Goal: Contribute content: Add original content to the website for others to see

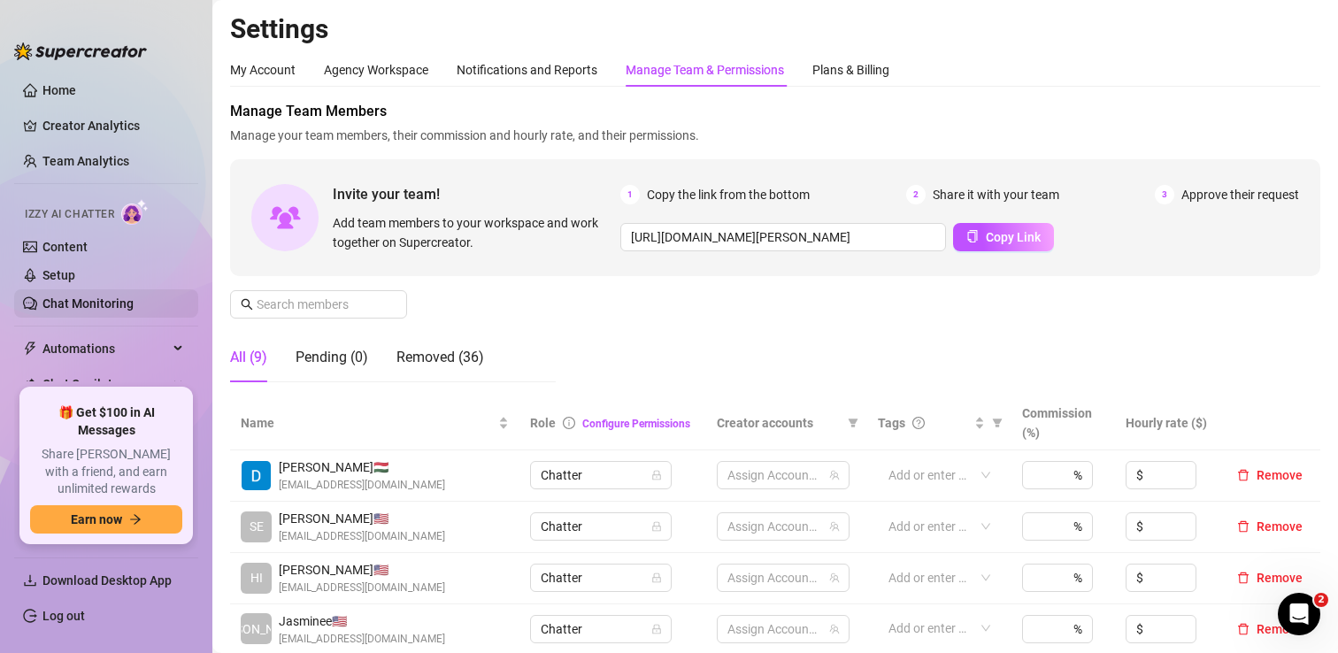
click at [73, 304] on link "Chat Monitoring" at bounding box center [87, 303] width 91 height 14
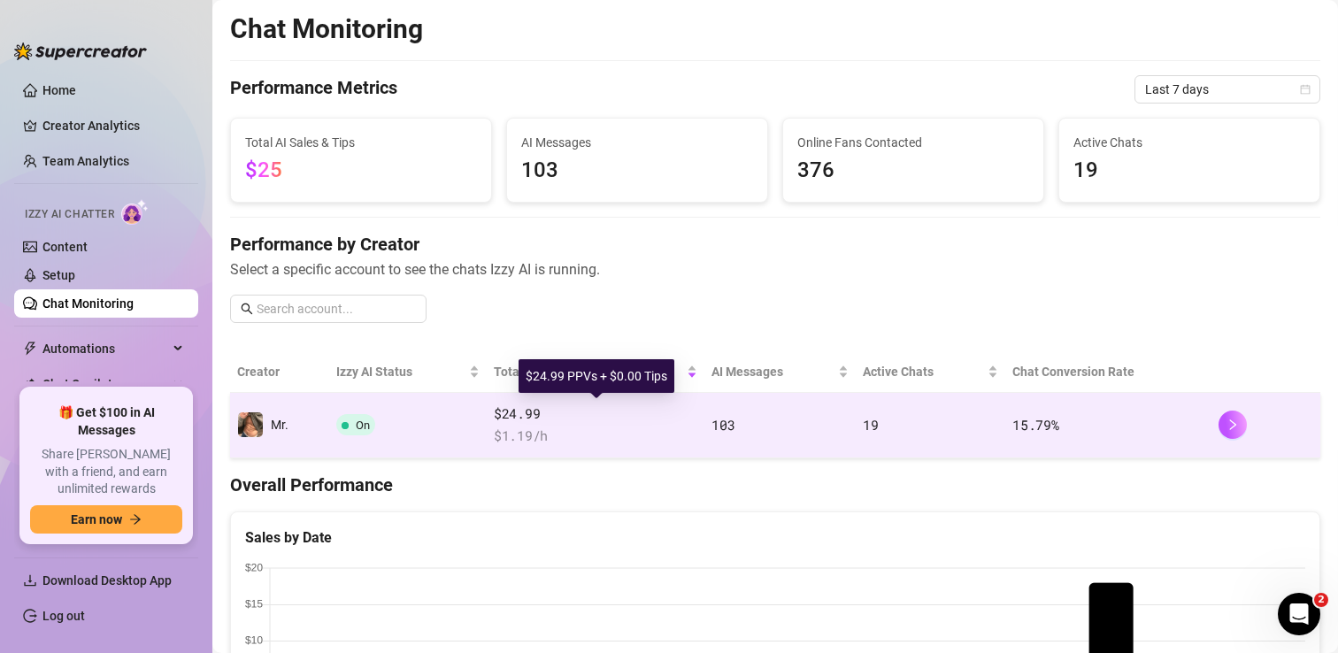
click at [604, 422] on span "$24.99" at bounding box center [596, 414] width 204 height 21
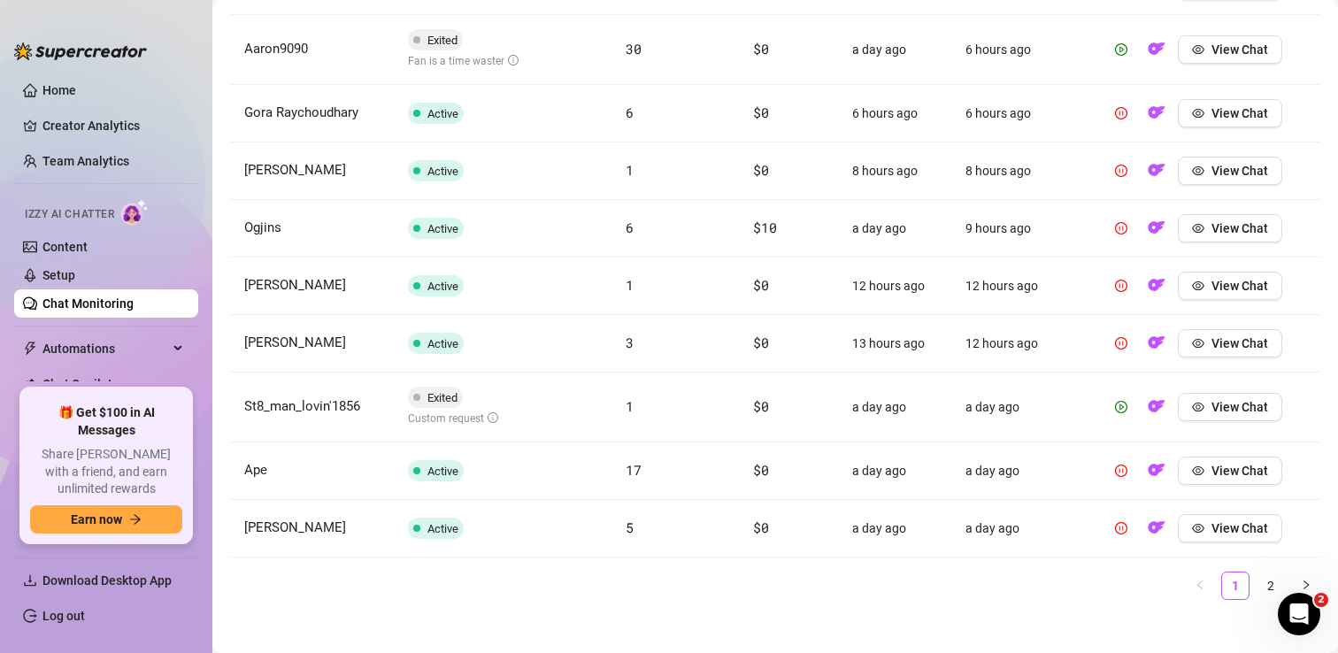
scroll to position [764, 0]
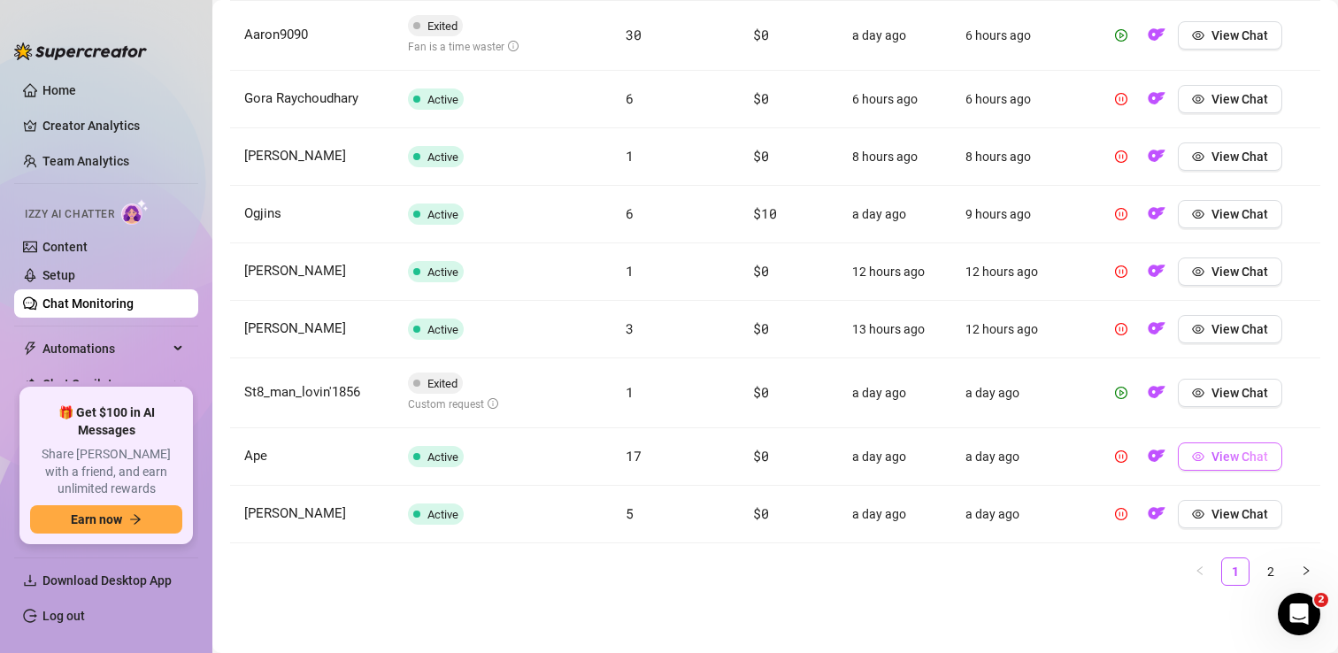
click at [1220, 458] on span "View Chat" at bounding box center [1240, 457] width 57 height 14
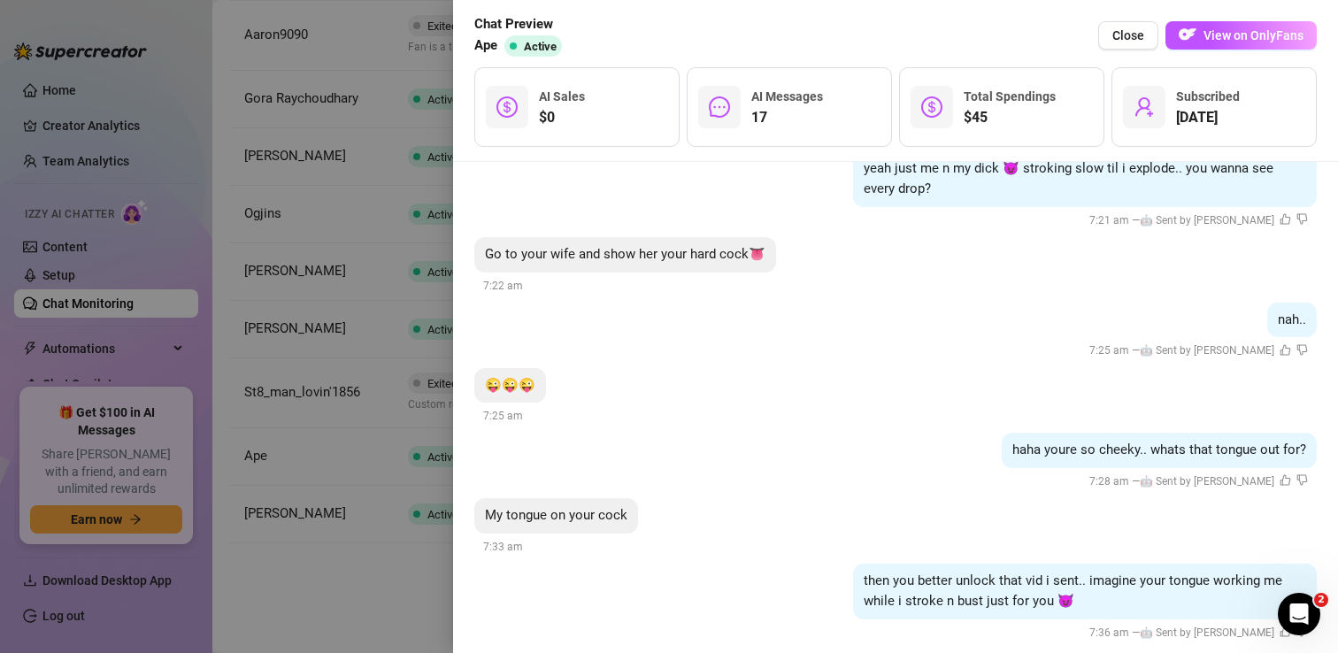
scroll to position [4726, 0]
click at [1121, 34] on span "Close" at bounding box center [1129, 35] width 32 height 14
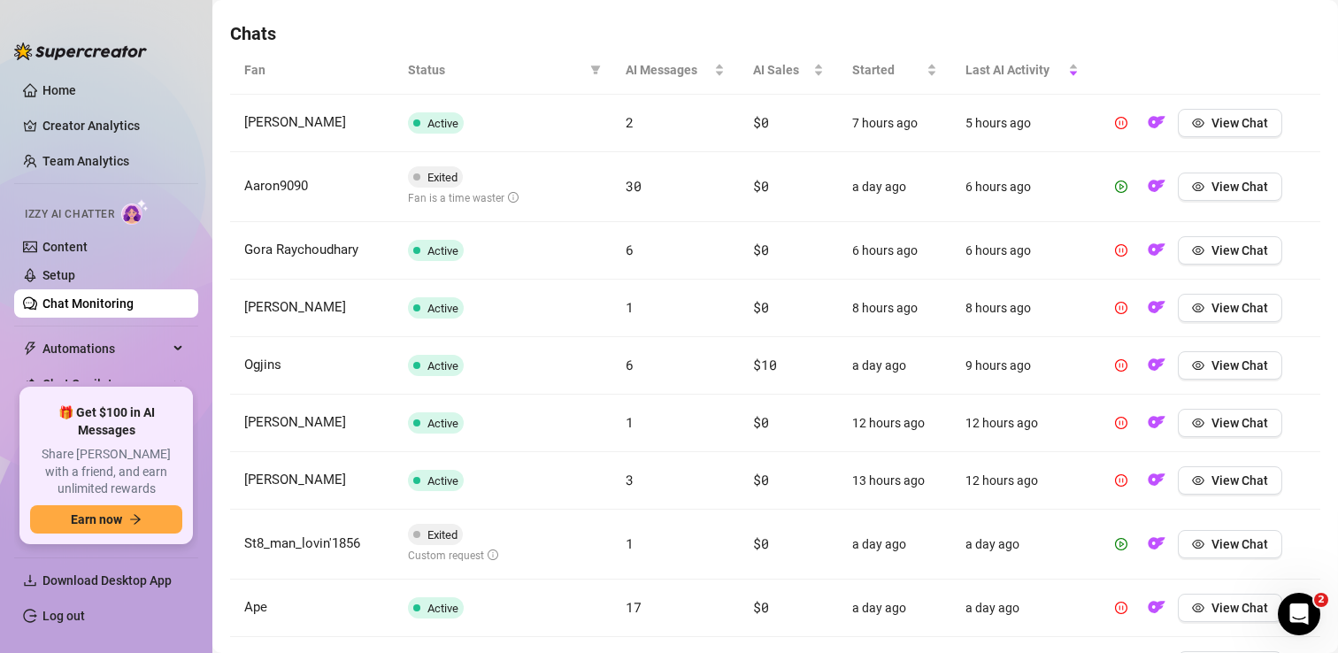
scroll to position [603, 0]
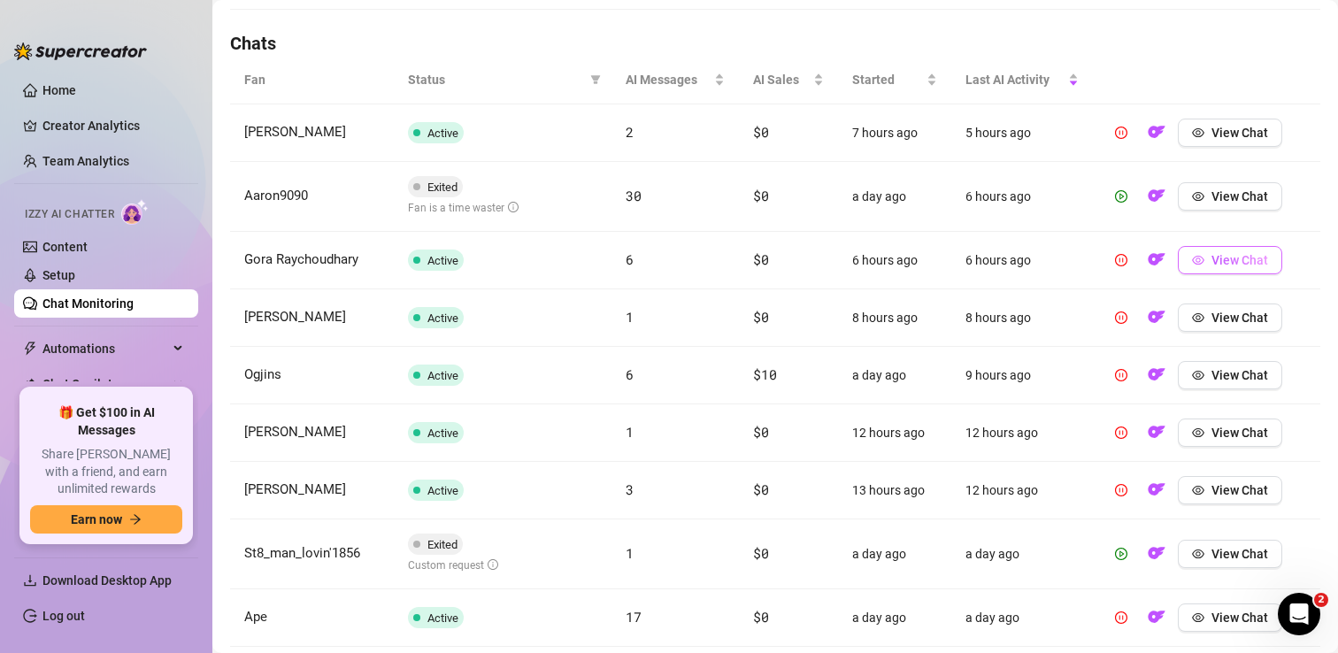
click at [1228, 258] on span "View Chat" at bounding box center [1240, 260] width 57 height 14
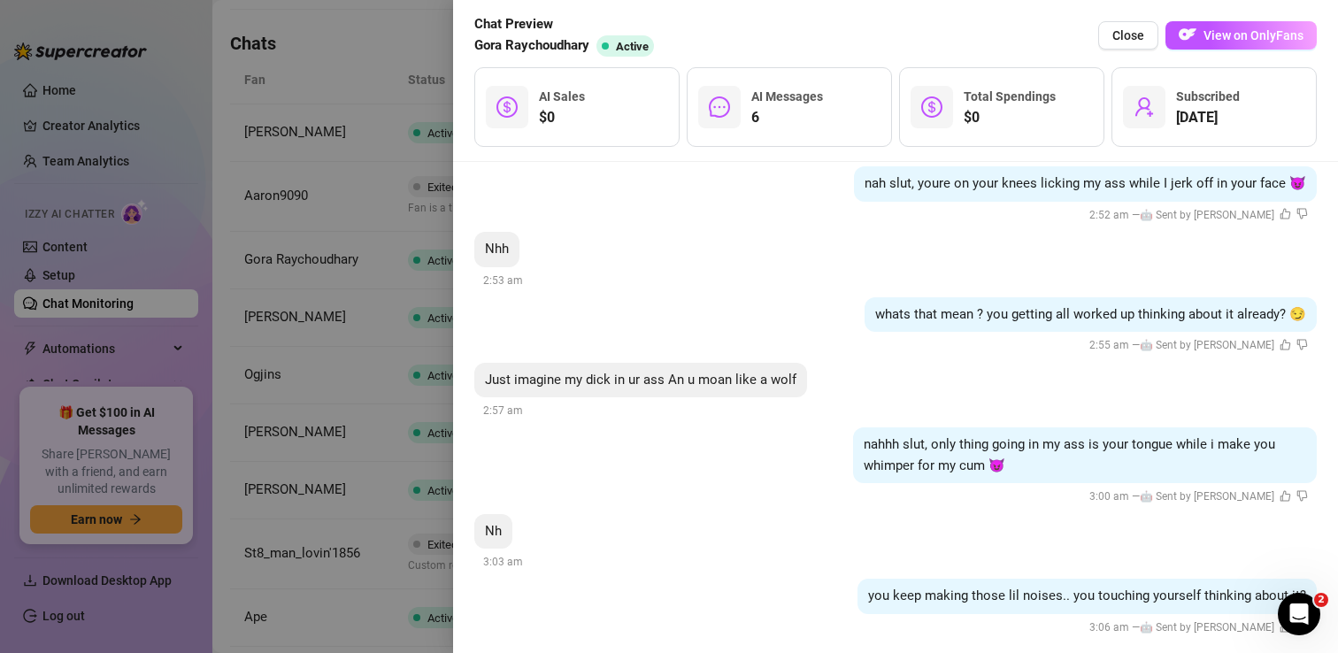
scroll to position [3339, 0]
click at [1120, 38] on span "Close" at bounding box center [1129, 35] width 32 height 14
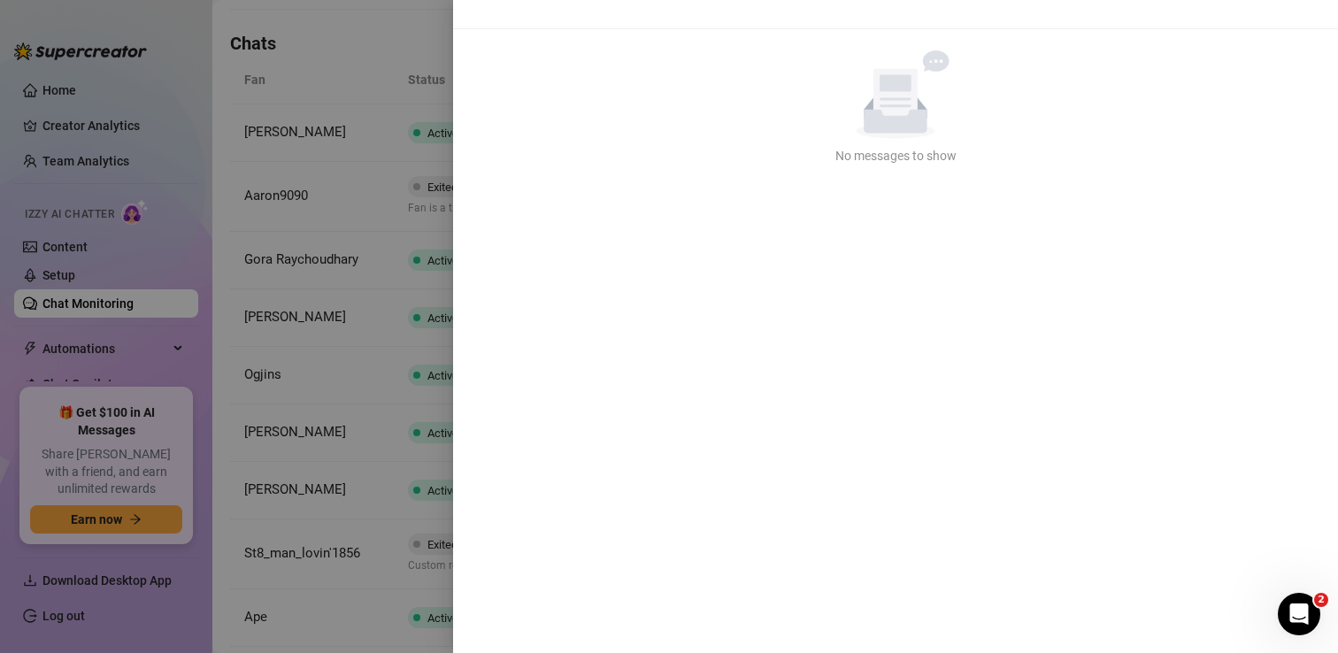
scroll to position [0, 0]
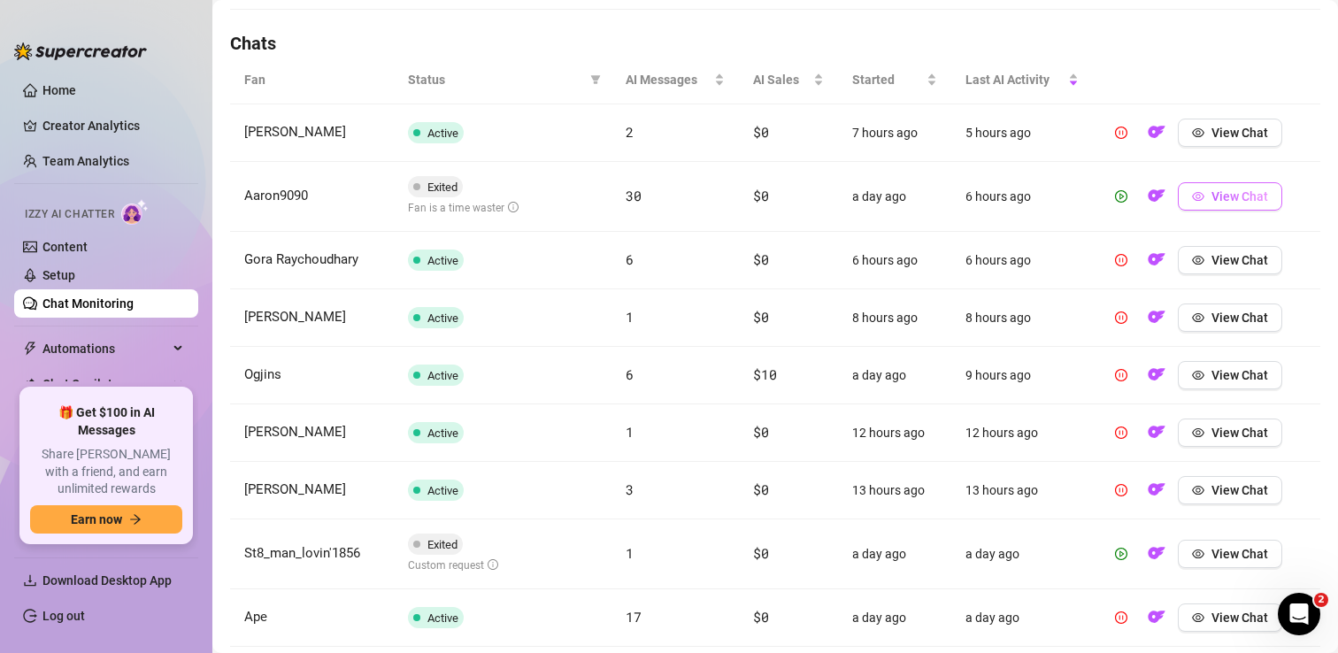
click at [1243, 203] on span "View Chat" at bounding box center [1240, 196] width 57 height 14
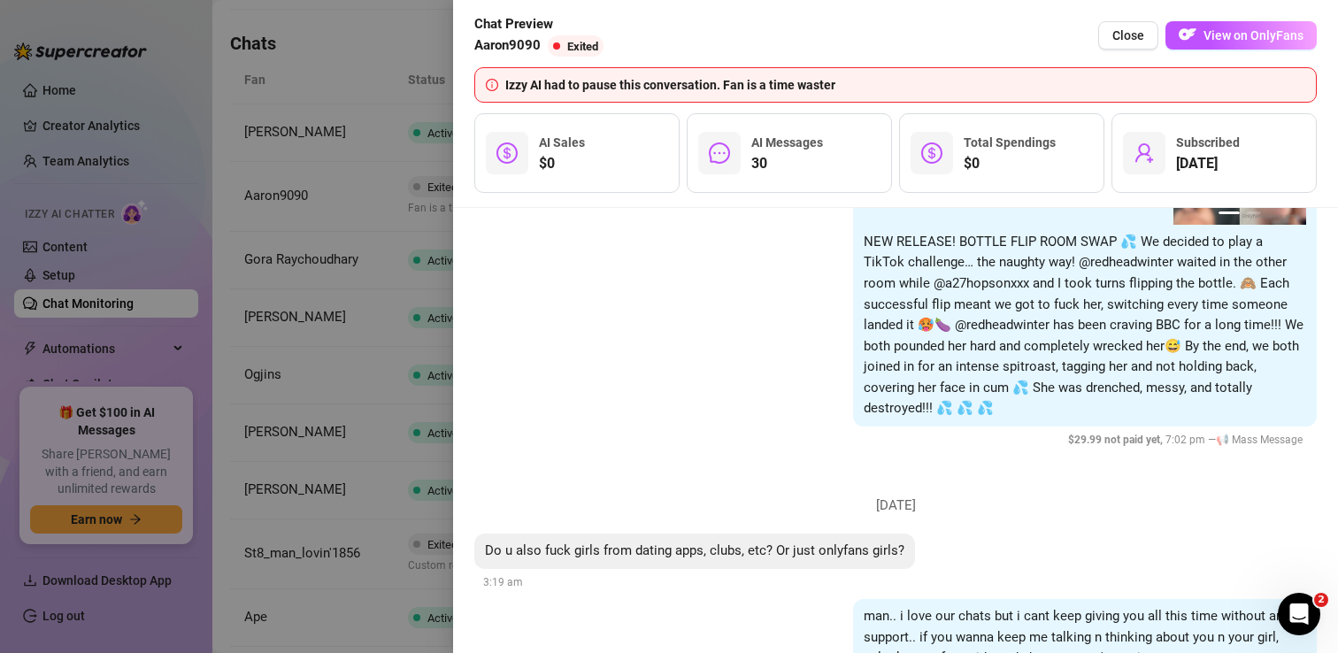
scroll to position [9421, 0]
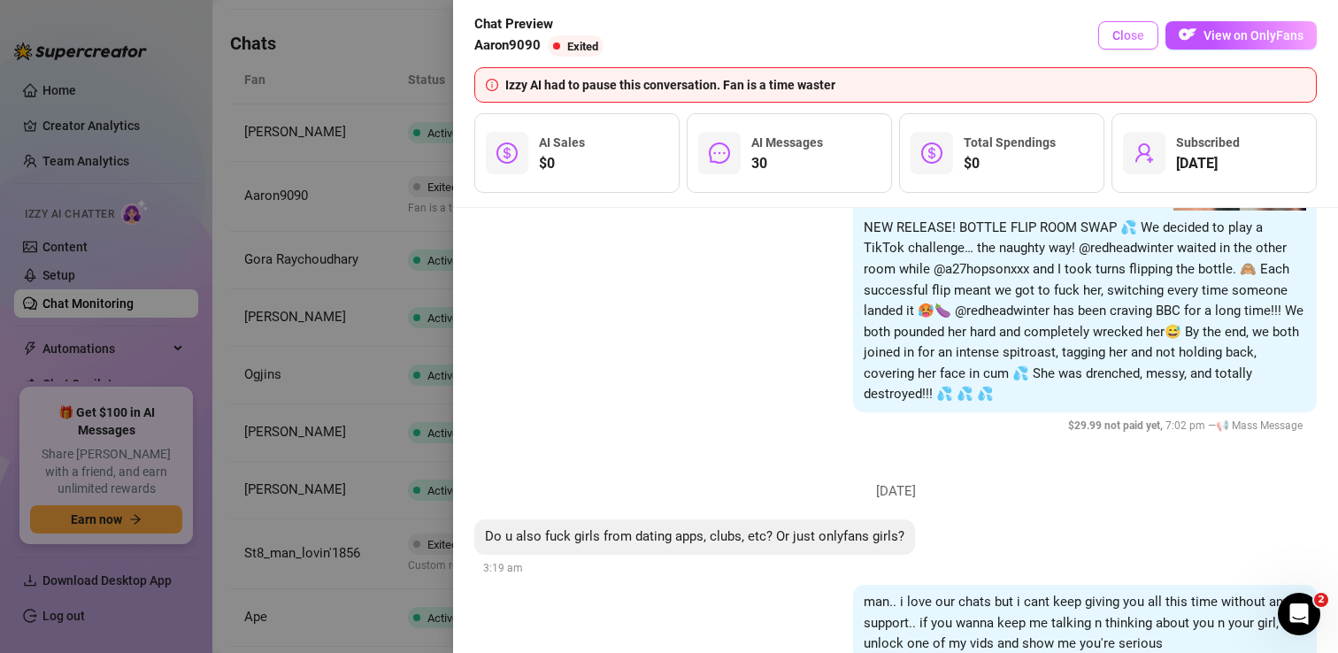
click at [1128, 29] on span "Close" at bounding box center [1129, 35] width 32 height 14
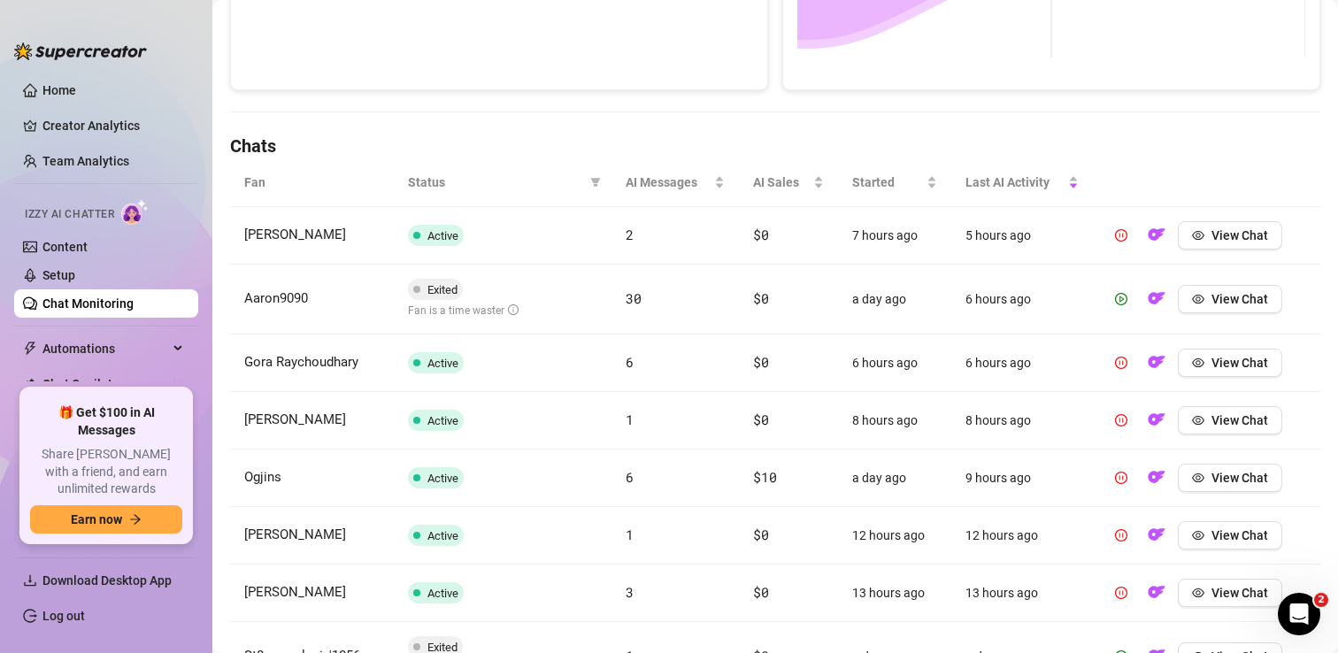
scroll to position [411, 0]
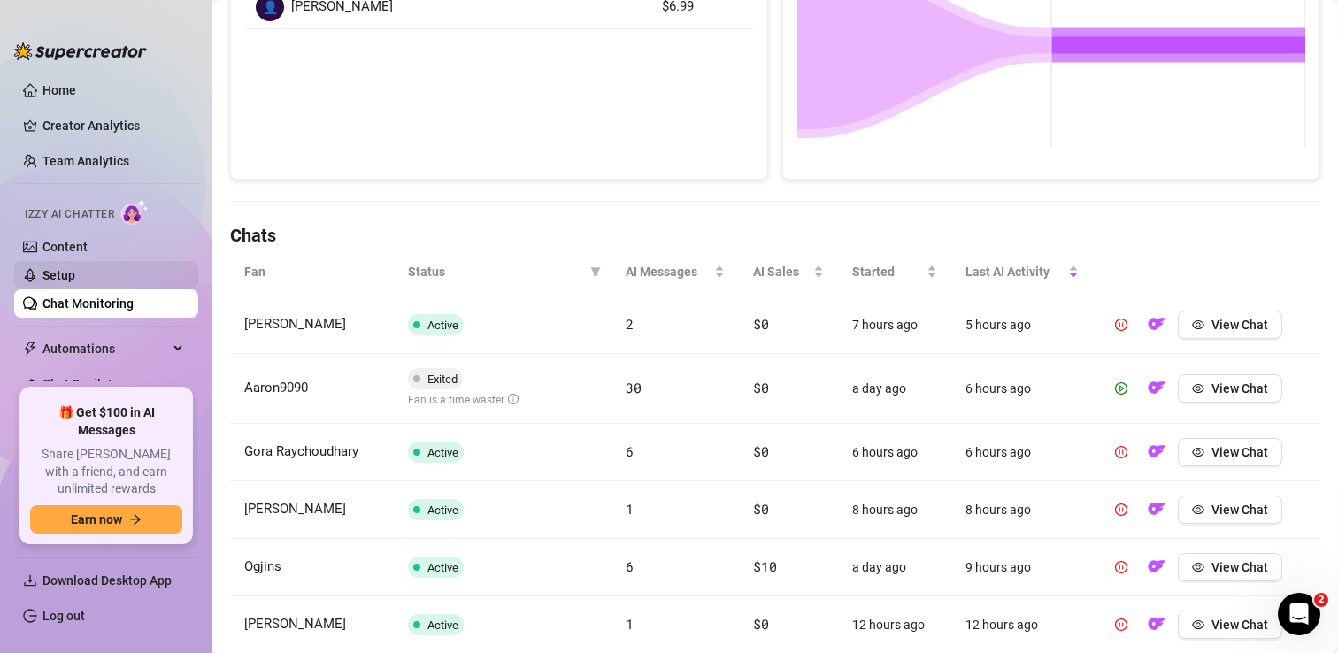
click at [75, 268] on link "Setup" at bounding box center [58, 275] width 33 height 14
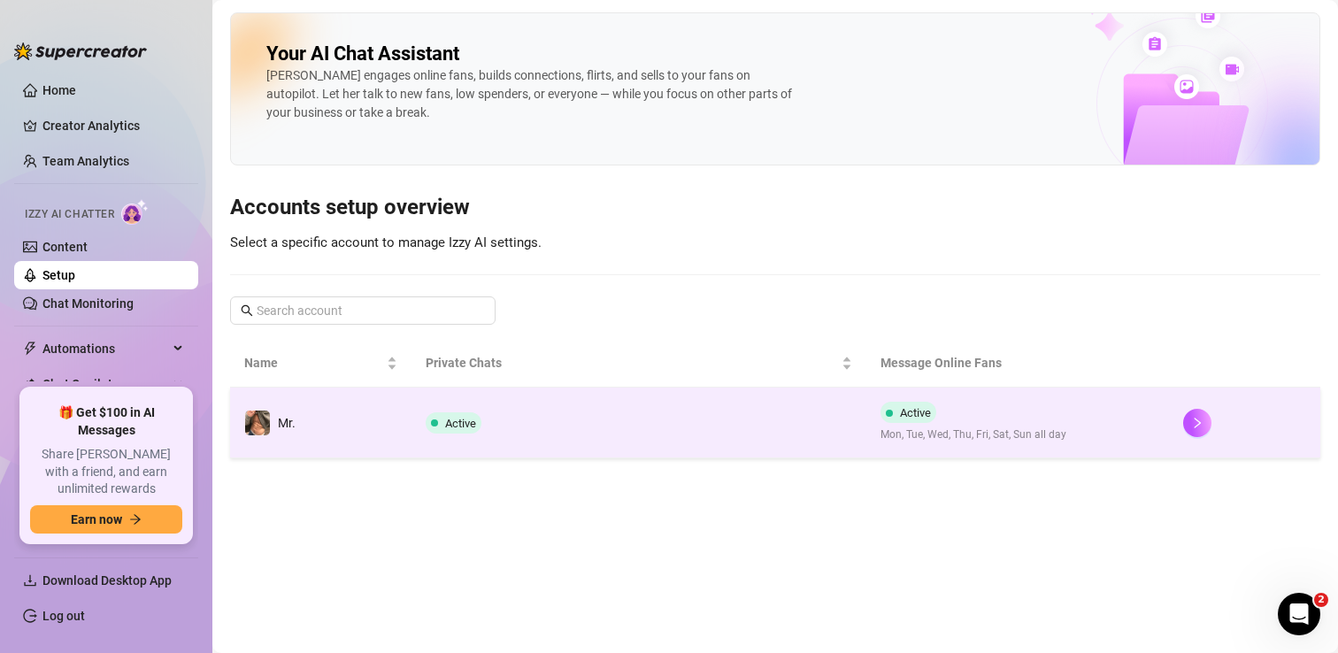
click at [382, 415] on td "Mr." at bounding box center [320, 423] width 181 height 71
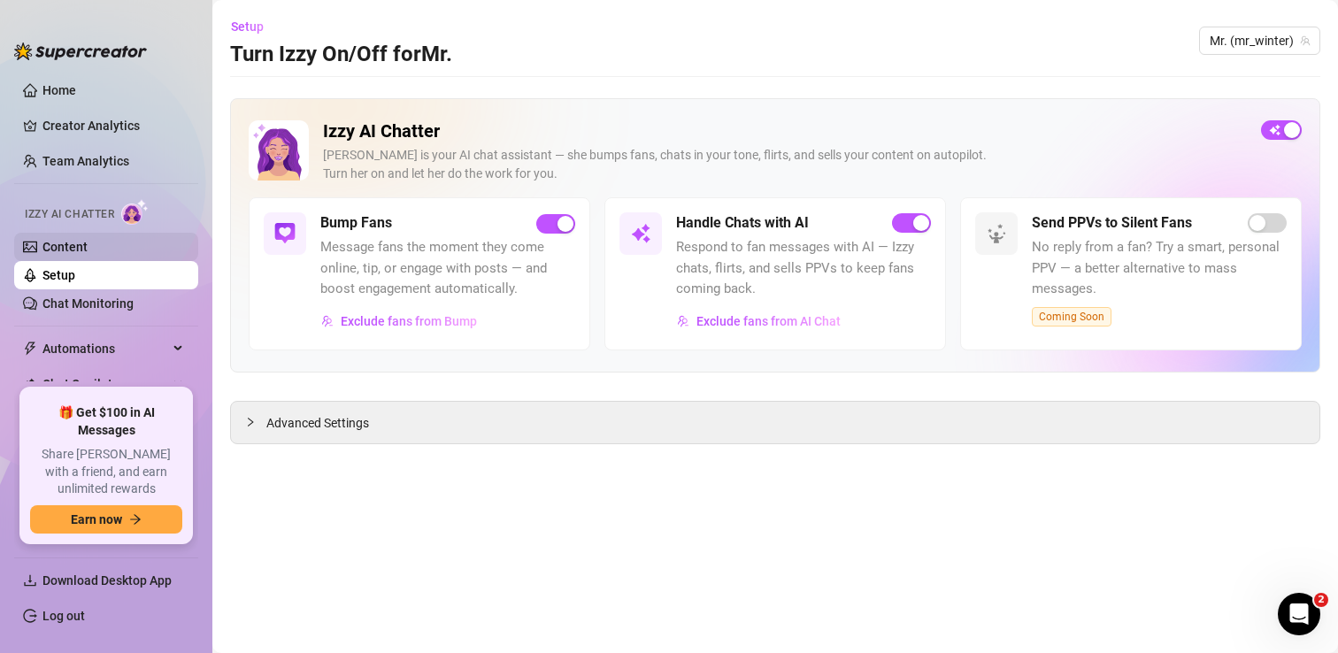
click at [88, 250] on link "Content" at bounding box center [64, 247] width 45 height 14
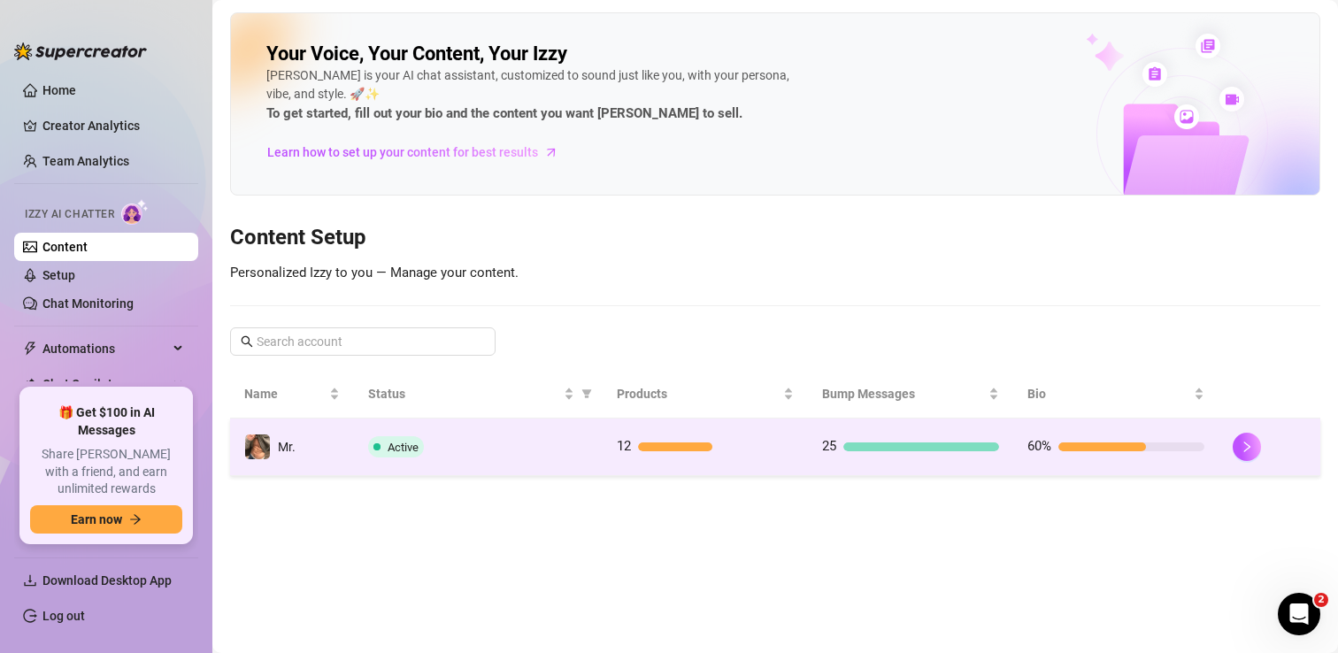
click at [490, 449] on div "Active" at bounding box center [478, 446] width 220 height 21
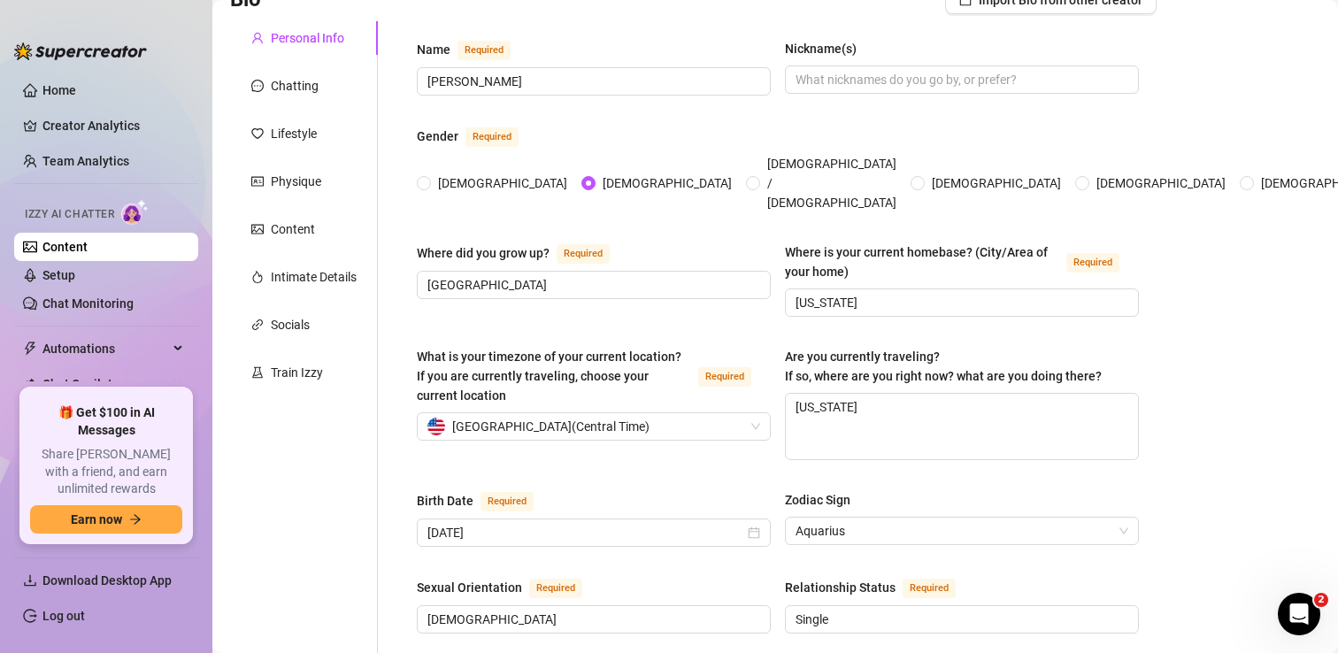
scroll to position [154, 0]
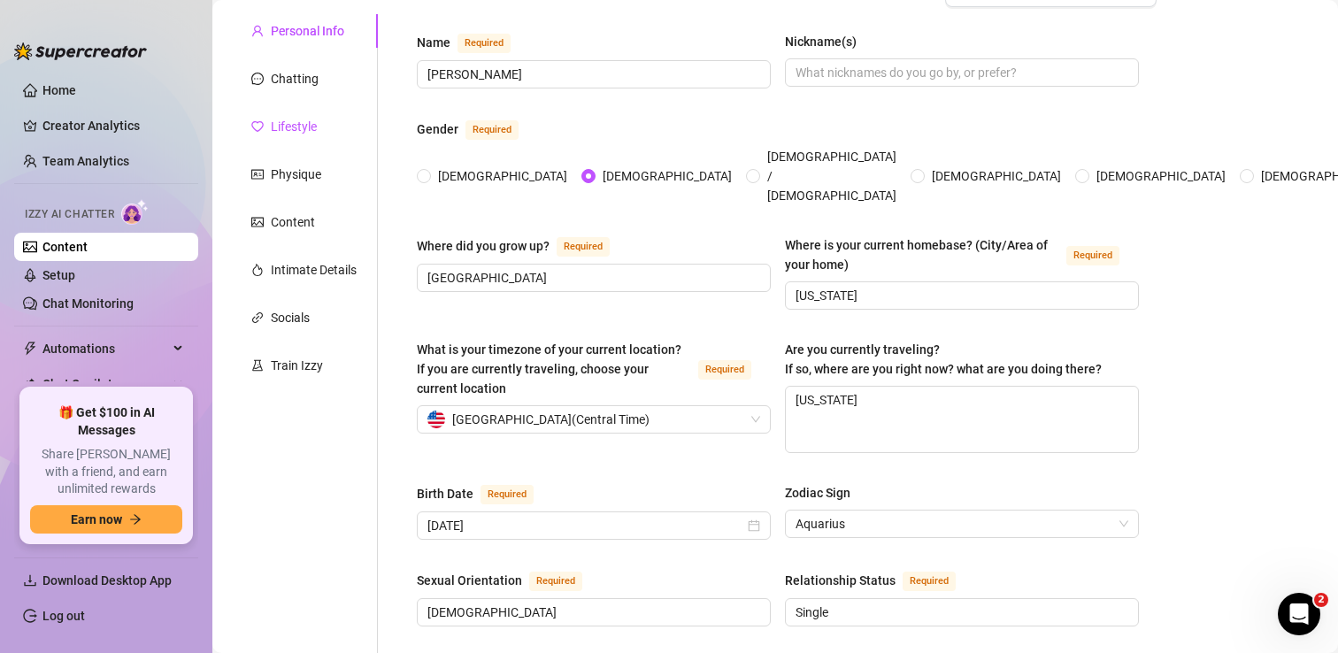
click at [303, 126] on div "Lifestyle" at bounding box center [294, 126] width 46 height 19
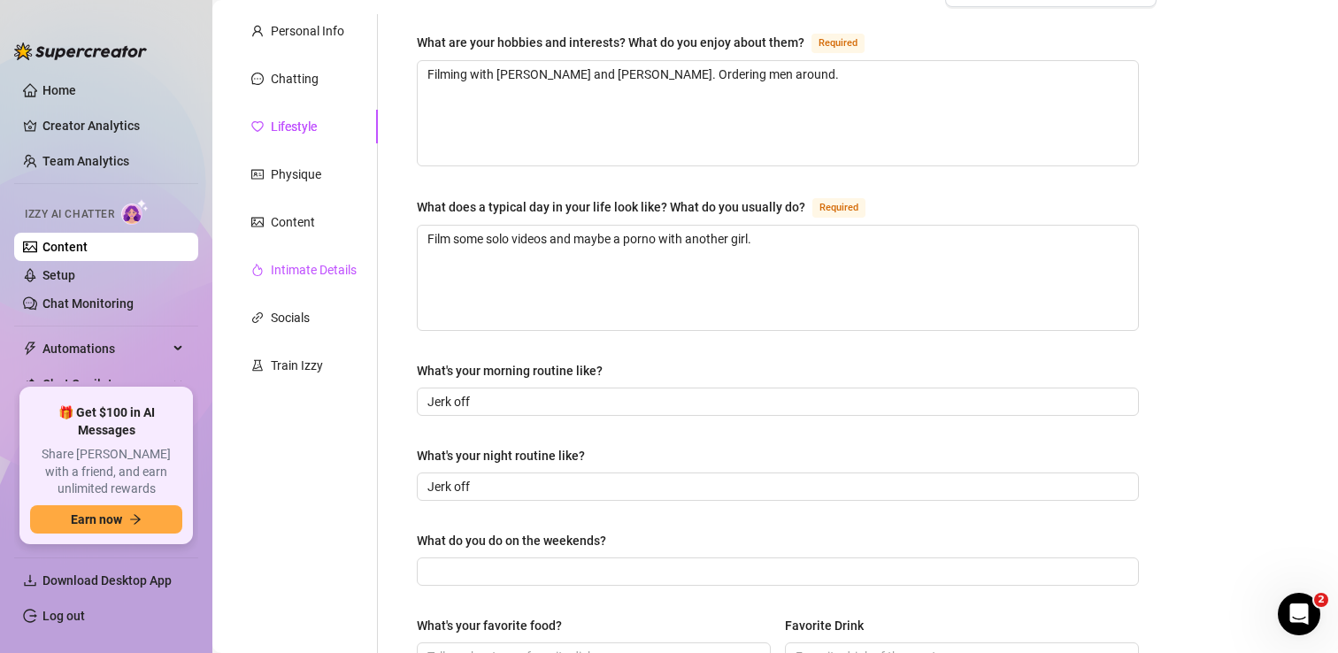
click at [305, 269] on div "Intimate Details" at bounding box center [314, 269] width 86 height 19
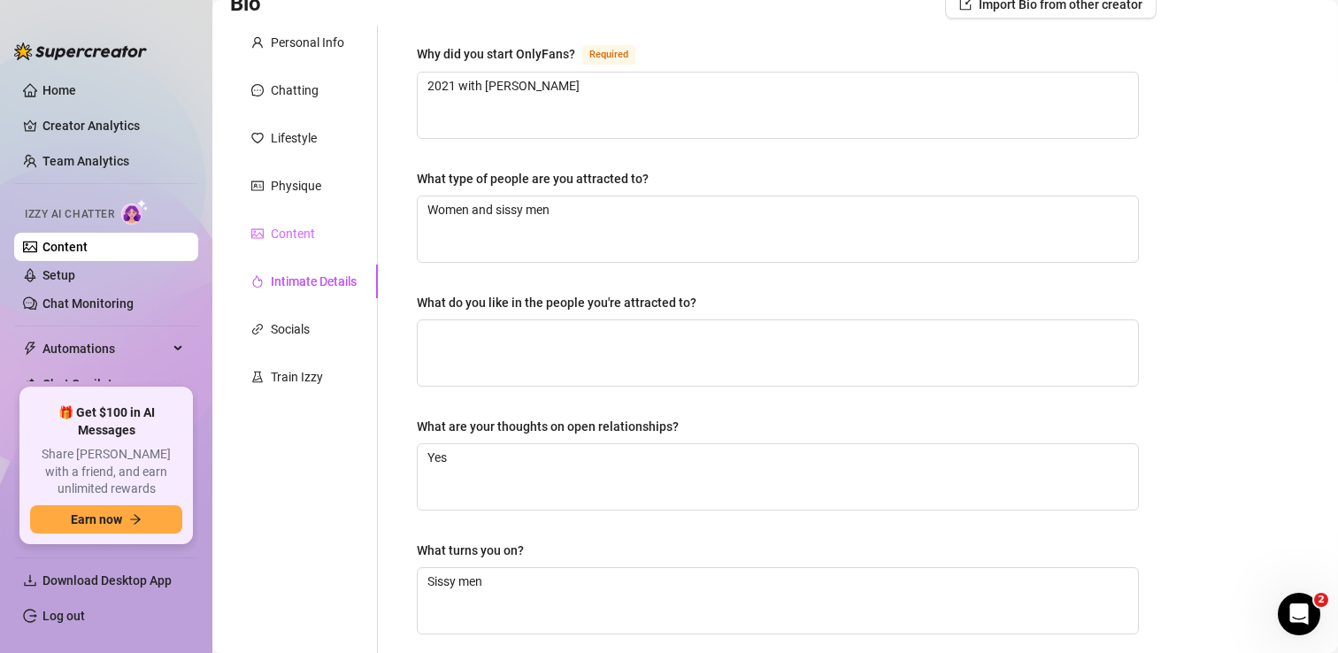
scroll to position [131, 0]
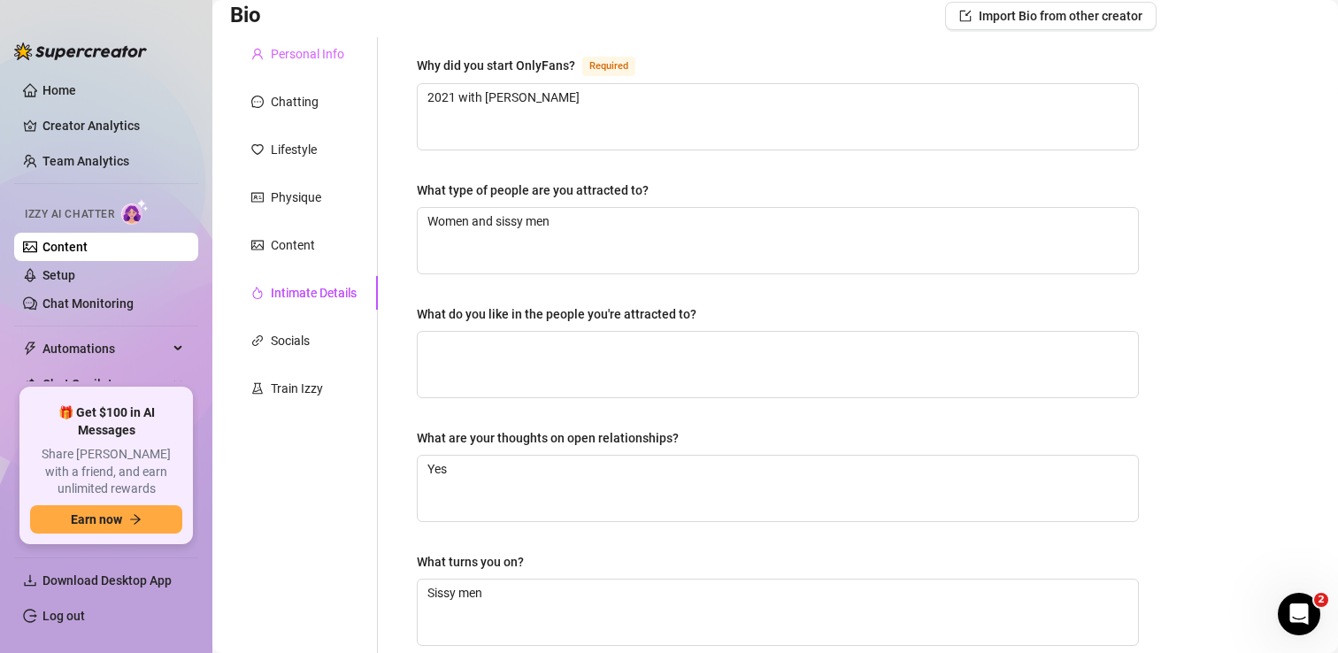
click at [333, 38] on div "Personal Info" at bounding box center [304, 54] width 148 height 34
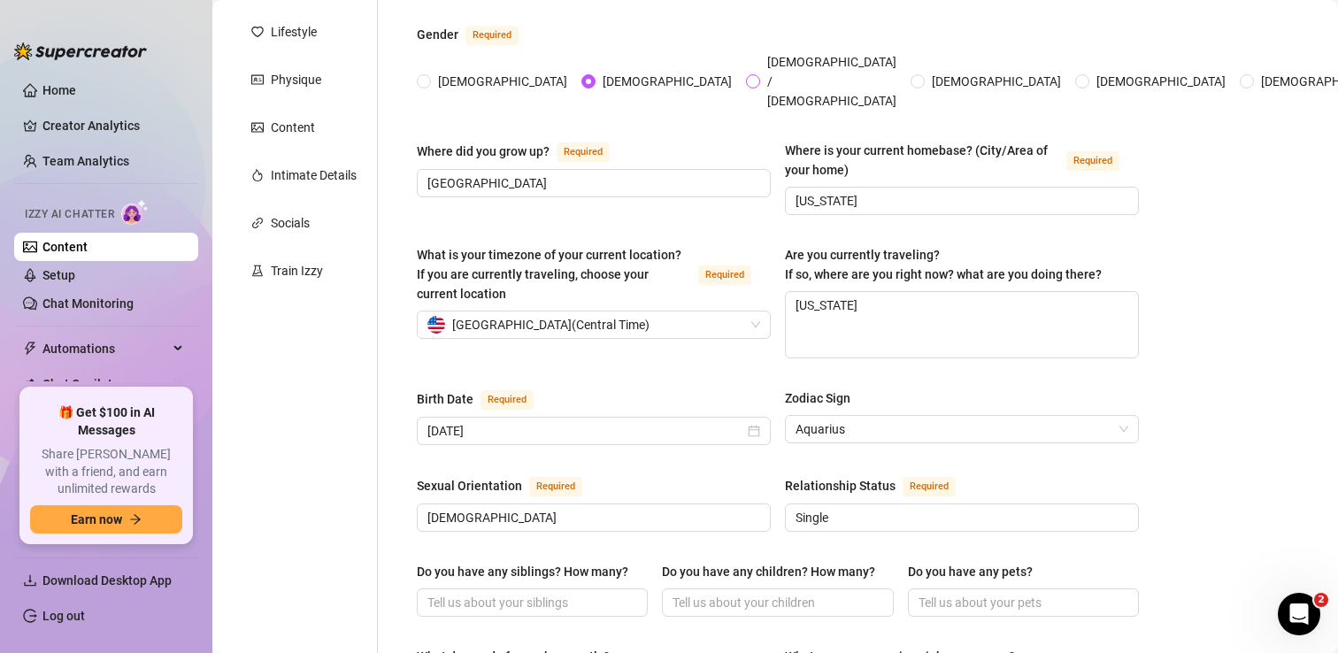
scroll to position [311, 0]
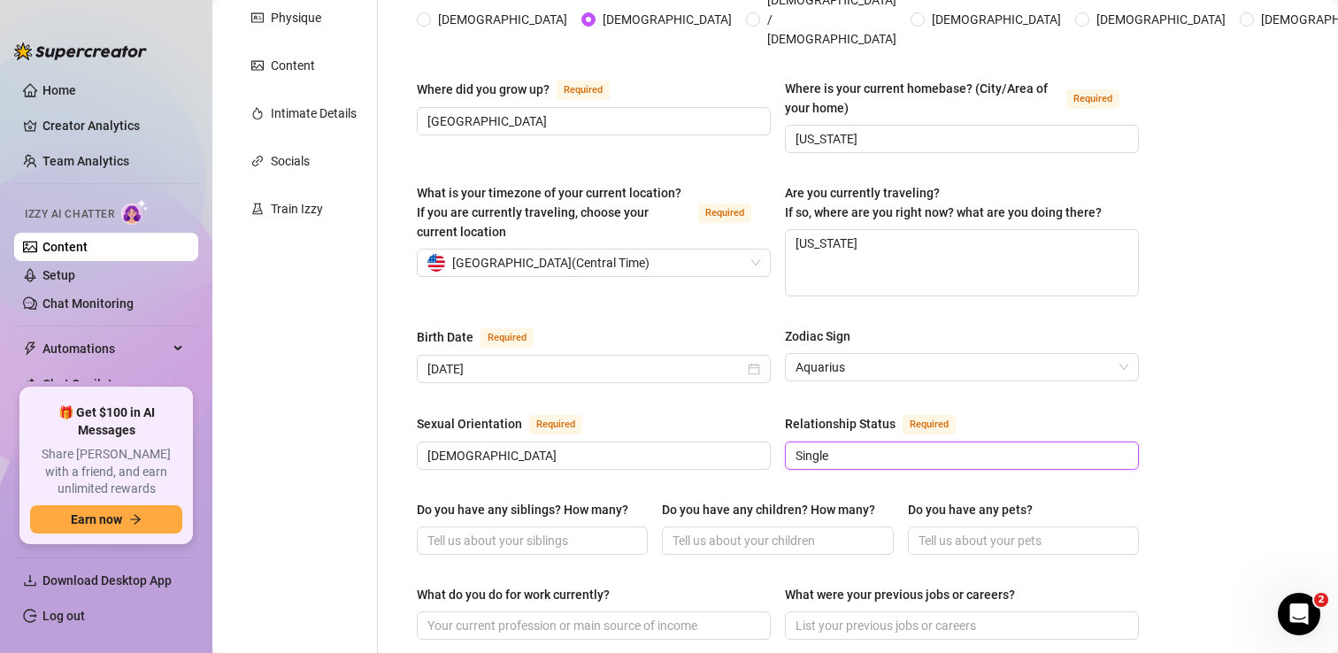
click at [857, 446] on input "Single" at bounding box center [960, 455] width 329 height 19
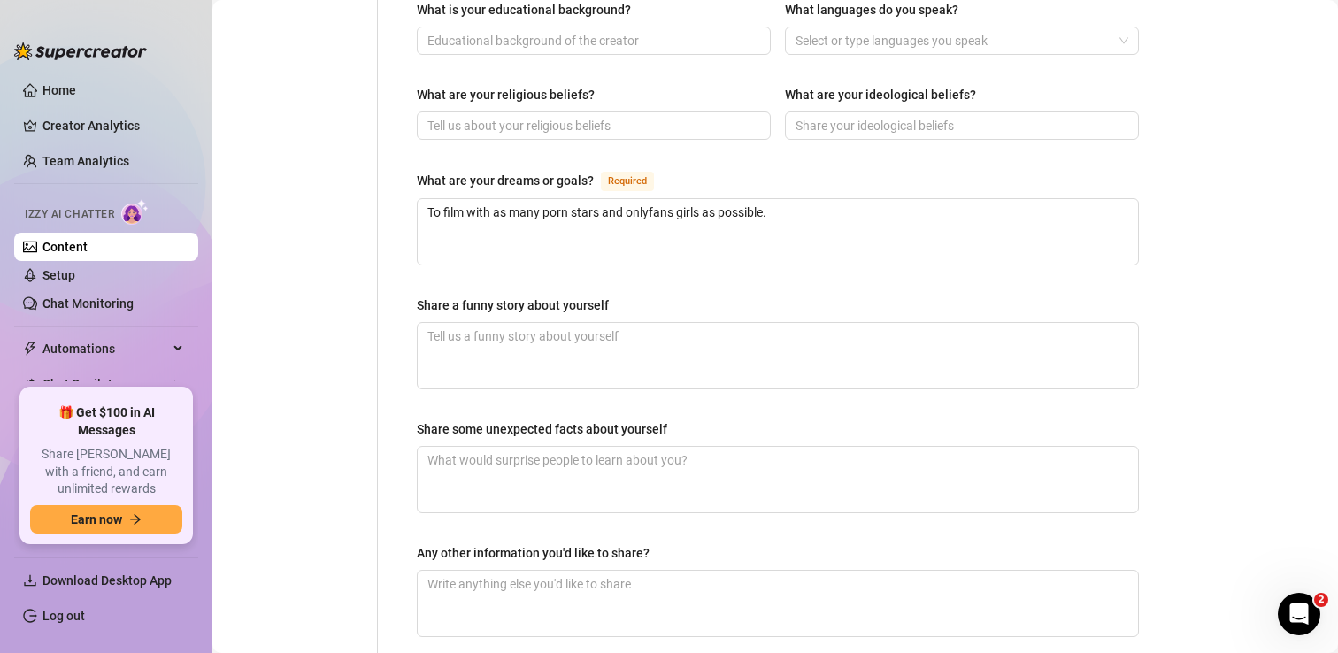
scroll to position [1046, 0]
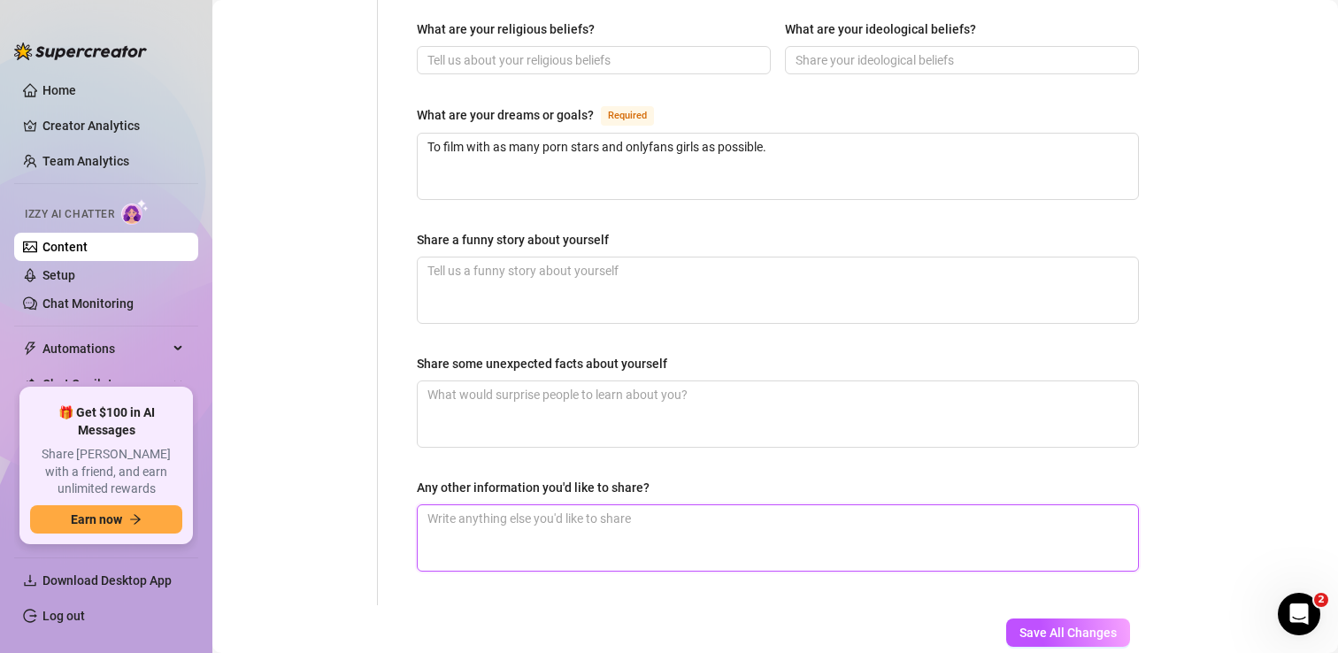
click at [648, 505] on textarea "Any other information you'd like to share?" at bounding box center [778, 537] width 720 height 65
type textarea "I"
type textarea "I u"
type textarea "I us"
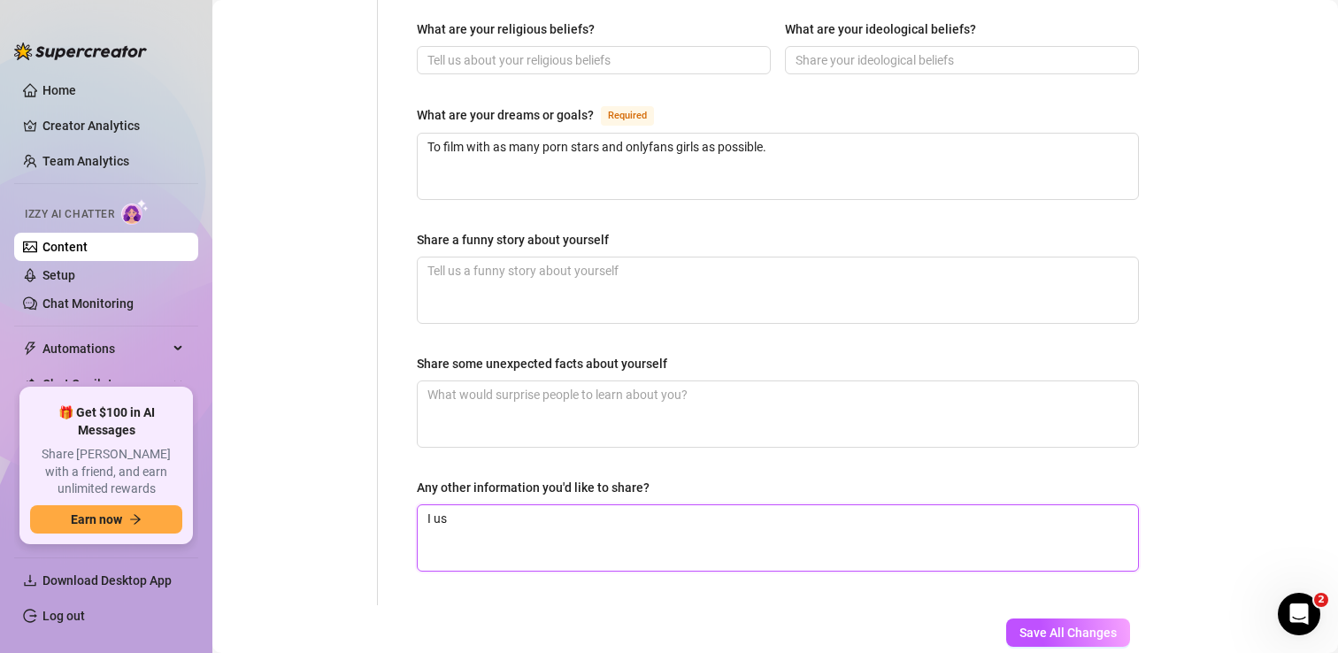
type textarea "I use"
type textarea "I used"
type textarea "I used t"
type textarea "I used to"
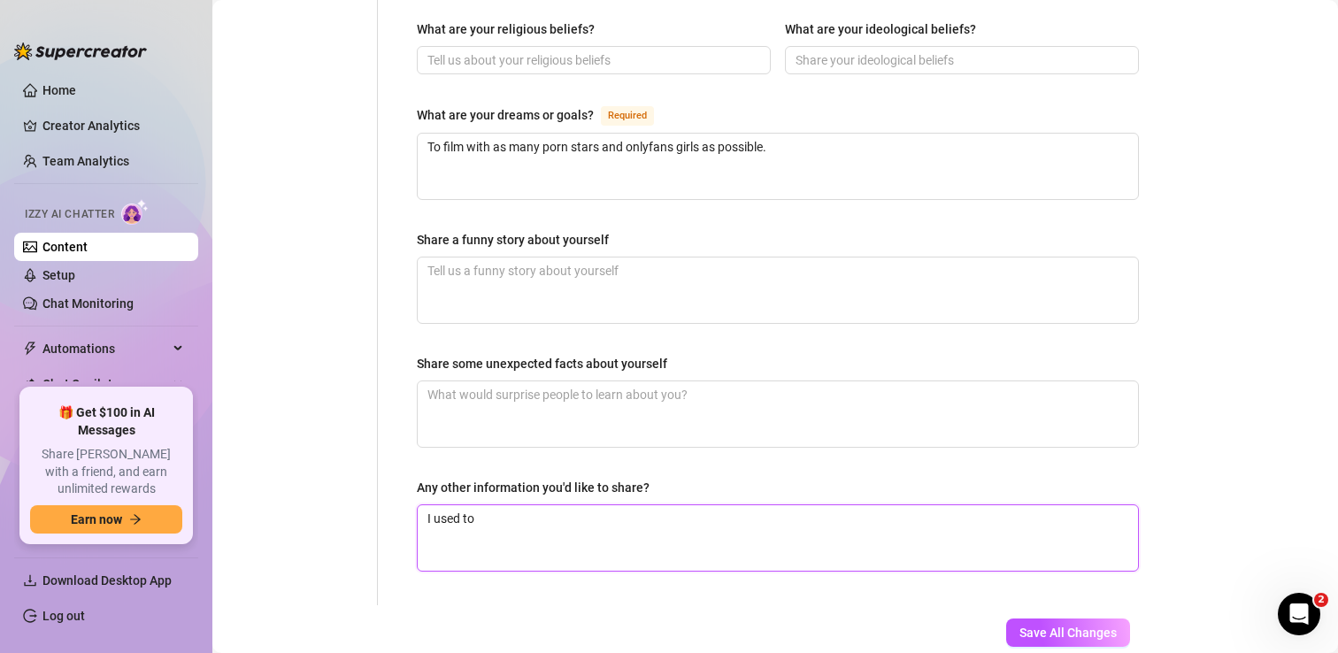
type textarea "I used to"
type textarea "I used to b"
type textarea "I used to be"
type textarea "I used to be m"
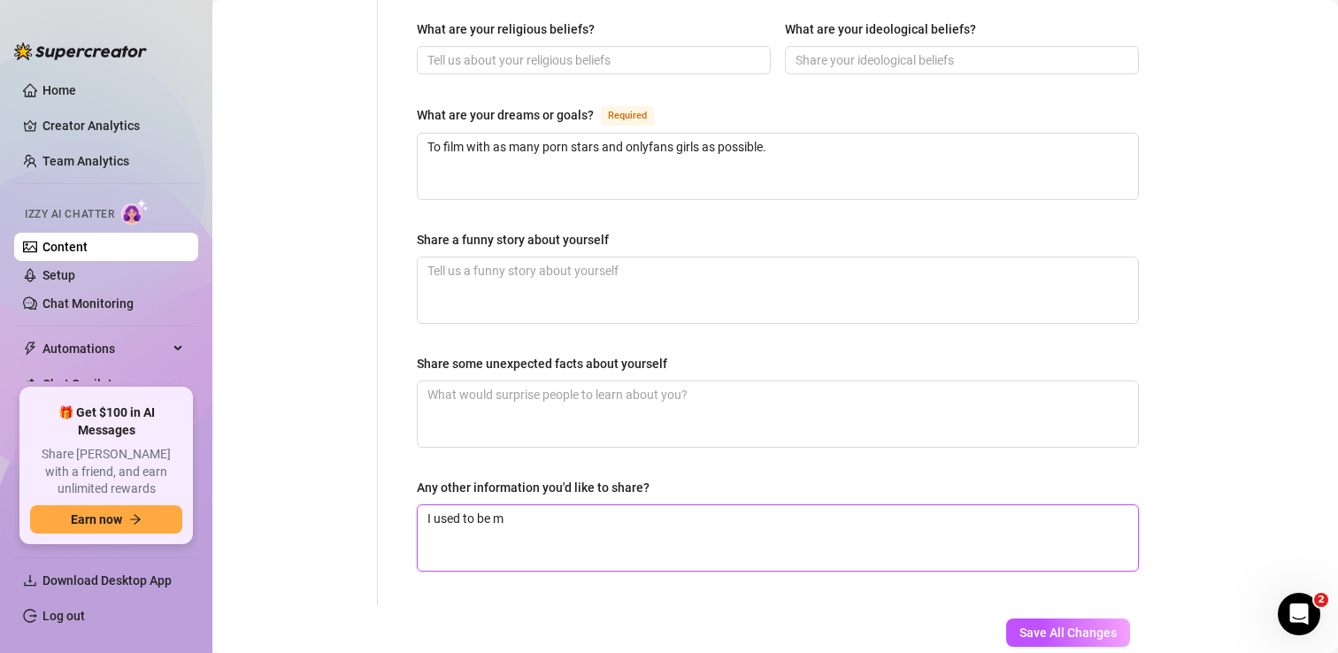
type textarea "I used to be ma"
type textarea "I used to be mar"
type textarea "I used to be [PERSON_NAME]"
type textarea "I used to be marri"
type textarea "I used to be marrie"
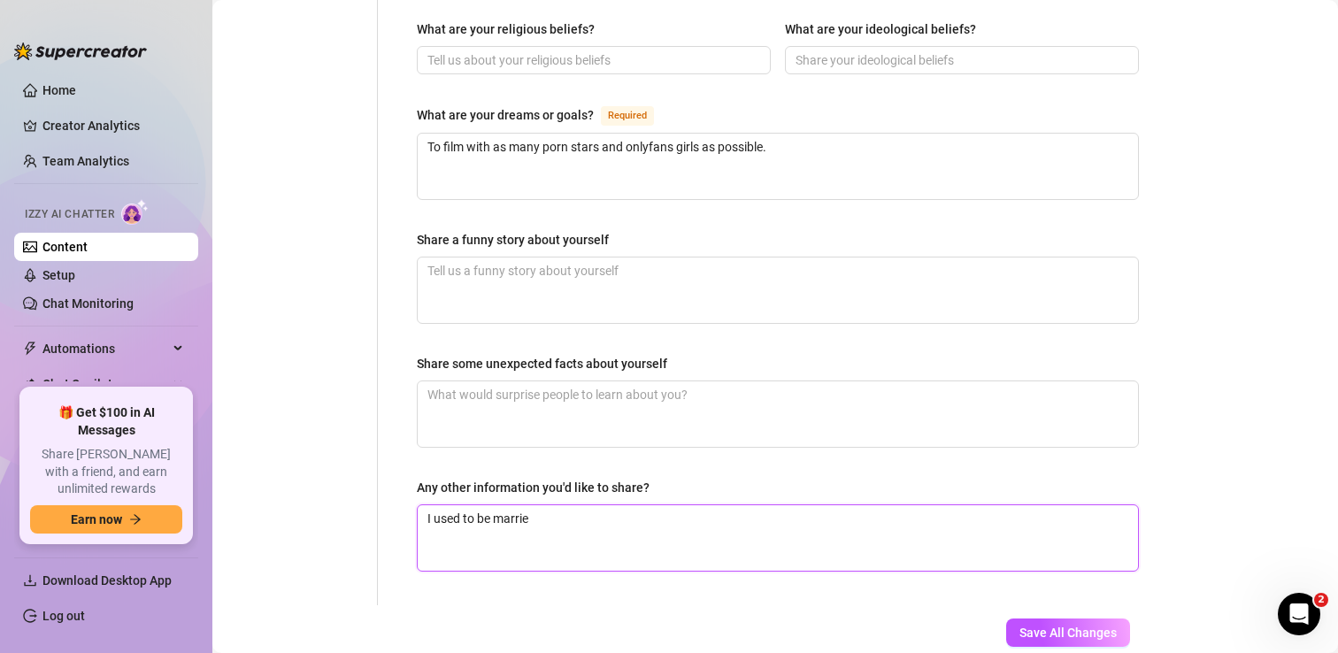
type textarea "I used to be [DEMOGRAPHIC_DATA]"
type textarea "I used to be [DEMOGRAPHIC_DATA] t"
type textarea "I used to be [DEMOGRAPHIC_DATA] to"
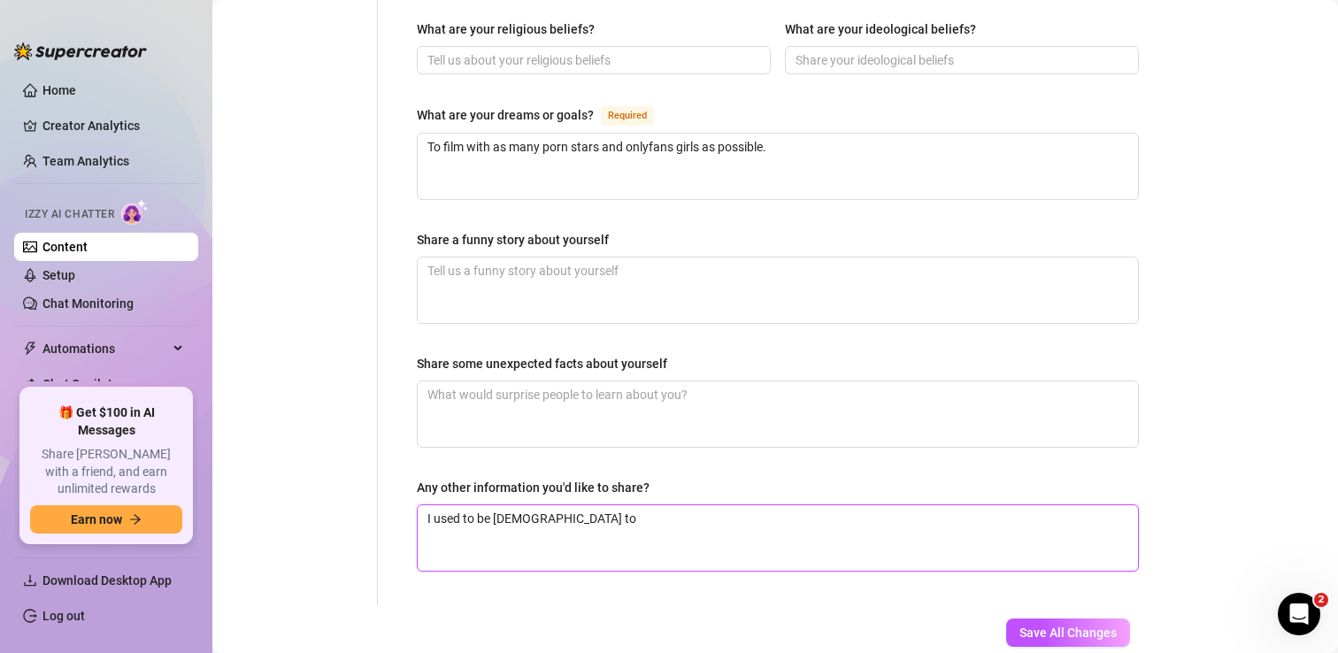
type textarea "I used to be [DEMOGRAPHIC_DATA] to R"
type textarea "I used to be [DEMOGRAPHIC_DATA] to Re"
type textarea "I used to be [DEMOGRAPHIC_DATA] to Red"
type textarea "I used to be [DEMOGRAPHIC_DATA] to [PERSON_NAME]"
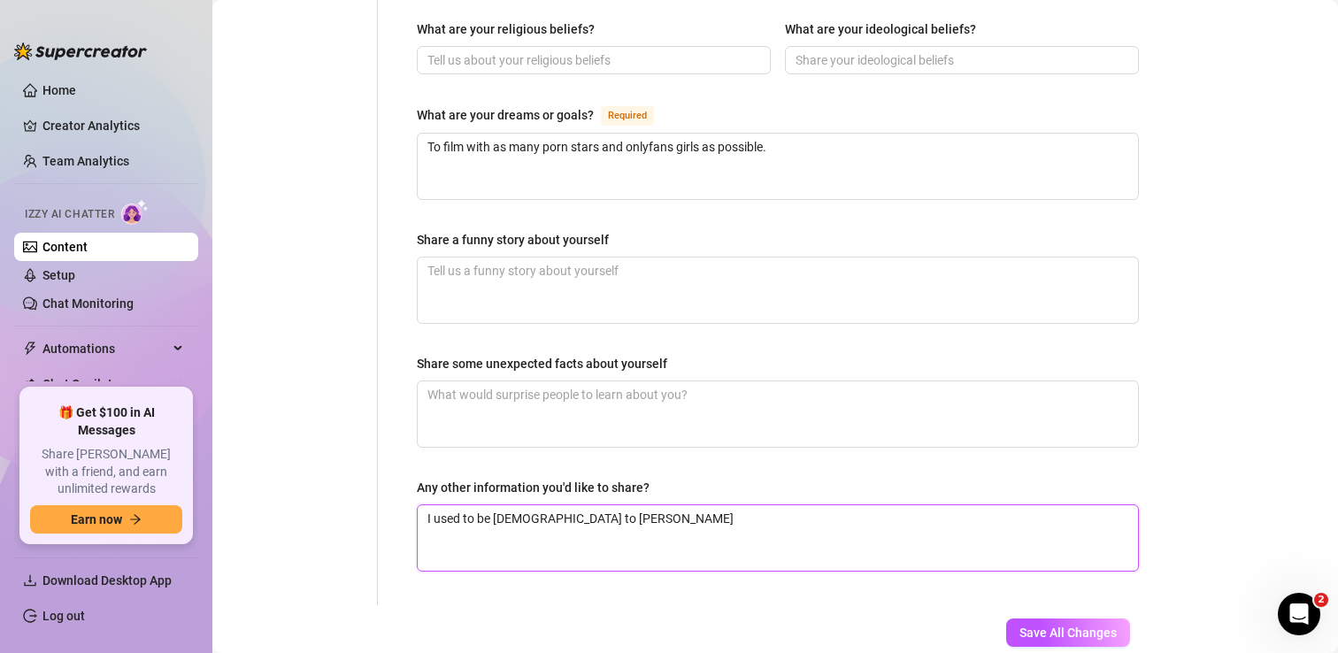
type textarea "I used to be [DEMOGRAPHIC_DATA] to [PERSON_NAME]"
type textarea "I used to be [DEMOGRAPHIC_DATA] to Redheadw"
type textarea "I used to be [DEMOGRAPHIC_DATA] to Redheadwi"
type textarea "I used to be [DEMOGRAPHIC_DATA] to Redheadwin"
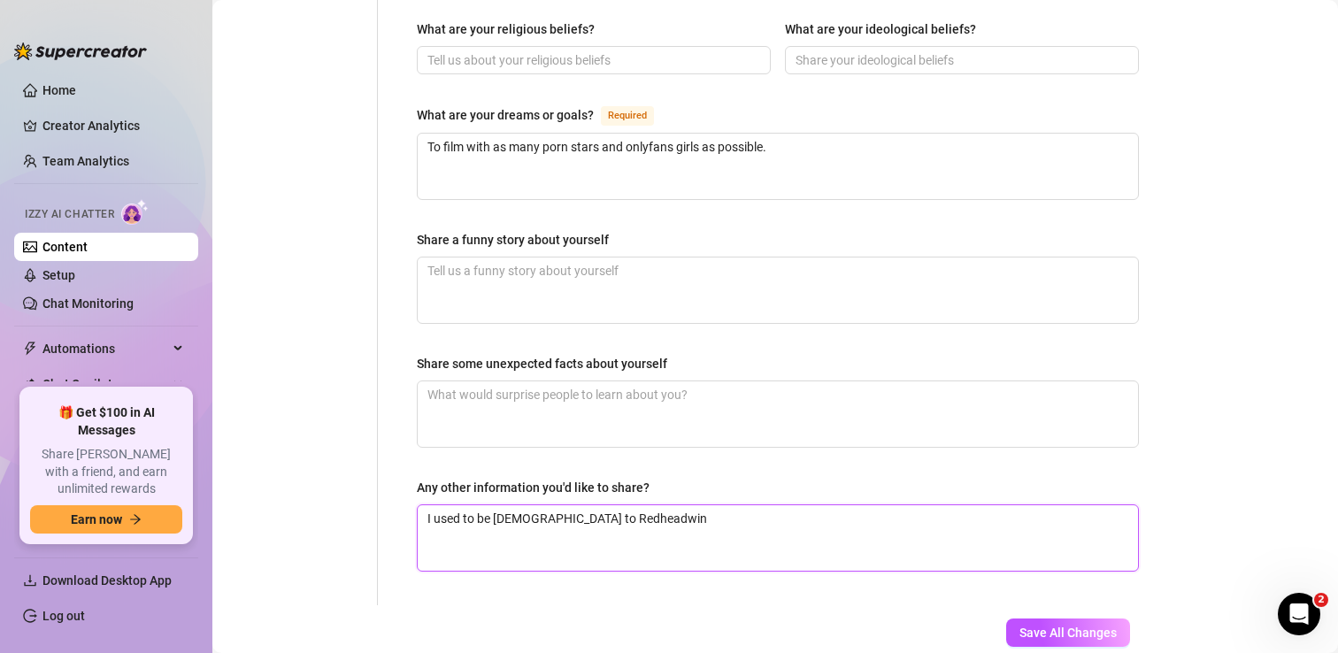
type textarea "I used to be [DEMOGRAPHIC_DATA] to Redheadwint"
type textarea "I used to be [DEMOGRAPHIC_DATA] to Redheadwinte"
type textarea "I used to be [DEMOGRAPHIC_DATA] to Redheadwinter"
type textarea "I used to be [DEMOGRAPHIC_DATA] to Redheadwinter."
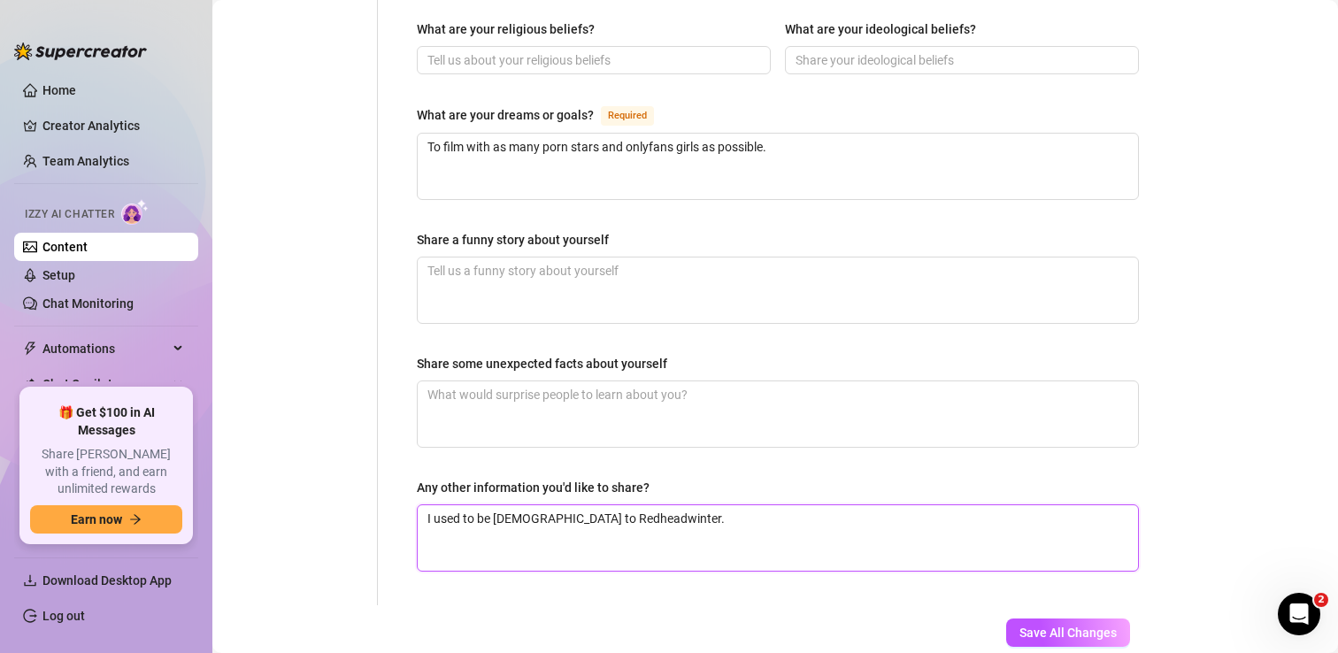
type textarea "I used to be [DEMOGRAPHIC_DATA] to Redheadwinter. I"
type textarea "I used to be [DEMOGRAPHIC_DATA] to Redheadwinter. I i"
type textarea "I used to be [DEMOGRAPHIC_DATA] to Redheadwinter. I im"
type textarea "I used to be [DEMOGRAPHIC_DATA] to Redheadwinter. I imp"
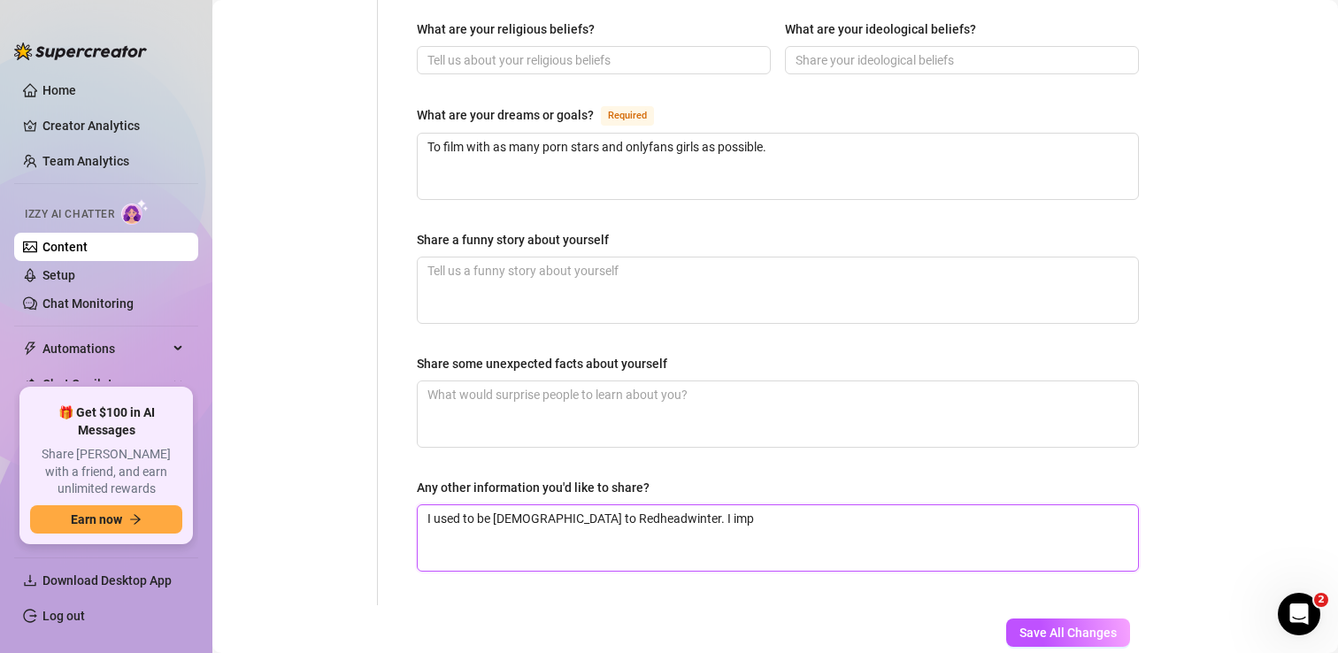
type textarea "I used to be [DEMOGRAPHIC_DATA] to Redheadwinter. I impr"
type textarea "I used to be [DEMOGRAPHIC_DATA] to Redheadwinter. I impre"
type textarea "I used to be [DEMOGRAPHIC_DATA] to Redheadwinter. I impreg"
type textarea "I used to be [DEMOGRAPHIC_DATA] to Redheadwinter. I impregn"
type textarea "I used to be [DEMOGRAPHIC_DATA] to Redheadwinter. I impregna"
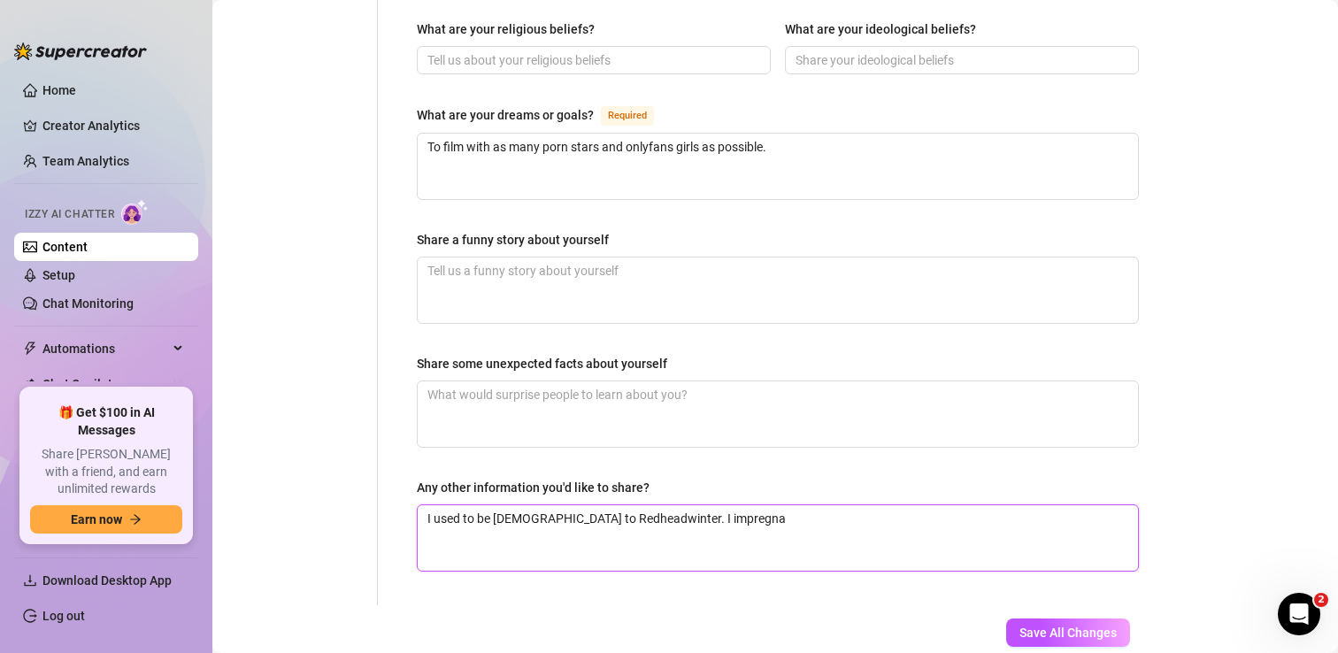
type textarea "I used to be [DEMOGRAPHIC_DATA] to Redheadwinter. I impregnat"
type textarea "I used to be [DEMOGRAPHIC_DATA] to Redheadwinter. I impregnate"
type textarea "I used to be [DEMOGRAPHIC_DATA] to Redheadwinter. I impregnated"
type textarea "I used to be [DEMOGRAPHIC_DATA] to Redheadwinter. I impregnated h"
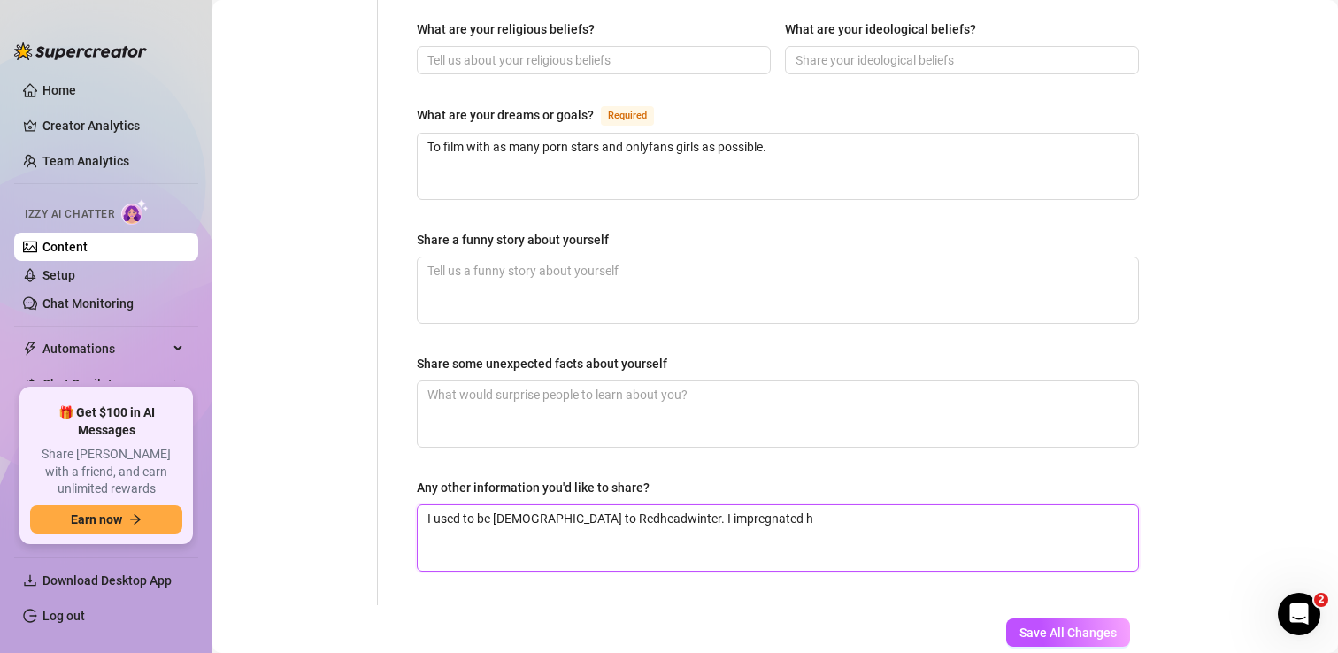
type textarea "I used to be [DEMOGRAPHIC_DATA] to Redheadwinter. I impregnated he"
type textarea "I used to be [DEMOGRAPHIC_DATA] to Redheadwinter. I impregnated her"
type textarea "I used to be [DEMOGRAPHIC_DATA] to Redheadwinter. I impregnated her a"
type textarea "I used to be [DEMOGRAPHIC_DATA] to Redheadwinter. I impregnated her as"
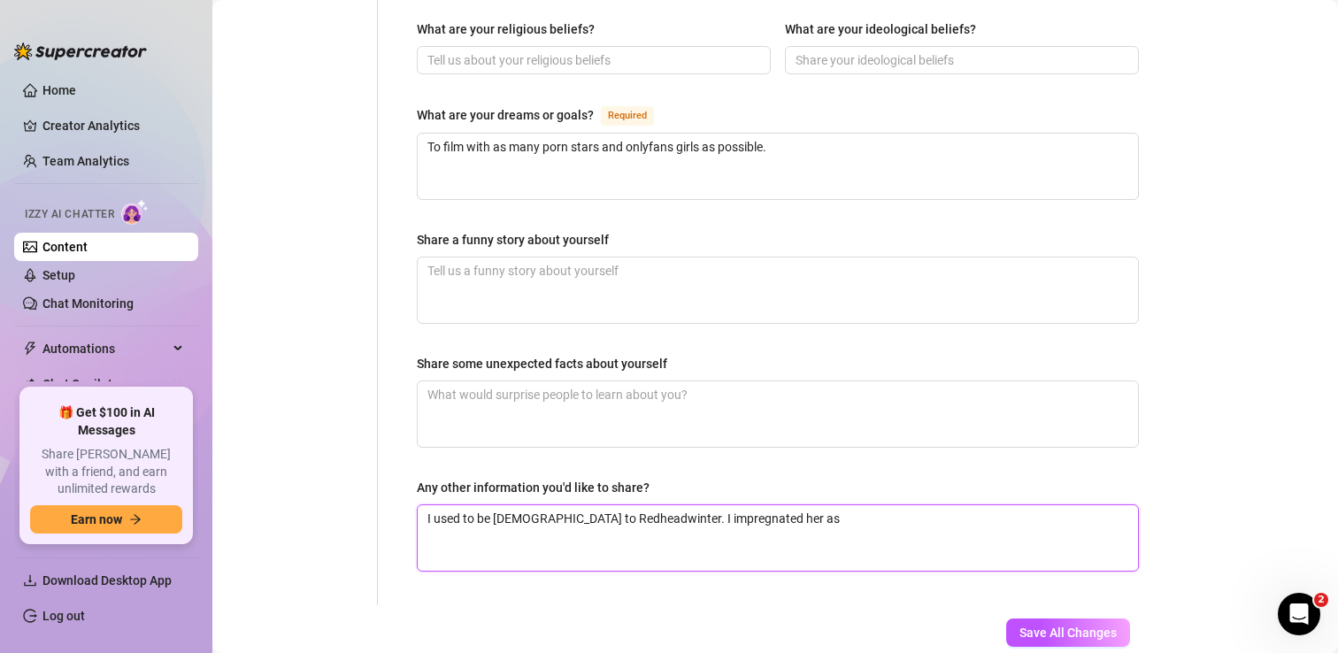
type textarea "I used to be [DEMOGRAPHIC_DATA] to Redheadwinter. I impregnated her as"
type textarea "I used to be [DEMOGRAPHIC_DATA] to Redheadwinter. I impregnated her as w"
type textarea "I used to be [DEMOGRAPHIC_DATA] to Redheadwinter. I impregnated her as we"
type textarea "I used to be [DEMOGRAPHIC_DATA] to Redheadwinter. I impregnated her as wel"
type textarea "I used to be [DEMOGRAPHIC_DATA] to Redheadwinter. I impregnated her as well"
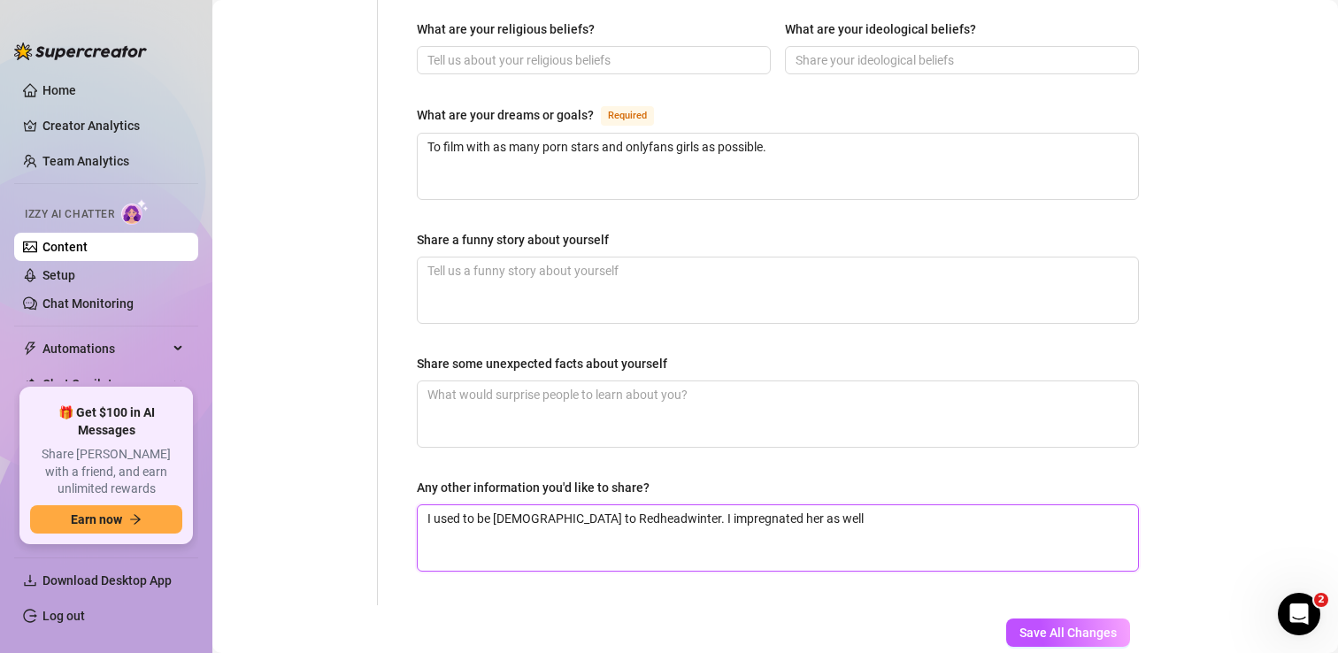
type textarea "I used to be [DEMOGRAPHIC_DATA] to Redheadwinter. I impregnated her as well."
type textarea "I used to be [DEMOGRAPHIC_DATA] to Redheadwinter. I impregnated her as well. B"
type textarea "I used to be [DEMOGRAPHIC_DATA] to Redheadwinter. I impregnated her as well. Bu"
type textarea "I used to be [DEMOGRAPHIC_DATA] to Redheadwinter. I impregnated her as well. But"
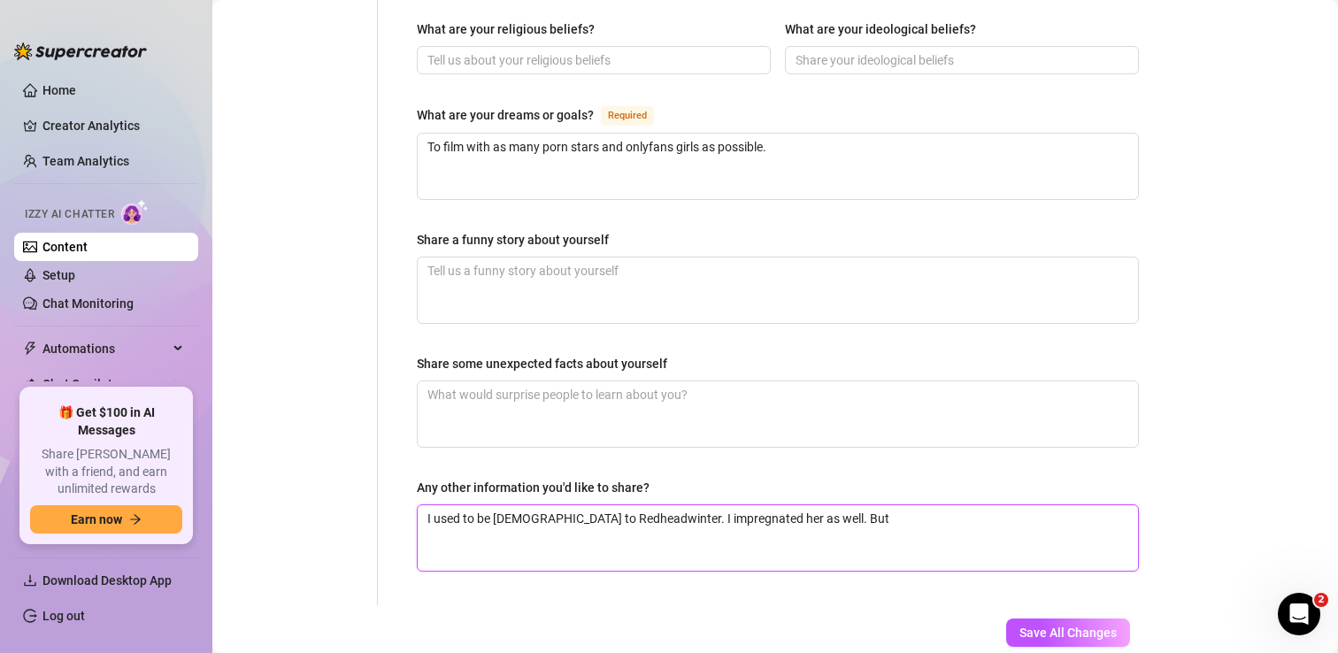
type textarea "I used to be [DEMOGRAPHIC_DATA] to Redheadwinter. I impregnated her as well. But"
type textarea "I used to be [DEMOGRAPHIC_DATA] to Redheadwinter. I impregnated her as well. Bu…"
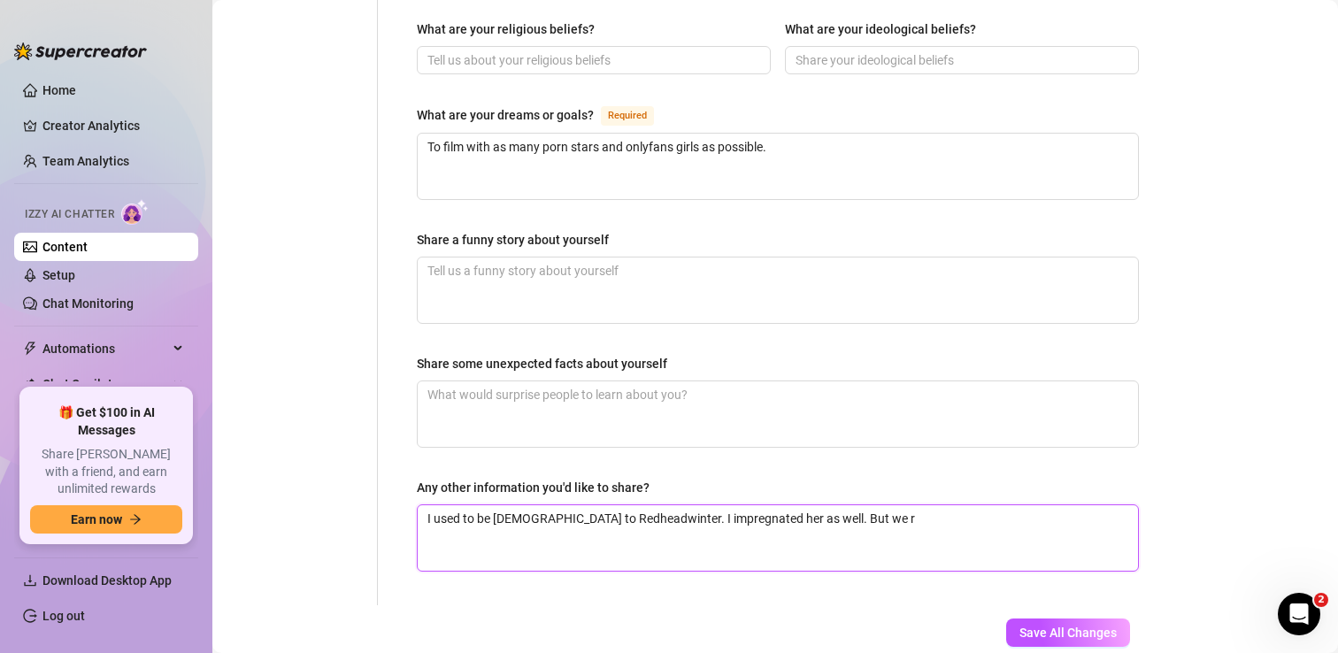
type textarea "I used to be [DEMOGRAPHIC_DATA] to Redheadwinter. I impregnated her as well. Bu…"
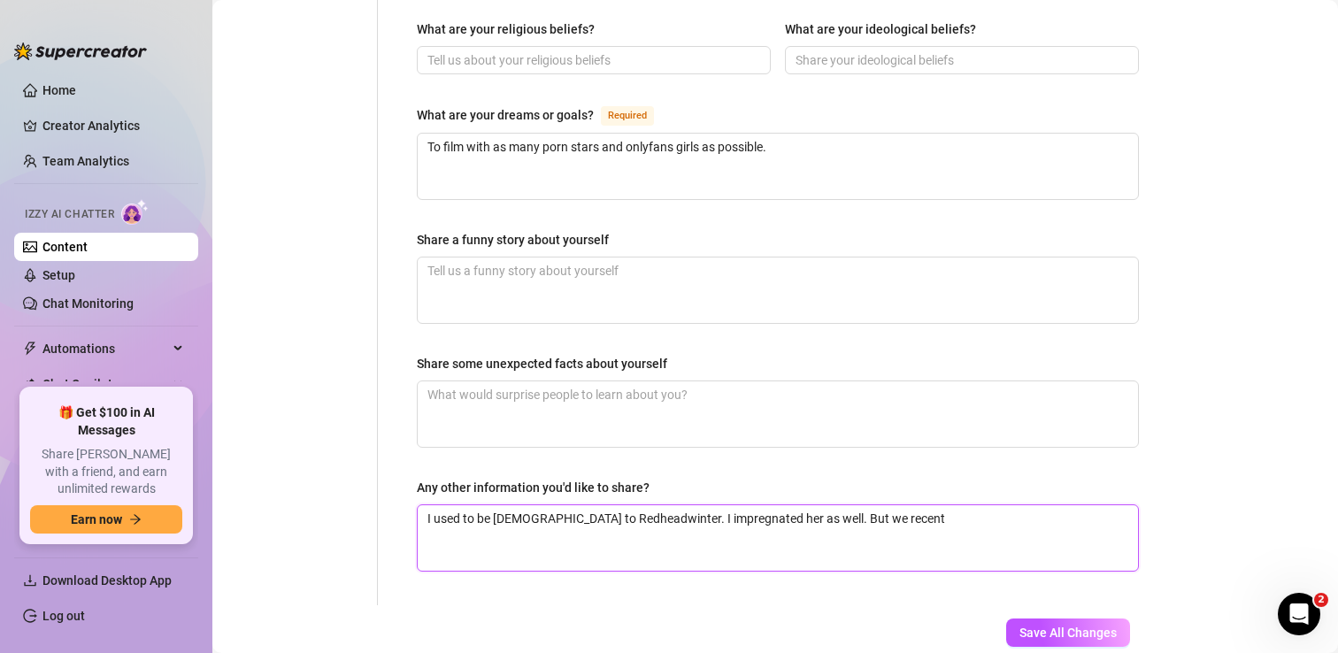
type textarea "I used to be [DEMOGRAPHIC_DATA] to Redheadwinter. I impregnated her as well. Bu…"
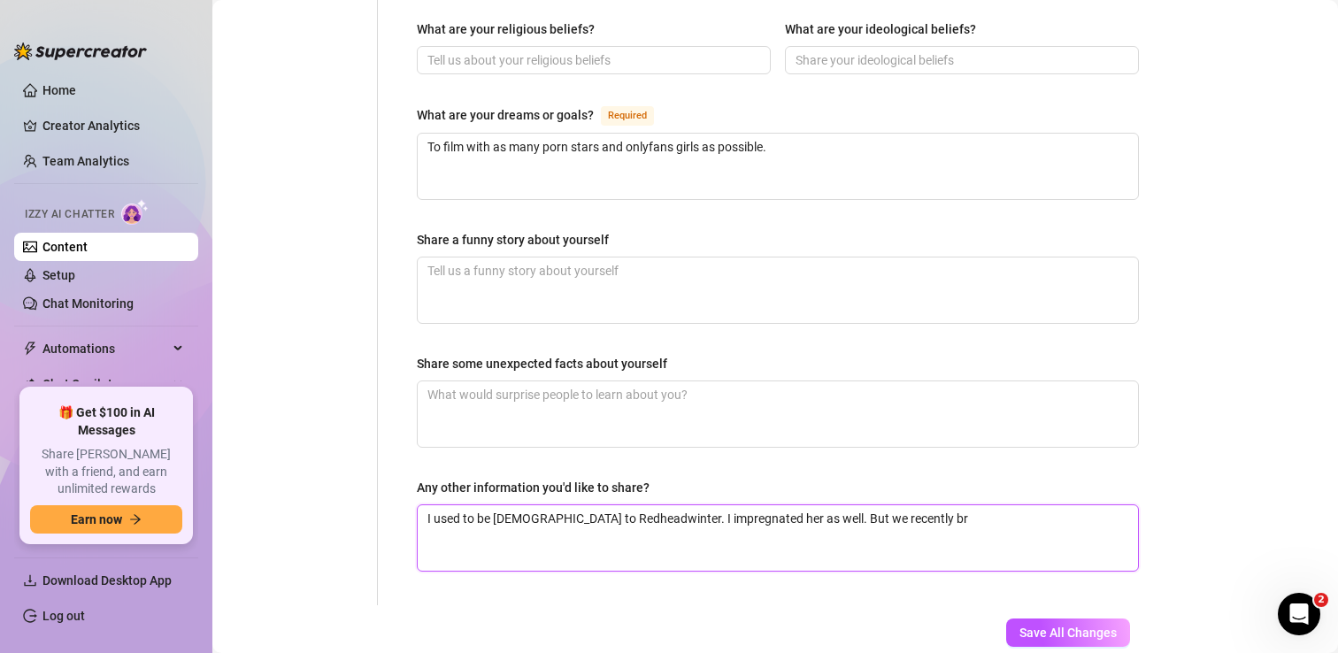
type textarea "I used to be [DEMOGRAPHIC_DATA] to Redheadwinter. I impregnated her as well. Bu…"
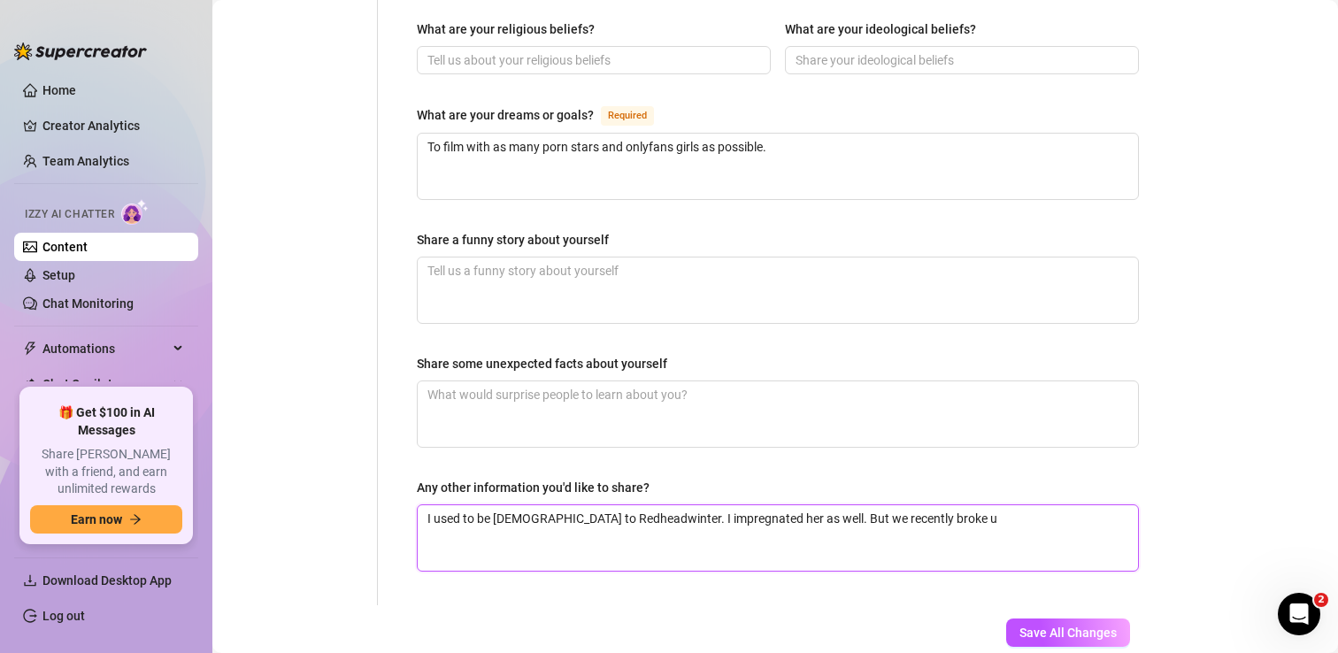
type textarea "I used to be [DEMOGRAPHIC_DATA] to Redheadwinter. I impregnated her as well. Bu…"
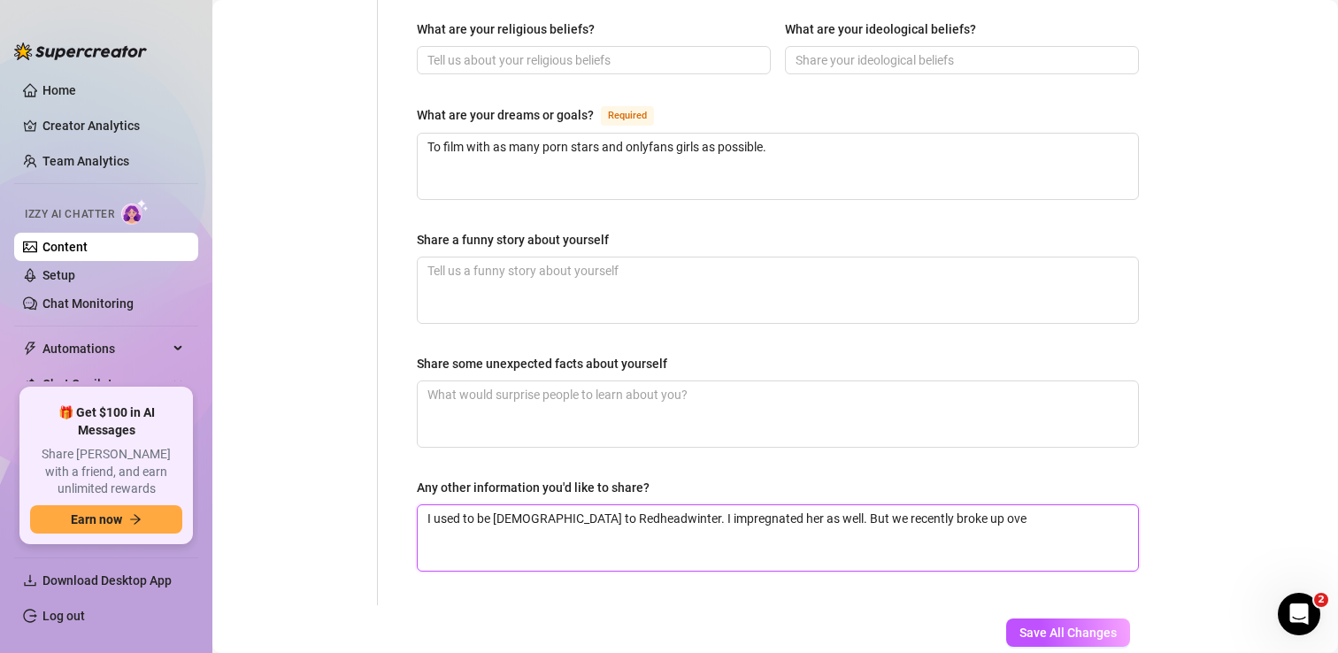
type textarea "I used to be [DEMOGRAPHIC_DATA] to Redheadwinter. I impregnated her as well. Bu…"
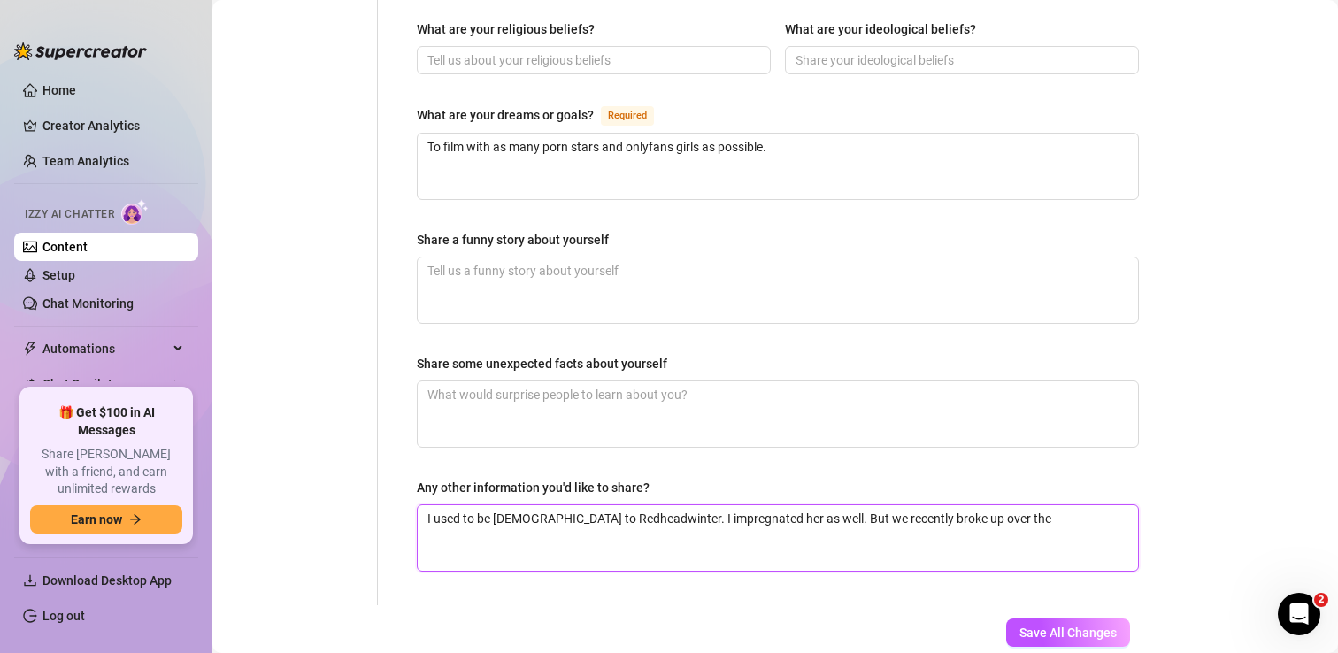
type textarea "I used to be [DEMOGRAPHIC_DATA] to Redheadwinter. I impregnated her as well. Bu…"
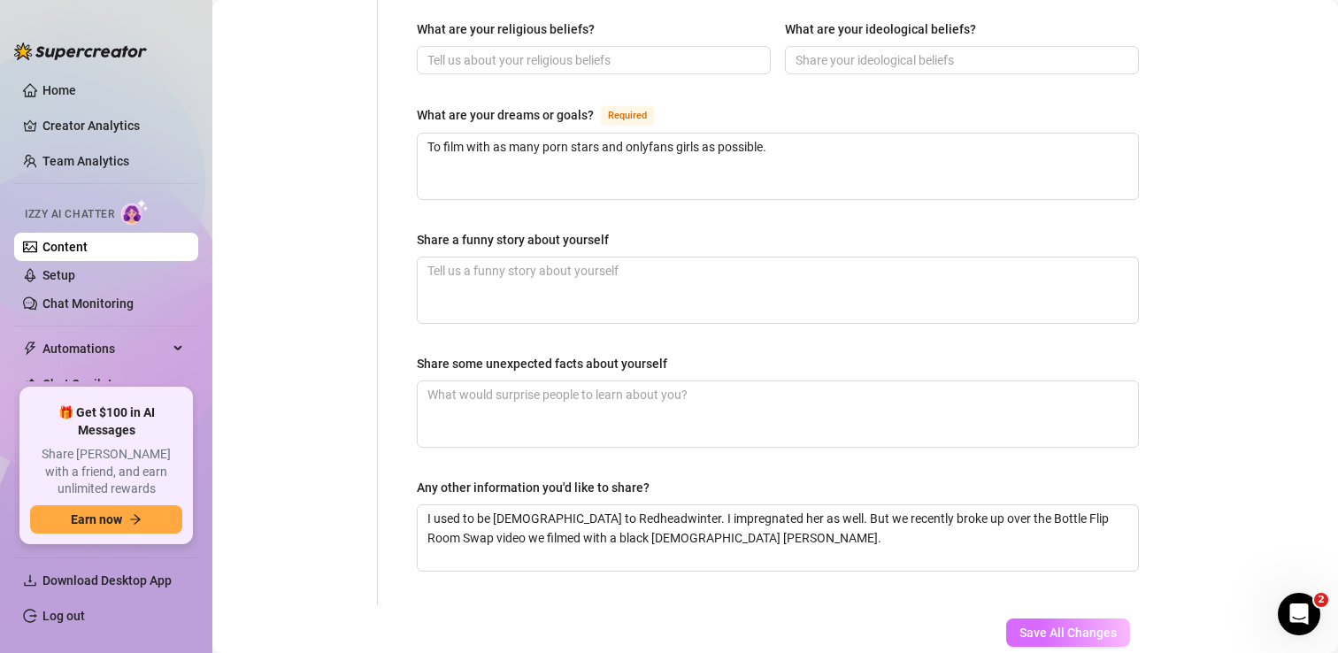
click at [1041, 626] on span "Save All Changes" at bounding box center [1068, 633] width 97 height 14
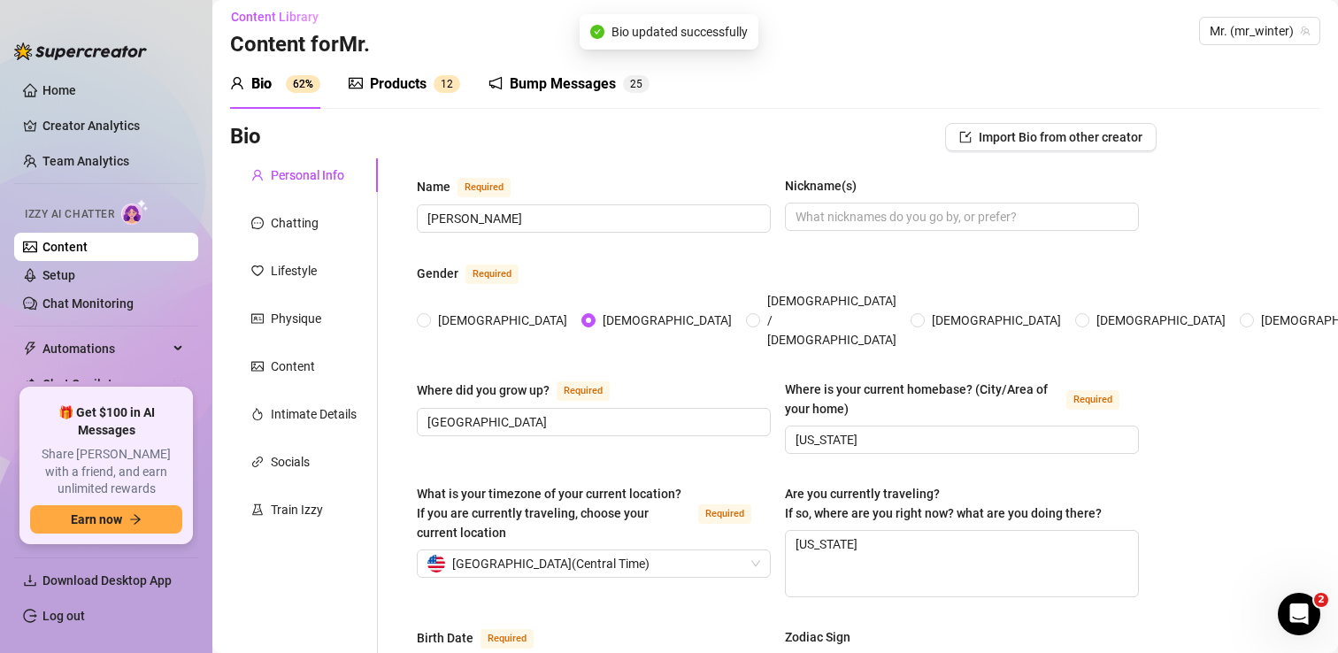
scroll to position [0, 0]
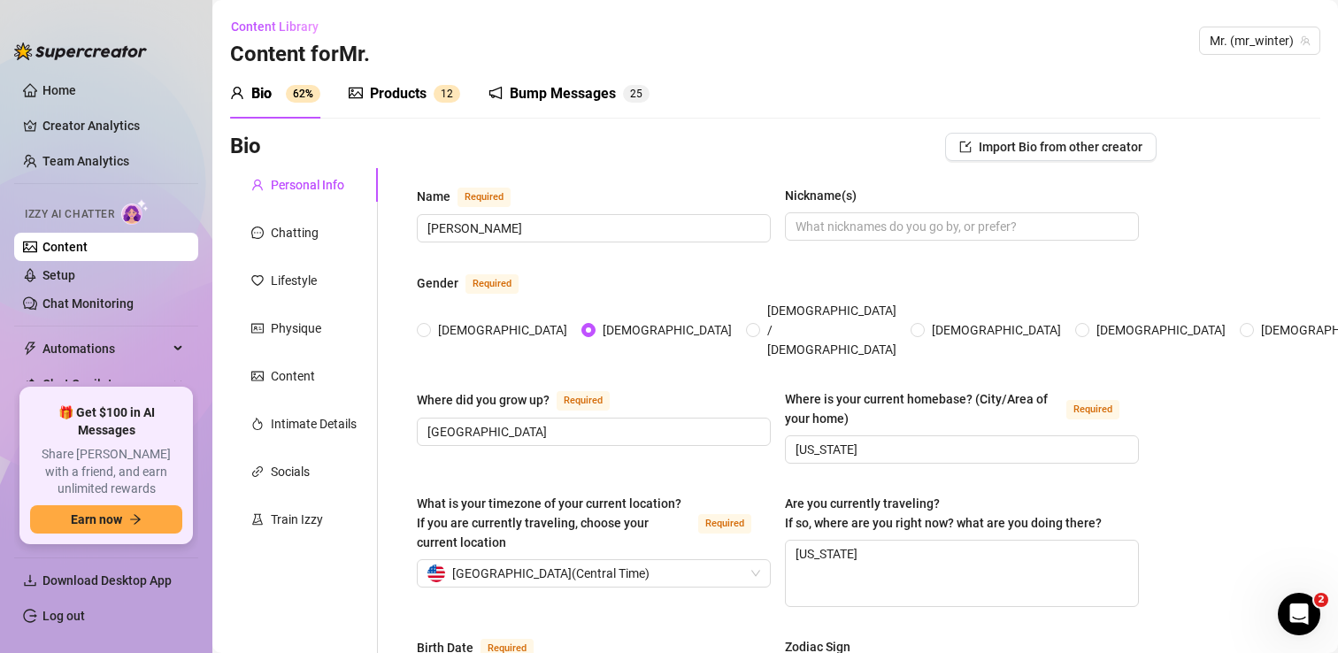
click at [404, 95] on div "Products" at bounding box center [398, 93] width 57 height 21
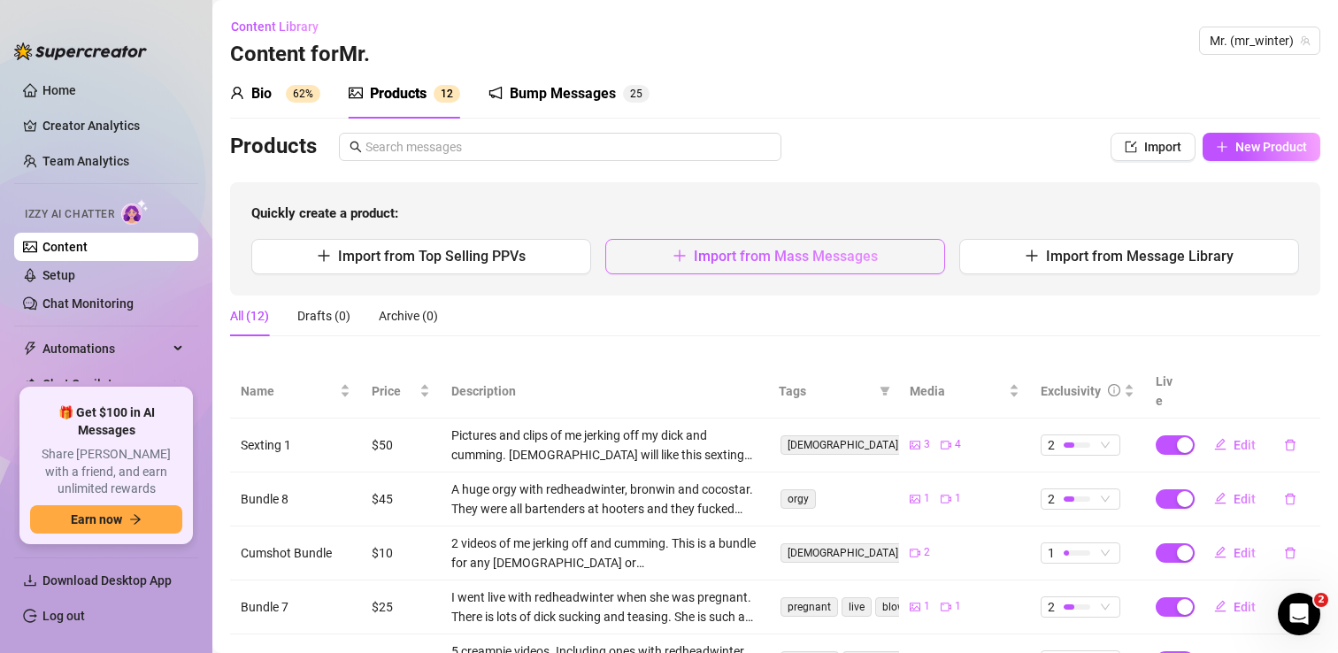
click at [856, 250] on span "Import from Mass Messages" at bounding box center [786, 256] width 184 height 17
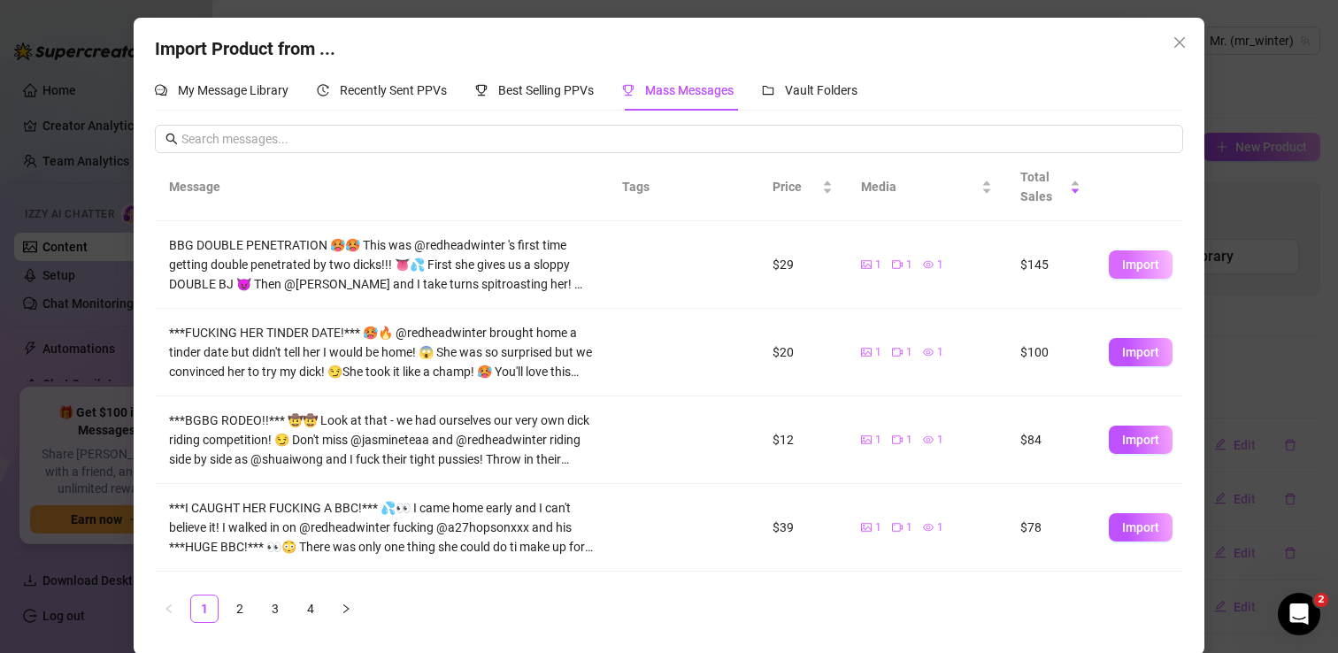
click at [1144, 264] on span "Import" at bounding box center [1140, 265] width 37 height 14
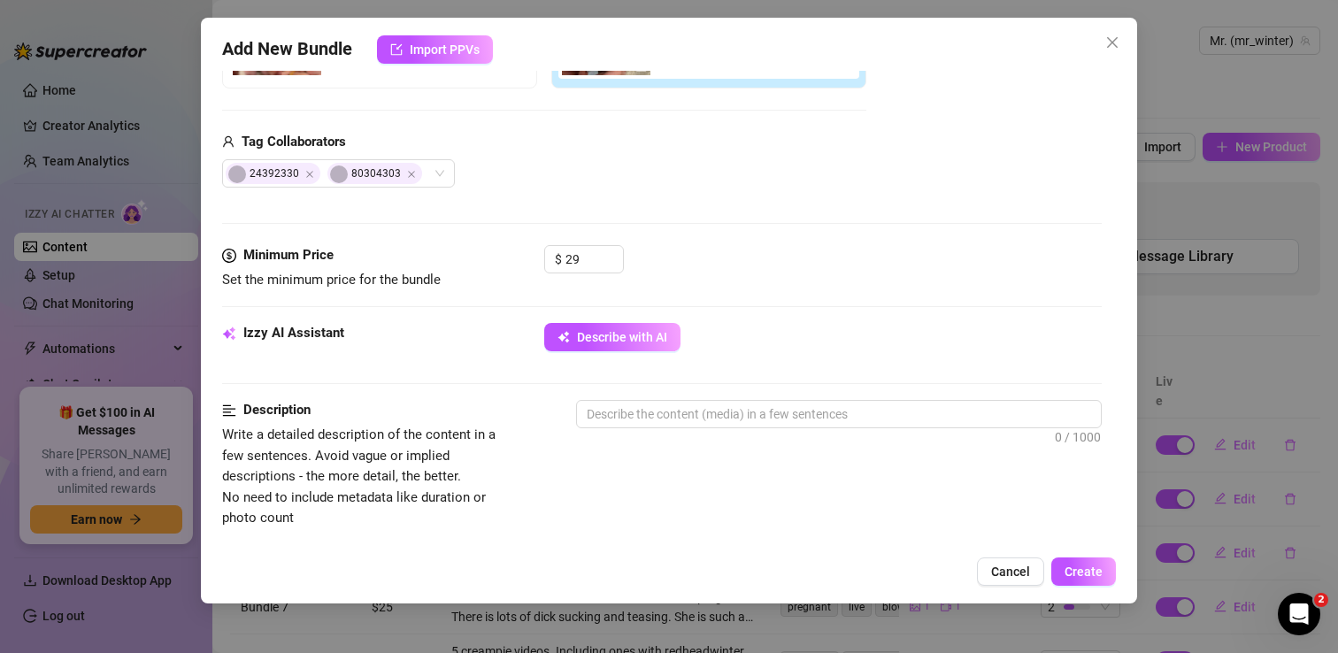
scroll to position [434, 0]
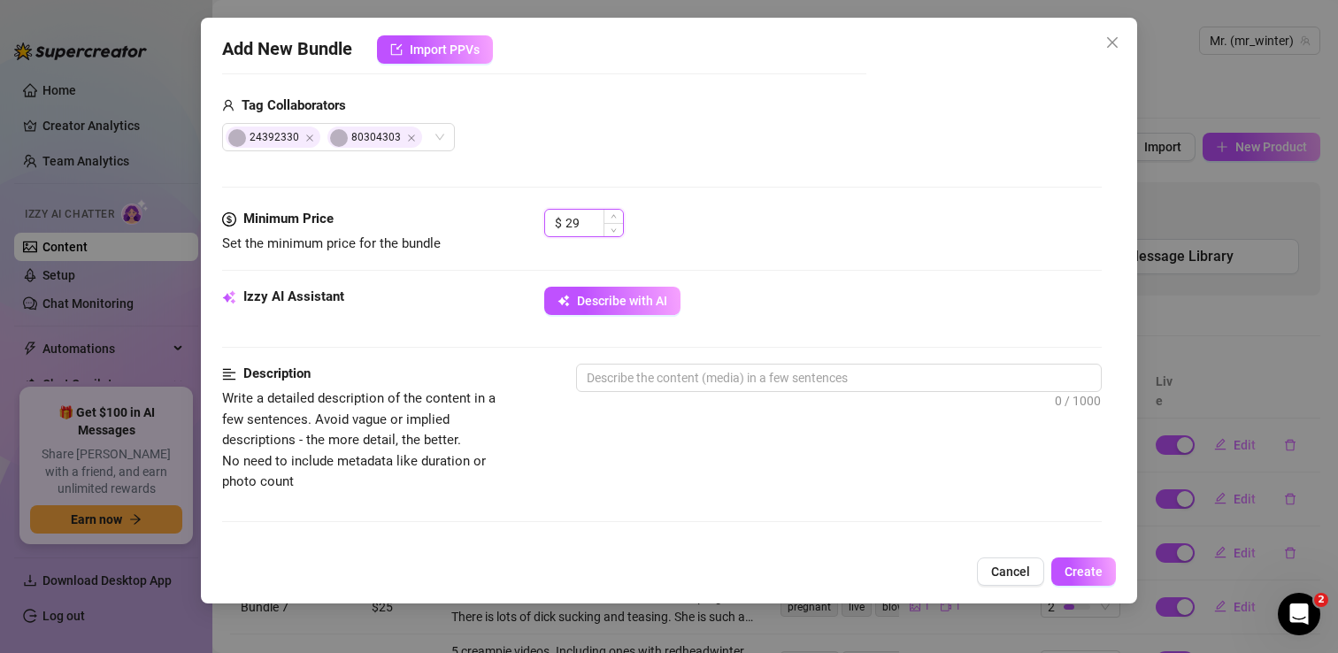
click at [582, 223] on input "29" at bounding box center [595, 223] width 58 height 27
click at [718, 183] on div "Media Add Media from Vault Free preview Pay to view Tag Collaborators 24392330 …" at bounding box center [662, 21] width 880 height 373
click at [615, 298] on span "Describe with AI" at bounding box center [622, 301] width 90 height 14
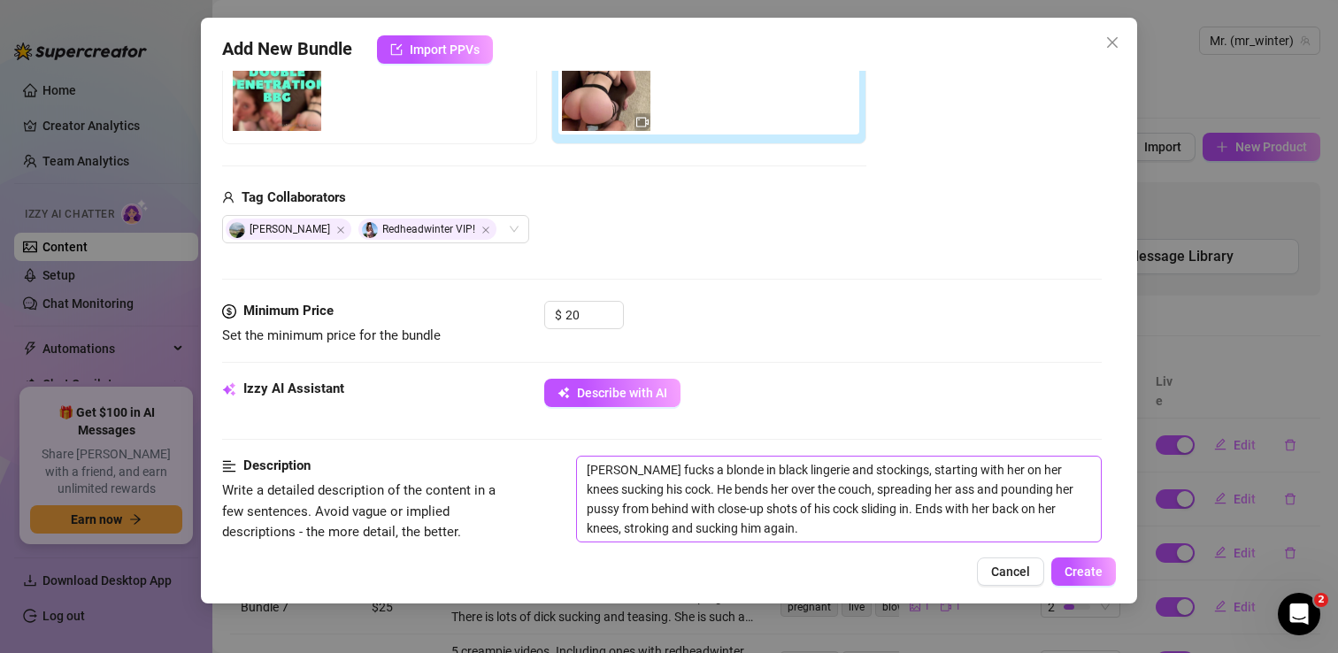
scroll to position [343, 0]
drag, startPoint x: 689, startPoint y: 468, endPoint x: 643, endPoint y: 464, distance: 46.2
click at [643, 464] on textarea "[PERSON_NAME] fucks a blonde in black lingerie and stockings, starting with her…" at bounding box center [839, 498] width 524 height 85
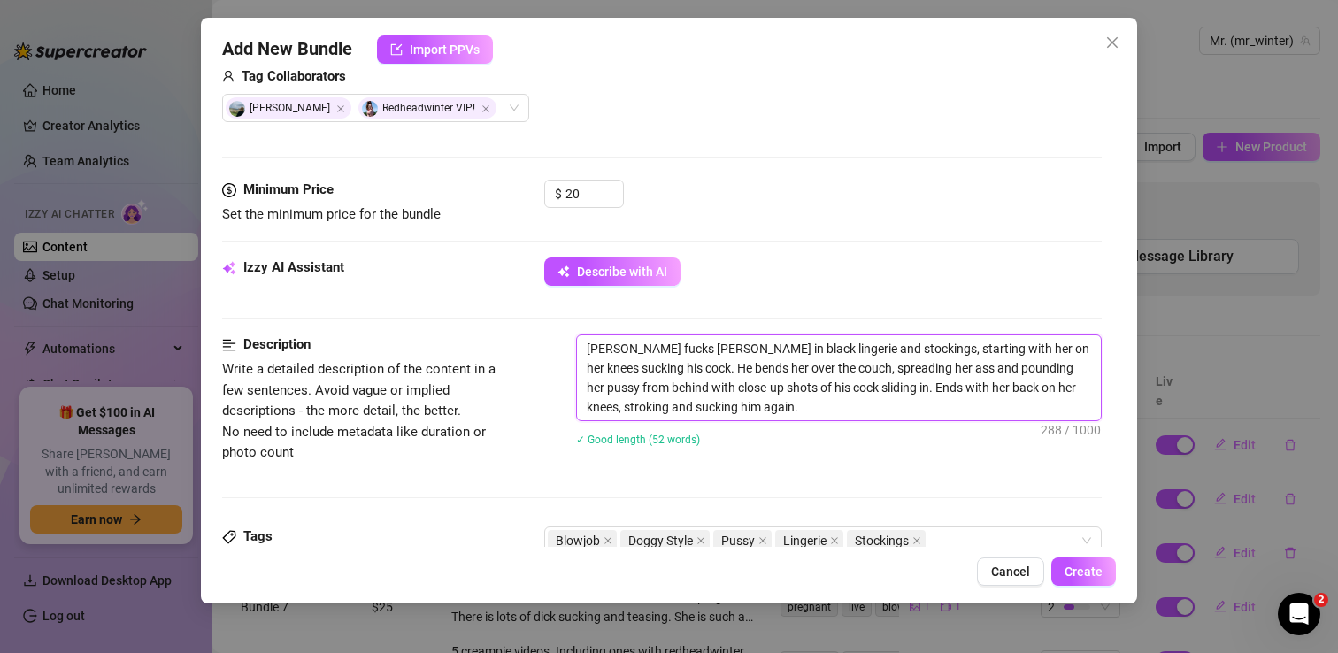
scroll to position [466, 0]
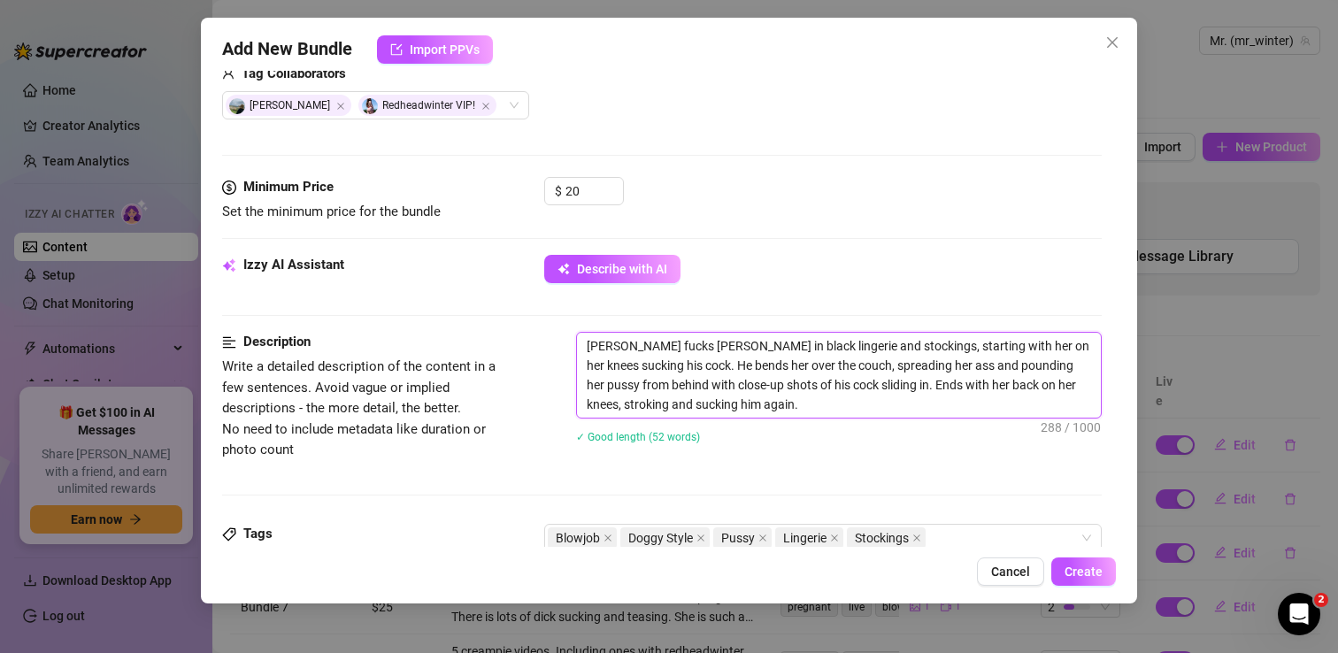
click at [608, 344] on textarea "[PERSON_NAME] fucks [PERSON_NAME] in black lingerie and stockings, starting wit…" at bounding box center [839, 375] width 524 height 85
click at [720, 344] on textarea "[PERSON_NAME] and a stranger fucks [PERSON_NAME] in black lingerie and stocking…" at bounding box center [839, 375] width 524 height 85
click at [699, 363] on textarea "[PERSON_NAME] and a stranger fuck [PERSON_NAME] in black lingerie and stockings…" at bounding box center [839, 375] width 524 height 85
drag, startPoint x: 794, startPoint y: 384, endPoint x: 782, endPoint y: 383, distance: 12.4
click at [782, 383] on textarea "[PERSON_NAME] and a stranger fuck [PERSON_NAME] in black lingerie and stockings…" at bounding box center [839, 375] width 524 height 85
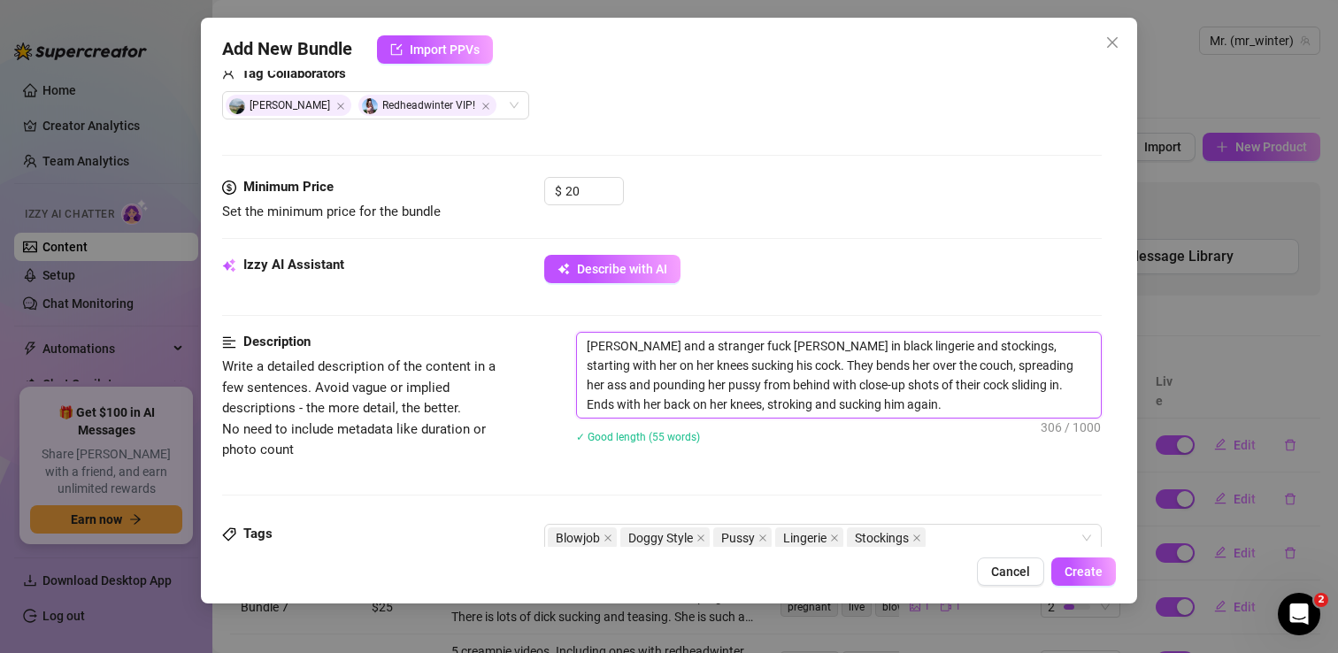
click at [833, 383] on textarea "[PERSON_NAME] and a stranger fuck [PERSON_NAME] in black lingerie and stockings…" at bounding box center [839, 375] width 524 height 85
click at [893, 386] on textarea "[PERSON_NAME] and a stranger fuck [PERSON_NAME] in black lingerie and stockings…" at bounding box center [839, 375] width 524 height 85
click at [782, 405] on textarea "[PERSON_NAME] and a stranger fuck [PERSON_NAME] in black lingerie and stockings…" at bounding box center [839, 375] width 524 height 85
click at [864, 410] on textarea "[PERSON_NAME] and a stranger fuck [PERSON_NAME] in black lingerie and stockings…" at bounding box center [839, 375] width 524 height 85
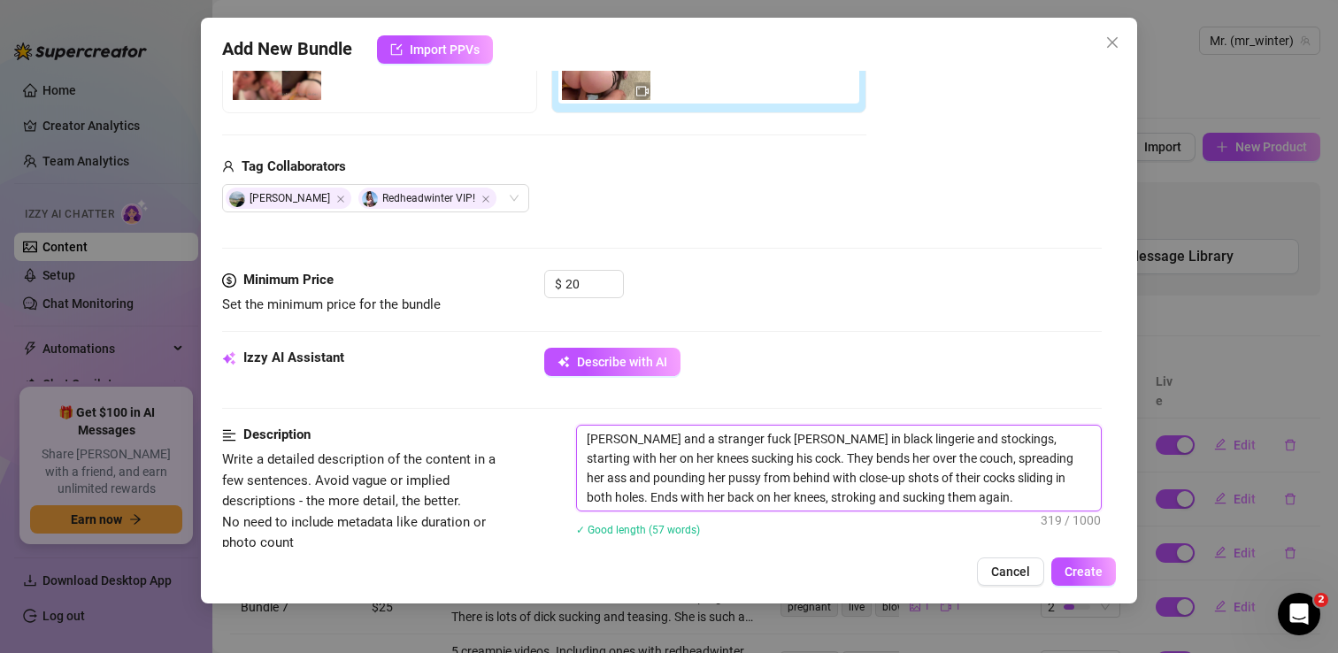
scroll to position [373, 0]
click at [851, 495] on textarea "[PERSON_NAME] and a stranger fuck [PERSON_NAME] in black lingerie and stockings…" at bounding box center [839, 467] width 524 height 85
click at [649, 457] on textarea "[PERSON_NAME] and a stranger fuck [PERSON_NAME] in black lingerie and stockings…" at bounding box center [839, 467] width 524 height 85
click at [687, 457] on textarea "[PERSON_NAME] and a stranger fuck [PERSON_NAME] in black lingerie and stockings…" at bounding box center [839, 467] width 524 height 85
click at [763, 457] on textarea "[PERSON_NAME] and a stranger fuck [PERSON_NAME] in black lingerie and stockings…" at bounding box center [839, 467] width 524 height 85
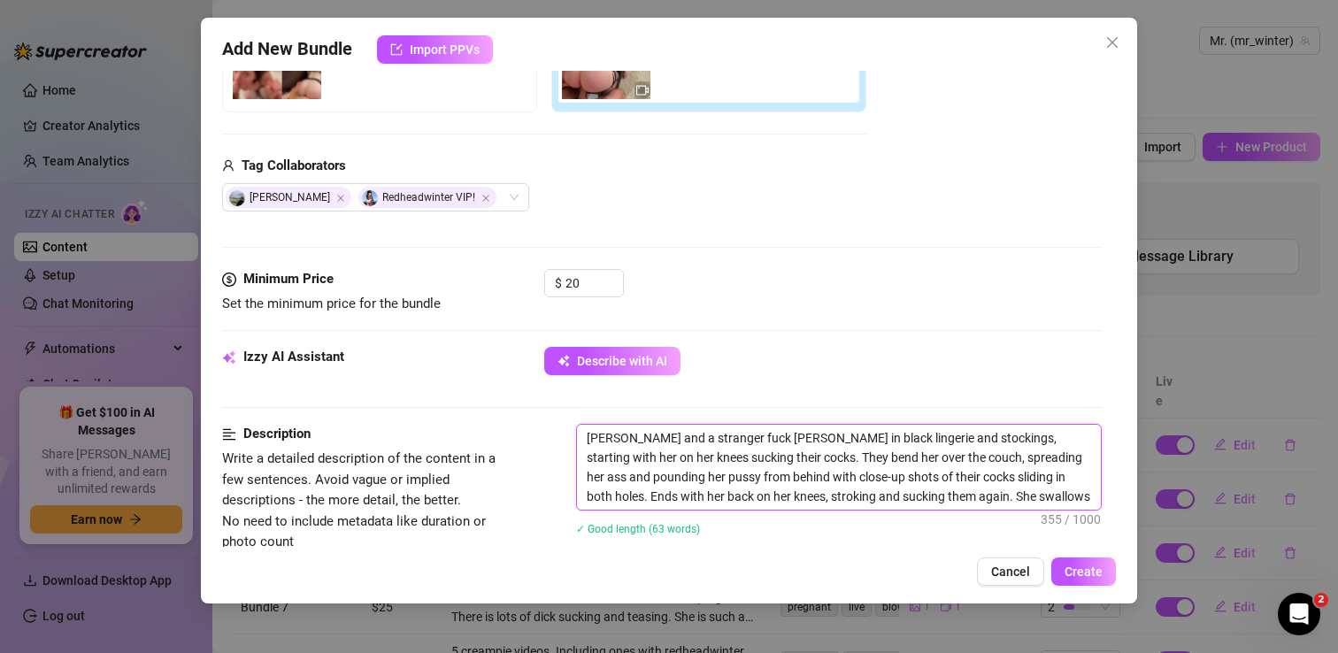
click at [622, 474] on textarea "[PERSON_NAME] and a stranger fuck [PERSON_NAME] in black lingerie and stockings…" at bounding box center [839, 467] width 524 height 85
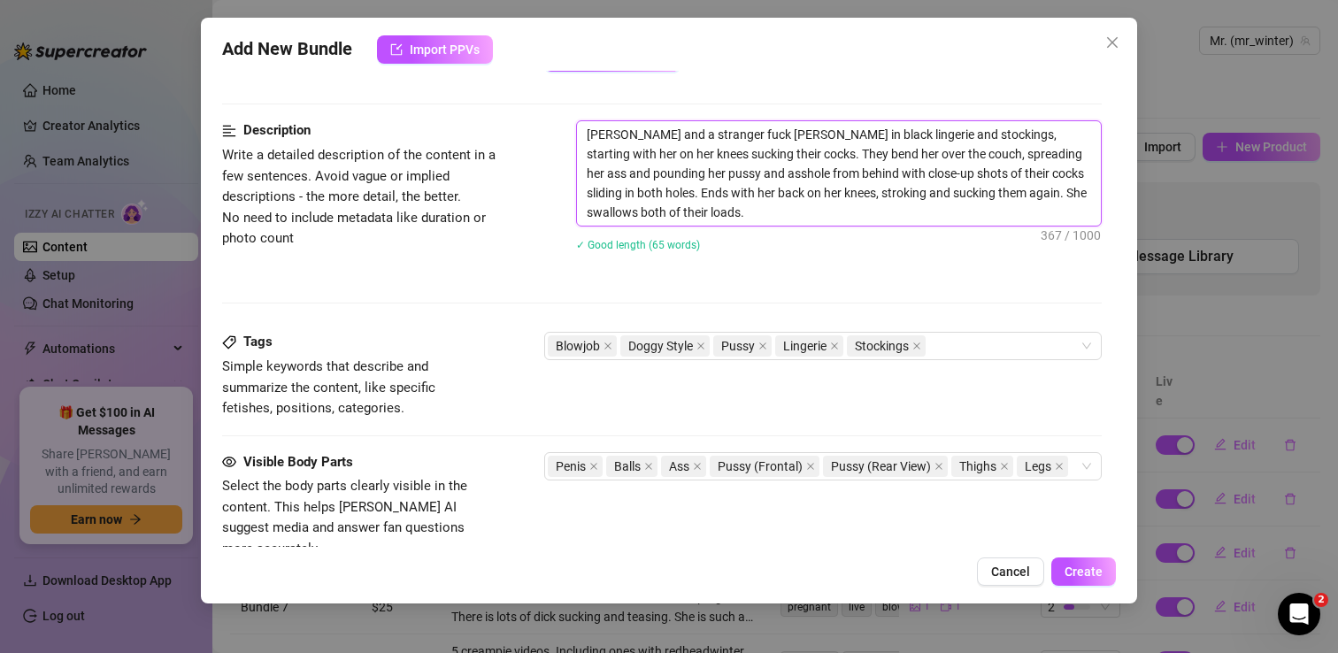
scroll to position [680, 0]
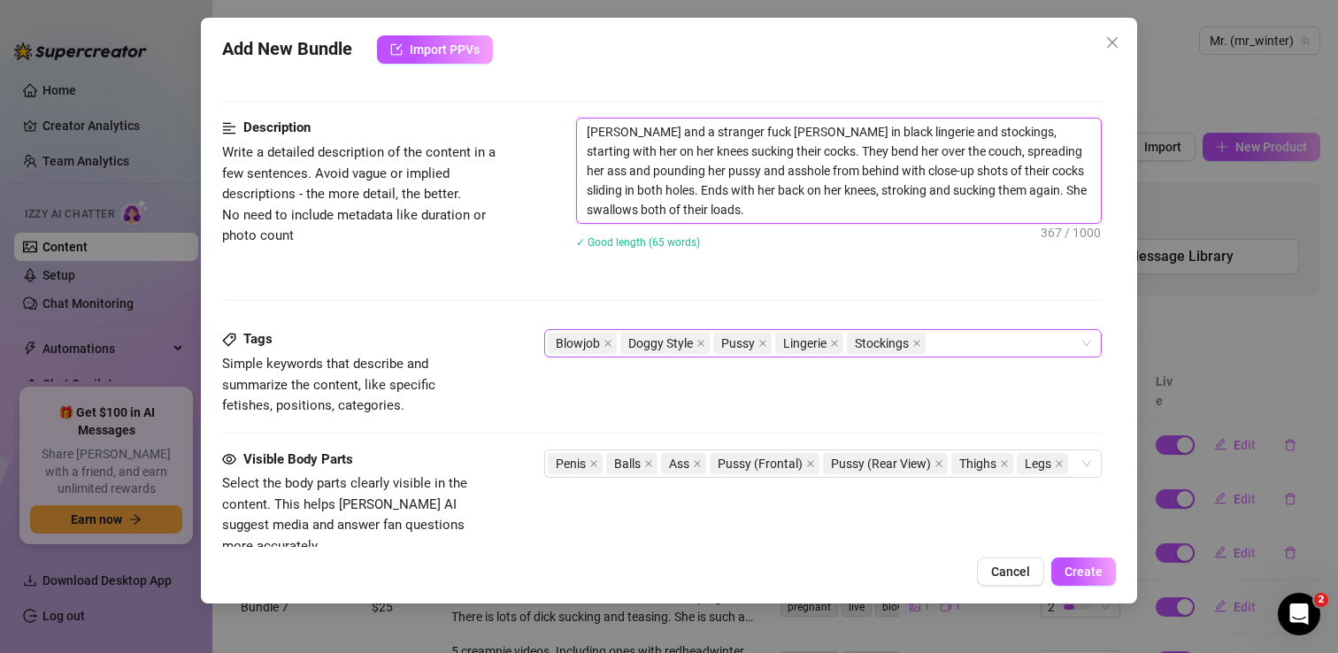
click at [957, 338] on div "Blowjob Doggy Style Pussy Lingerie Stockings" at bounding box center [814, 343] width 532 height 25
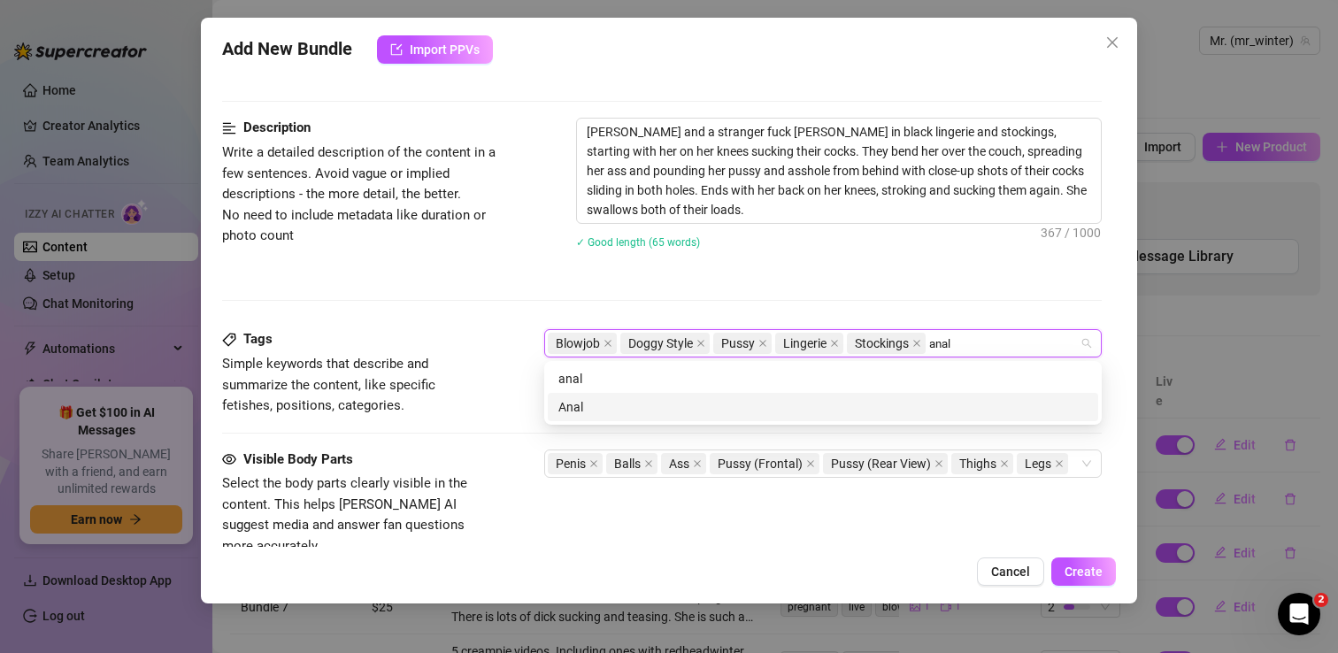
click at [879, 408] on div "Anal" at bounding box center [822, 406] width 529 height 19
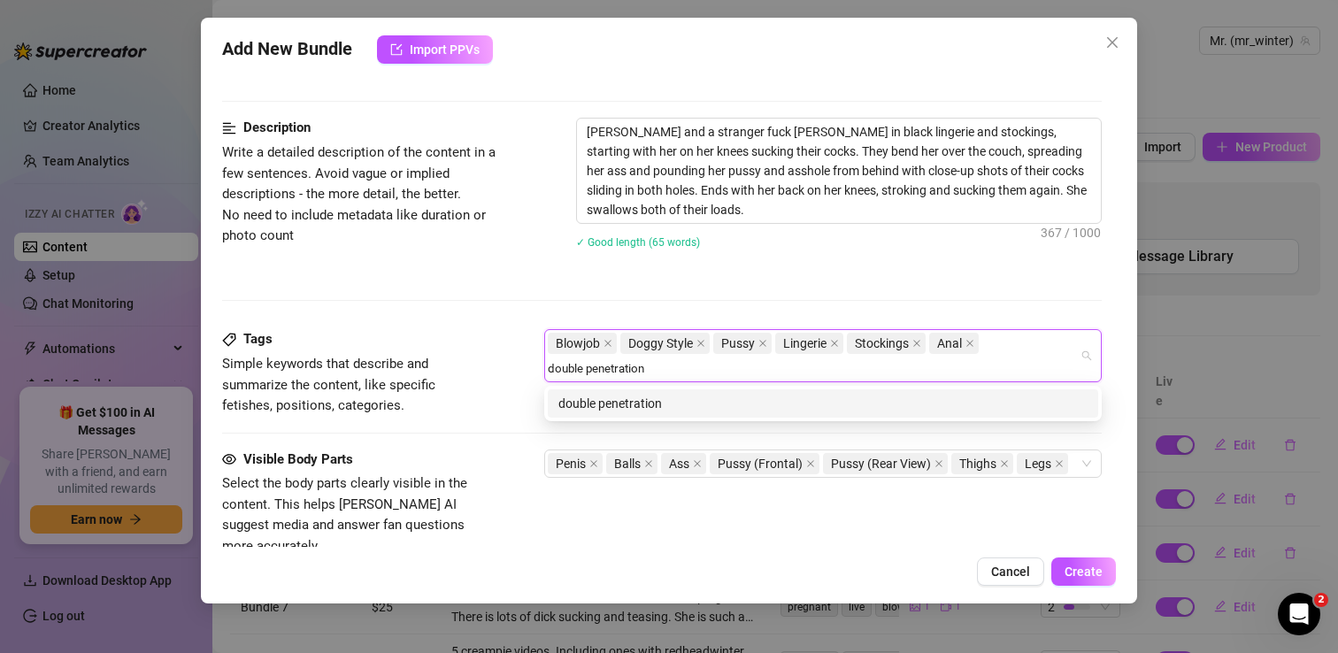
click at [792, 401] on div "double penetration" at bounding box center [822, 403] width 529 height 19
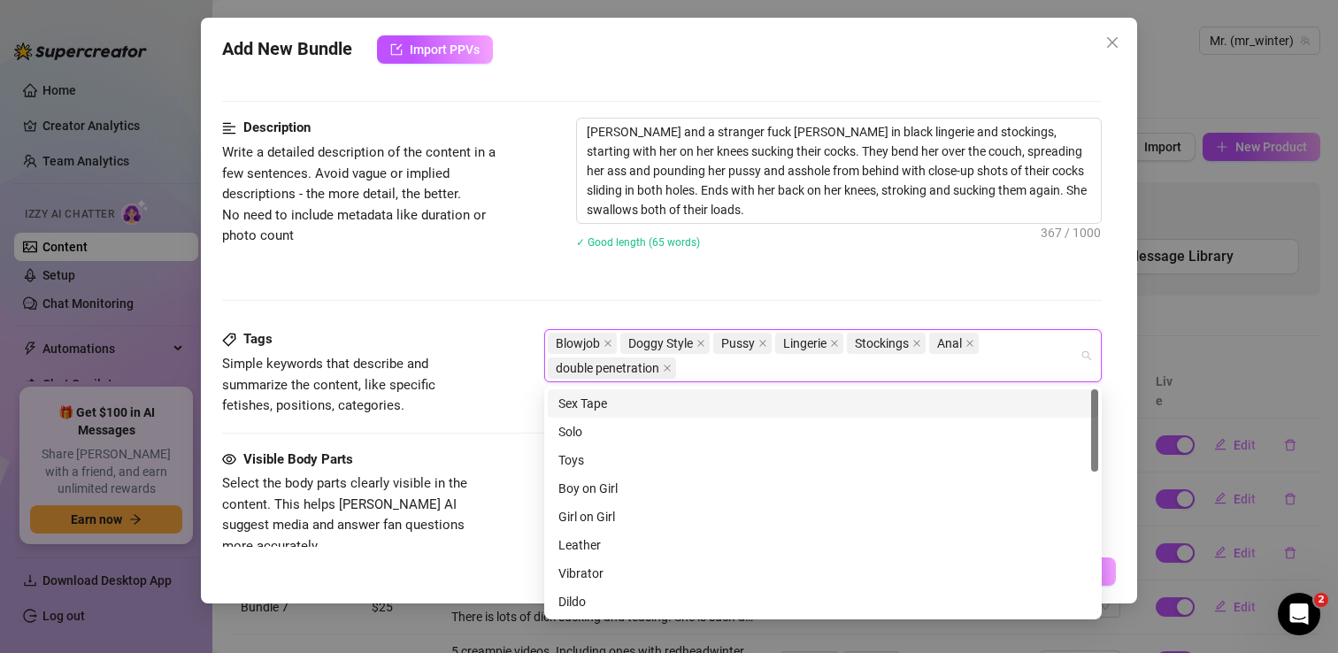
click at [564, 279] on div "Description Write a detailed description of the content in a few sentences. Avo…" at bounding box center [662, 224] width 880 height 212
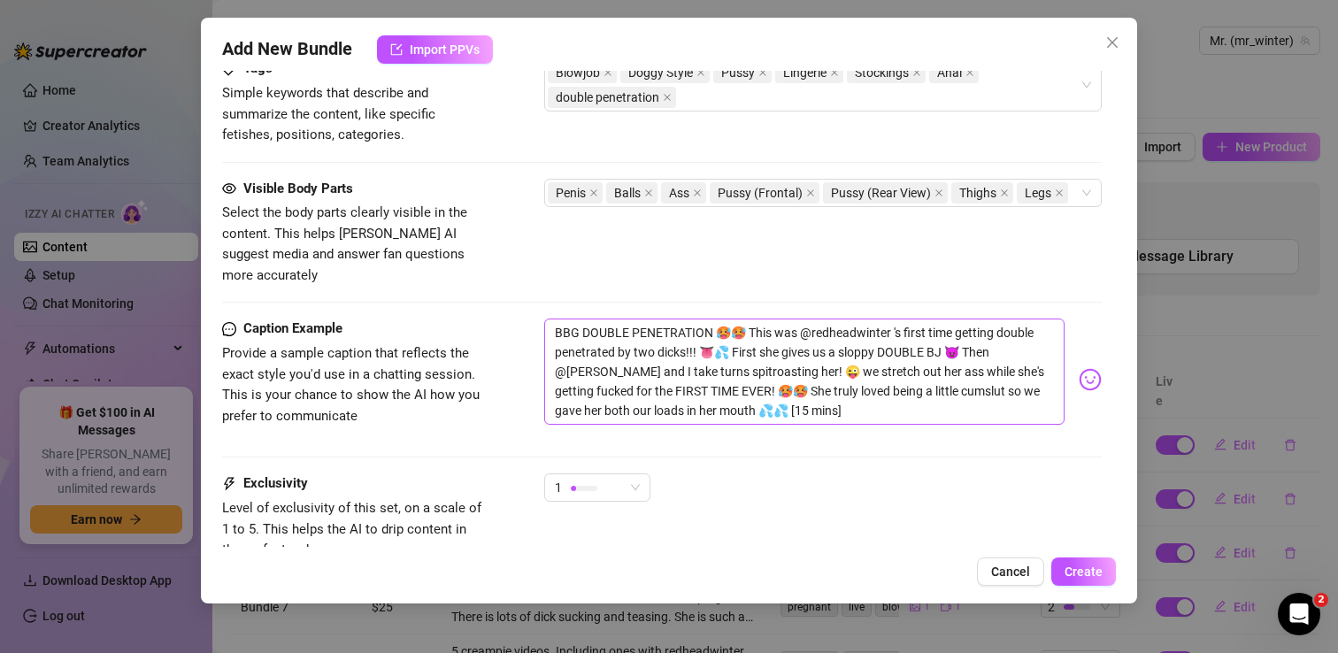
scroll to position [957, 0]
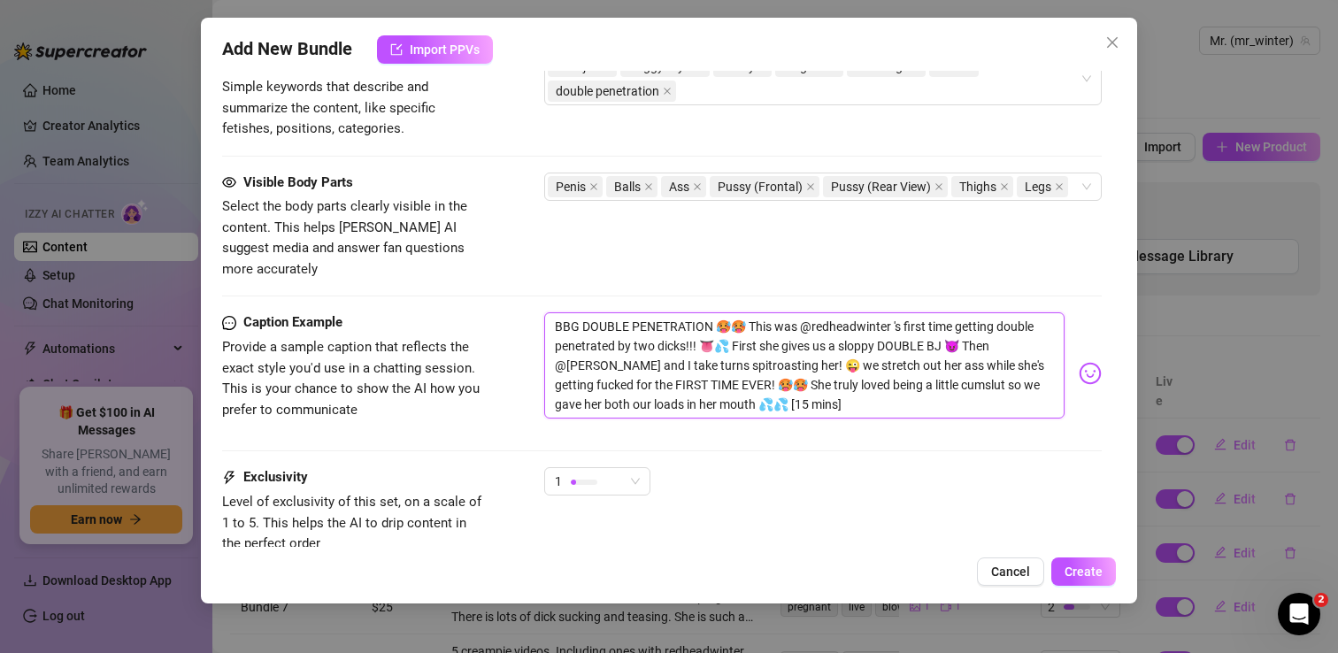
drag, startPoint x: 864, startPoint y: 389, endPoint x: 543, endPoint y: 304, distance: 332.3
click at [543, 312] on div "Caption Example Provide a sample caption that reflects the exact style you'd us…" at bounding box center [662, 373] width 880 height 122
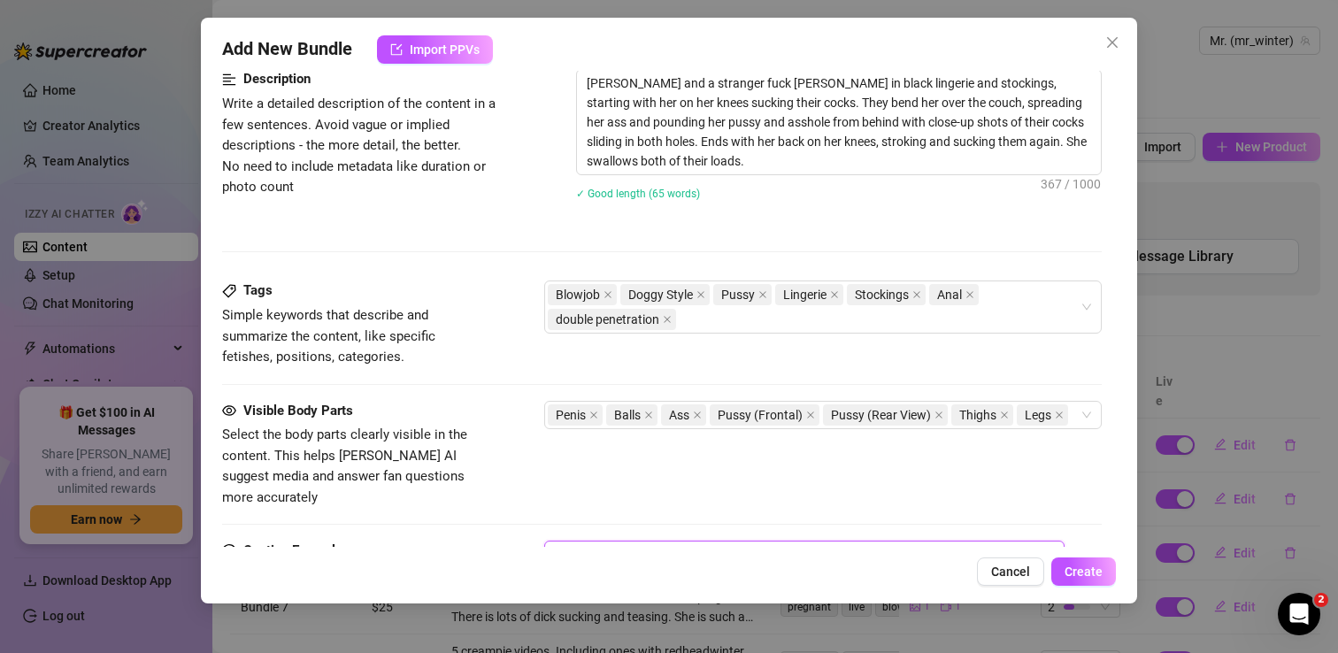
scroll to position [1061, 0]
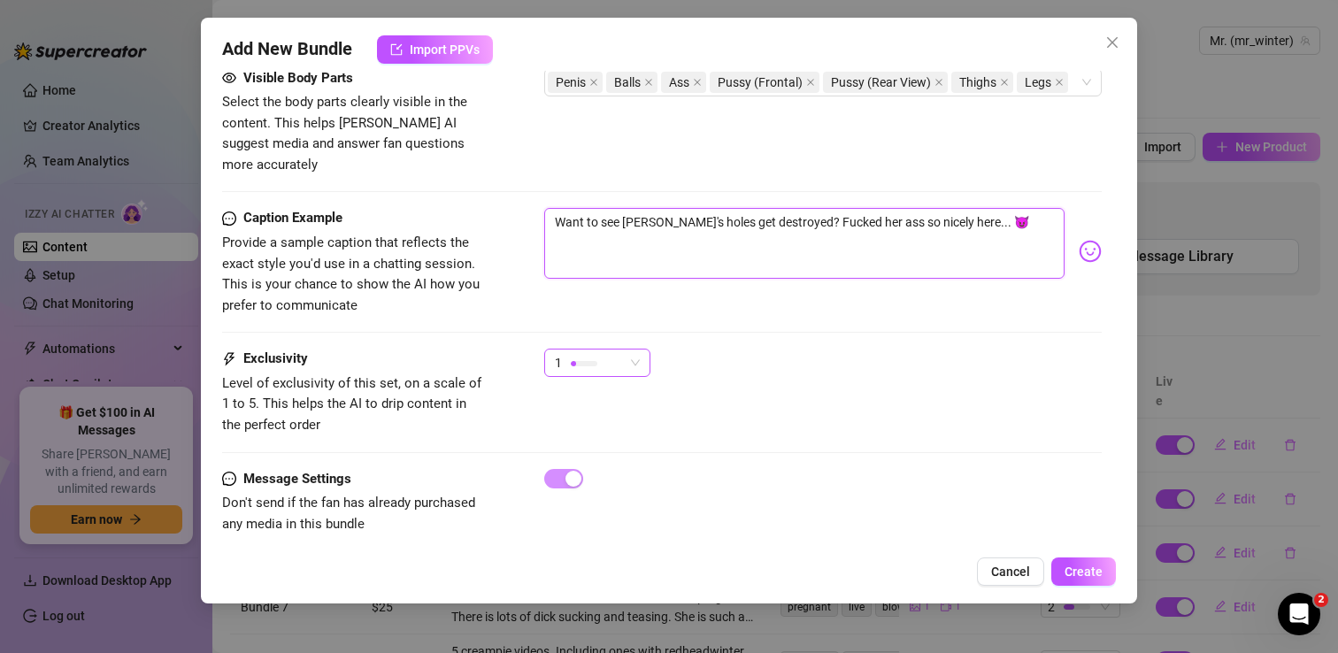
click at [610, 350] on div "1" at bounding box center [589, 363] width 69 height 27
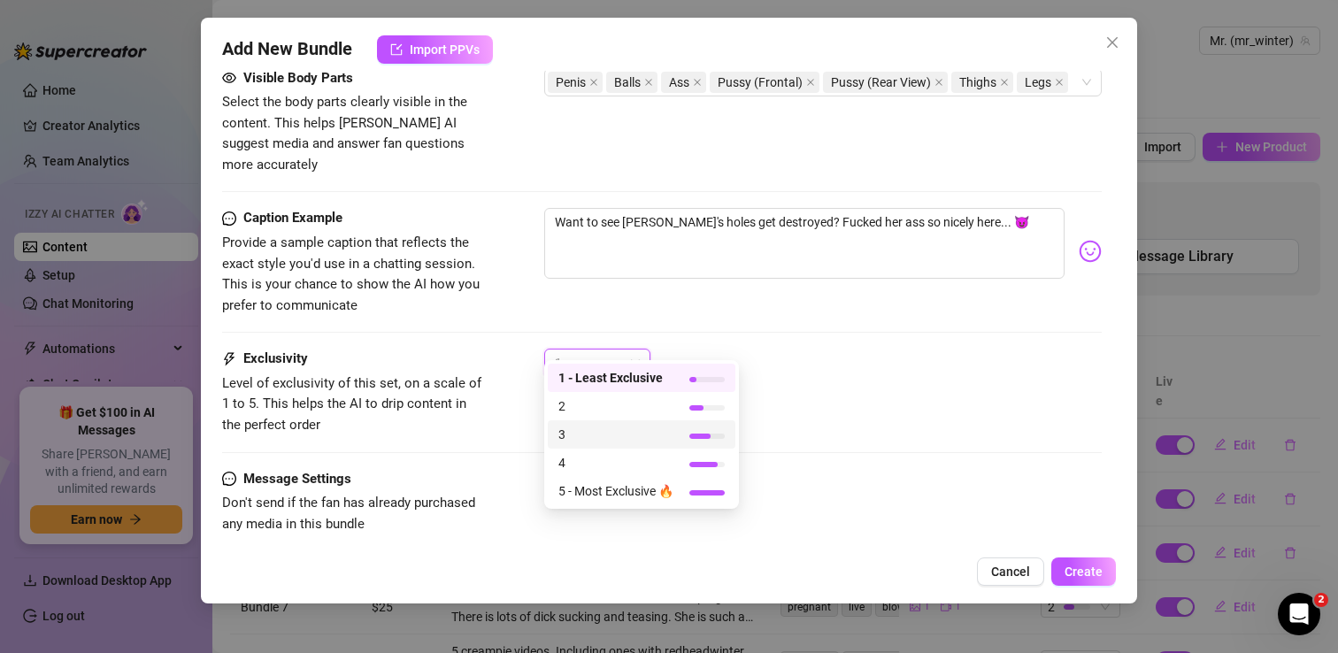
click at [601, 437] on span "3" at bounding box center [615, 434] width 115 height 19
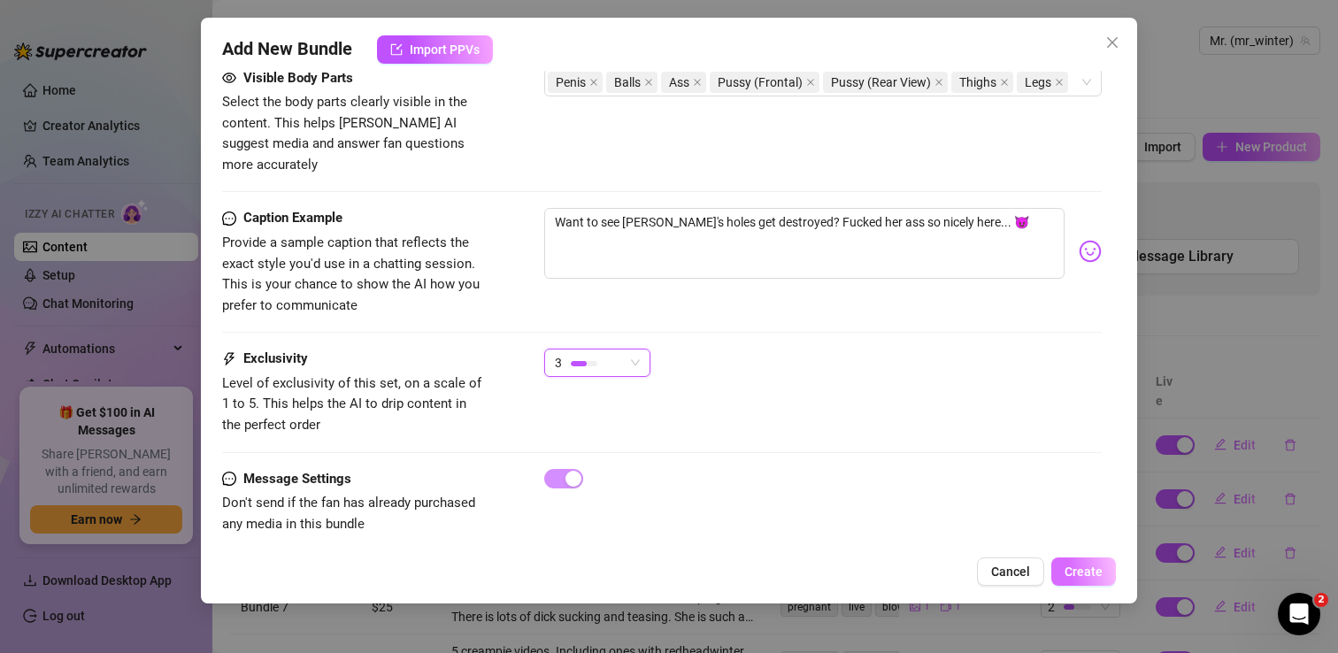
click at [1087, 572] on span "Create" at bounding box center [1084, 572] width 38 height 14
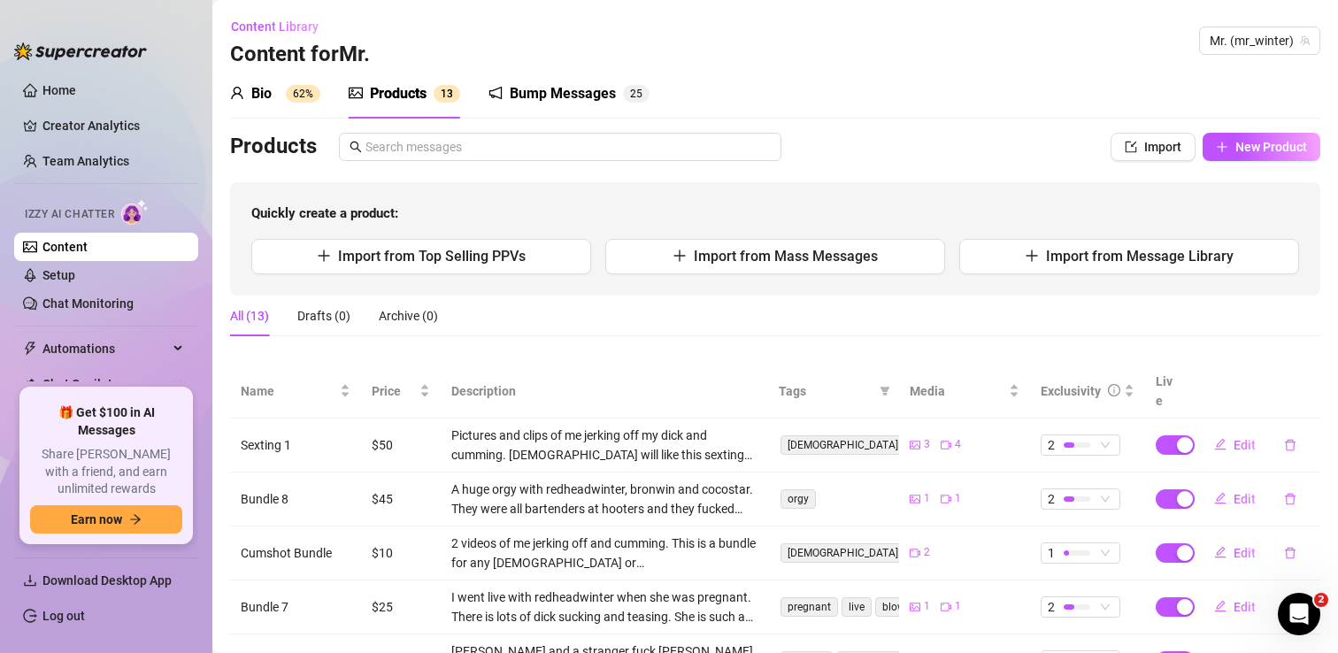
scroll to position [0, 0]
click at [290, 90] on sup "62%" at bounding box center [303, 94] width 35 height 18
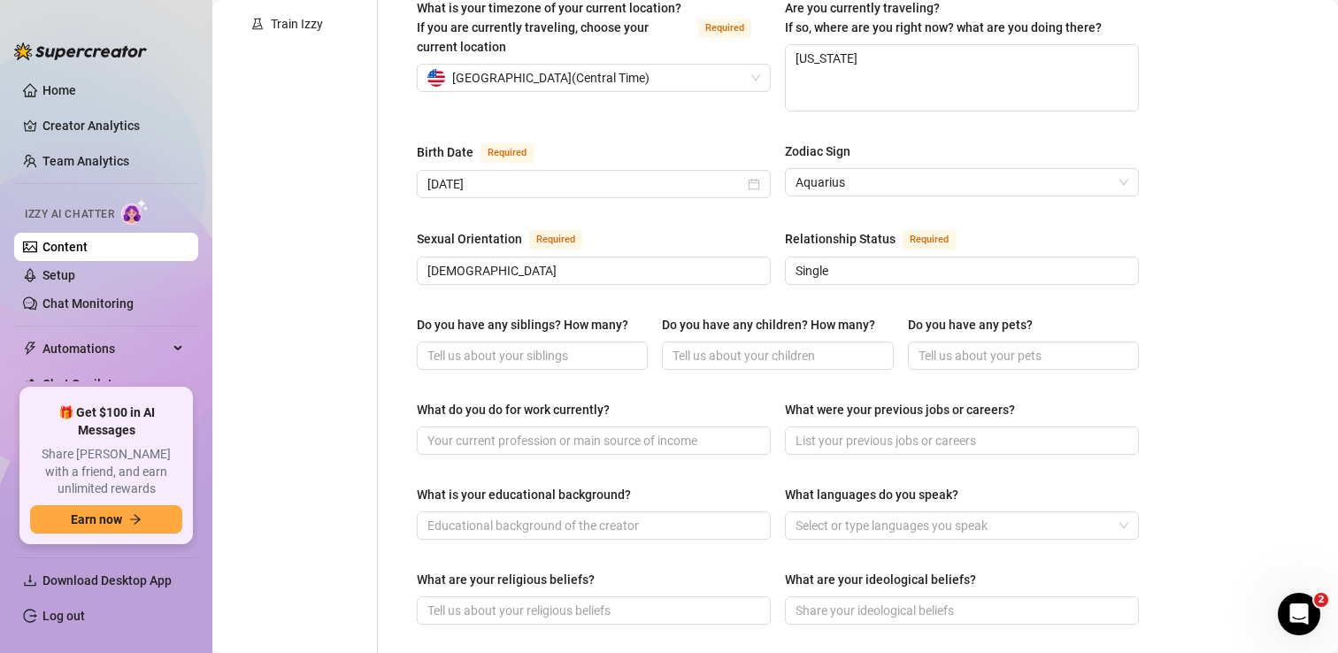
scroll to position [503, 0]
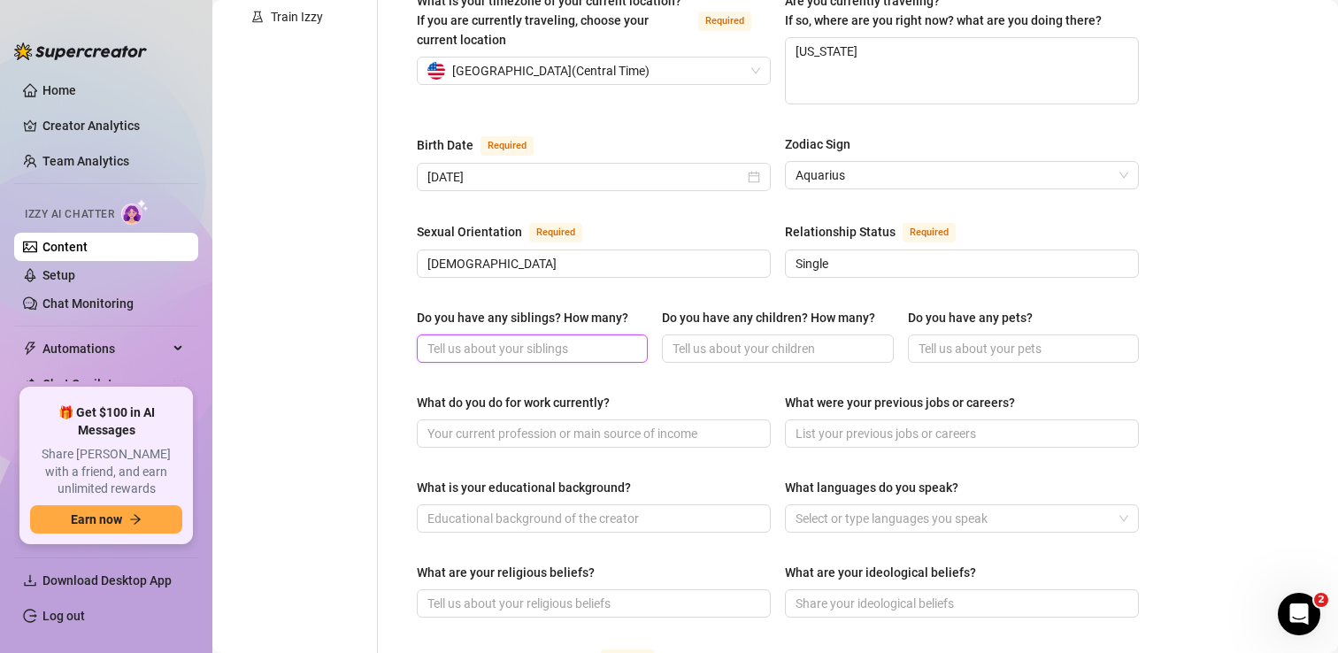
click at [494, 339] on input "Do you have any siblings? How many?" at bounding box center [530, 348] width 206 height 19
click at [715, 339] on input "Do you have any children? How many?" at bounding box center [776, 348] width 206 height 19
click at [933, 339] on input "Do you have any pets?" at bounding box center [1022, 348] width 206 height 19
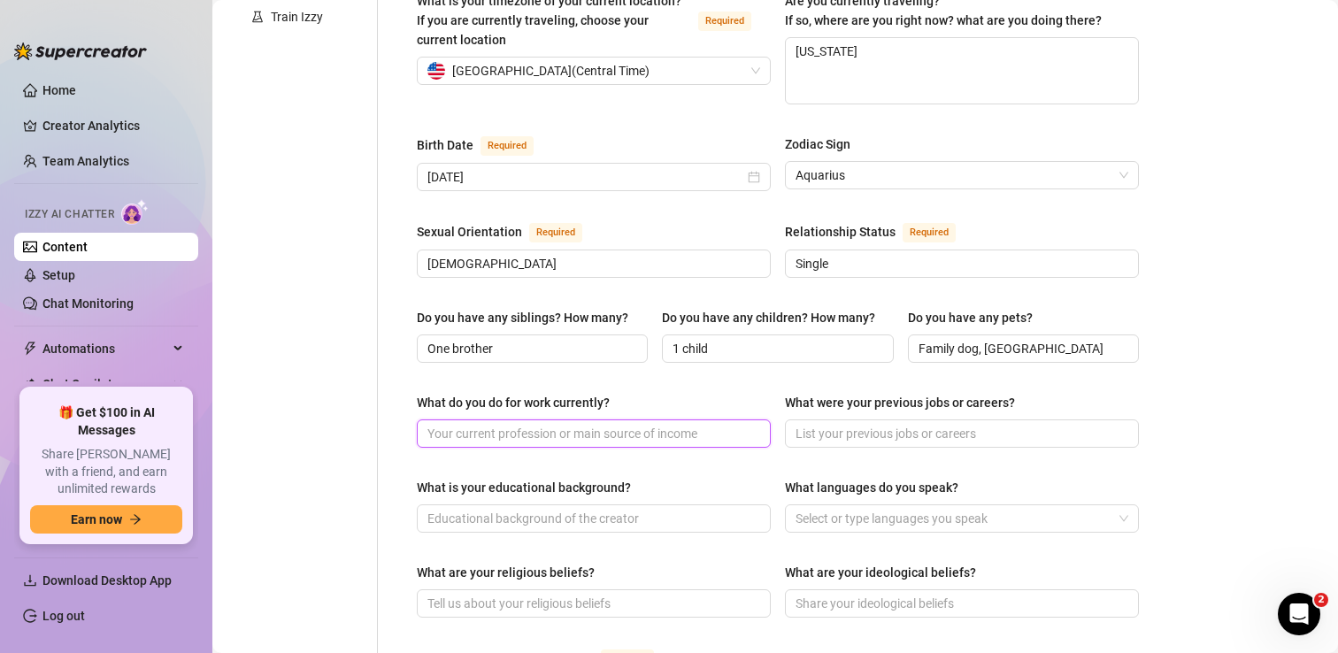
click at [658, 424] on input "What do you do for work currently?" at bounding box center [591, 433] width 329 height 19
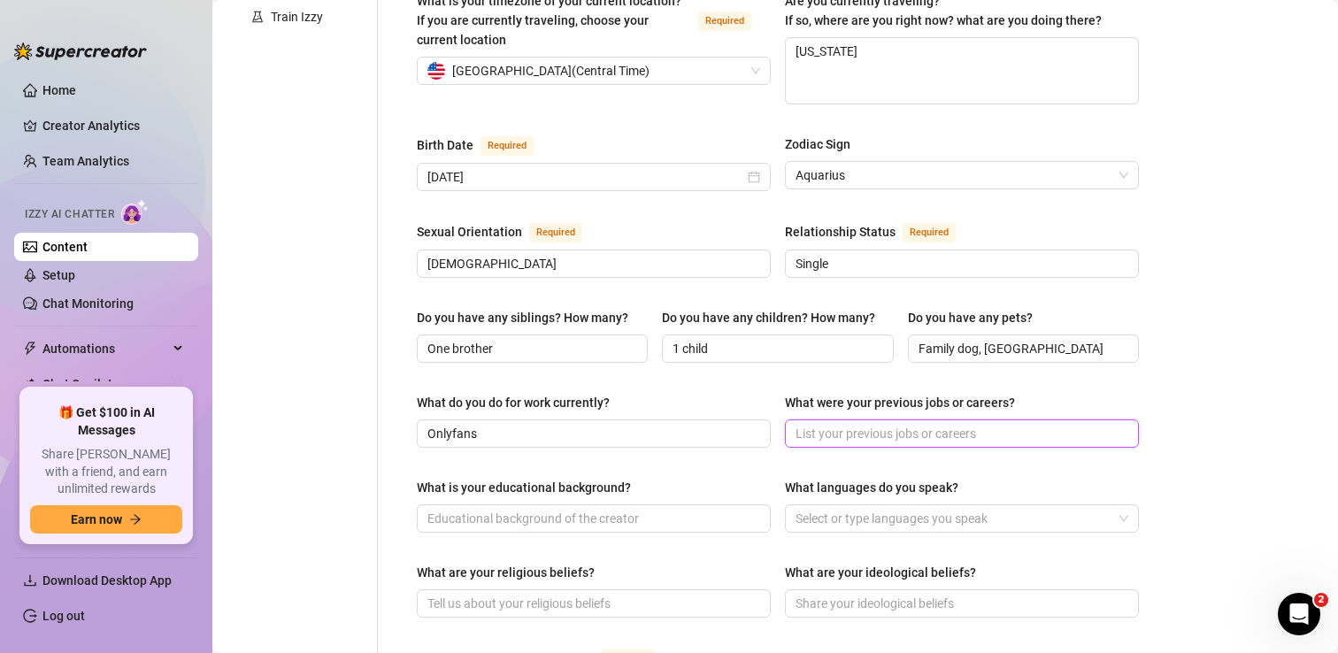
click at [982, 424] on input "What were your previous jobs or careers?" at bounding box center [960, 433] width 329 height 19
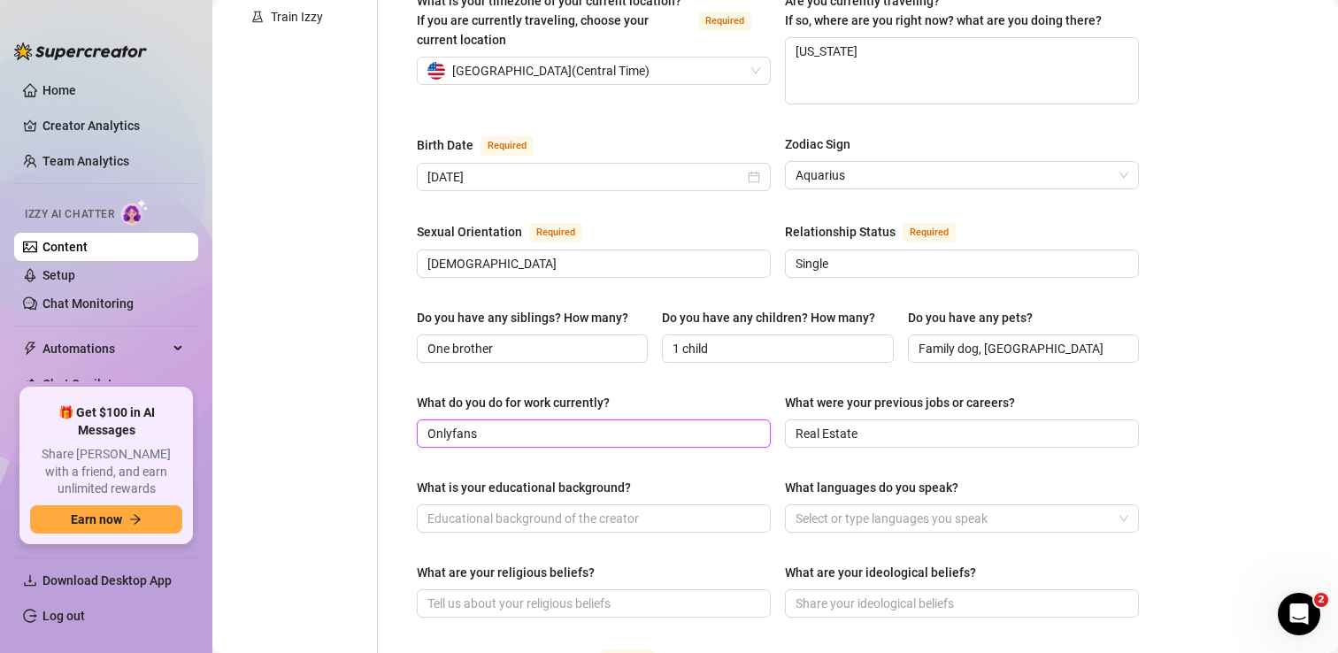
click at [606, 424] on input "Onlyfans" at bounding box center [591, 433] width 329 height 19
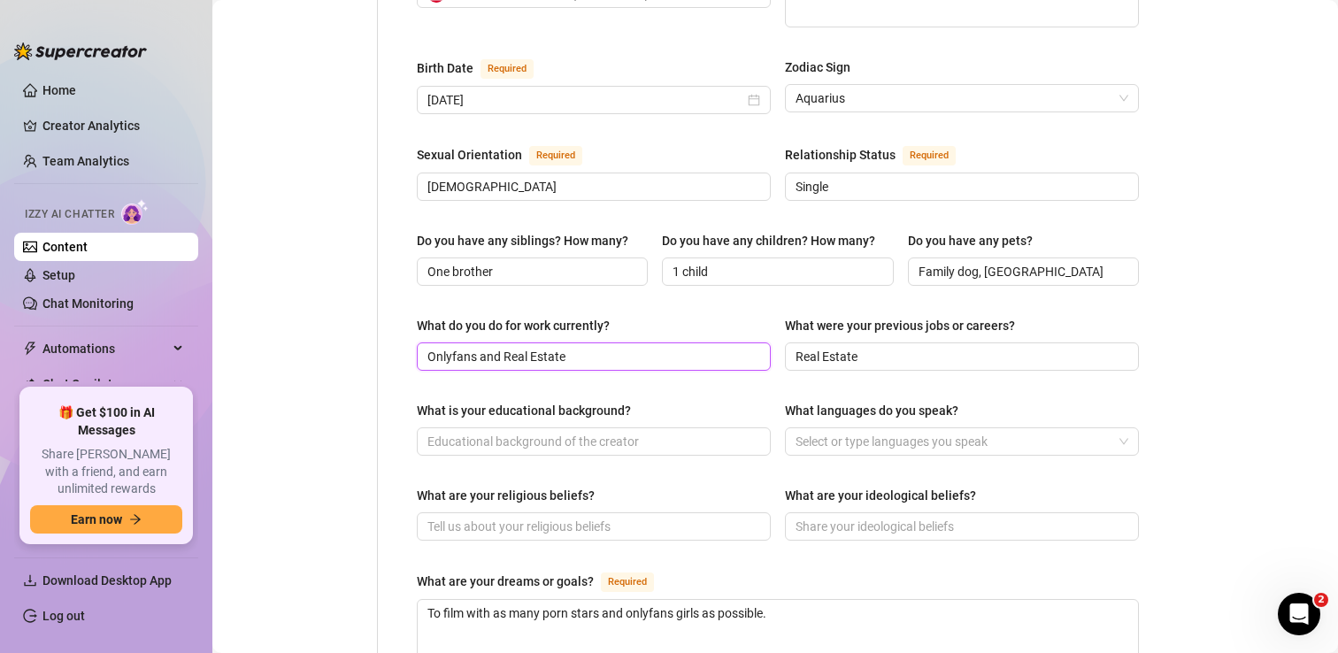
scroll to position [589, 0]
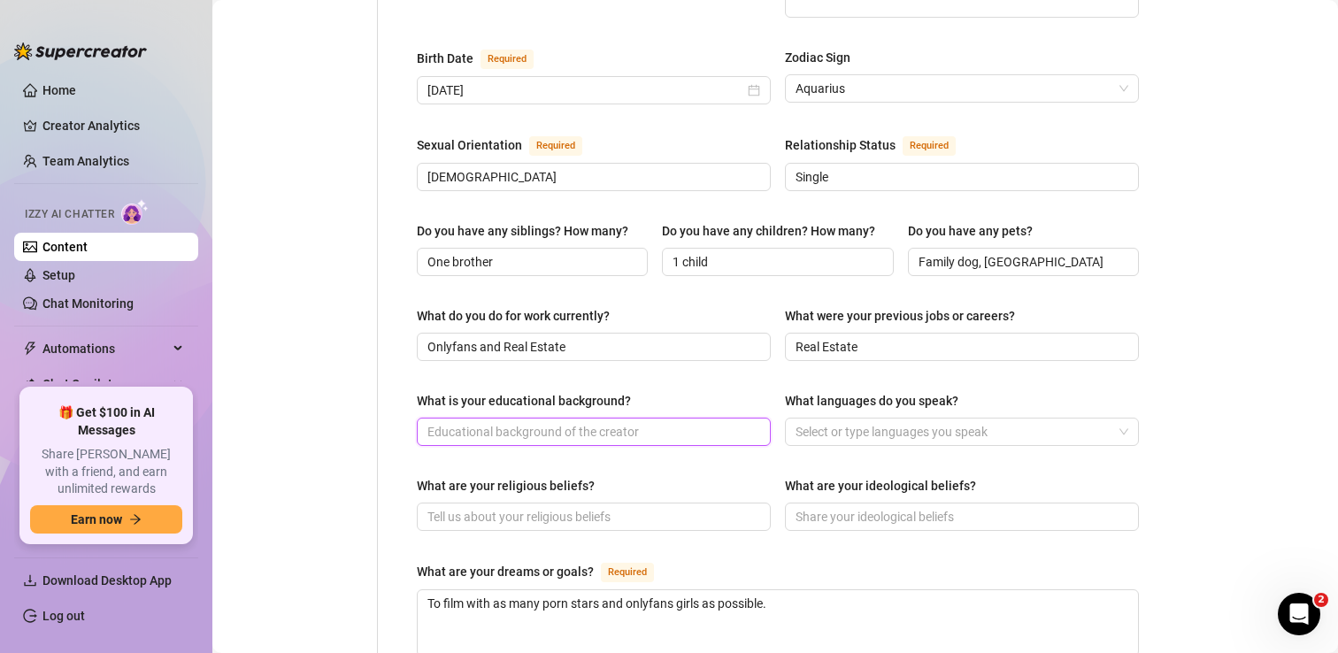
click at [604, 422] on input "What is your educational background?" at bounding box center [591, 431] width 329 height 19
click at [905, 420] on div at bounding box center [953, 432] width 328 height 25
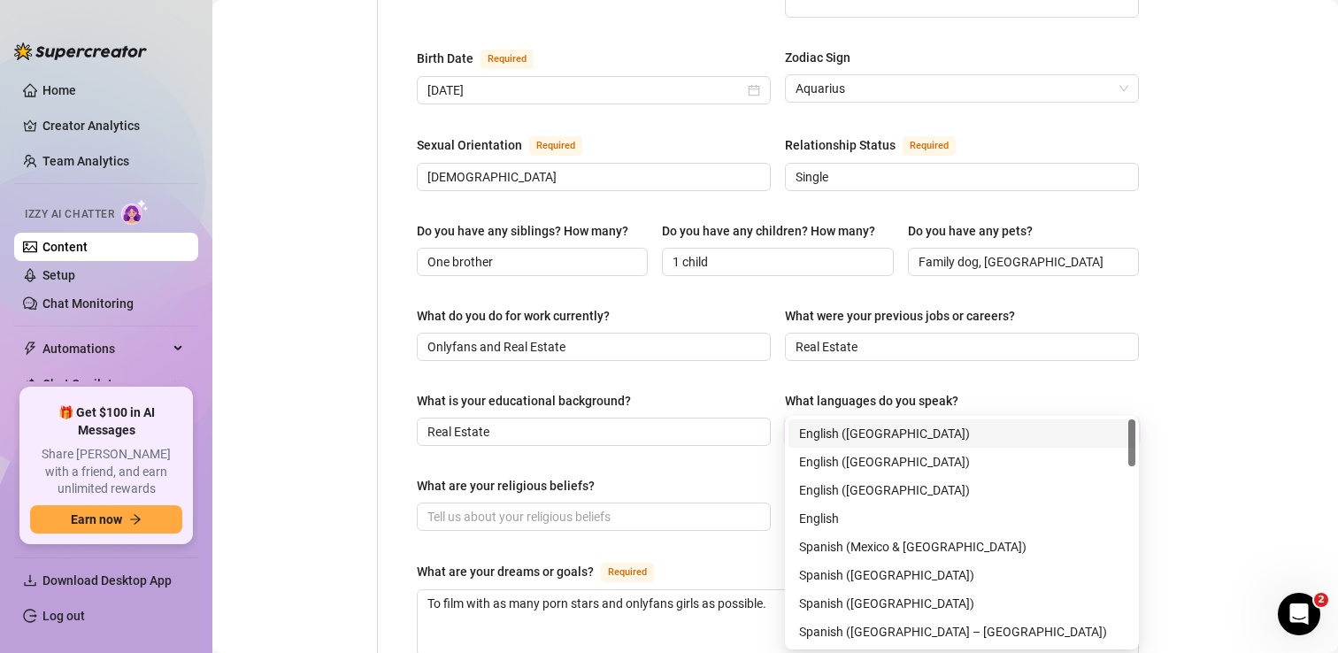
click at [874, 434] on div "English ([GEOGRAPHIC_DATA])" at bounding box center [962, 433] width 326 height 19
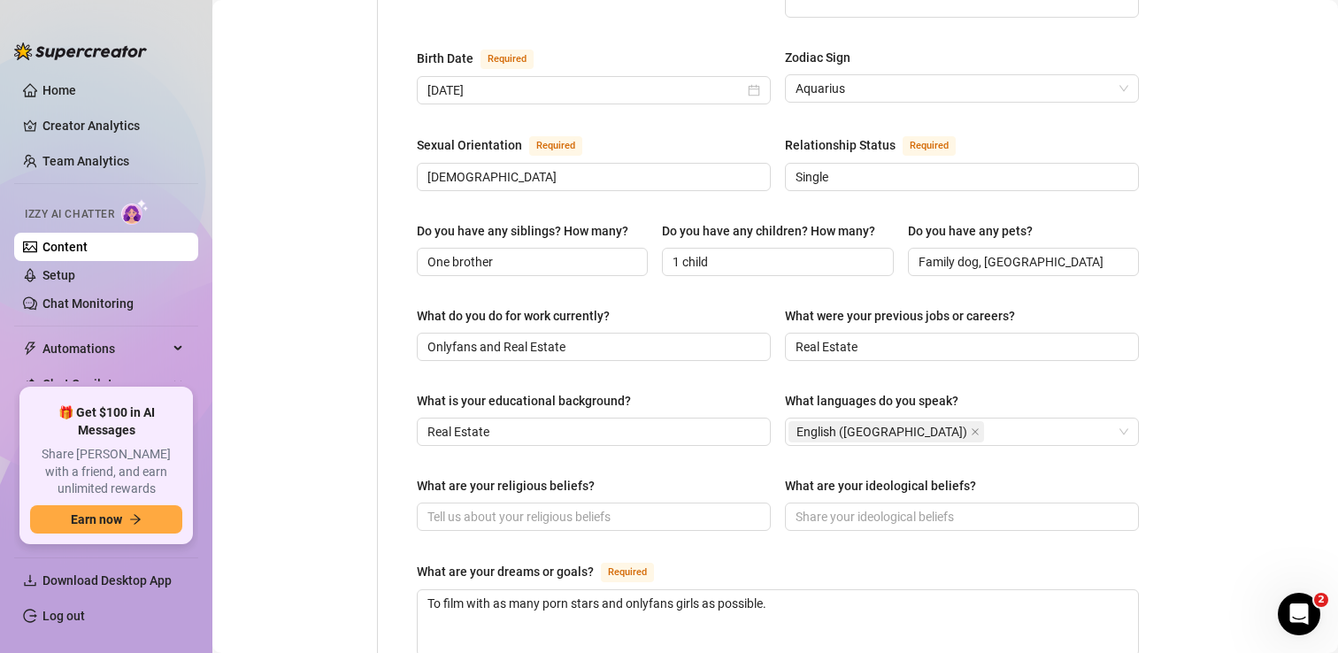
click at [697, 433] on div "Name Required [PERSON_NAME] Nickname(s) Gender Required [DEMOGRAPHIC_DATA] [DEM…" at bounding box center [778, 320] width 722 height 1448
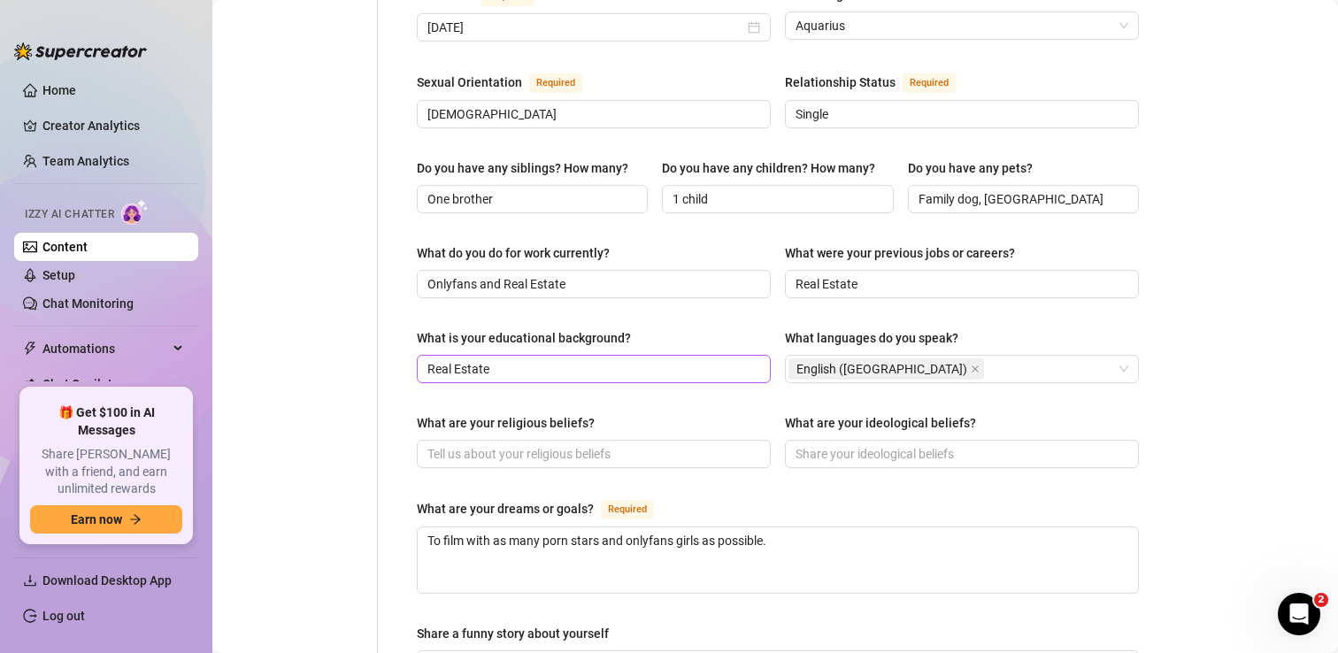
scroll to position [657, 0]
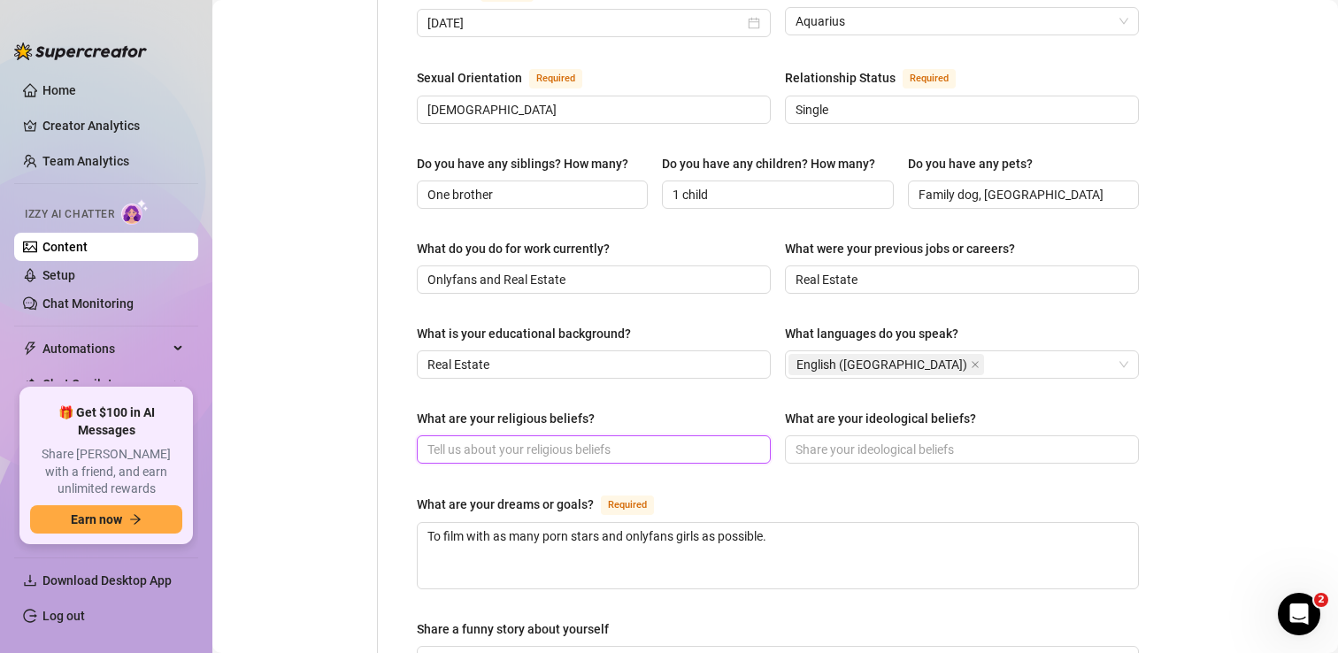
click at [661, 440] on input "What are your religious beliefs?" at bounding box center [591, 449] width 329 height 19
click at [906, 440] on input "What are your ideological beliefs?" at bounding box center [960, 449] width 329 height 19
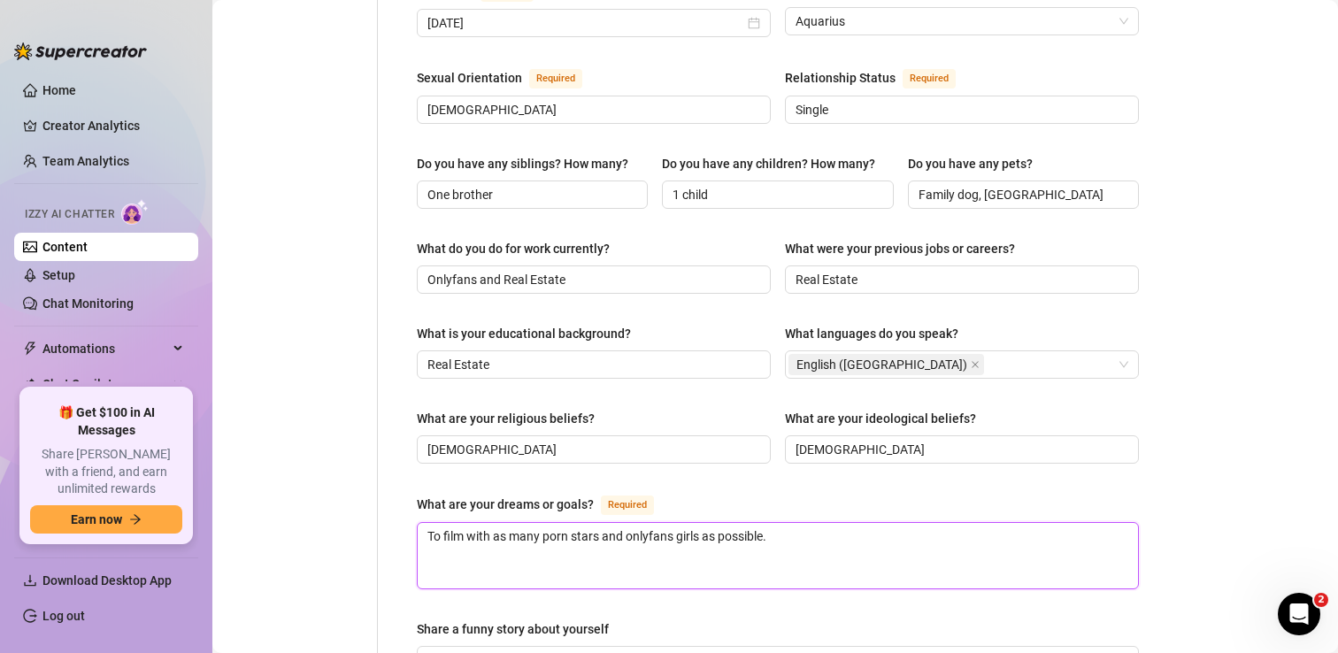
click at [730, 523] on textarea "To film with as many porn stars and onlyfans girls as possible." at bounding box center [778, 555] width 720 height 65
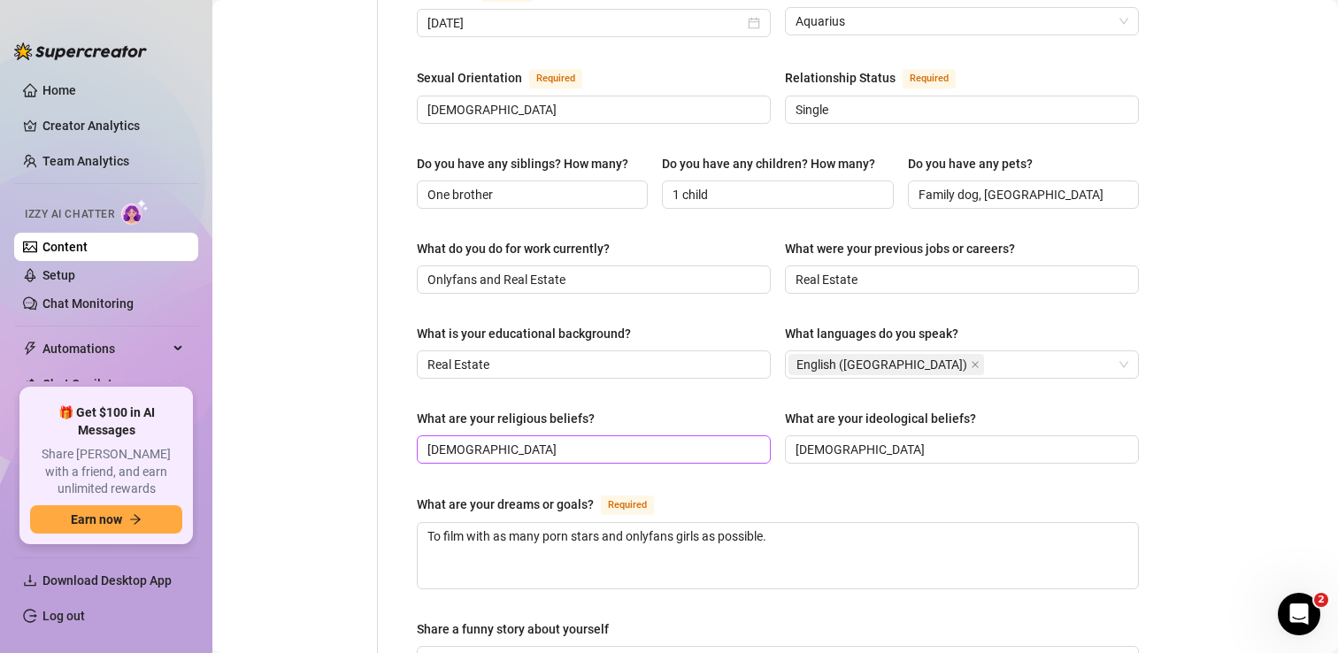
click at [734, 435] on span "[DEMOGRAPHIC_DATA]" at bounding box center [594, 449] width 354 height 28
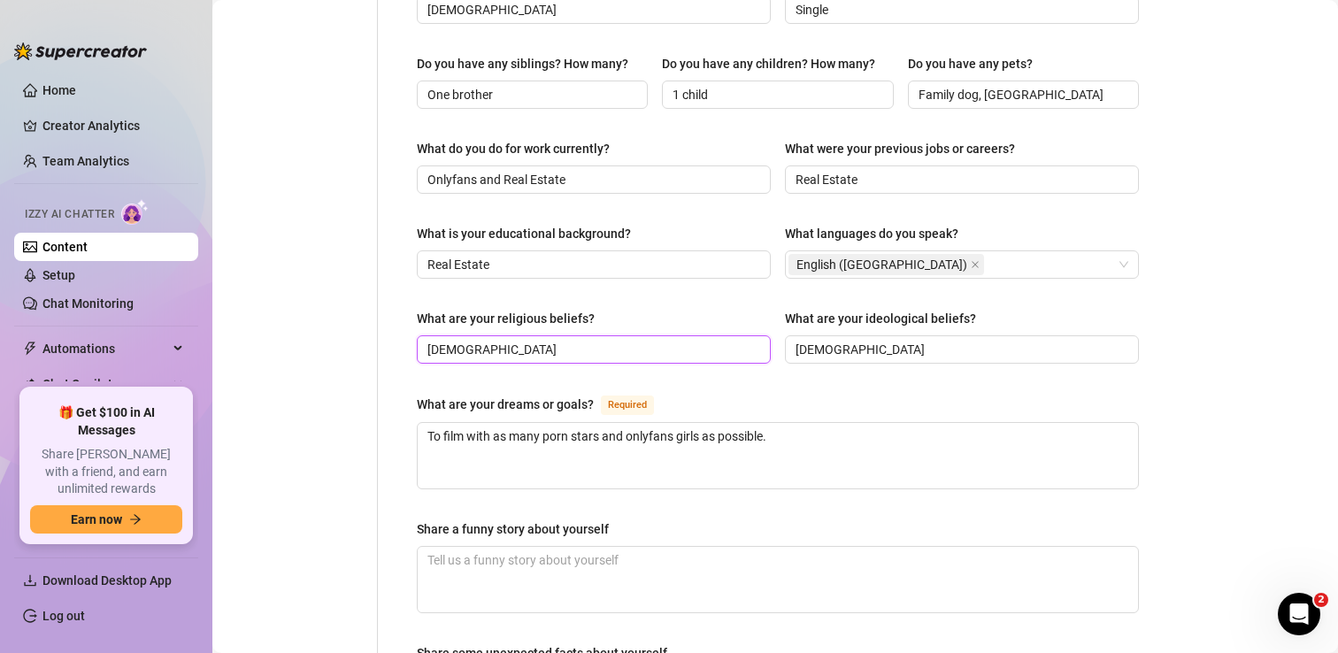
scroll to position [762, 0]
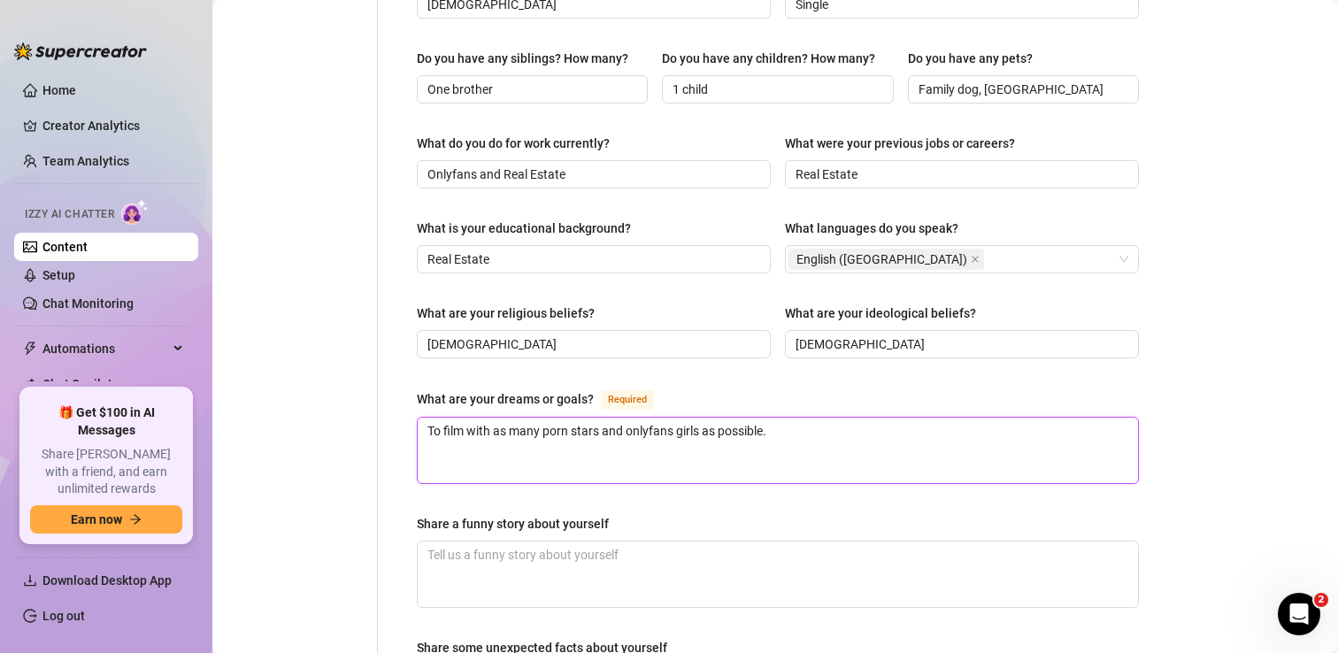
click at [799, 418] on textarea "To film with as many porn stars and onlyfans girls as possible." at bounding box center [778, 450] width 720 height 65
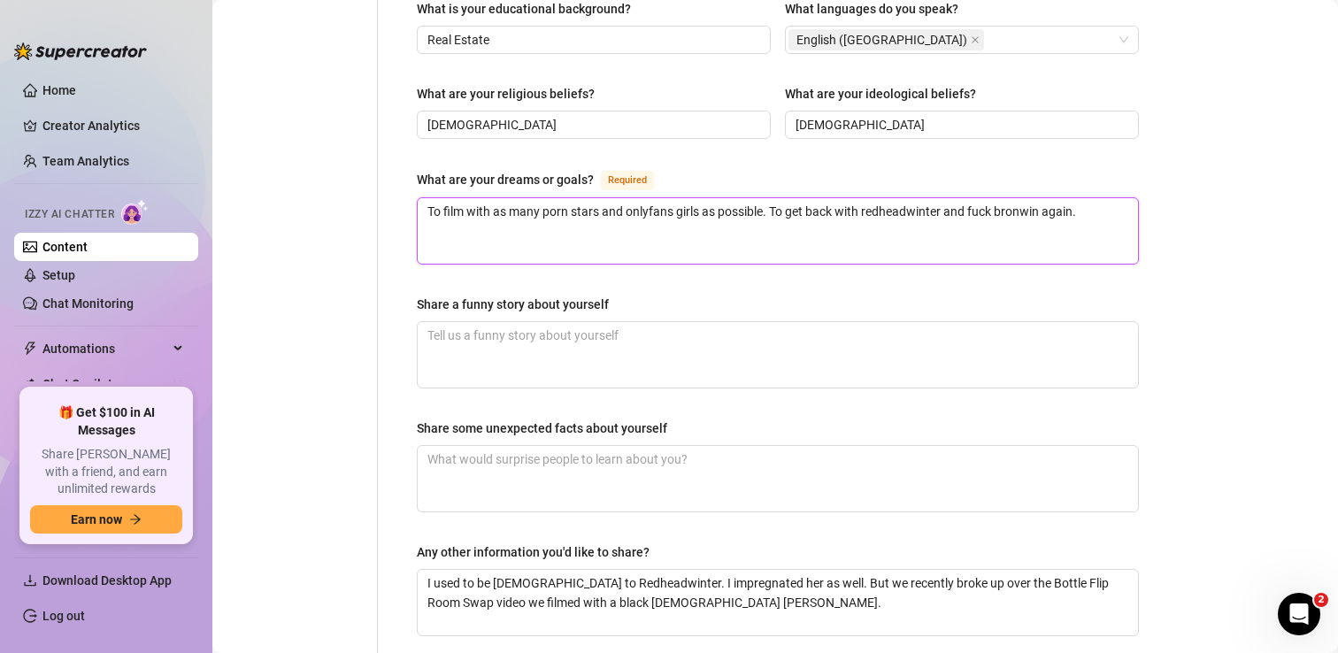
scroll to position [982, 0]
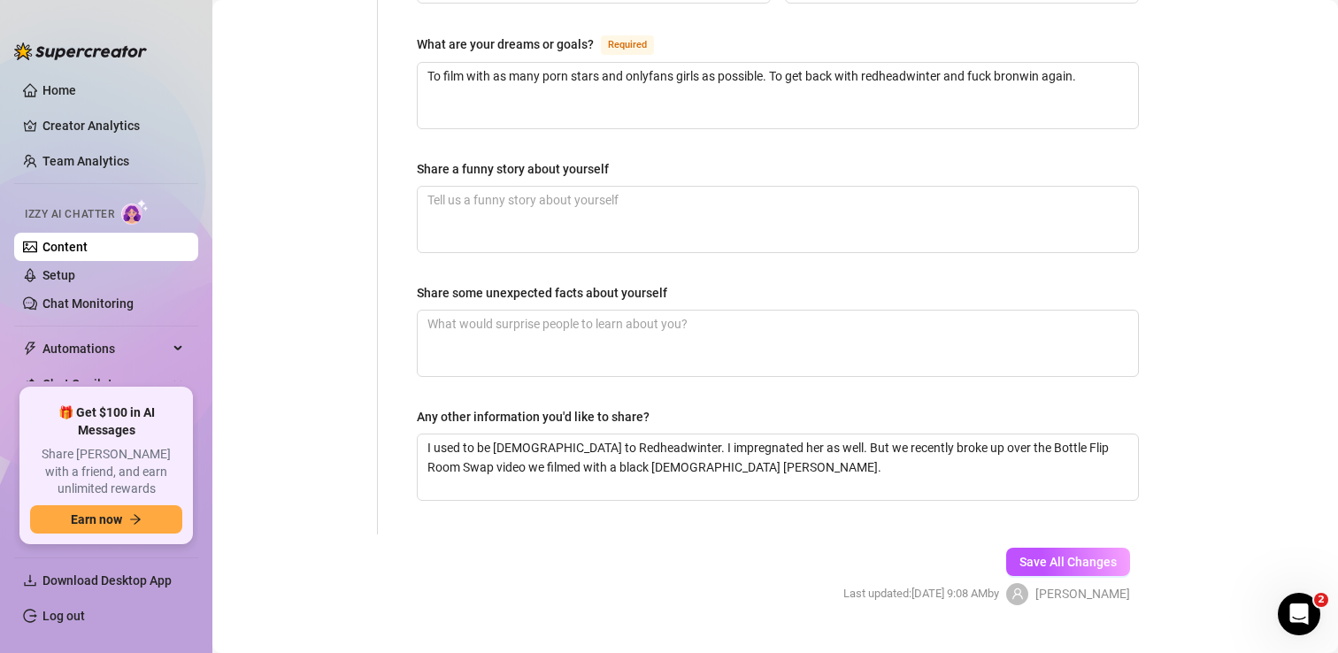
scroll to position [1118, 0]
click at [1059, 547] on button "Save All Changes" at bounding box center [1068, 561] width 124 height 28
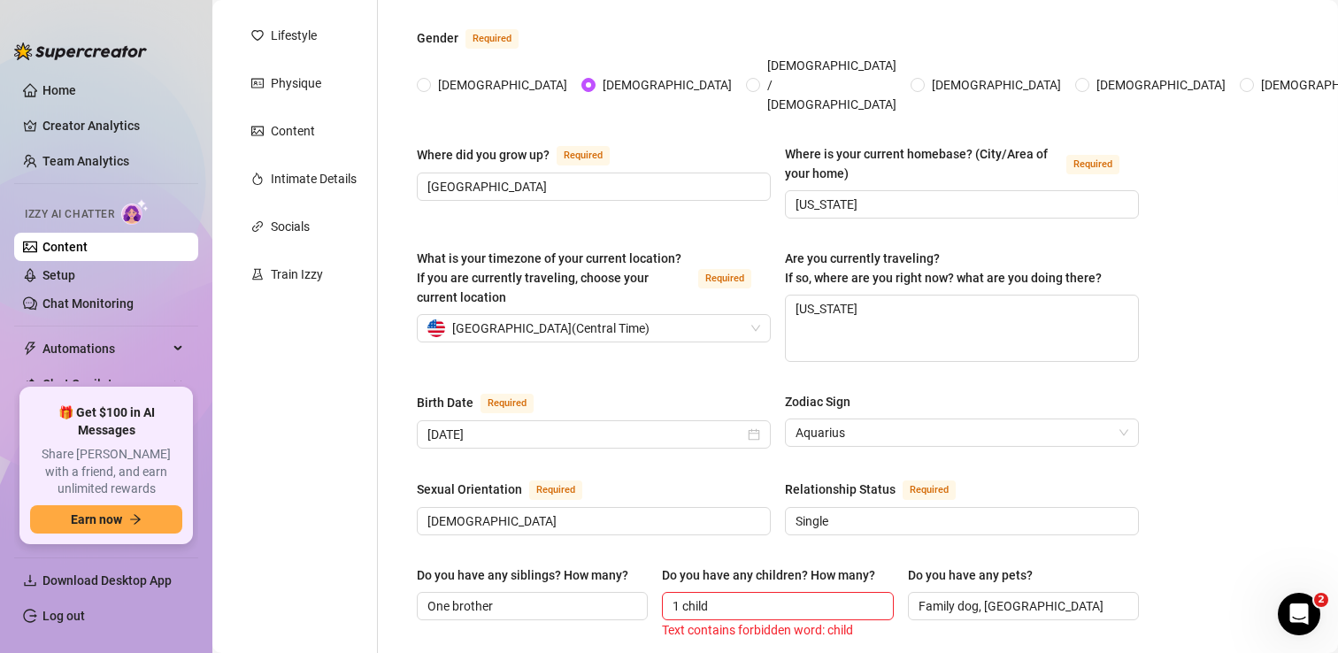
scroll to position [303, 0]
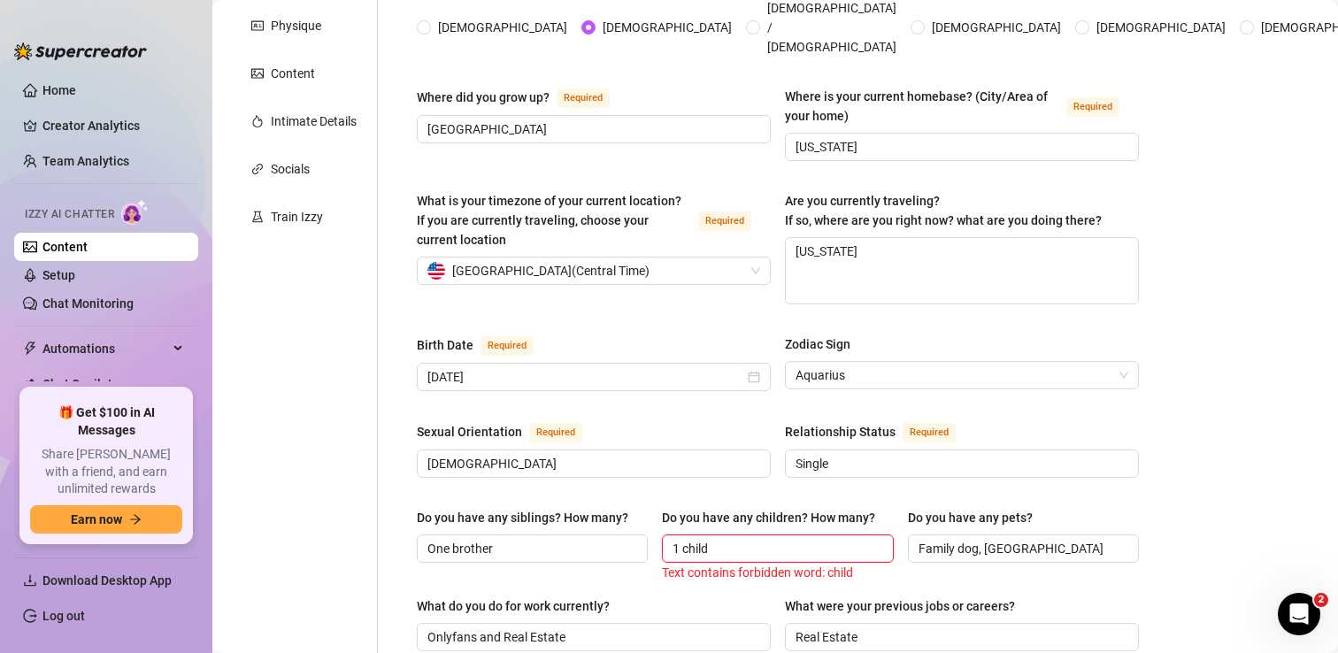
drag, startPoint x: 729, startPoint y: 512, endPoint x: 696, endPoint y: 510, distance: 33.7
click at [696, 539] on input "1 child" at bounding box center [776, 548] width 206 height 19
click at [1043, 464] on div "Name Required [PERSON_NAME] Nickname(s) Gender Required [DEMOGRAPHIC_DATA] [DEM…" at bounding box center [778, 608] width 722 height 1451
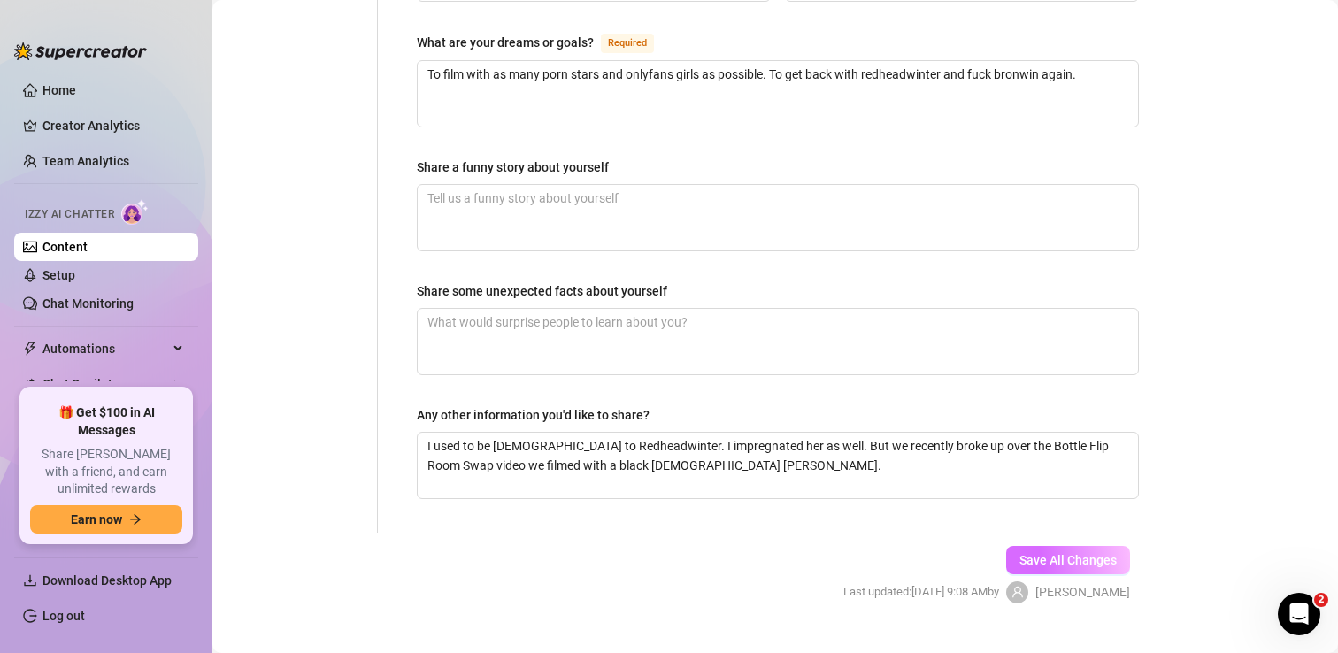
click at [1059, 553] on span "Save All Changes" at bounding box center [1068, 560] width 97 height 14
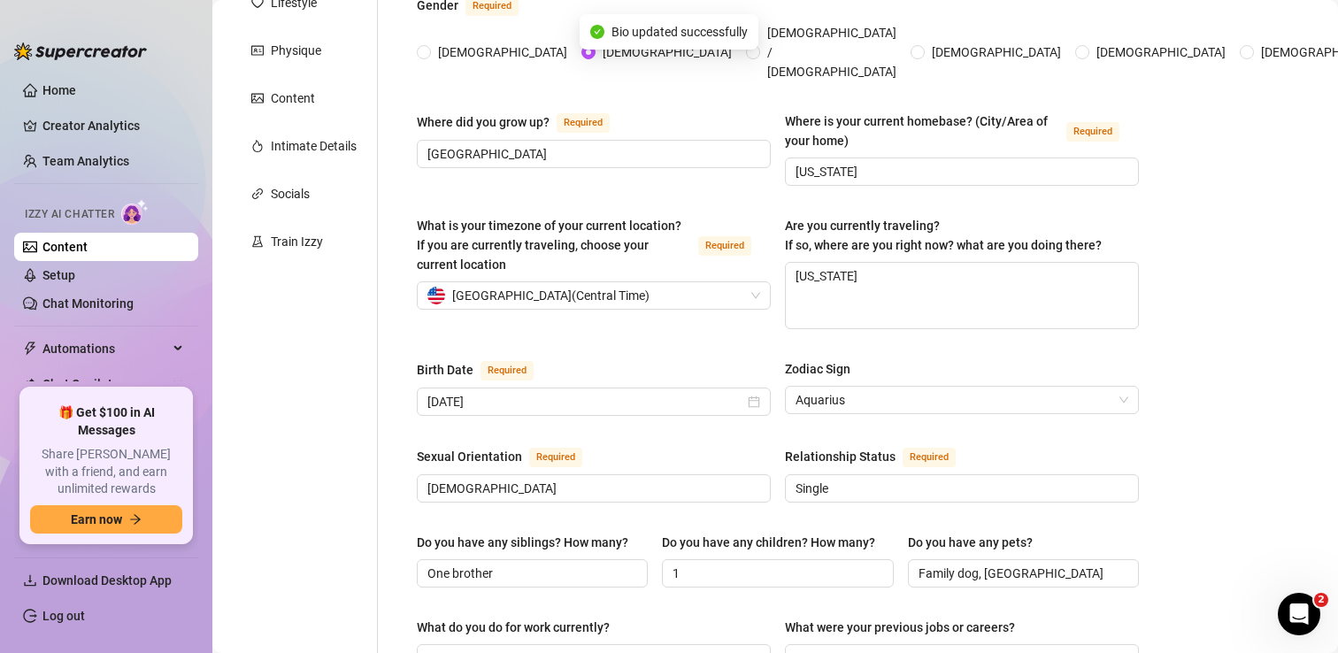
scroll to position [0, 0]
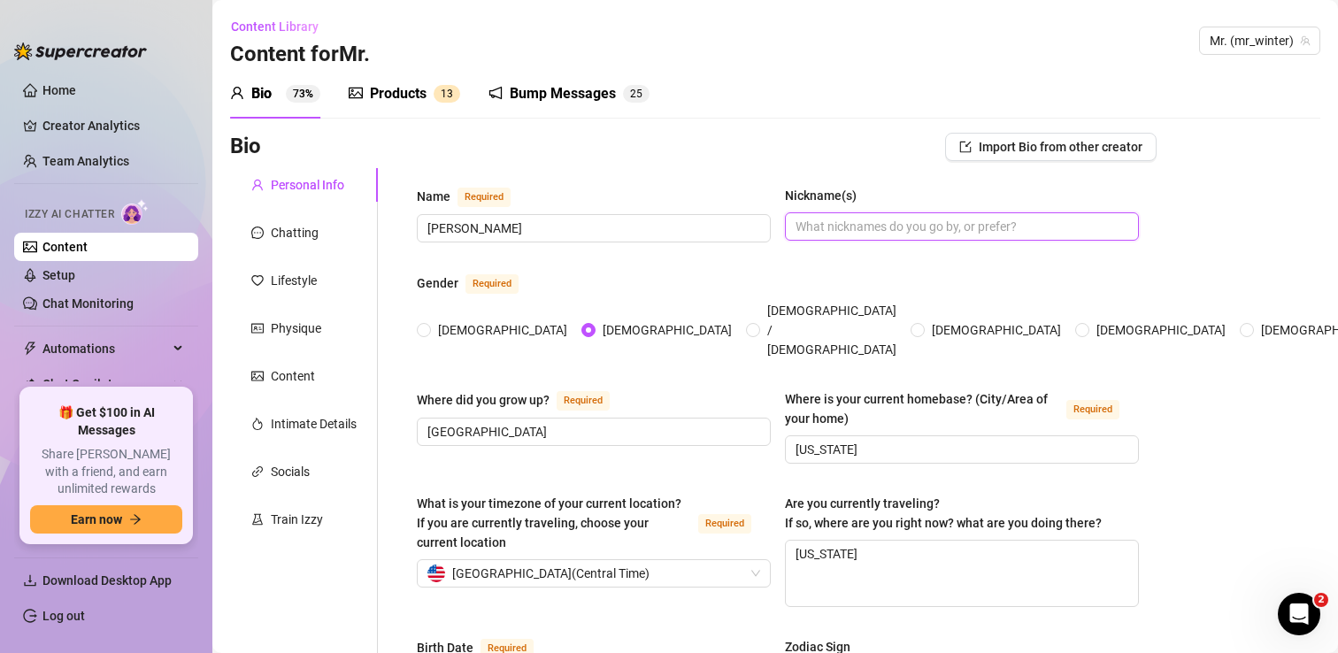
click at [835, 233] on input "Nickname(s)" at bounding box center [960, 226] width 329 height 19
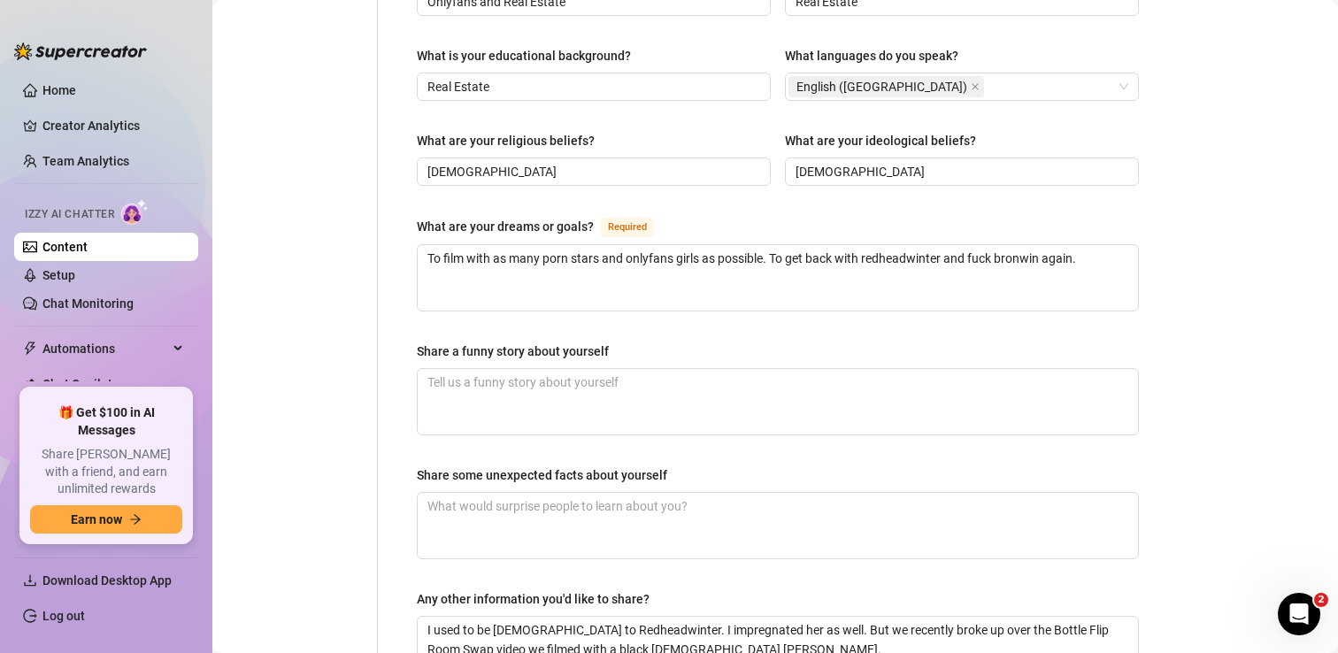
scroll to position [1119, 0]
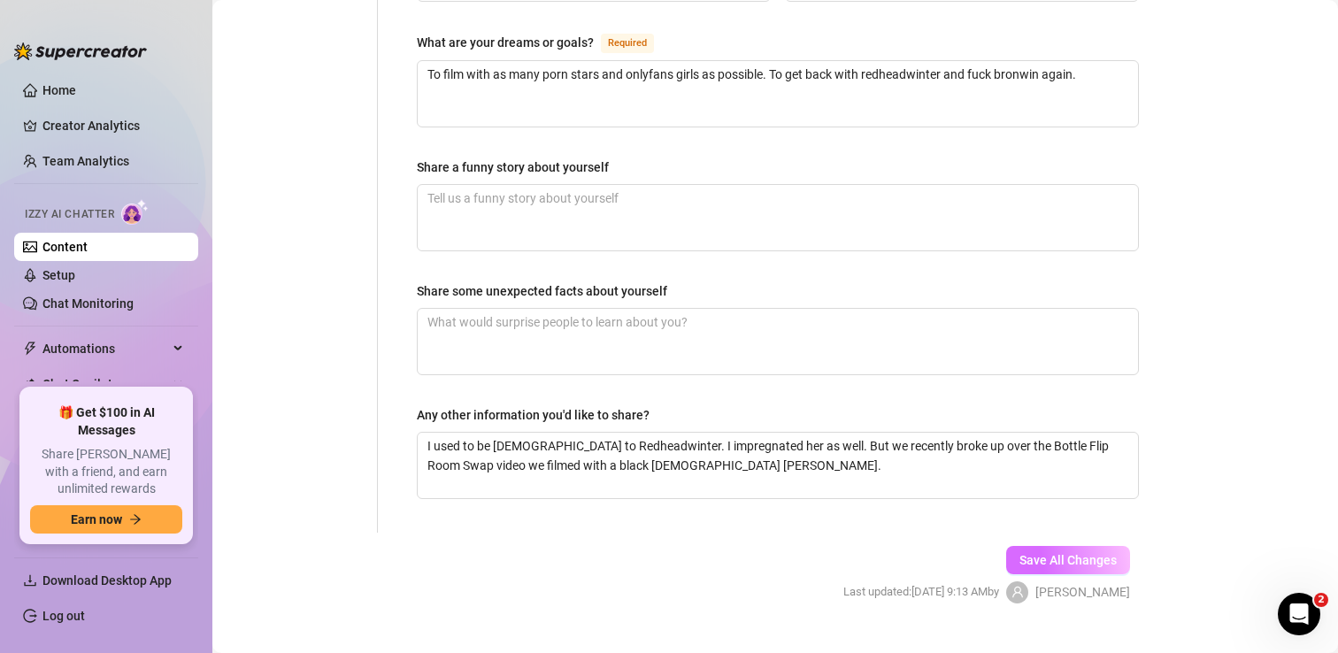
click at [1093, 553] on span "Save All Changes" at bounding box center [1068, 560] width 97 height 14
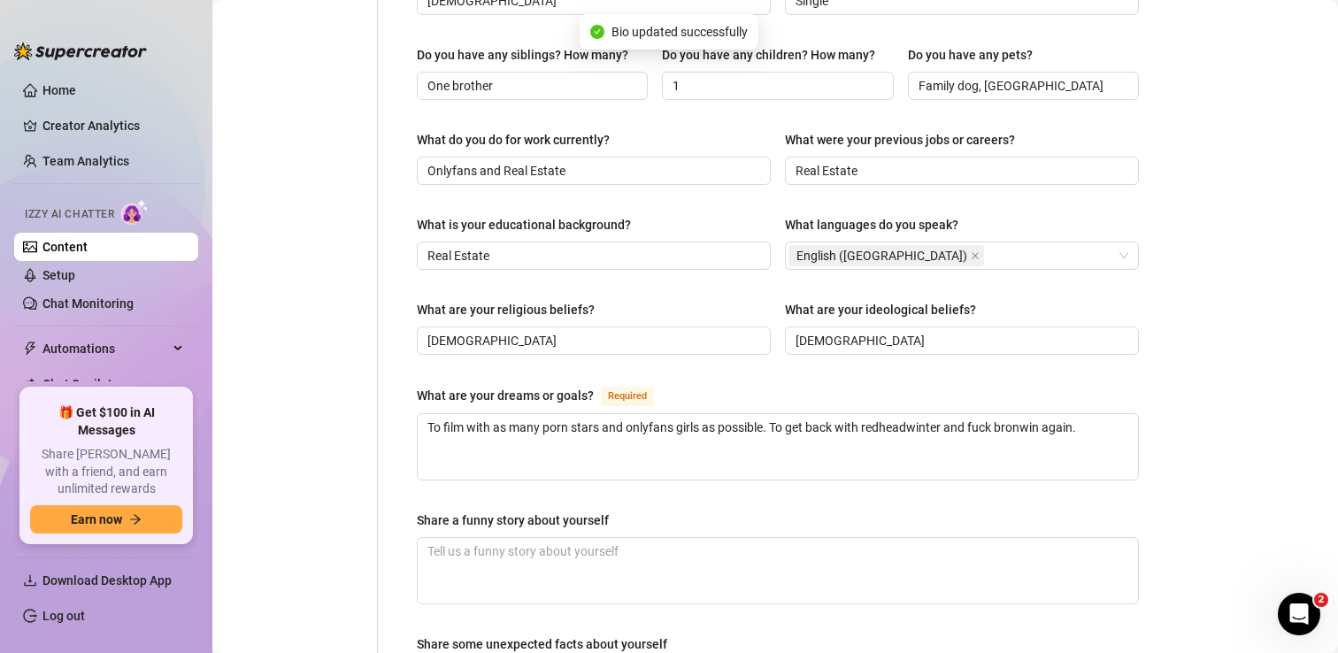
scroll to position [0, 0]
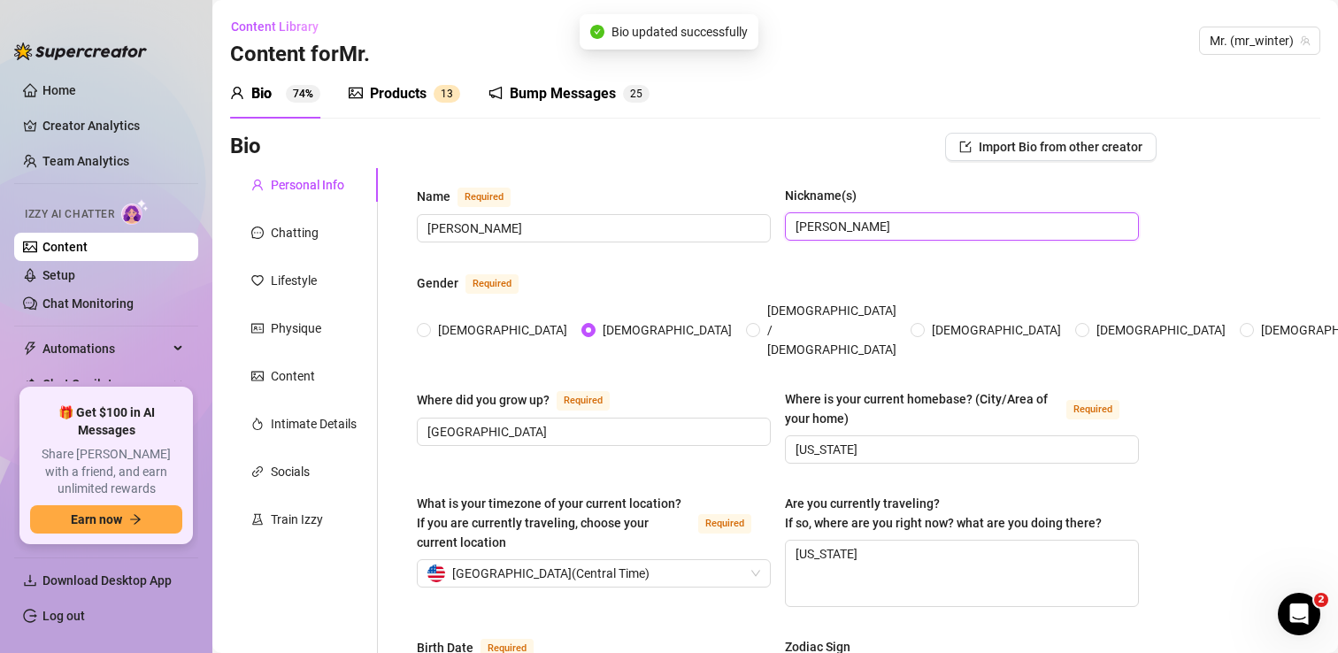
click at [901, 232] on input "[PERSON_NAME]" at bounding box center [960, 226] width 329 height 19
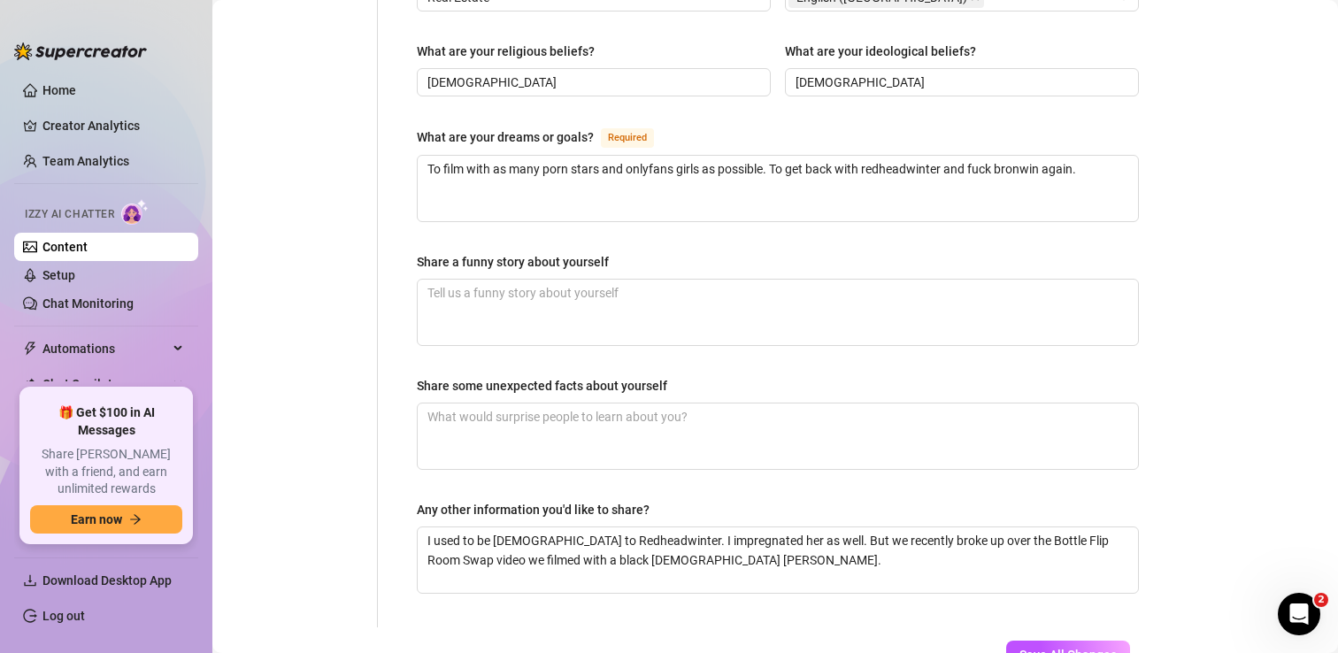
scroll to position [1119, 0]
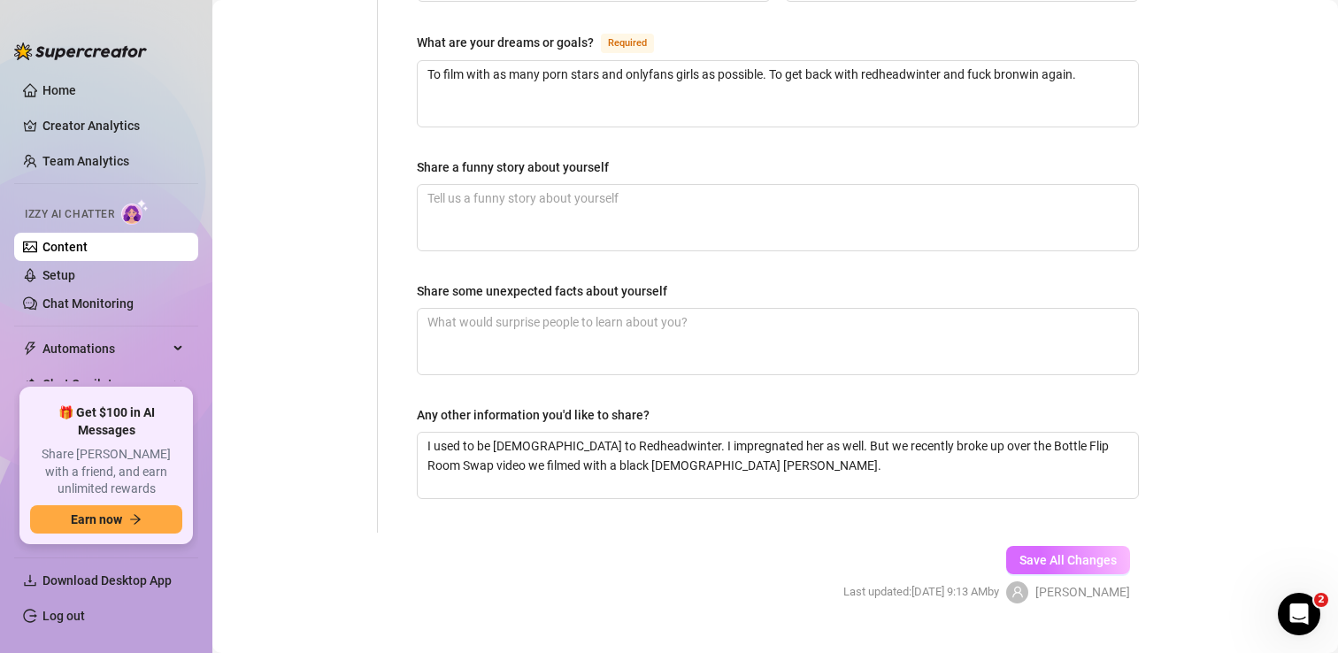
click at [1067, 546] on button "Save All Changes" at bounding box center [1068, 560] width 124 height 28
click at [706, 437] on textarea "I used to be [DEMOGRAPHIC_DATA] to Redheadwinter. I impregnated her as well. Bu…" at bounding box center [778, 465] width 720 height 65
click at [1045, 553] on span "Save All Changes" at bounding box center [1068, 560] width 97 height 14
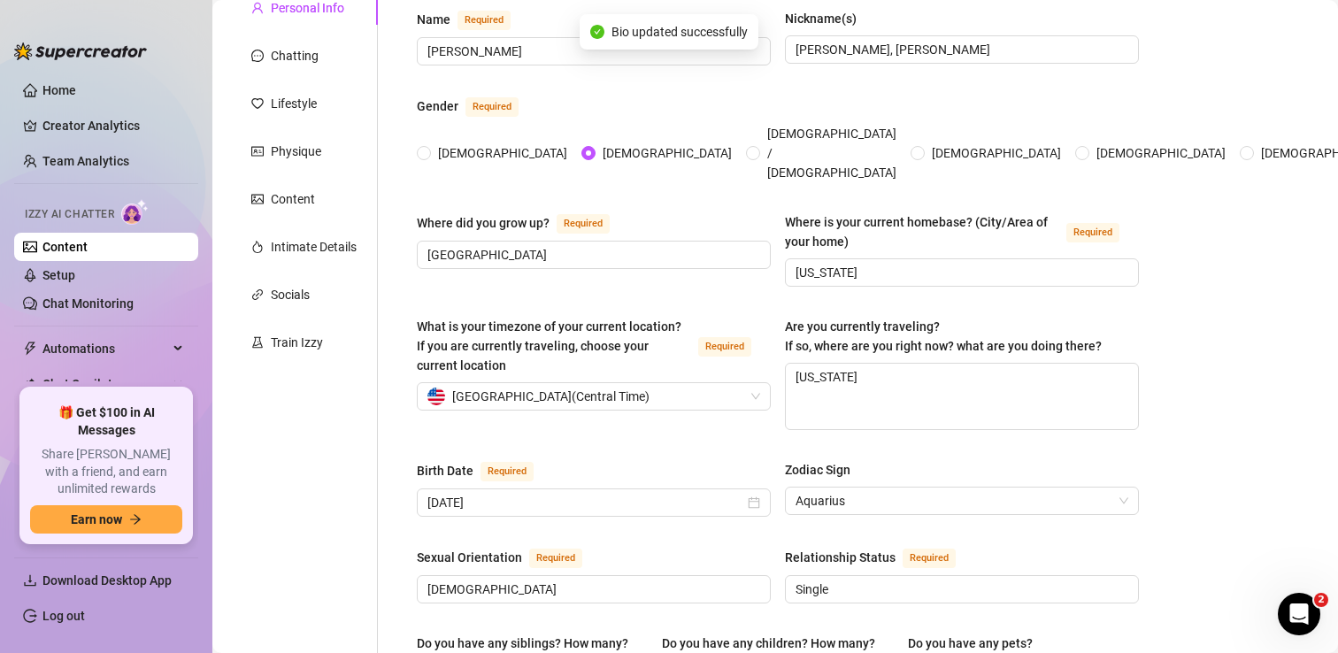
scroll to position [0, 0]
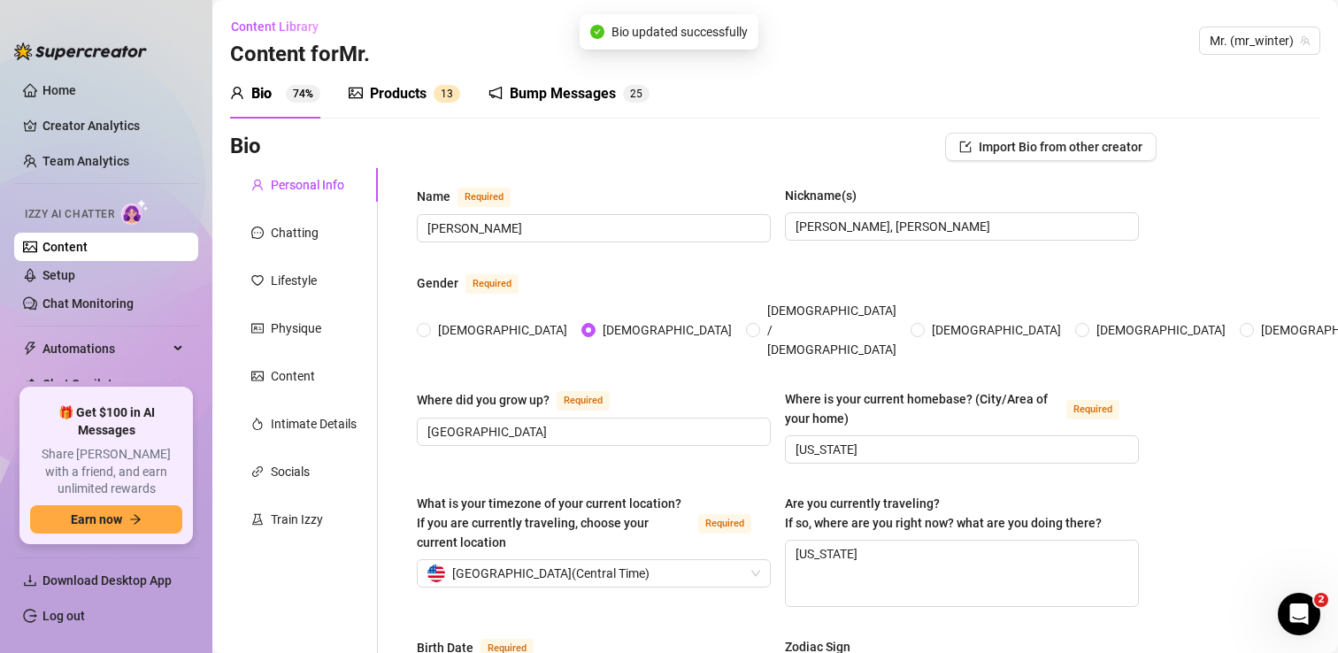
click at [402, 98] on div "Products" at bounding box center [398, 93] width 57 height 21
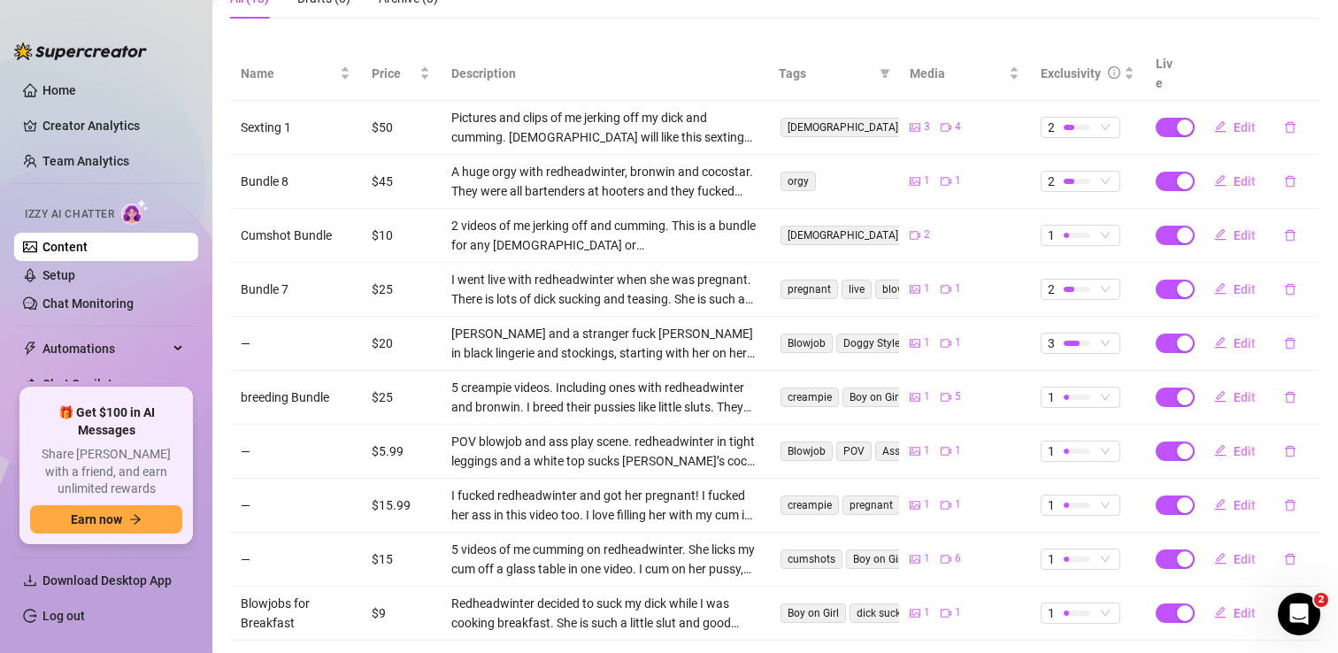
scroll to position [324, 0]
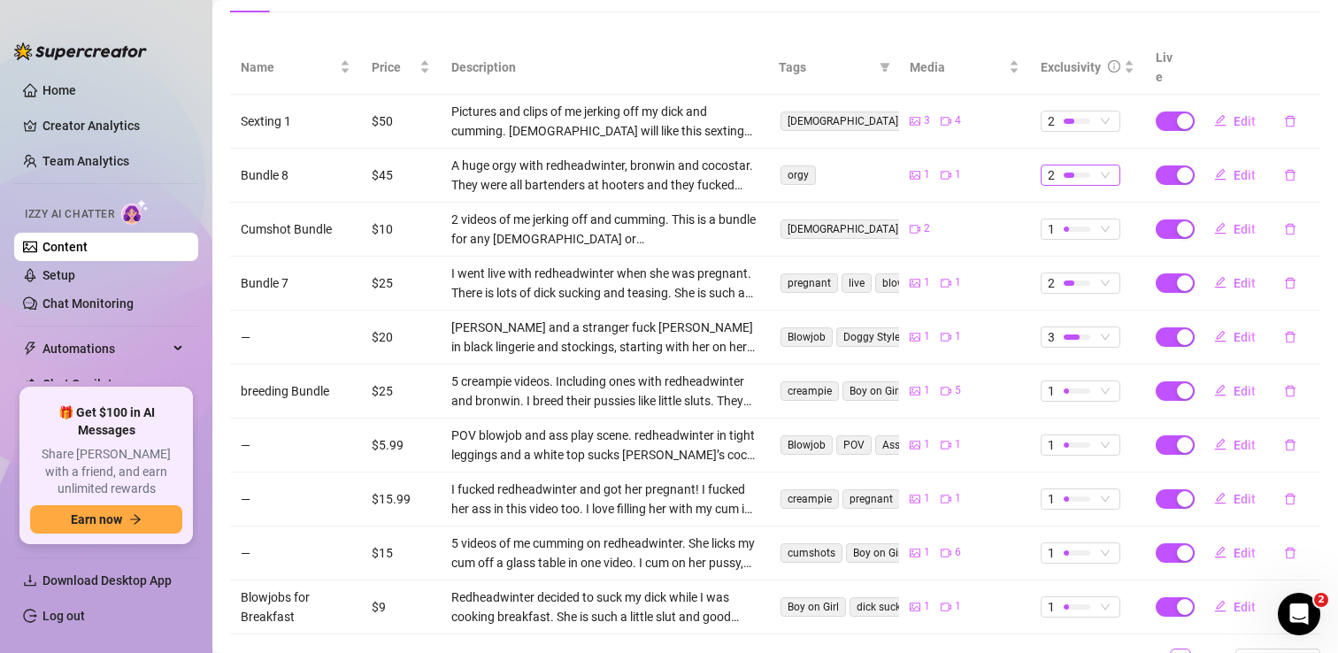
click at [1097, 166] on span "2" at bounding box center [1080, 175] width 65 height 19
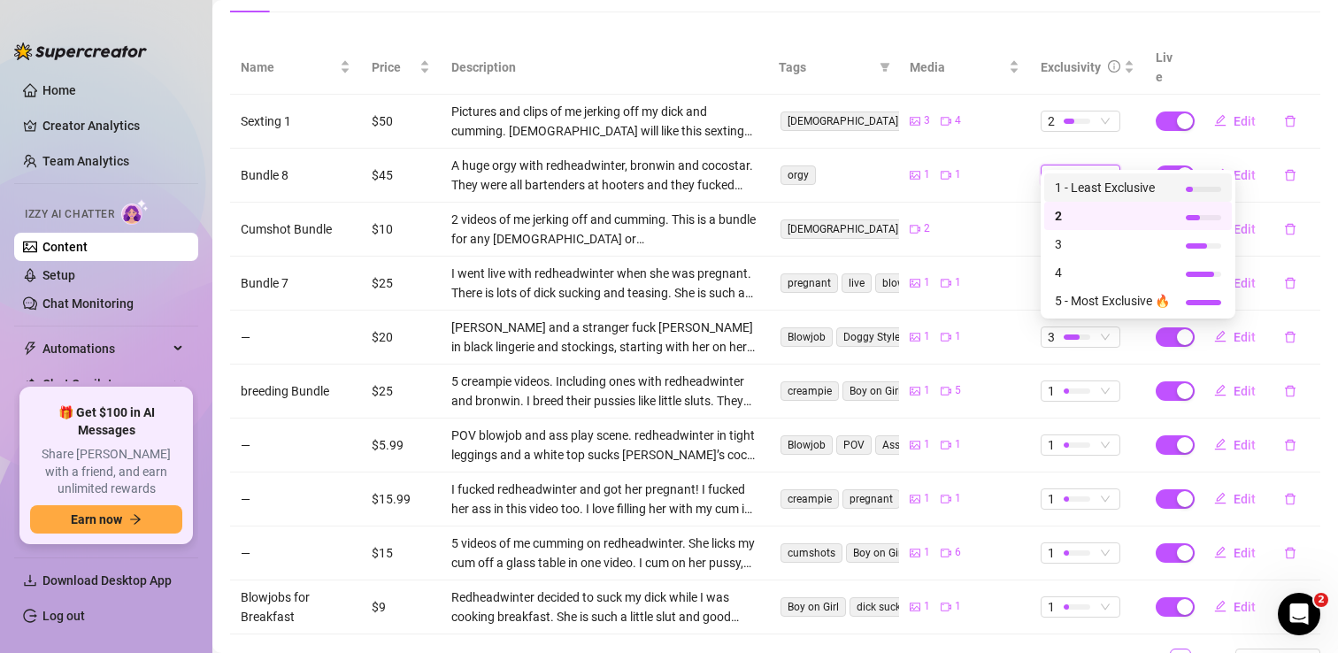
click at [1096, 187] on span "1 - Least Exclusive" at bounding box center [1112, 187] width 115 height 19
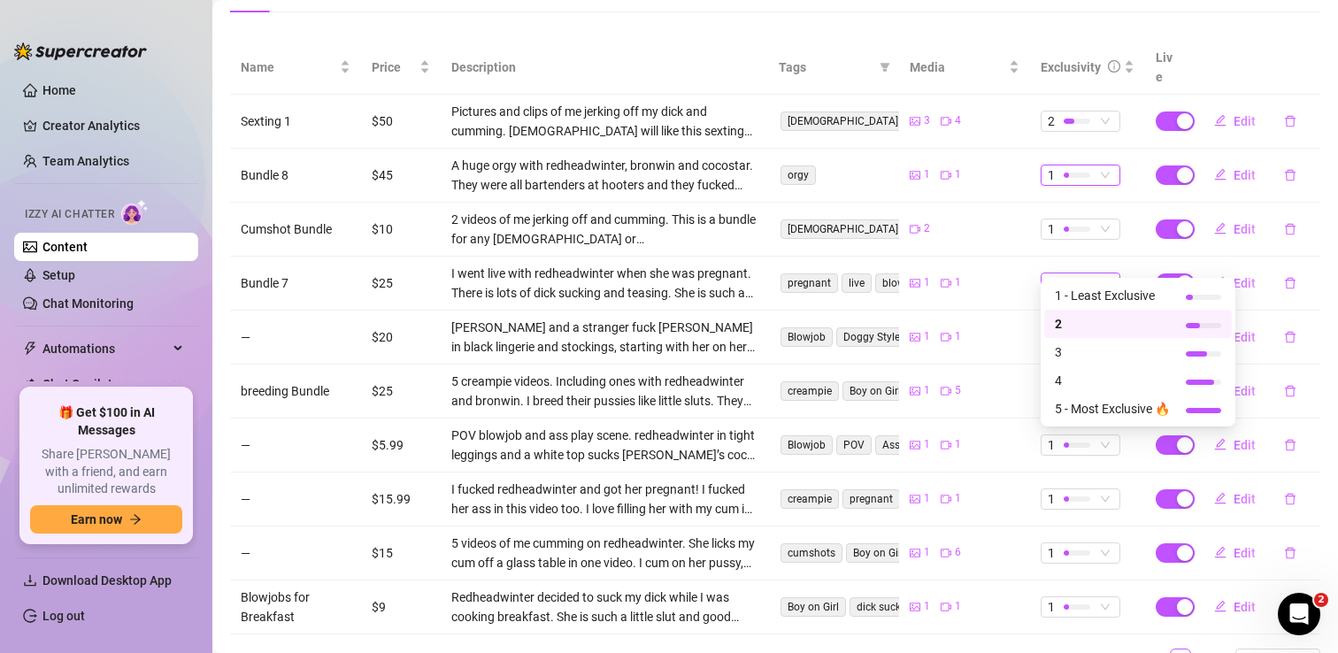
click at [1098, 273] on span "2" at bounding box center [1080, 282] width 65 height 19
click at [1092, 299] on span "1 - Least Exclusive" at bounding box center [1112, 295] width 115 height 19
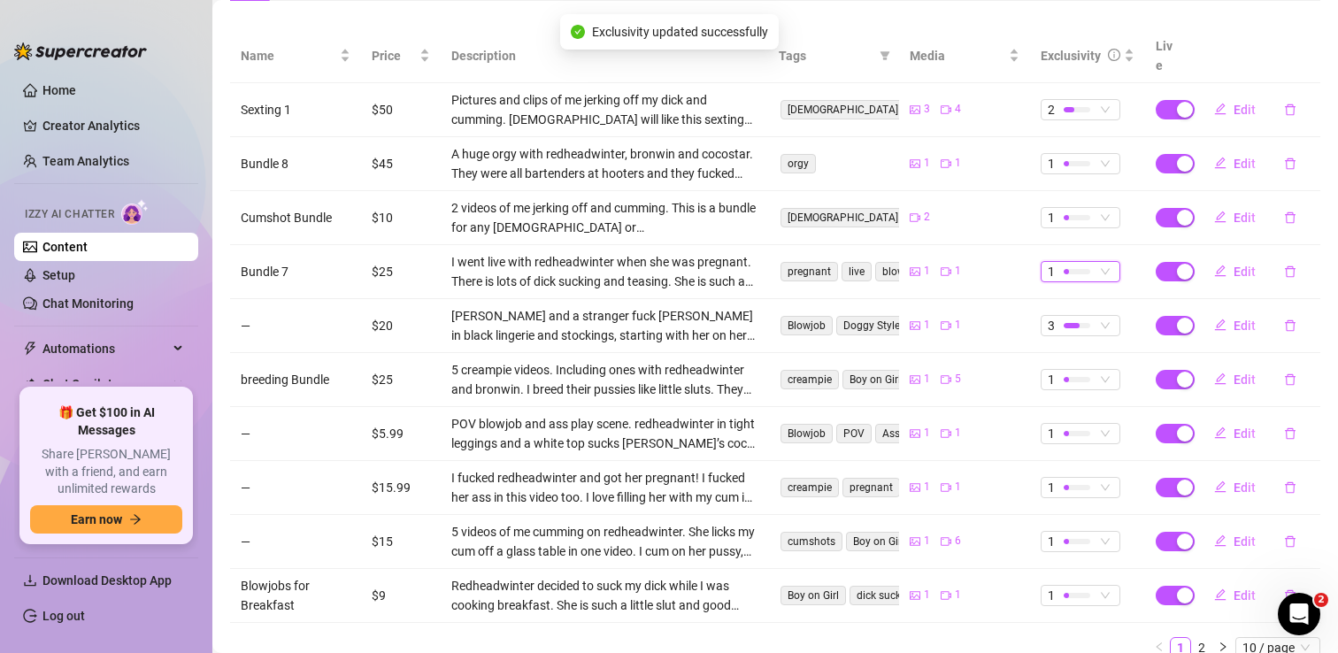
scroll to position [346, 0]
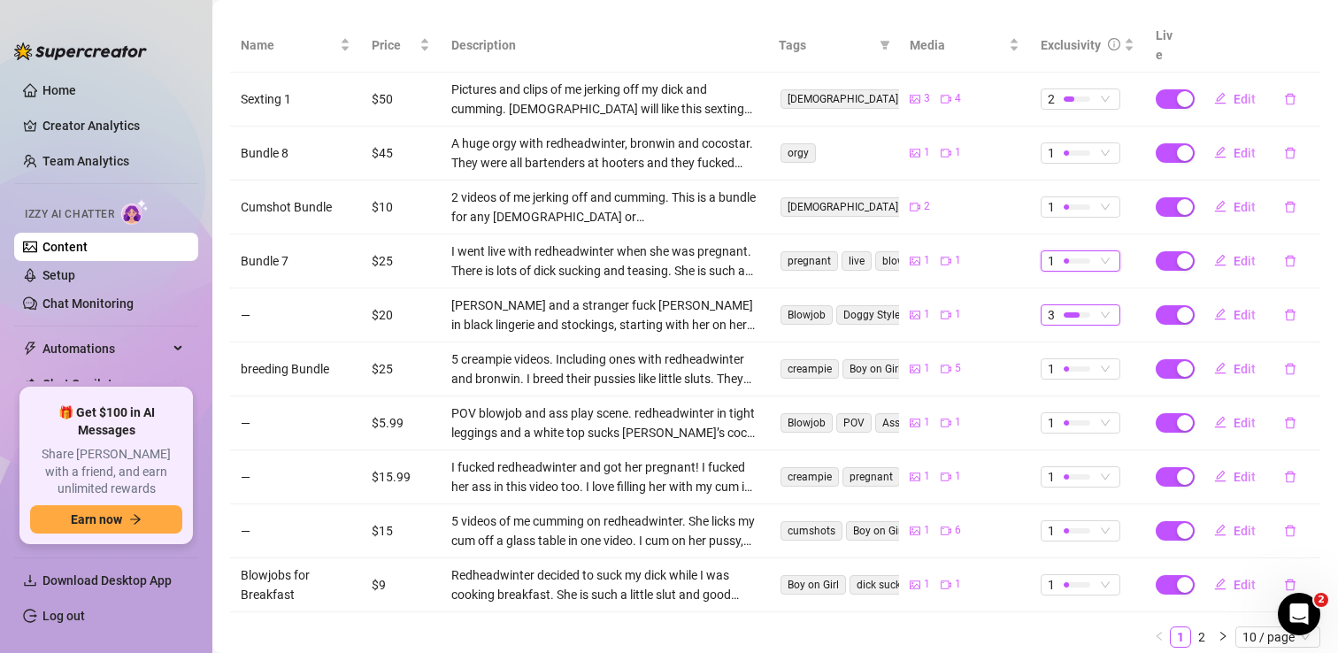
click at [1081, 312] on div at bounding box center [1077, 314] width 27 height 5
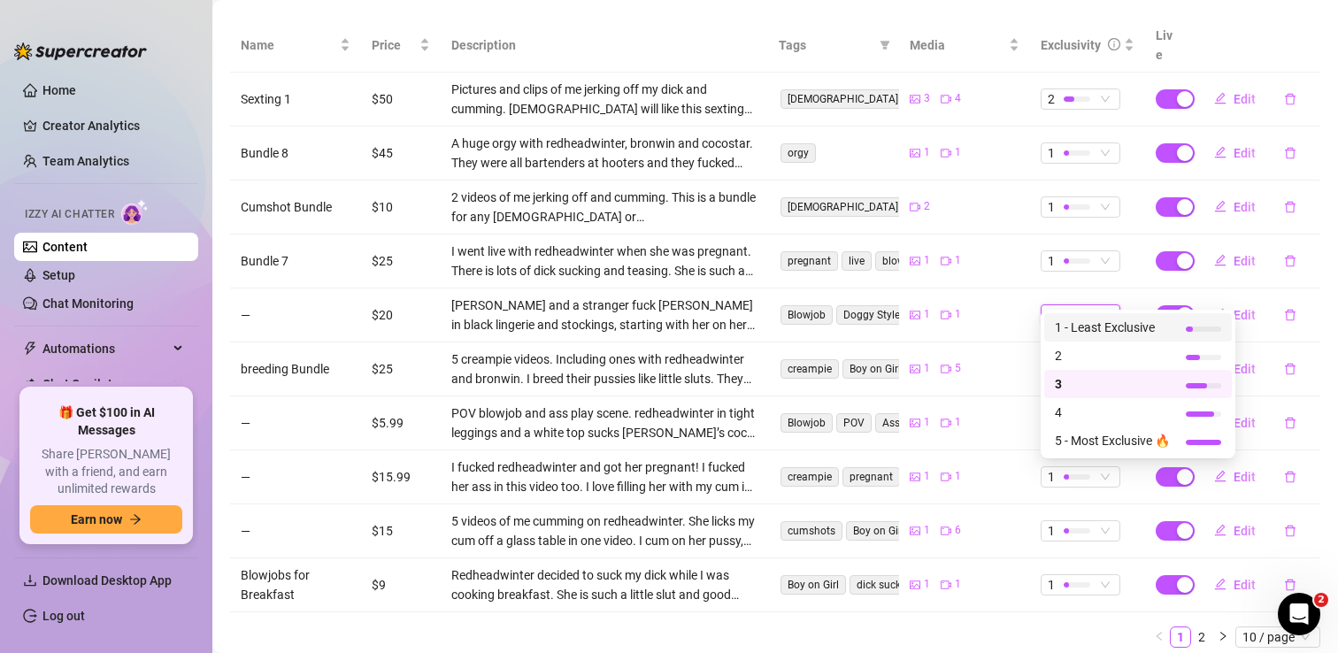
click at [1082, 329] on span "1 - Least Exclusive" at bounding box center [1112, 327] width 115 height 19
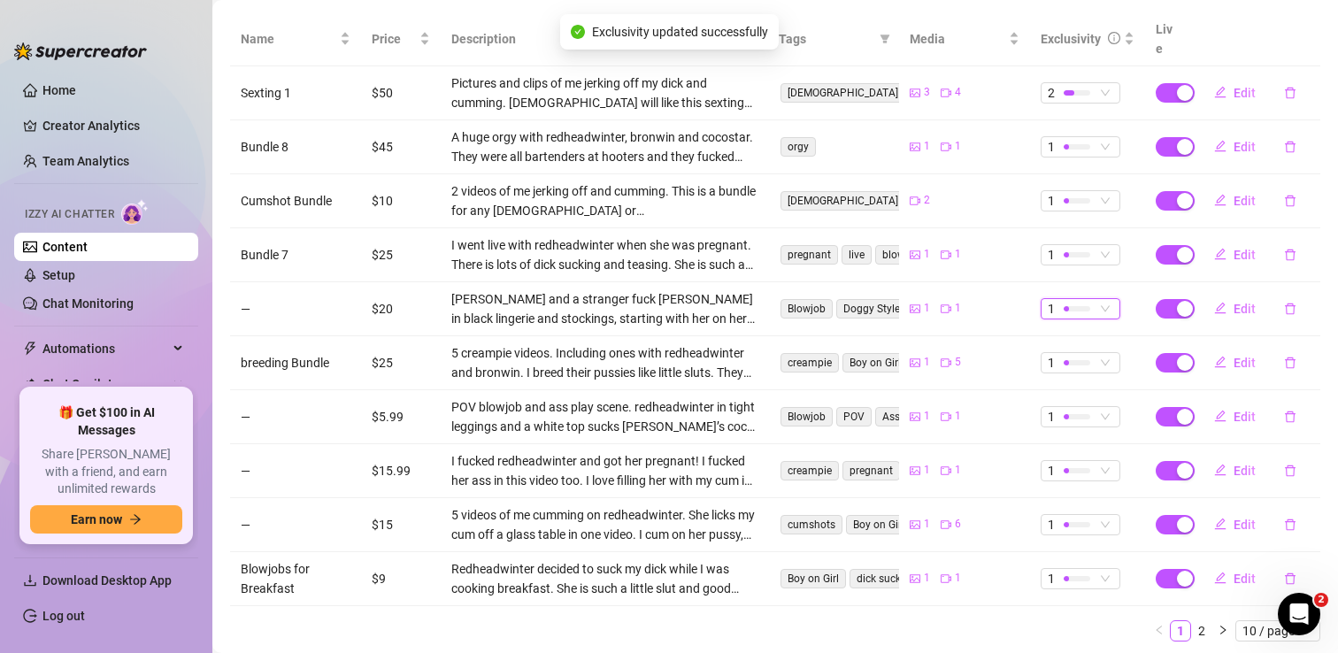
scroll to position [388, 0]
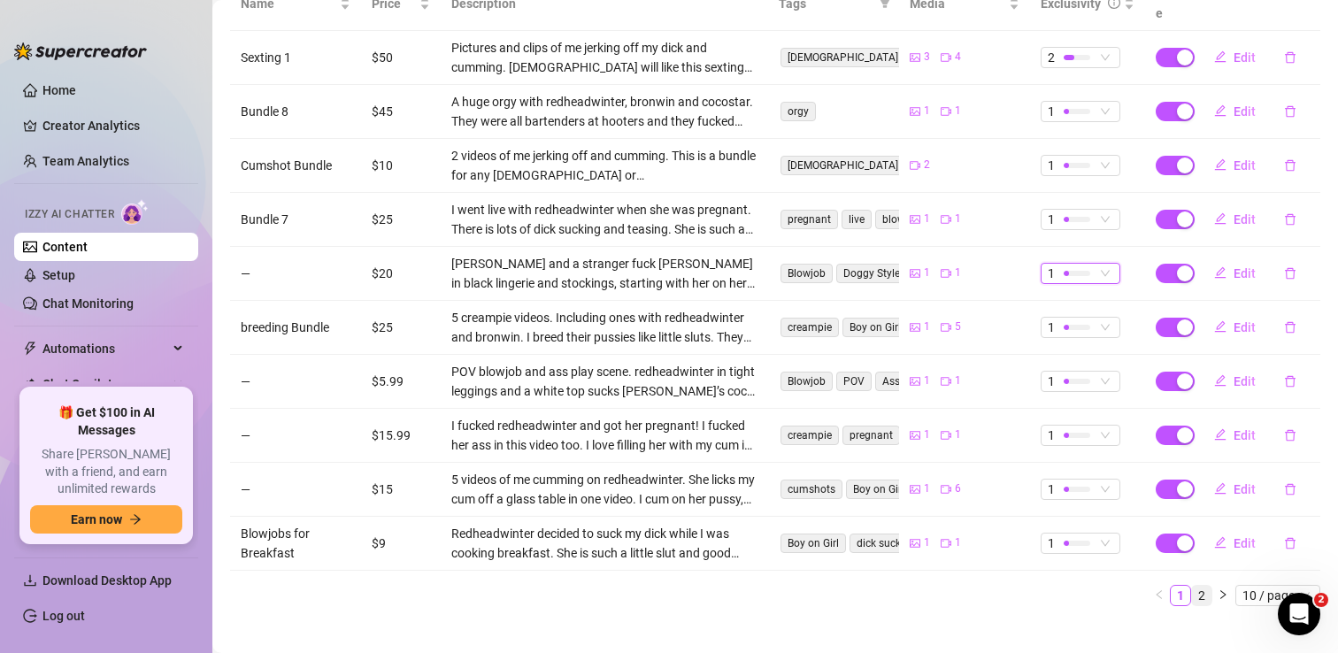
click at [1208, 586] on link "2" at bounding box center [1201, 595] width 19 height 19
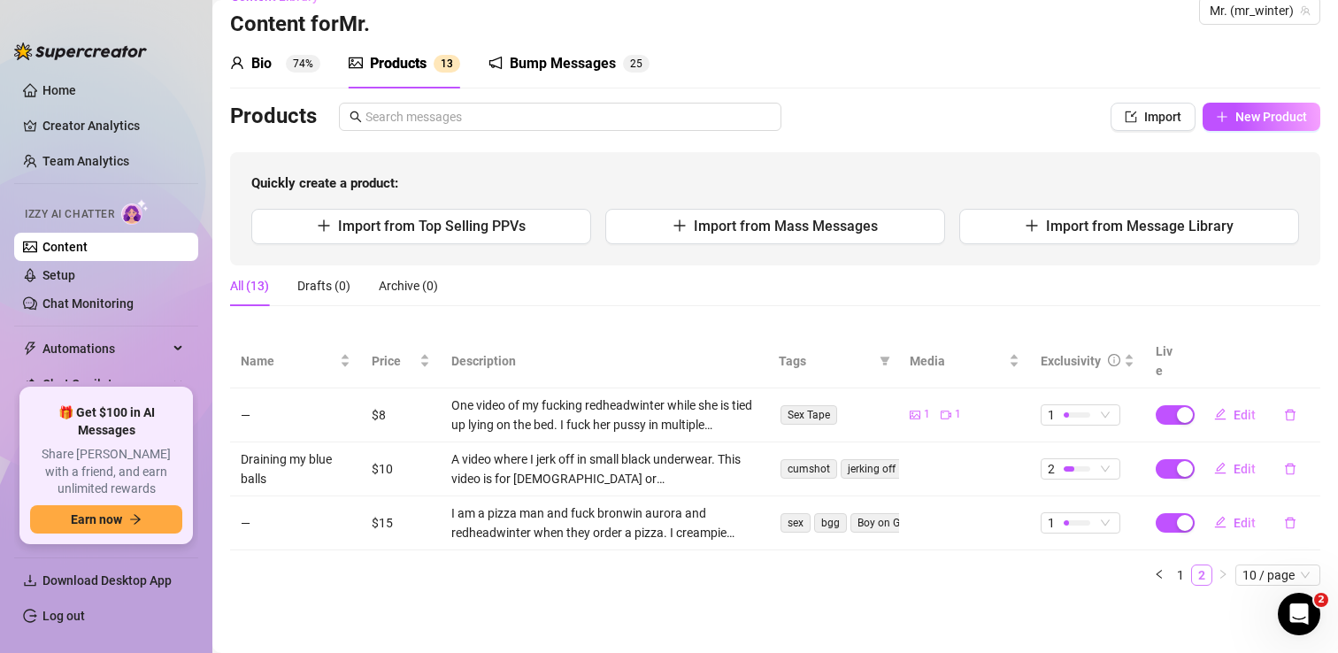
scroll to position [10, 0]
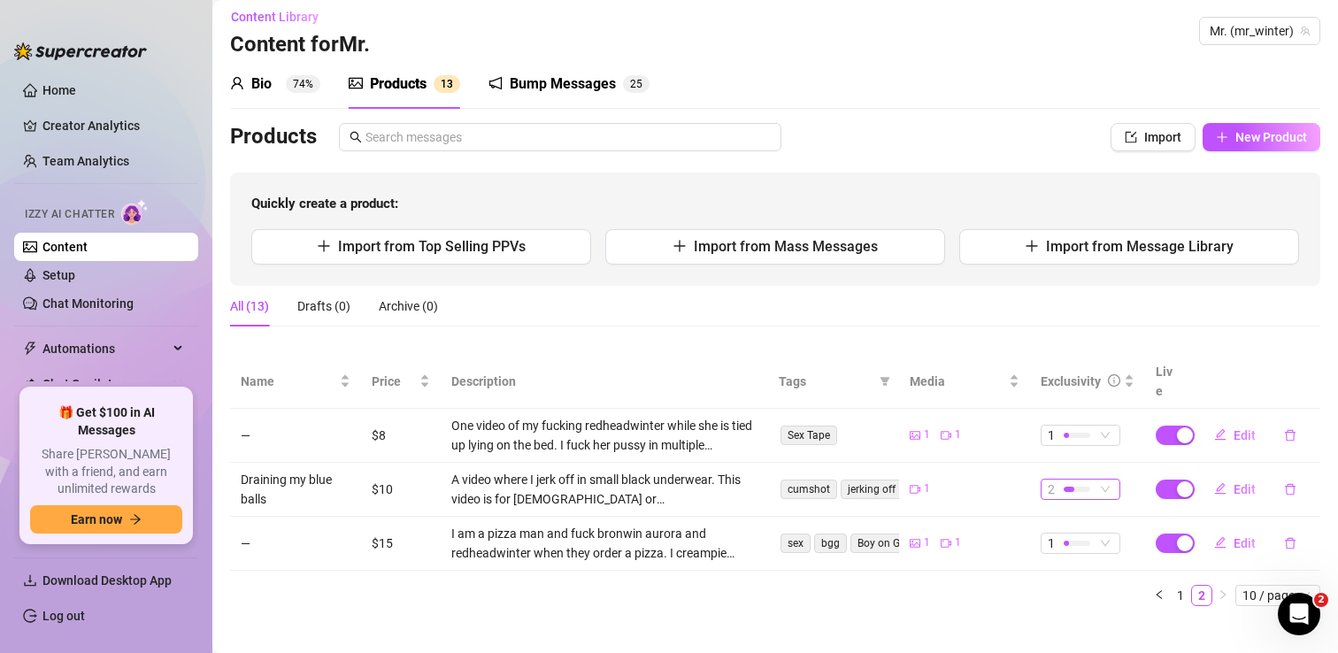
click at [1105, 480] on span "2" at bounding box center [1080, 489] width 65 height 19
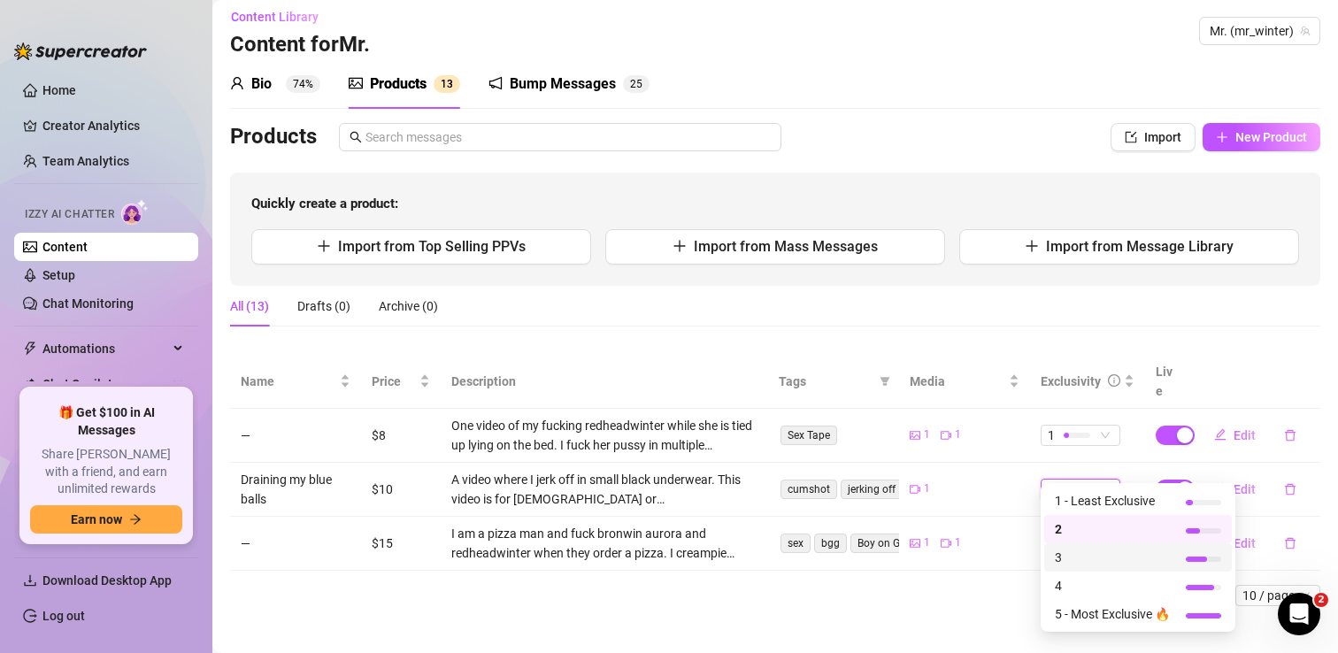
click at [1090, 552] on span "3" at bounding box center [1112, 557] width 115 height 19
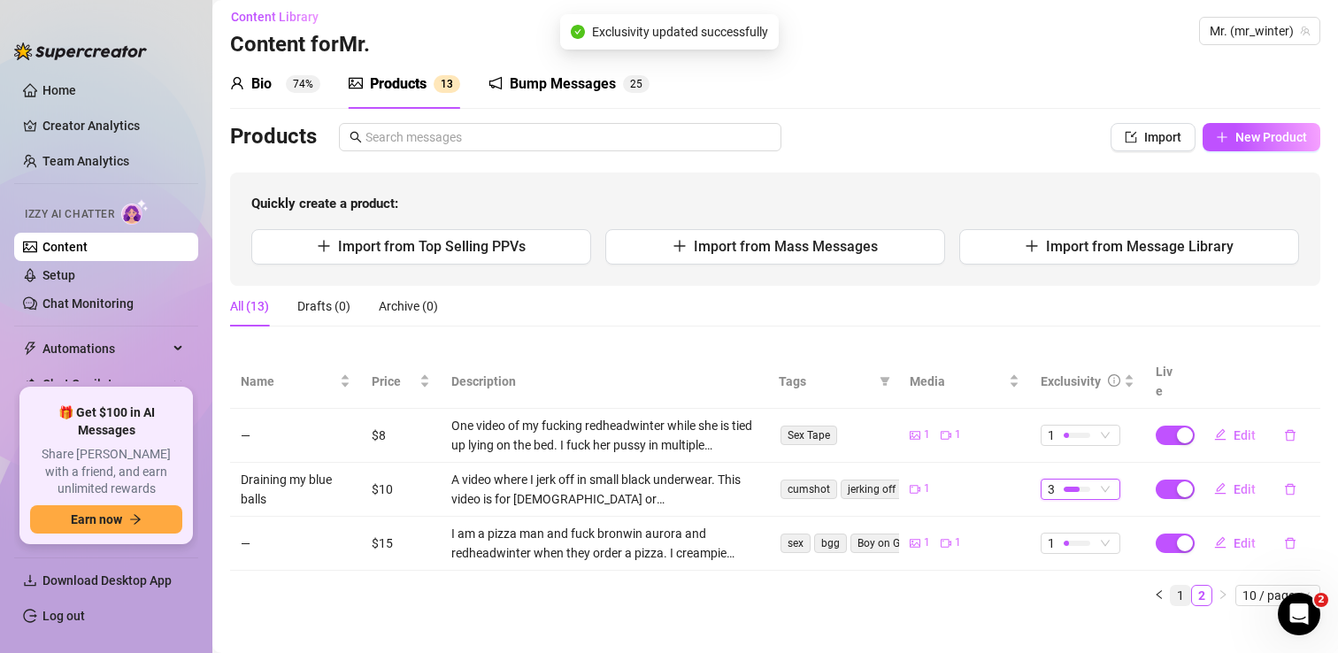
click at [1184, 586] on link "1" at bounding box center [1180, 595] width 19 height 19
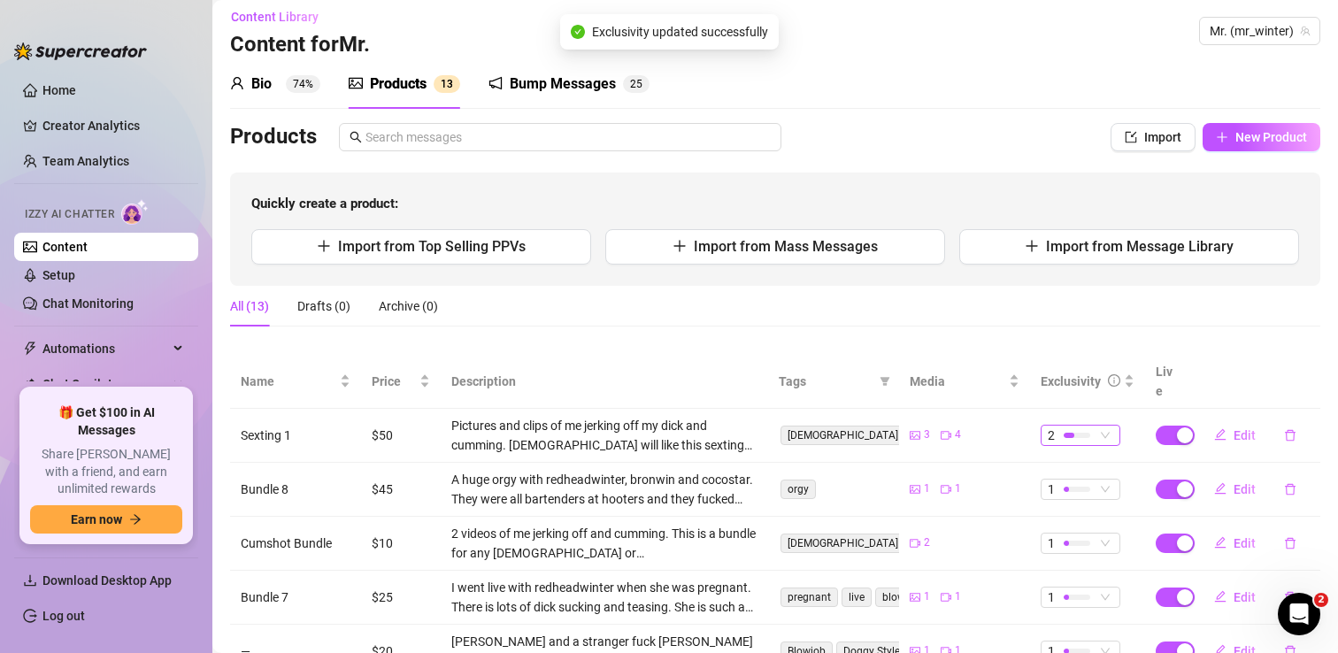
click at [1084, 433] on div at bounding box center [1077, 435] width 27 height 5
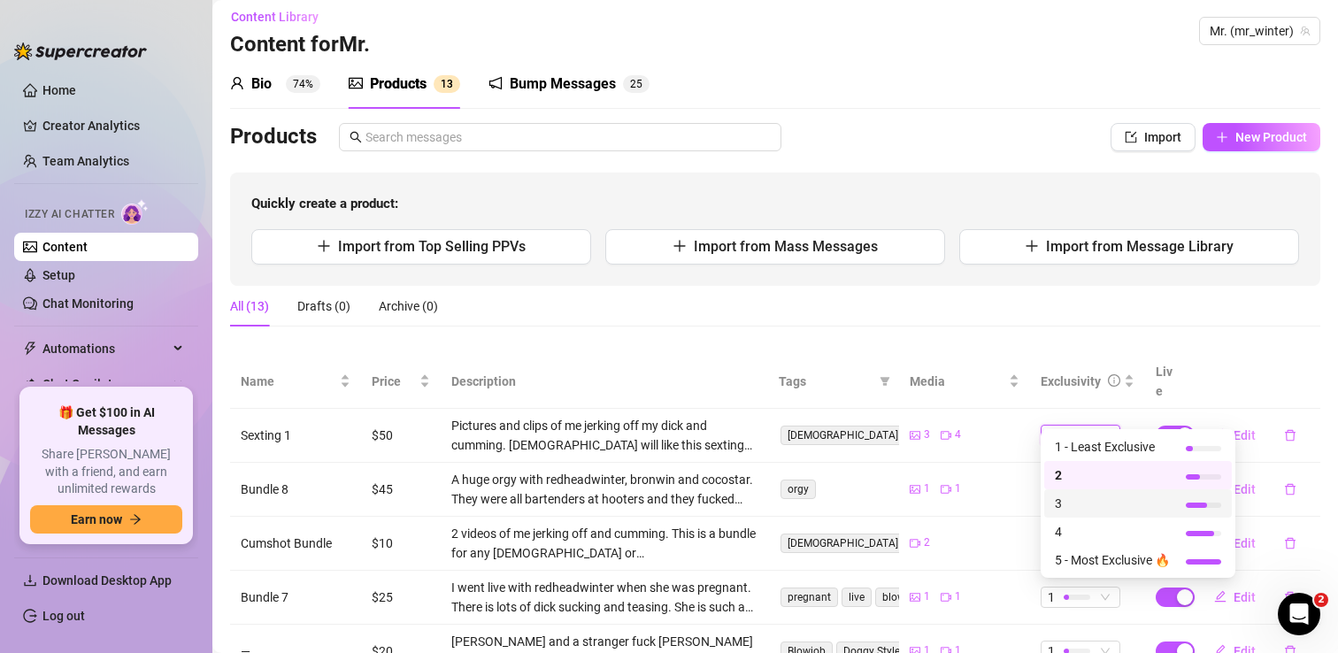
click at [1094, 506] on span "3" at bounding box center [1112, 503] width 115 height 19
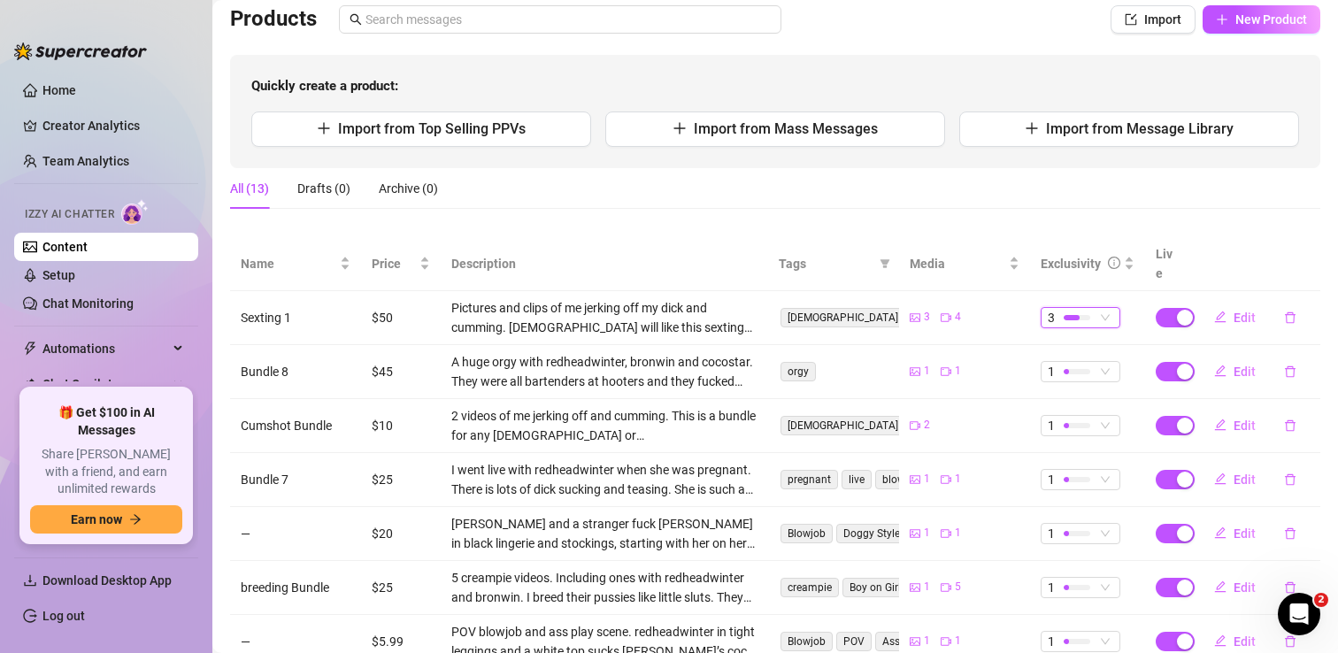
scroll to position [0, 0]
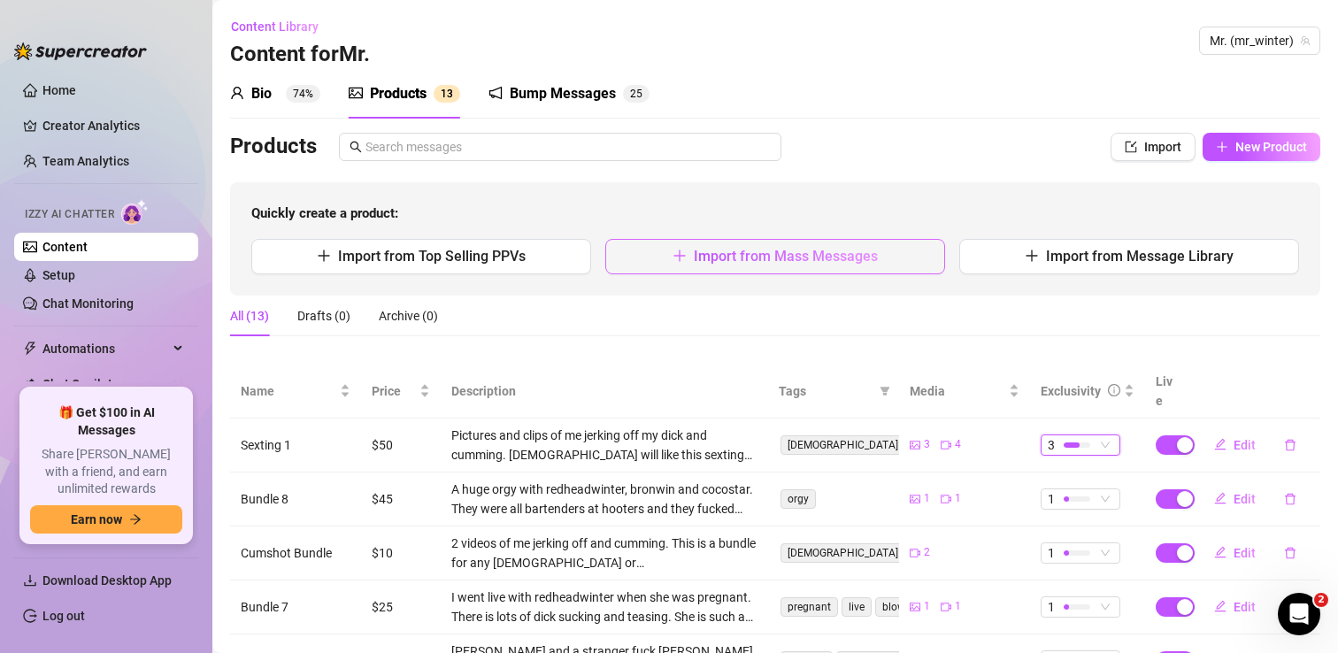
click at [698, 266] on button "Import from Mass Messages" at bounding box center [775, 256] width 340 height 35
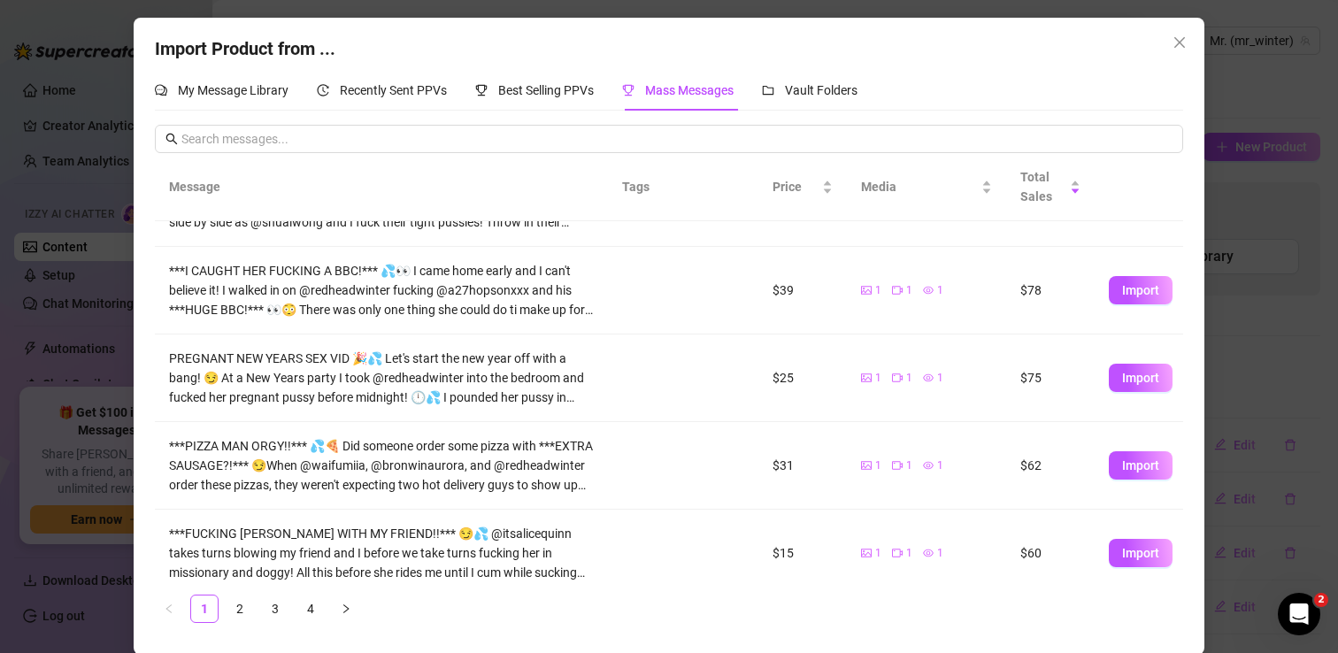
scroll to position [239, 0]
click at [1126, 377] on span "Import" at bounding box center [1140, 376] width 37 height 14
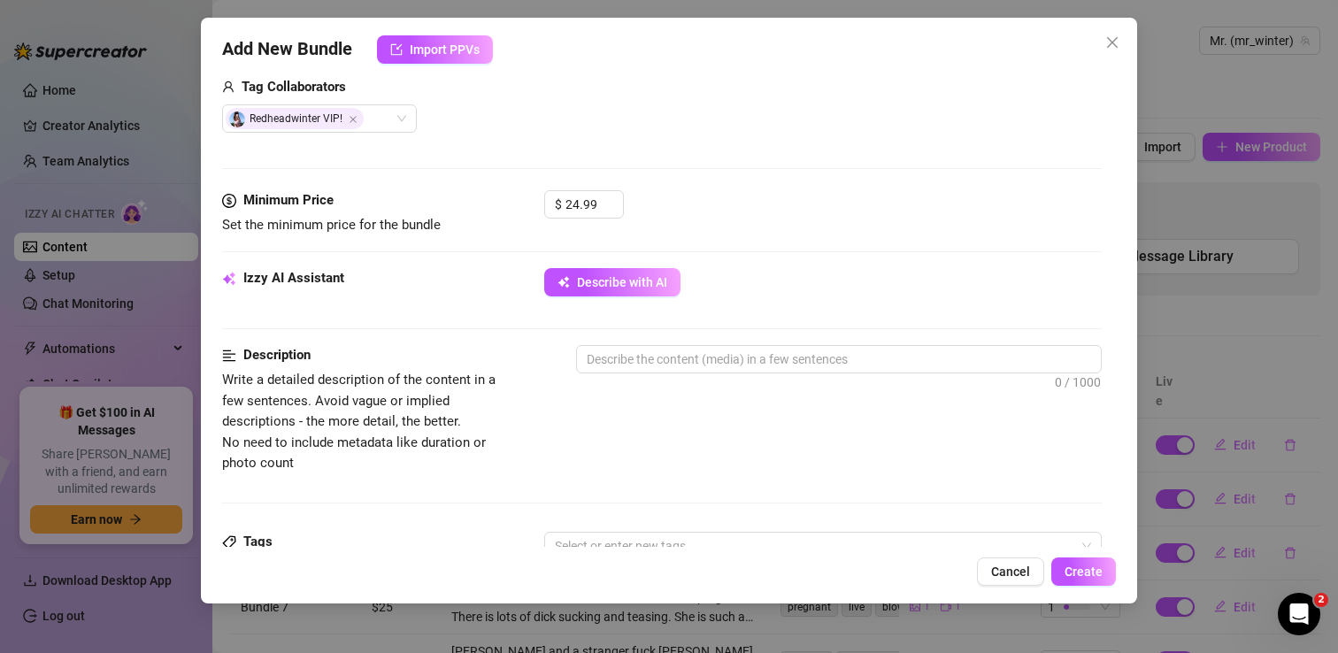
scroll to position [472, 0]
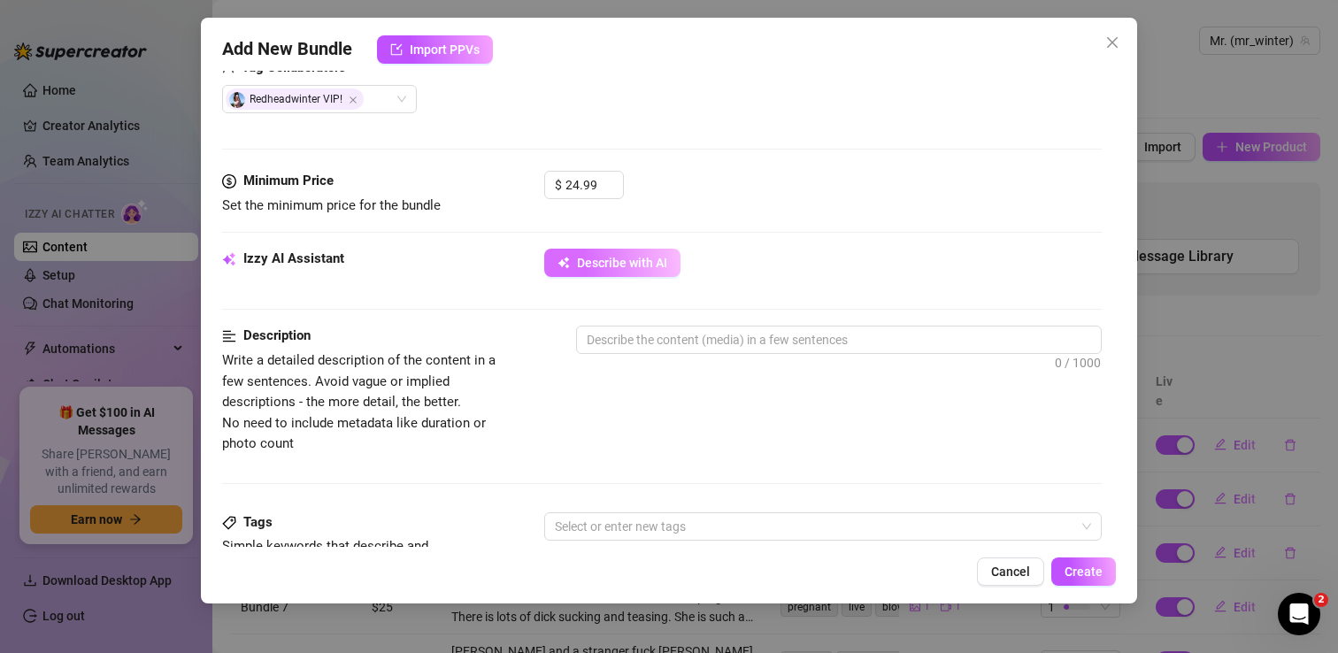
click at [590, 272] on button "Describe with AI" at bounding box center [612, 263] width 136 height 28
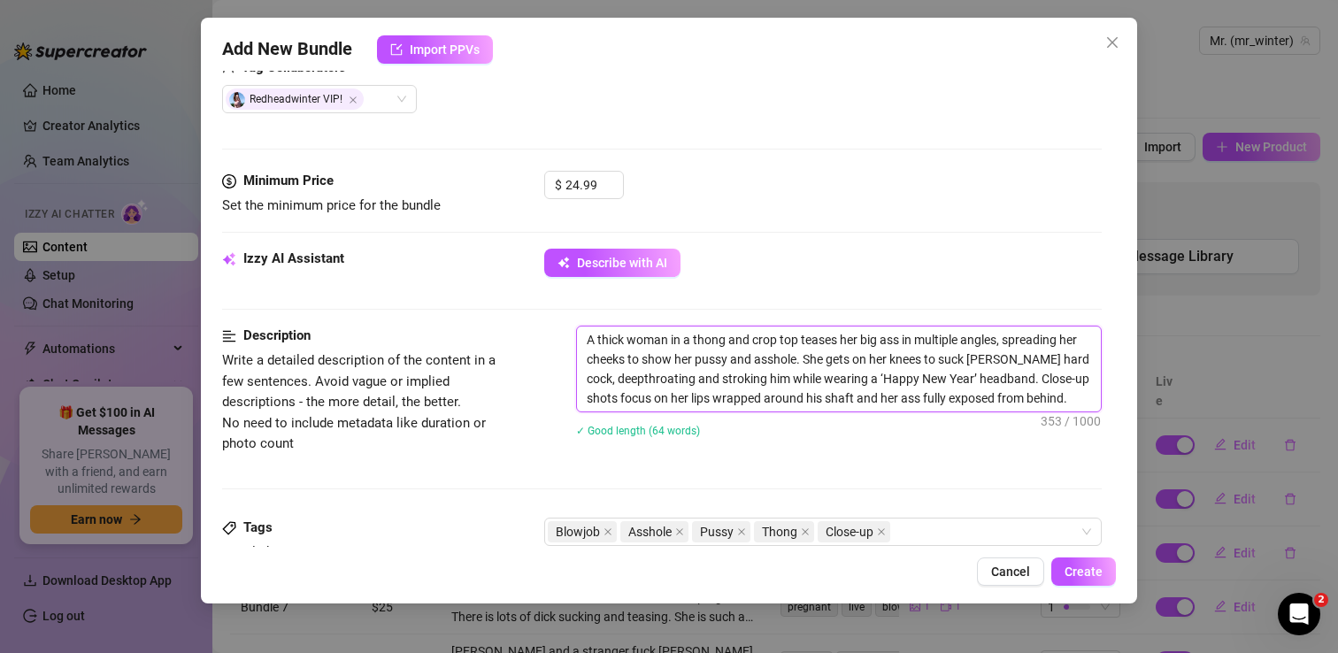
drag, startPoint x: 667, startPoint y: 337, endPoint x: 587, endPoint y: 337, distance: 80.5
click at [586, 337] on textarea "A thick woman in a thong and crop top teases her big ass in multiple angles, sp…" at bounding box center [839, 369] width 524 height 85
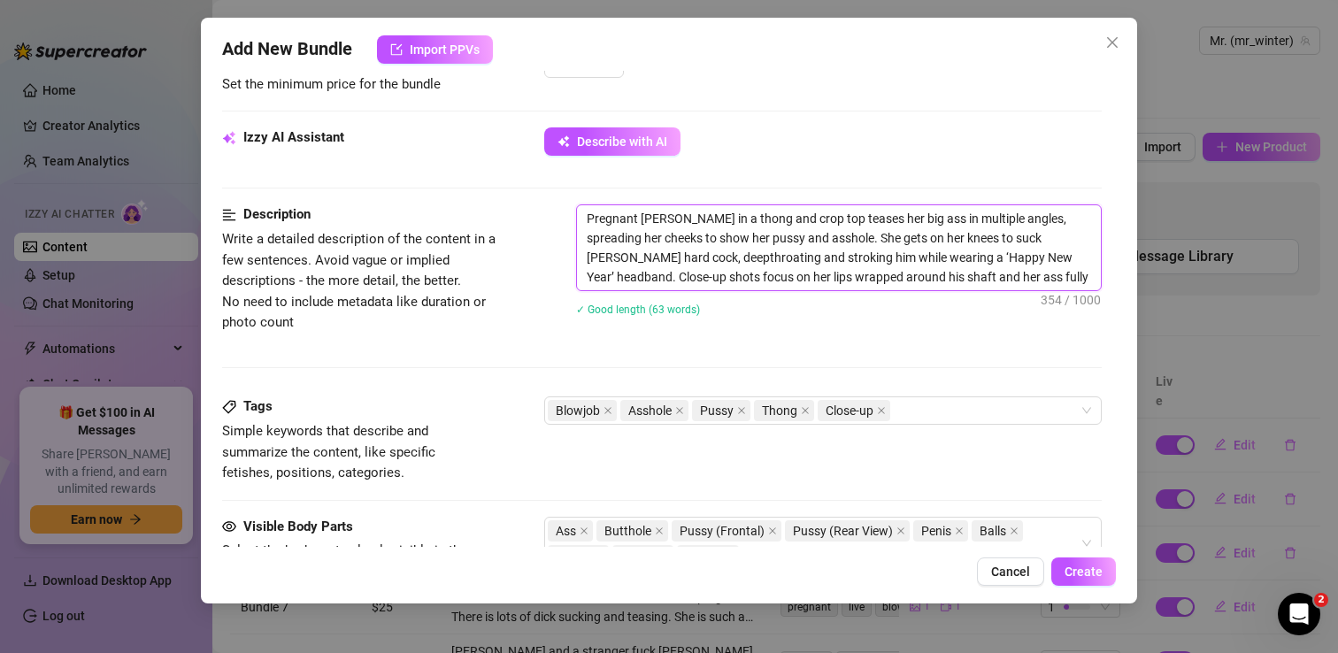
scroll to position [592, 0]
click at [1073, 277] on textarea "Pregnant [PERSON_NAME] in a thong and crop top teases her big ass in multiple a…" at bounding box center [839, 248] width 524 height 85
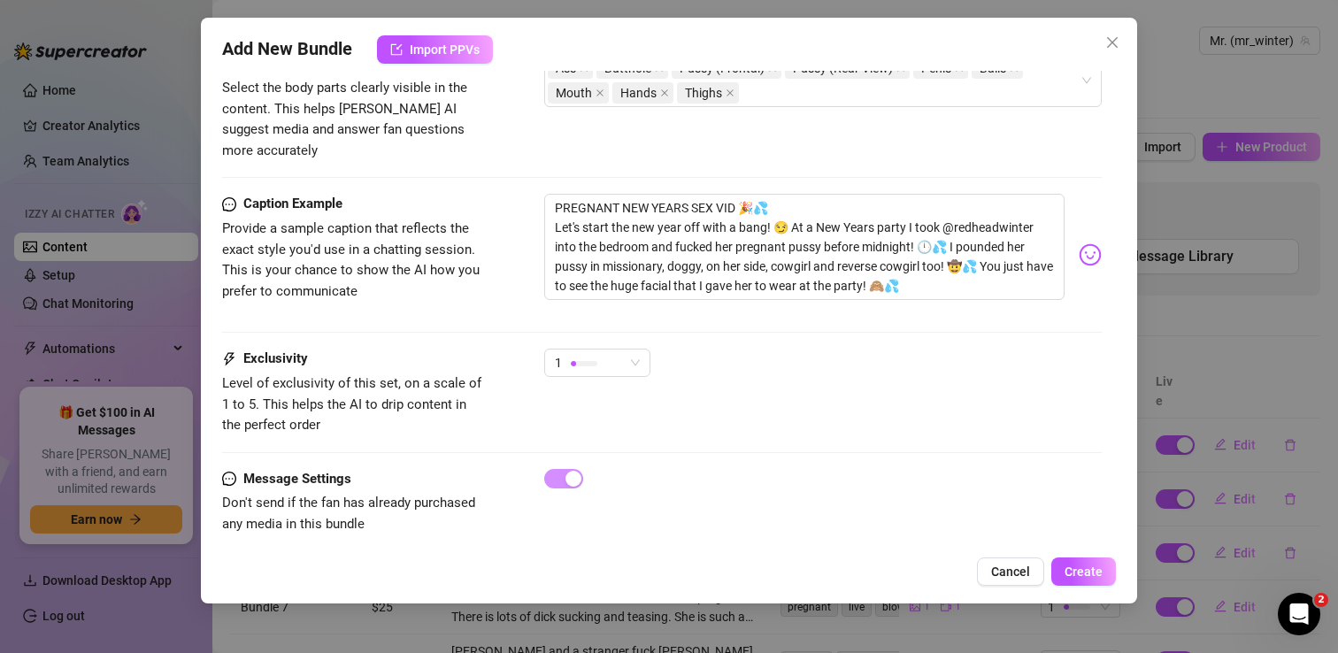
scroll to position [1043, 0]
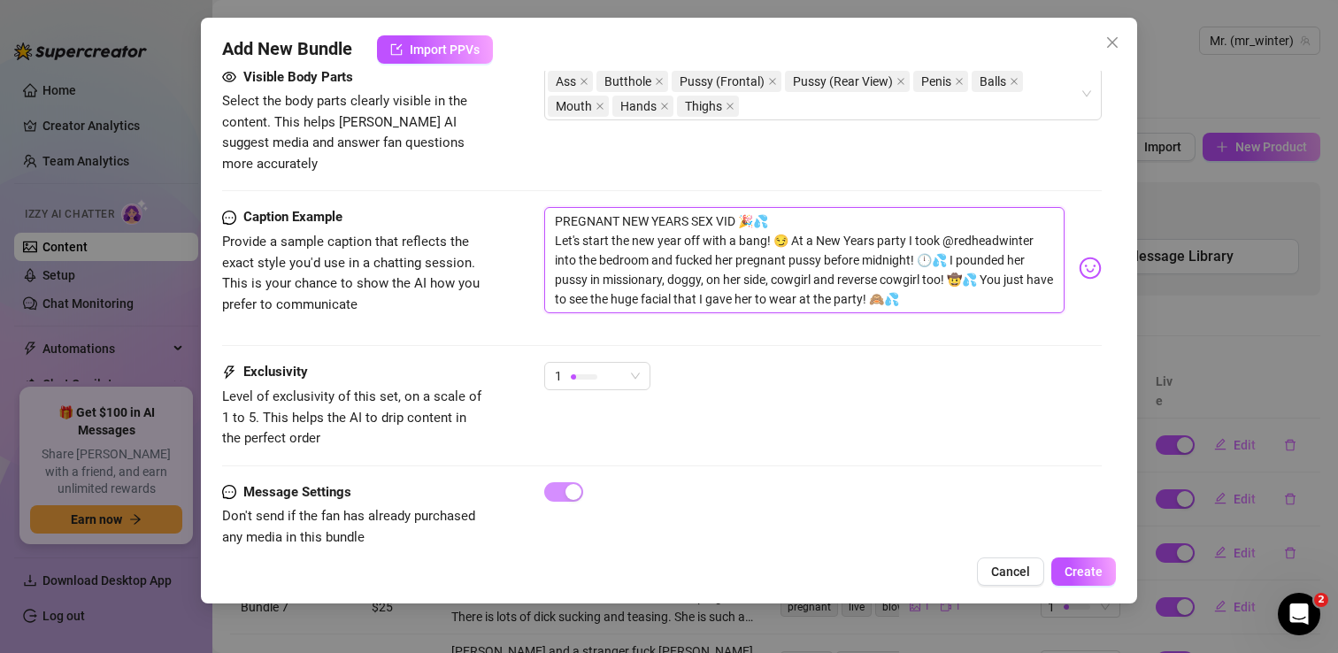
drag, startPoint x: 831, startPoint y: 259, endPoint x: 922, endPoint y: 235, distance: 94.5
click at [922, 235] on textarea "PREGNANT NEW YEARS SEX VID 🎉💦 Let's start the new year off with a bang! 😏 At a …" at bounding box center [804, 260] width 520 height 106
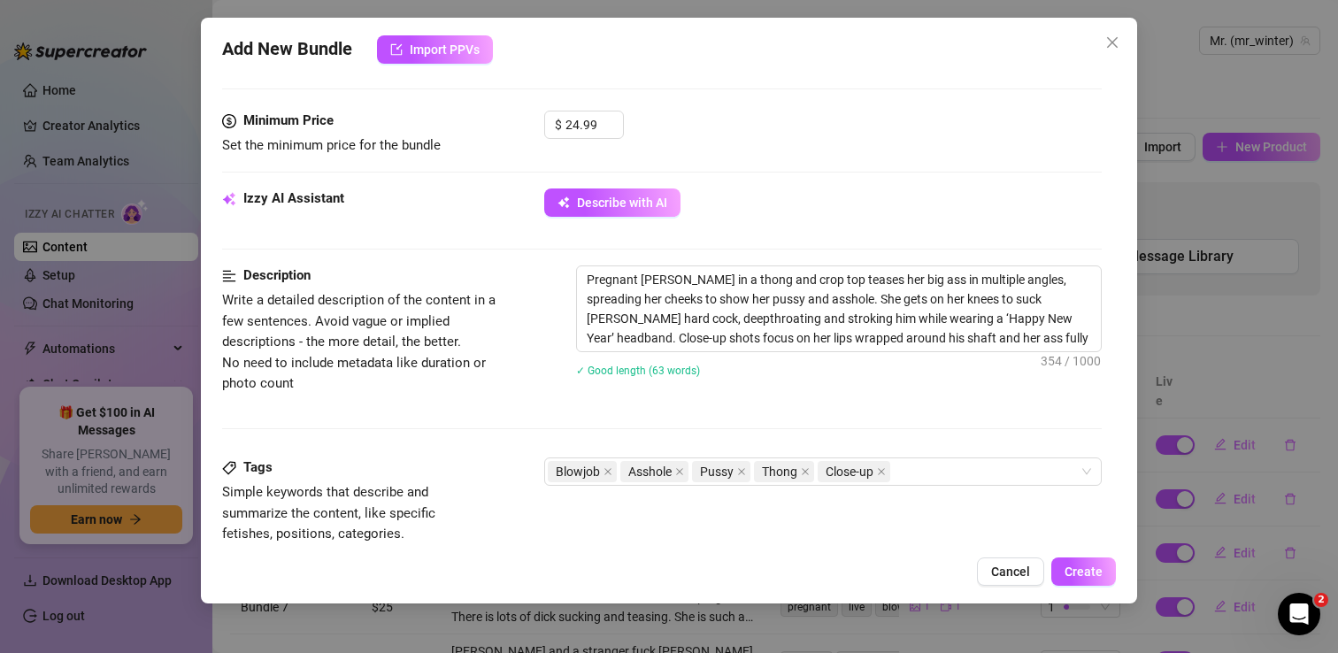
scroll to position [563, 0]
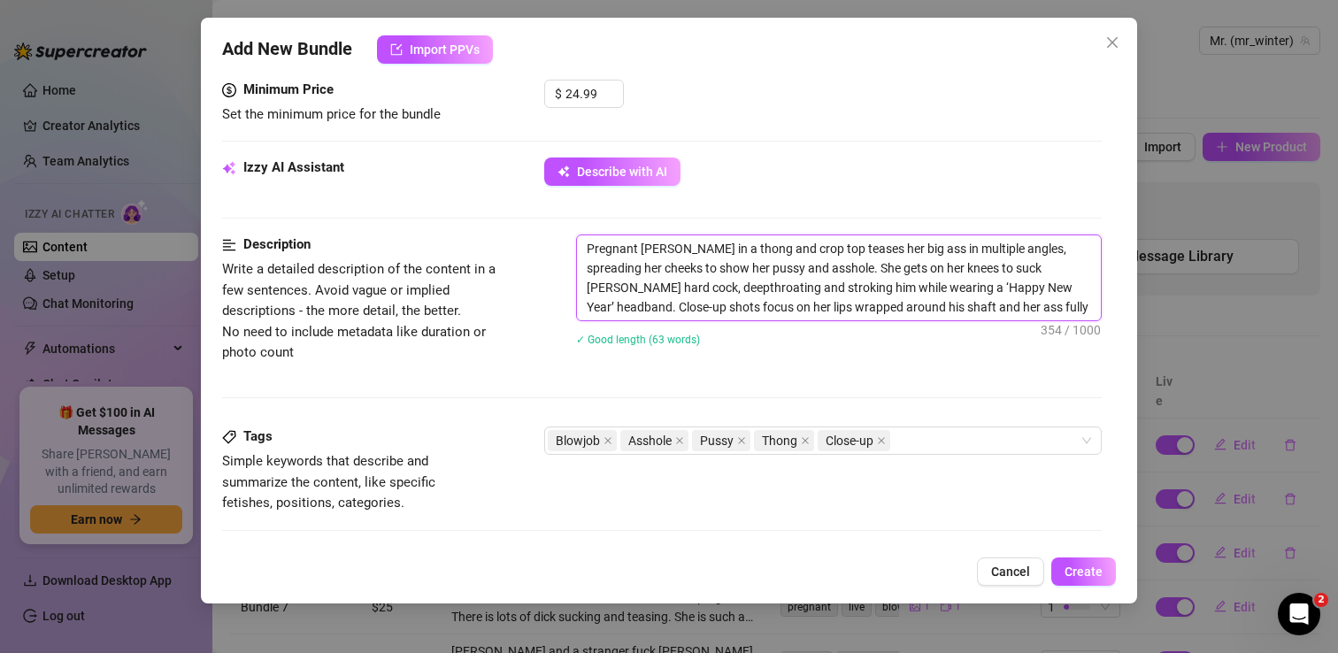
click at [1089, 303] on textarea "Pregnant [PERSON_NAME] in a thong and crop top teases her big ass in multiple a…" at bounding box center [839, 277] width 524 height 85
paste textarea "I pounded her pussy in missionary, doggy, on her side, cowgirl and reverse"
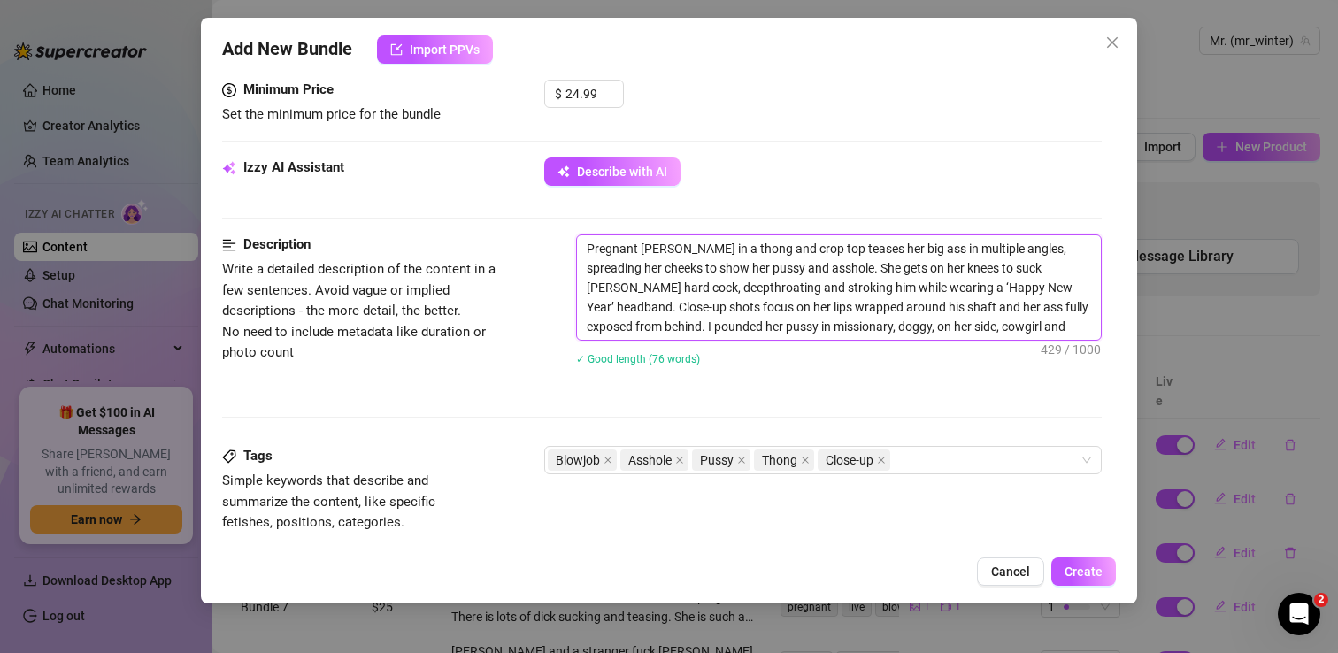
scroll to position [0, 0]
click at [1074, 306] on textarea "Pregnant [PERSON_NAME] in a thong and crop top teases her big ass in multiple a…" at bounding box center [839, 287] width 524 height 104
click at [1022, 327] on textarea "Pregnant [PERSON_NAME] in a thong and crop top teases her big ass in multiple a…" at bounding box center [839, 287] width 524 height 104
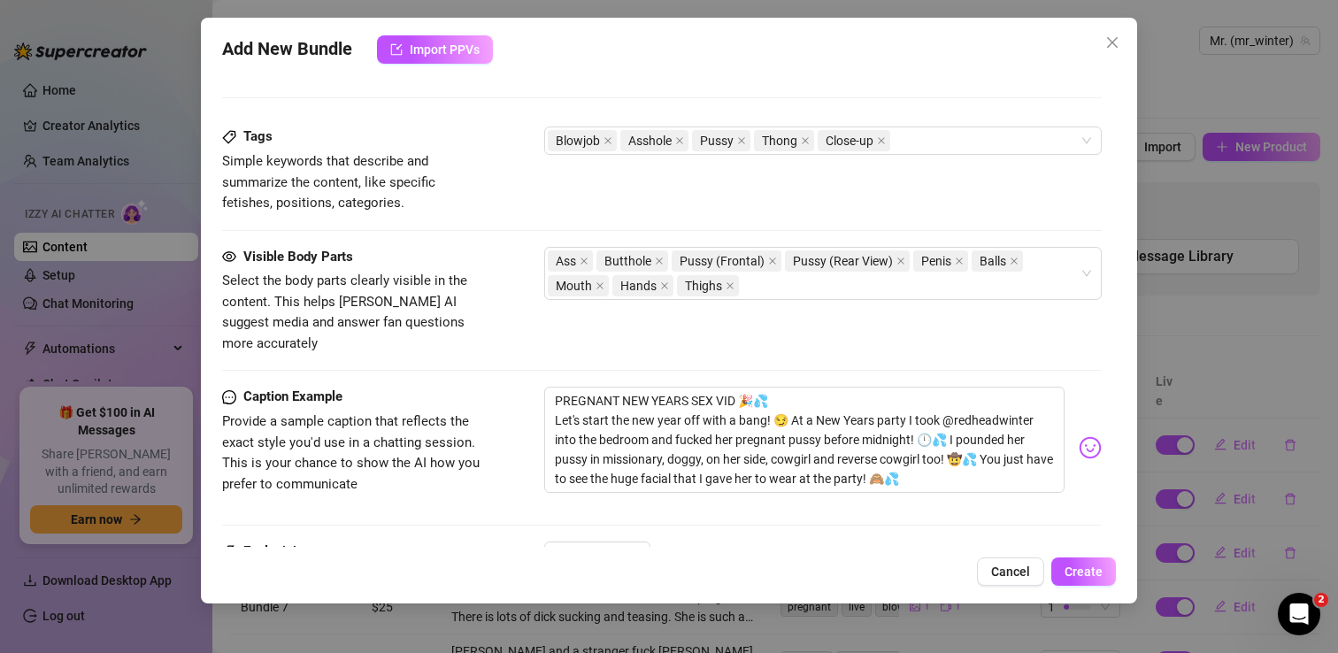
scroll to position [981, 0]
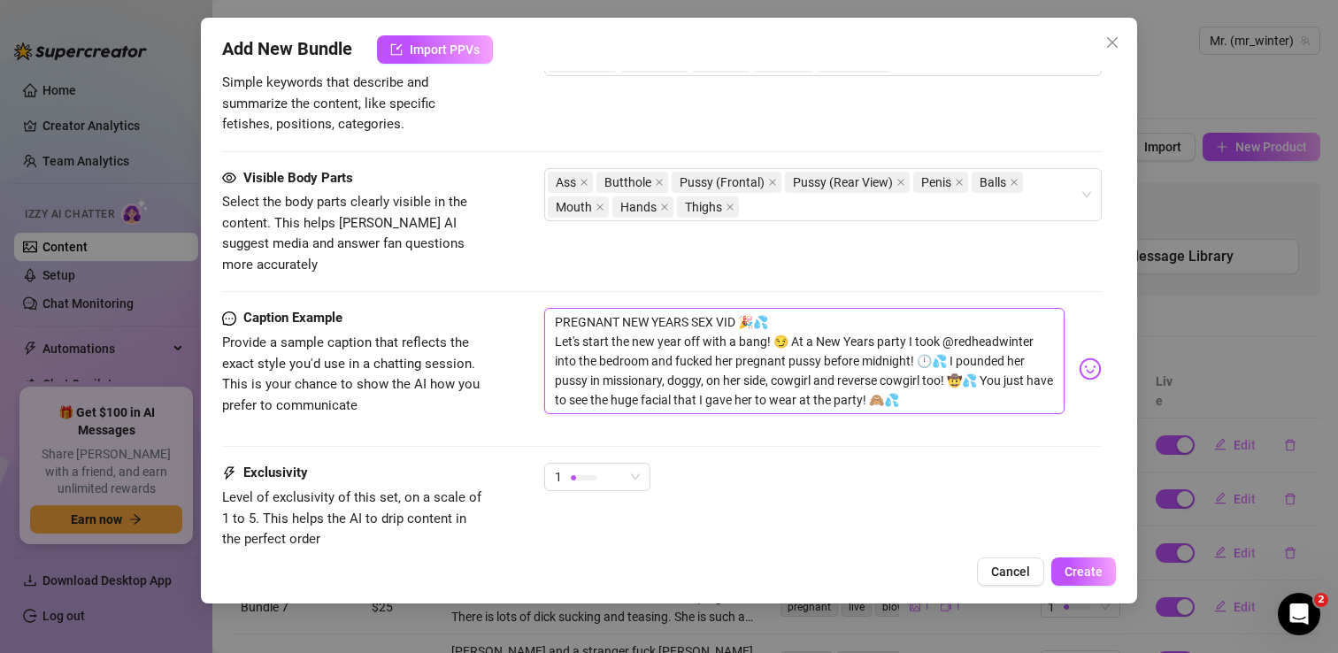
drag, startPoint x: 872, startPoint y: 380, endPoint x: 520, endPoint y: 298, distance: 361.5
click at [520, 308] on div "Caption Example Provide a sample caption that reflects the exact style you'd us…" at bounding box center [662, 369] width 880 height 122
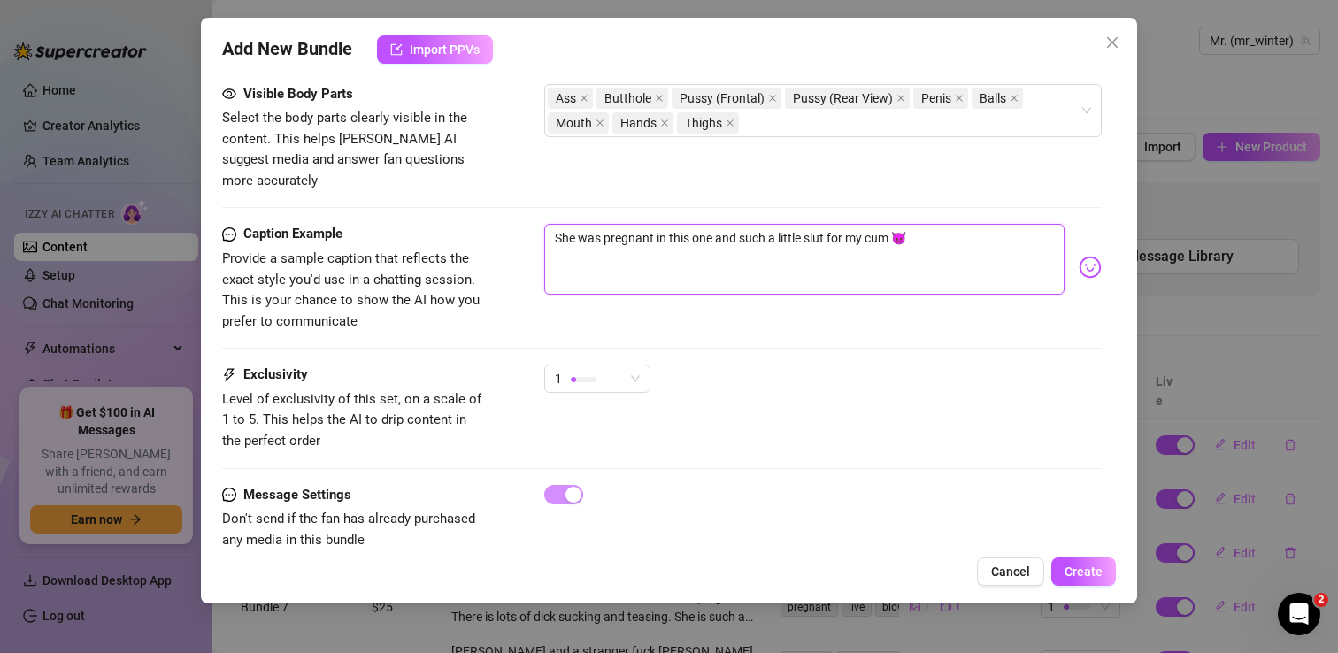
scroll to position [1081, 0]
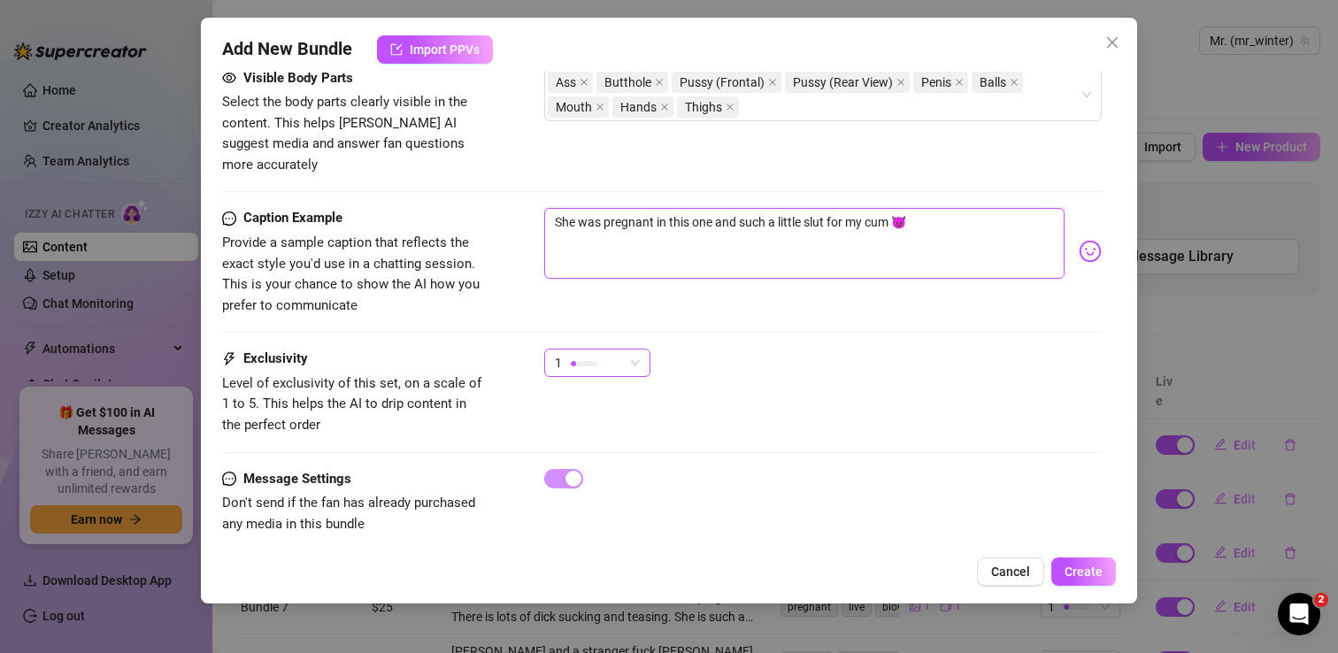
click at [594, 361] on div at bounding box center [584, 363] width 27 height 5
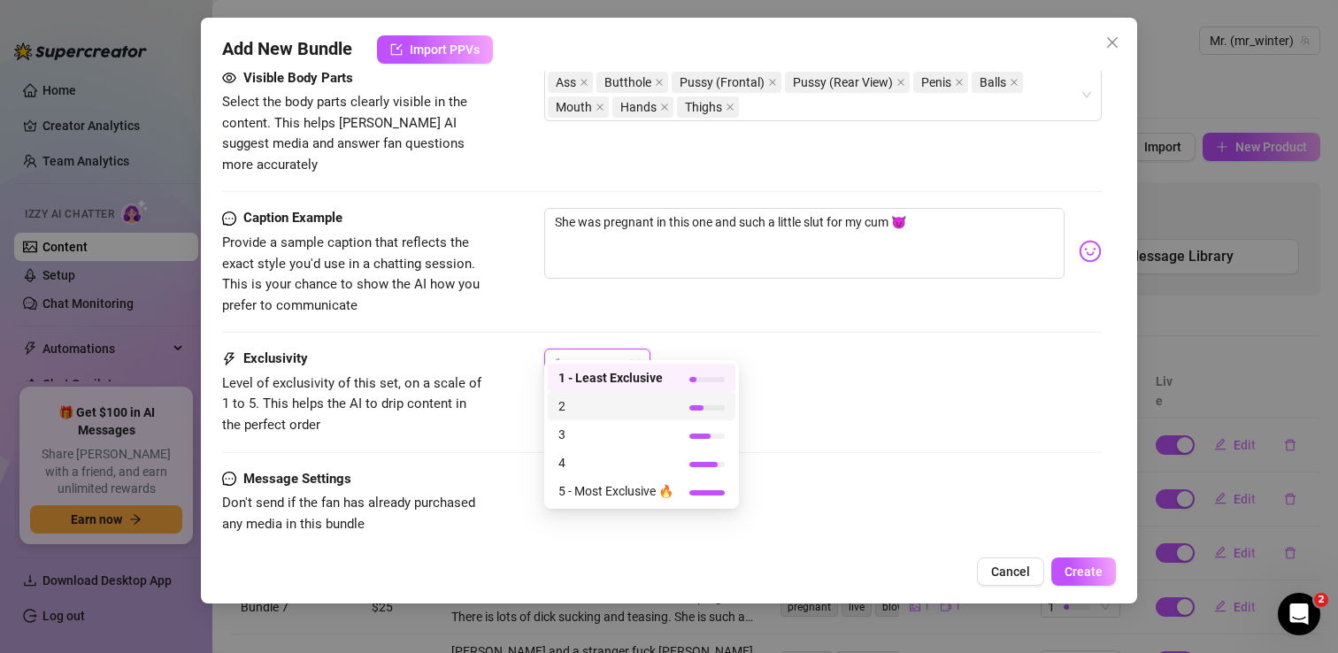
click at [597, 404] on span "2" at bounding box center [615, 406] width 115 height 19
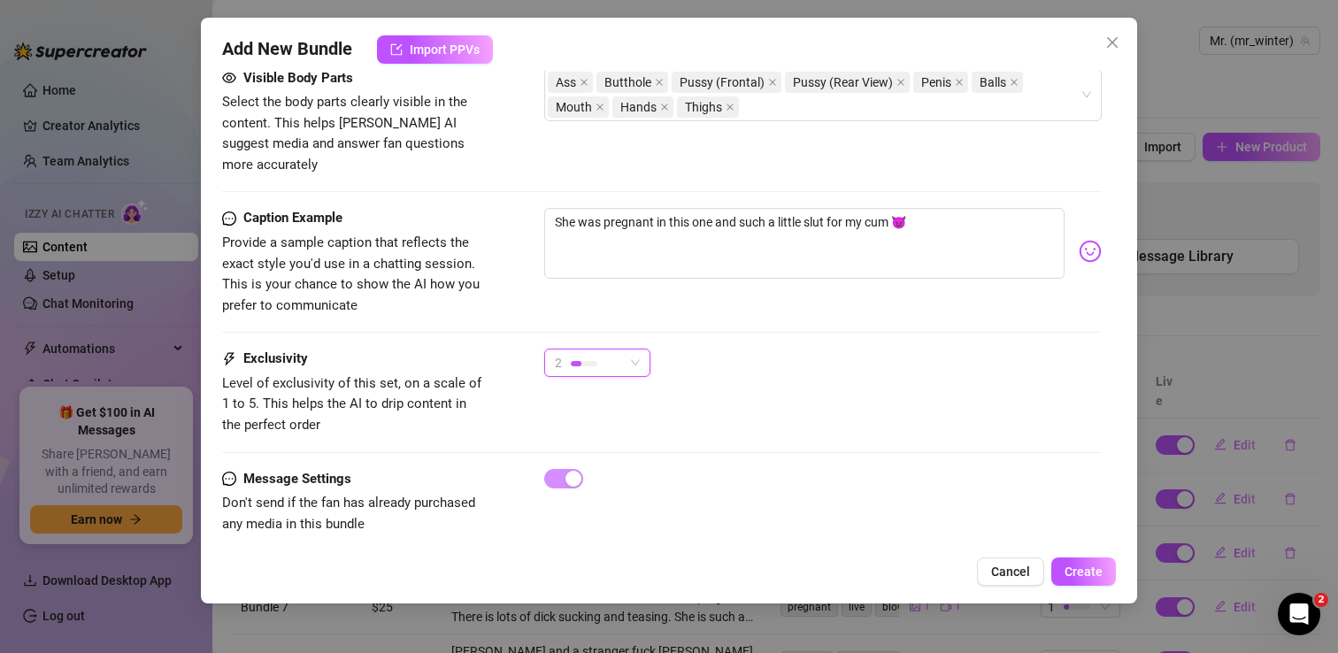
click at [623, 350] on div "2" at bounding box center [589, 363] width 69 height 27
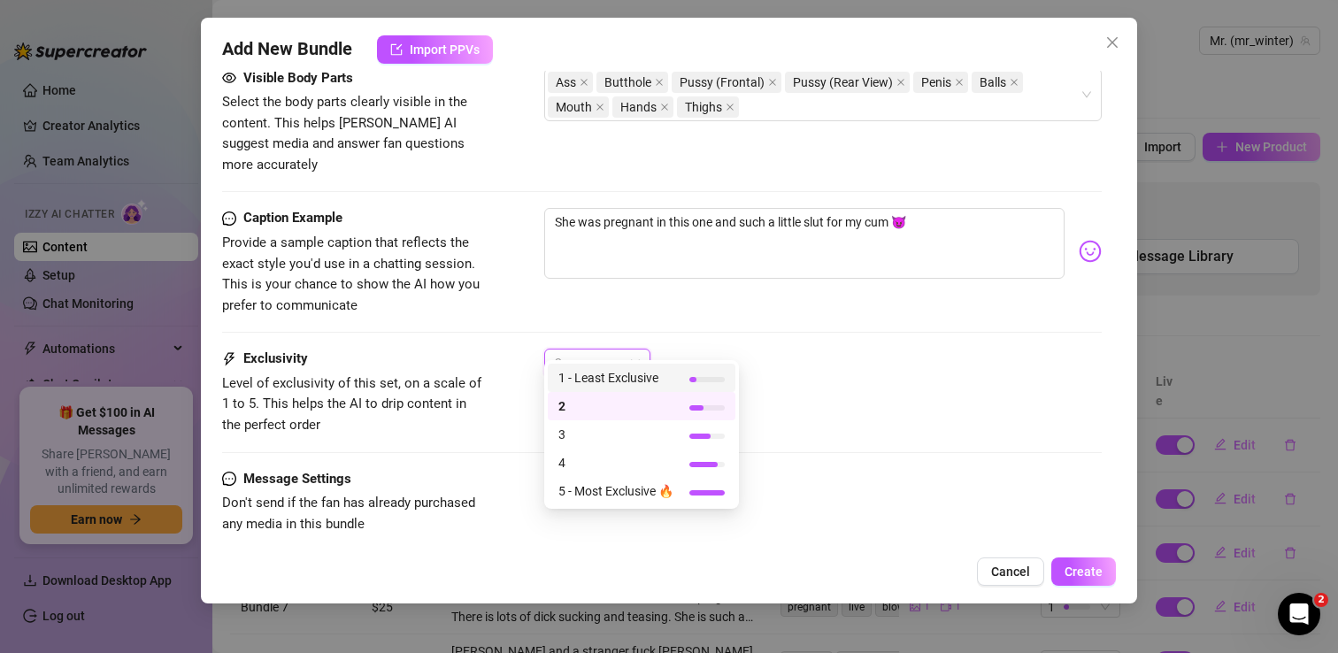
click at [624, 374] on span "1 - Least Exclusive" at bounding box center [615, 377] width 115 height 19
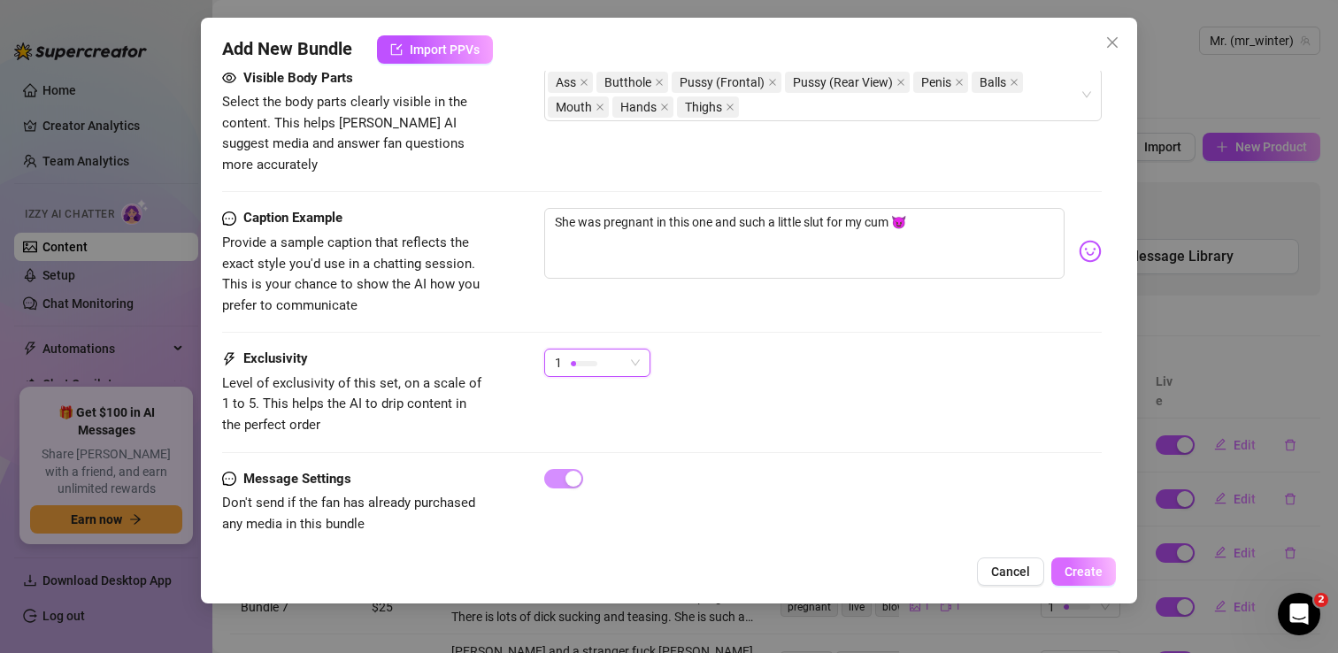
click at [1082, 566] on span "Create" at bounding box center [1084, 572] width 38 height 14
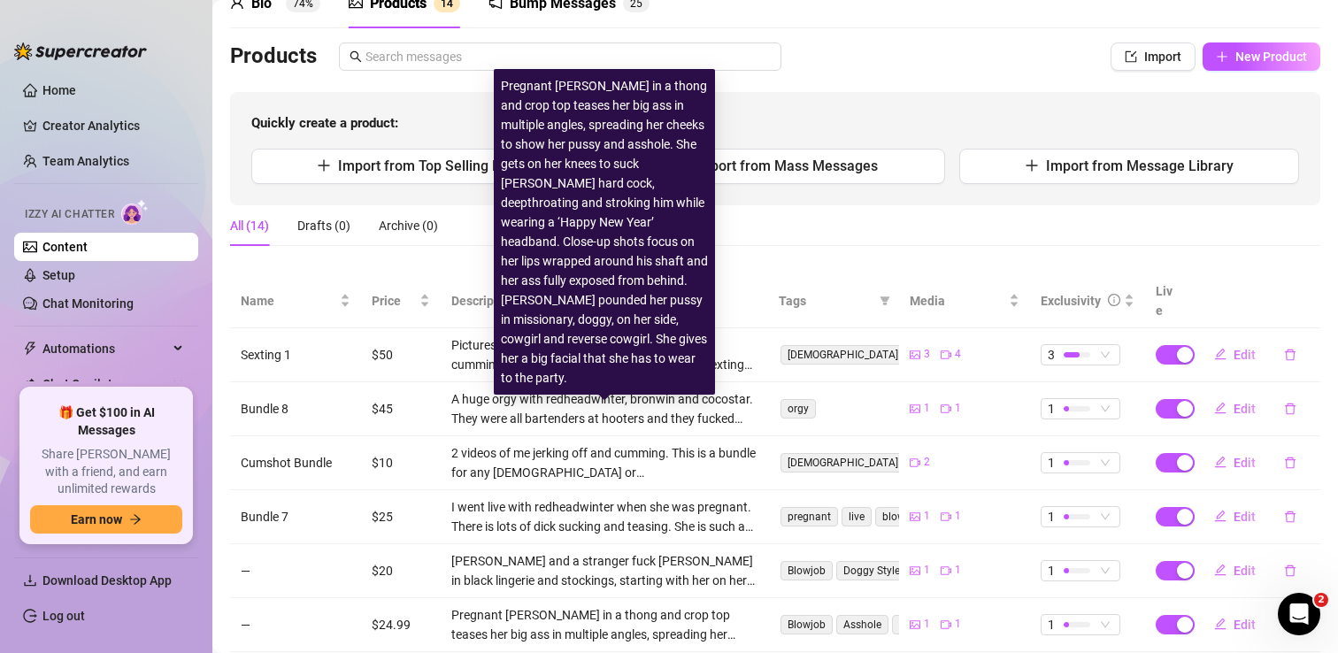
scroll to position [0, 0]
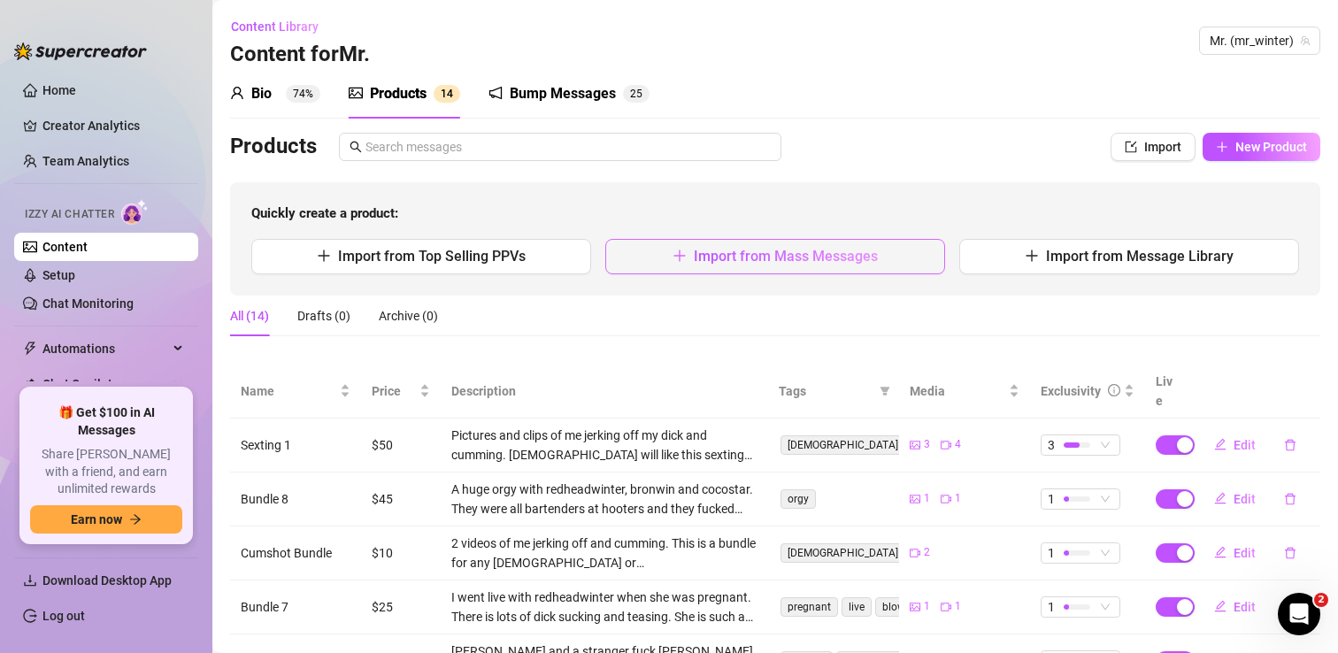
click at [767, 258] on span "Import from Mass Messages" at bounding box center [786, 256] width 184 height 17
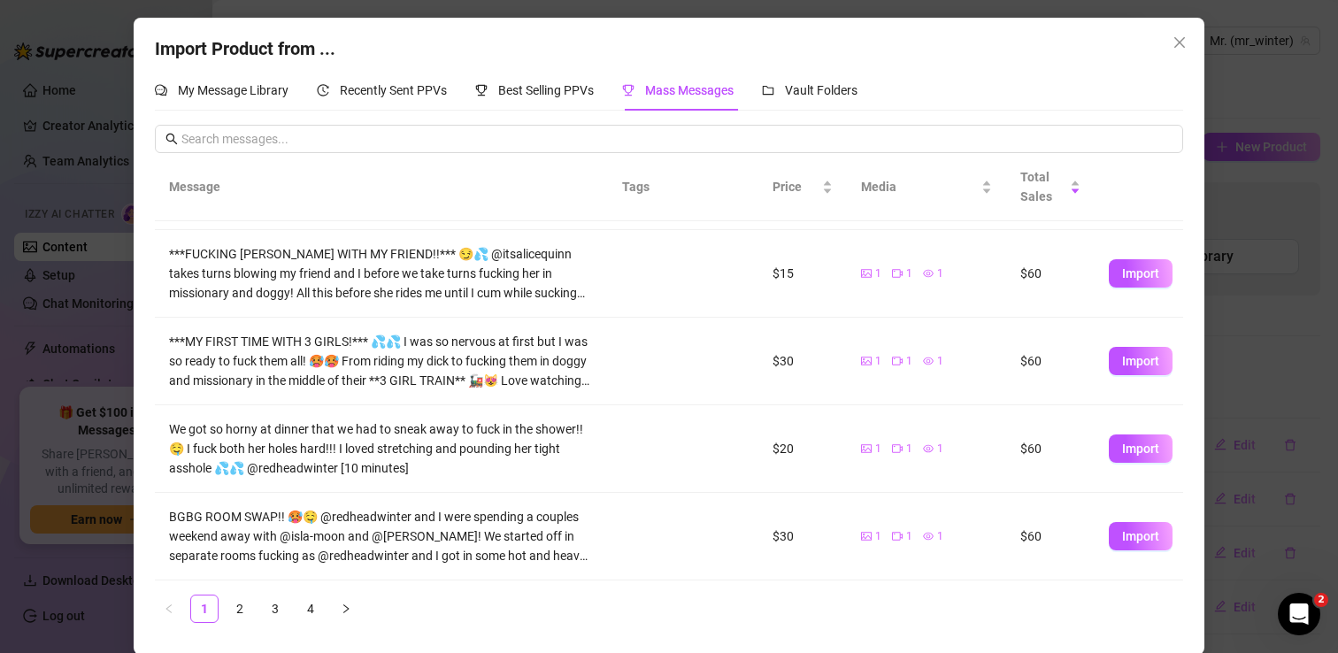
scroll to position [515, 0]
click at [1127, 449] on span "Import" at bounding box center [1140, 450] width 37 height 14
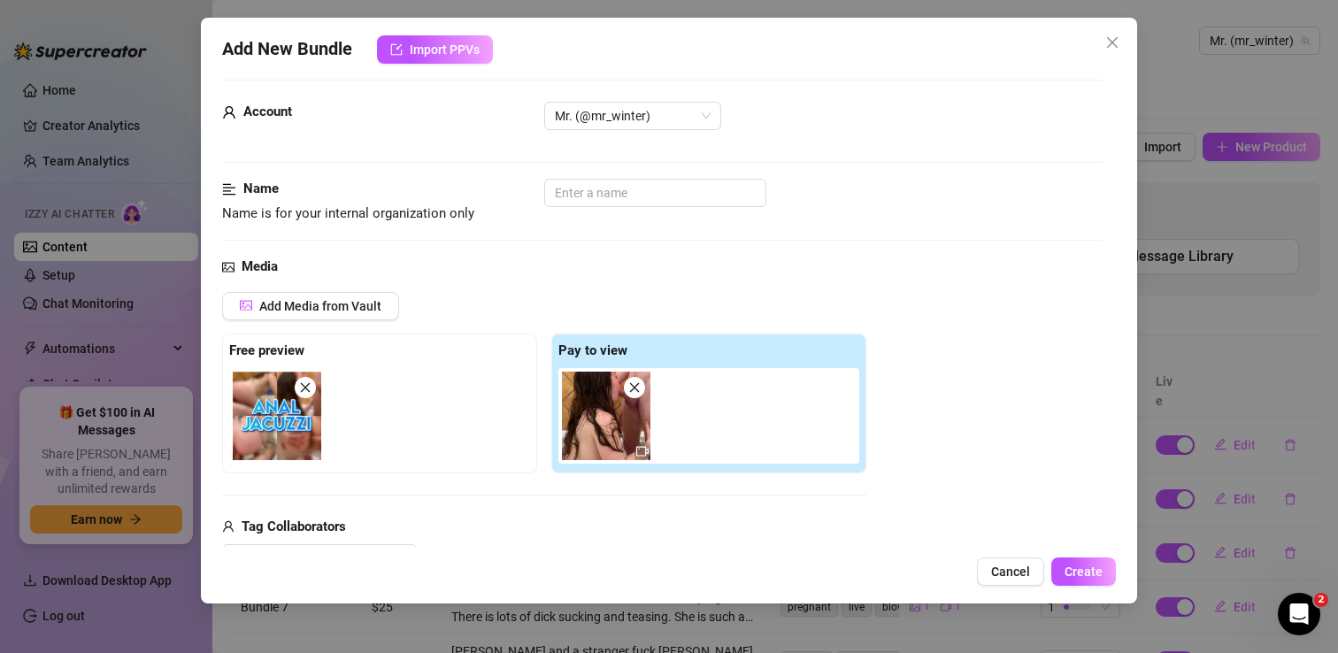
scroll to position [0, 0]
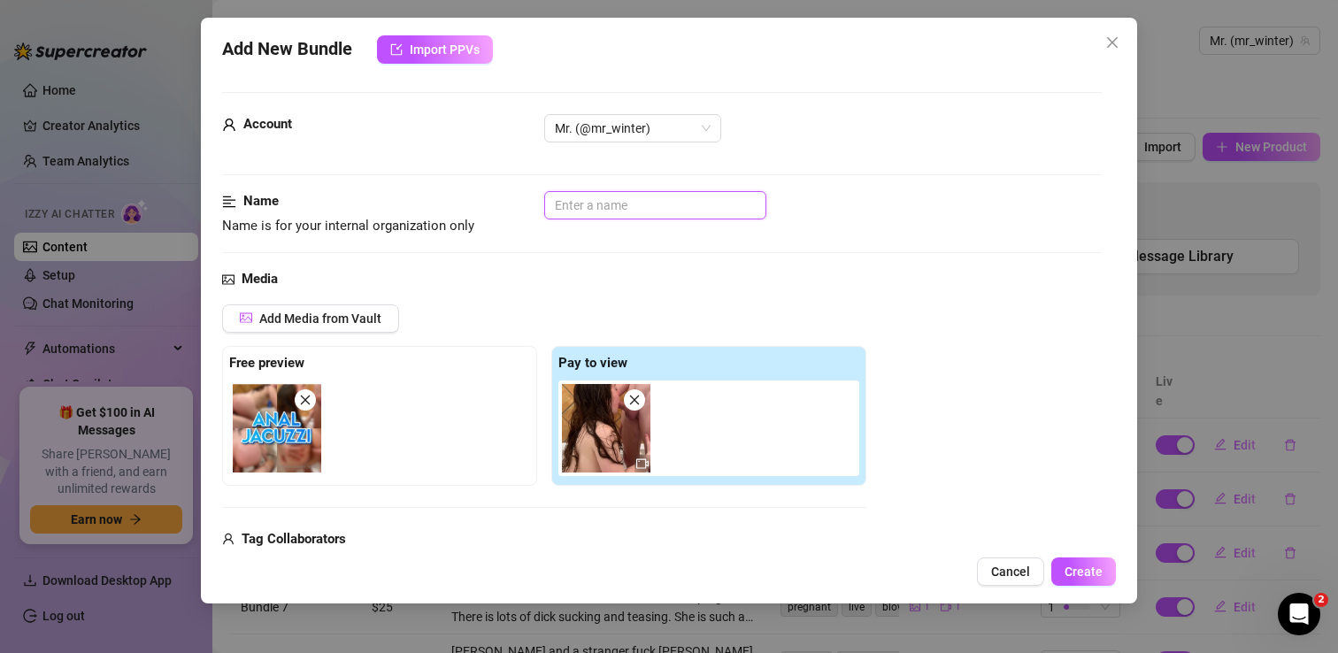
click at [618, 196] on input "text" at bounding box center [655, 205] width 222 height 28
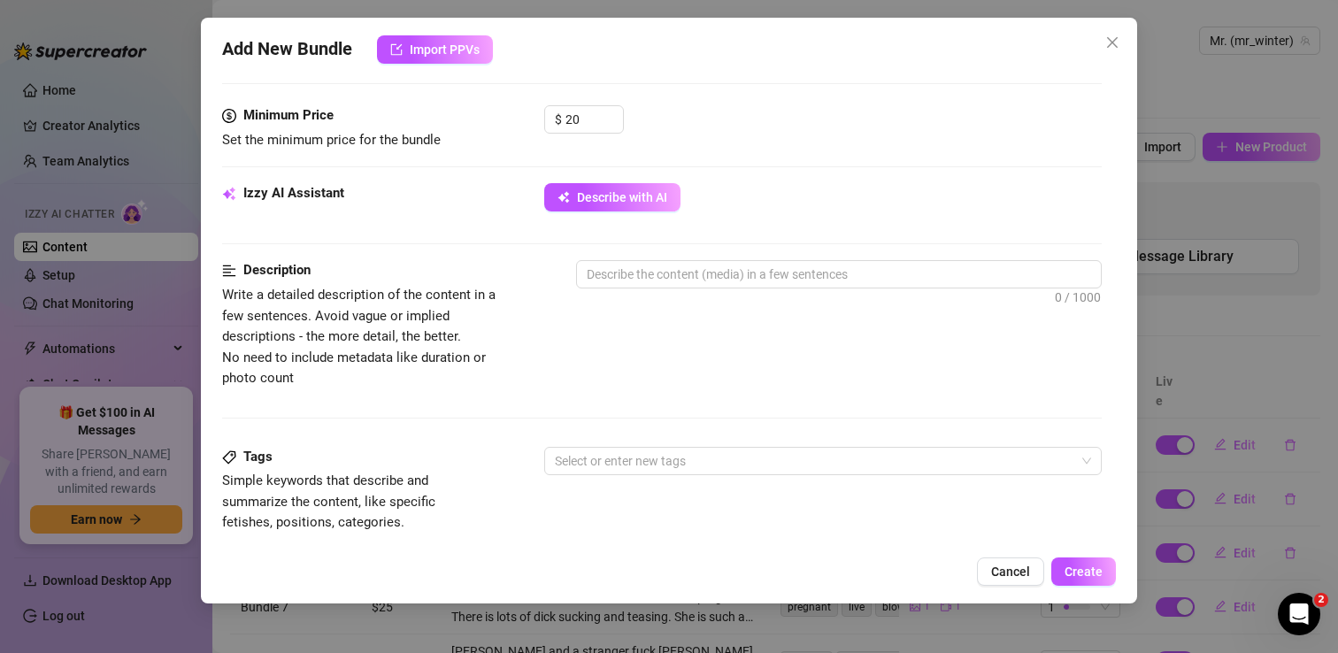
scroll to position [531, 0]
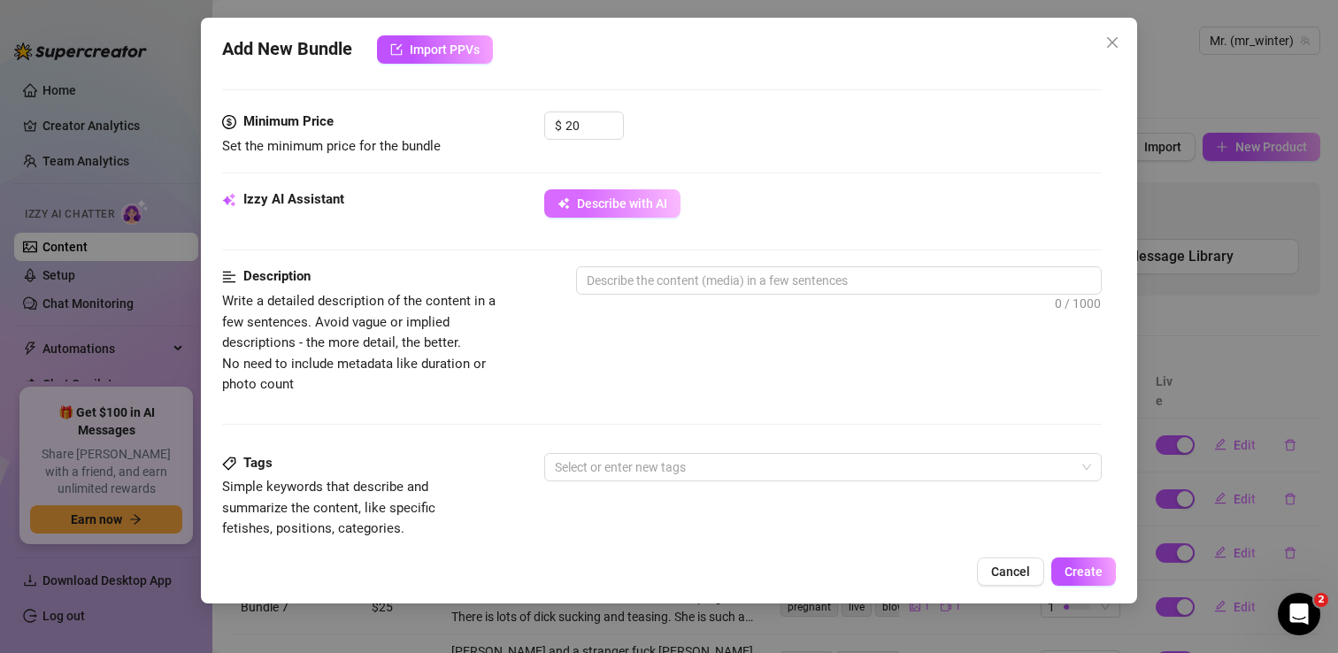
click at [633, 208] on span "Describe with AI" at bounding box center [622, 203] width 90 height 14
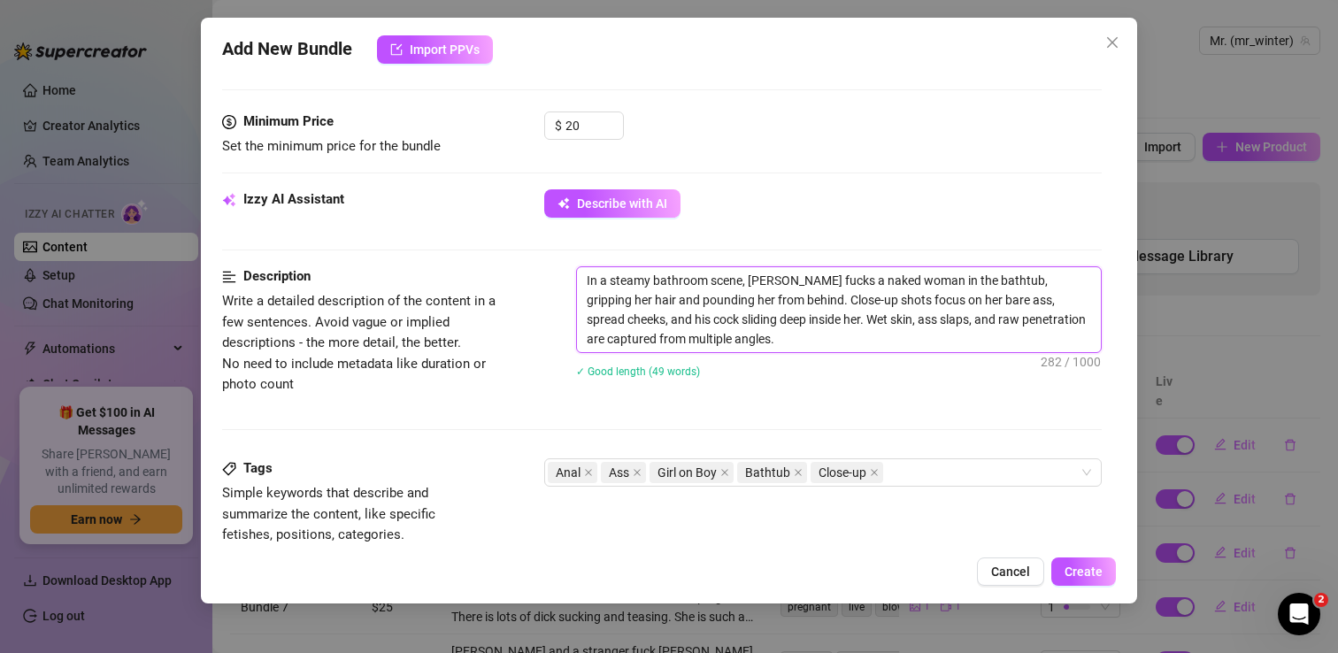
drag, startPoint x: 891, startPoint y: 277, endPoint x: 857, endPoint y: 276, distance: 34.5
drag, startPoint x: 889, startPoint y: 280, endPoint x: 854, endPoint y: 275, distance: 35.7
click at [854, 275] on textarea "In a steamy bathroom scene, [PERSON_NAME] fucks a naked woman in the bathtub, g…" at bounding box center [839, 309] width 524 height 85
click at [902, 318] on textarea "In a steamy bathroom scene, [PERSON_NAME] fucks a naked [PERSON_NAME] in the ba…" at bounding box center [839, 309] width 524 height 85
click at [738, 320] on textarea "In a steamy bathroom scene, [PERSON_NAME] fucks a naked [PERSON_NAME] in the ba…" at bounding box center [839, 309] width 524 height 85
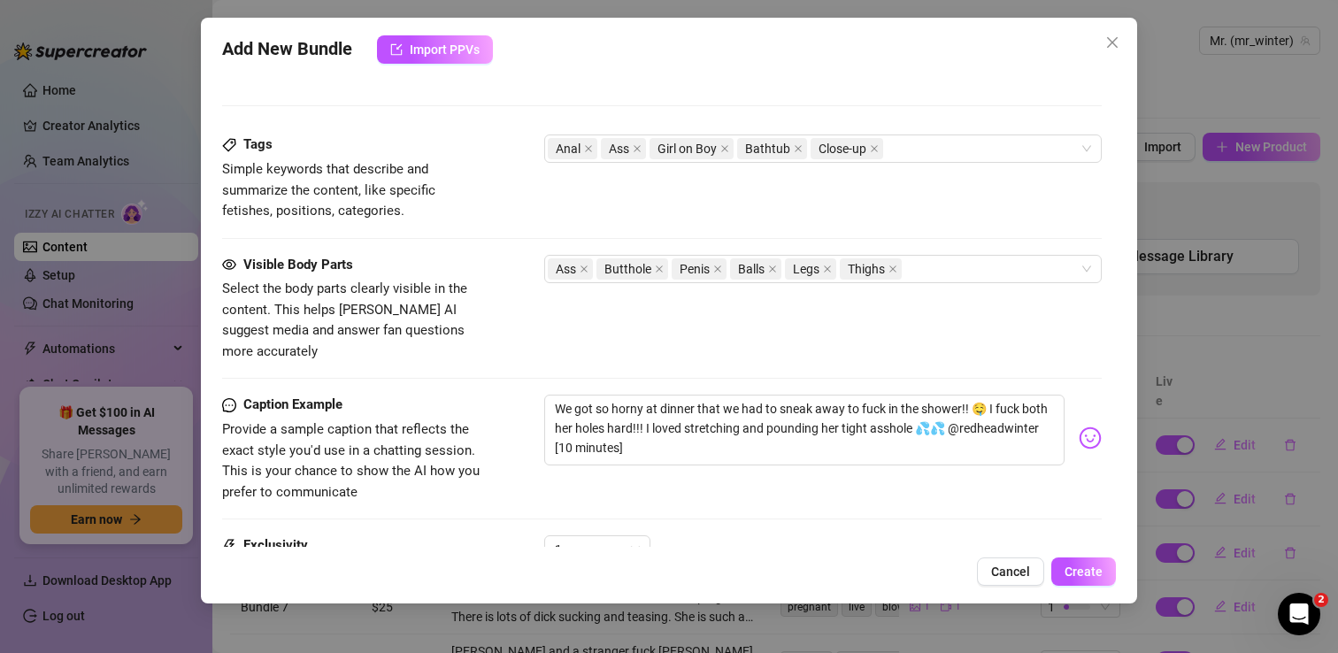
scroll to position [865, 0]
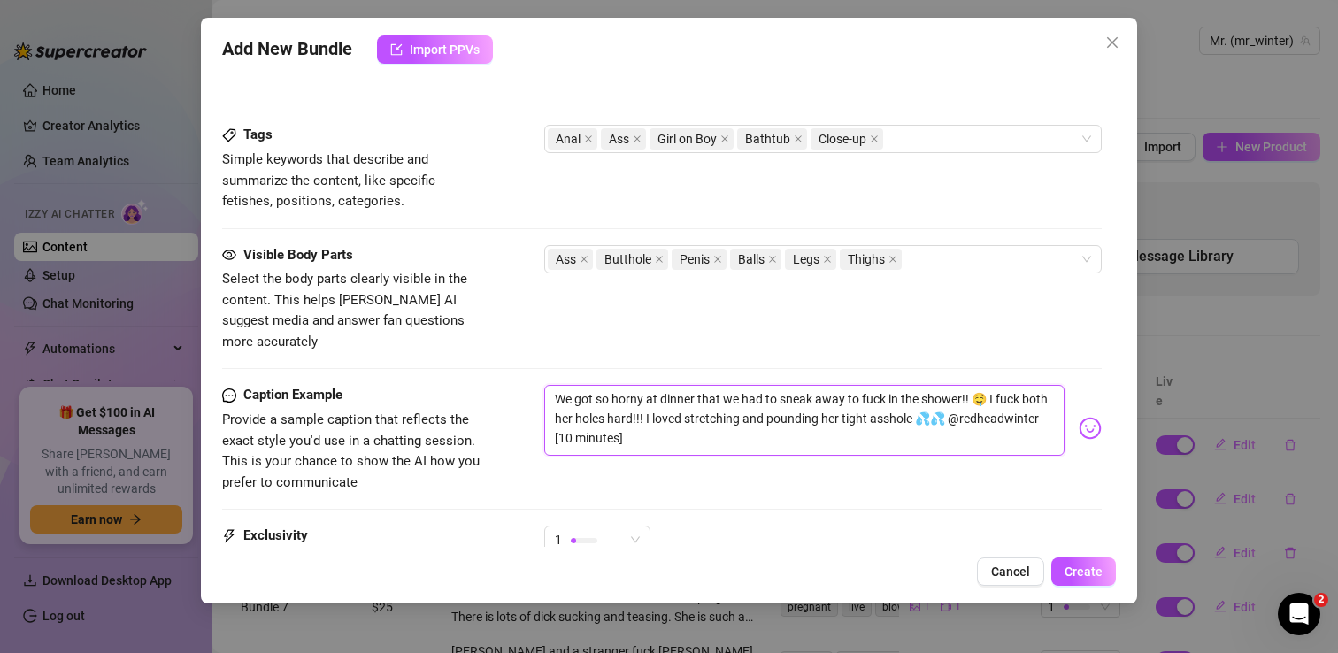
drag, startPoint x: 635, startPoint y: 419, endPoint x: 946, endPoint y: 396, distance: 312.4
click at [946, 396] on textarea "We got so horny at dinner that we had to sneak away to fuck in the shower!! 🤤 I…" at bounding box center [804, 420] width 520 height 71
drag, startPoint x: 988, startPoint y: 376, endPoint x: 537, endPoint y: 375, distance: 450.5
click at [537, 385] on div "Caption Example Provide a sample caption that reflects the exact style you'd us…" at bounding box center [662, 439] width 880 height 108
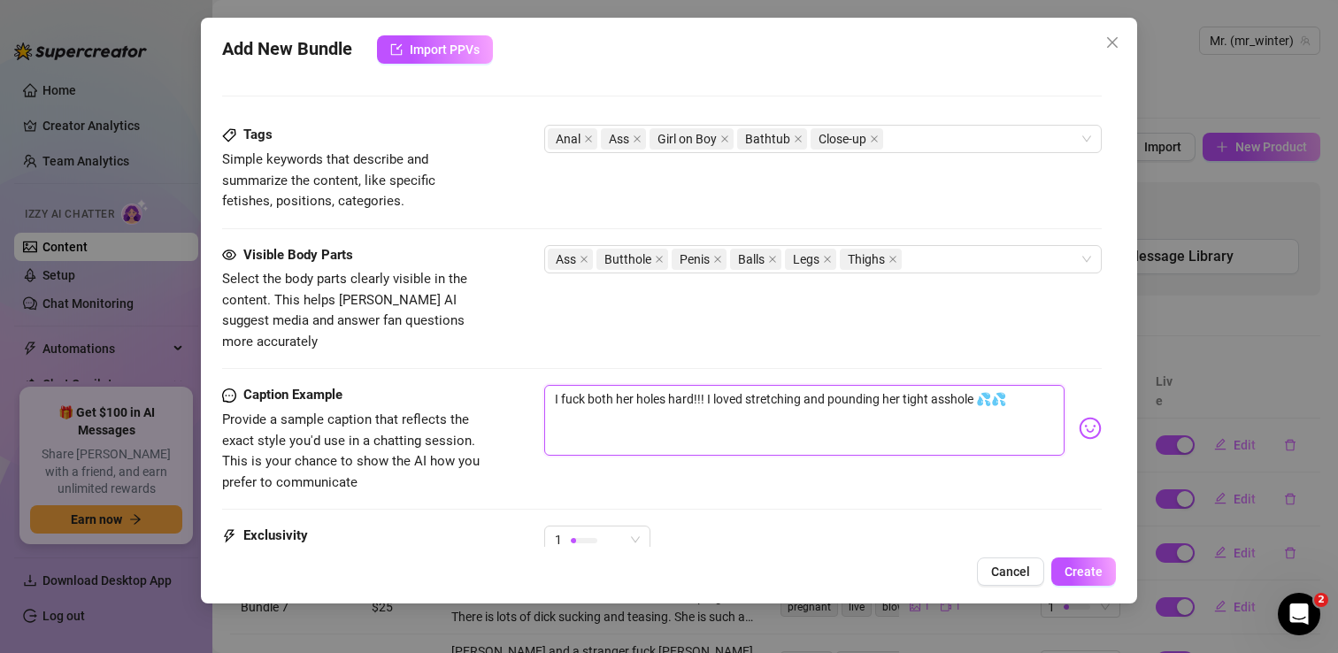
click at [584, 385] on textarea "I fuck both her holes hard!!! I loved stretching and pounding her tight asshole…" at bounding box center [804, 420] width 520 height 71
click at [708, 385] on textarea "I fucked both her holes hard!!! I loved stretching and pounding her tight assho…" at bounding box center [804, 420] width 520 height 71
drag, startPoint x: 695, startPoint y: 398, endPoint x: 859, endPoint y: 374, distance: 165.5
click at [858, 385] on textarea "I fucked both her holes hard, you'll cum so fast to this !!! I loved stretching…" at bounding box center [804, 420] width 520 height 71
click at [848, 385] on textarea "I fucked both her holes hard, you'll cum so fast to this !!!" at bounding box center [804, 420] width 520 height 71
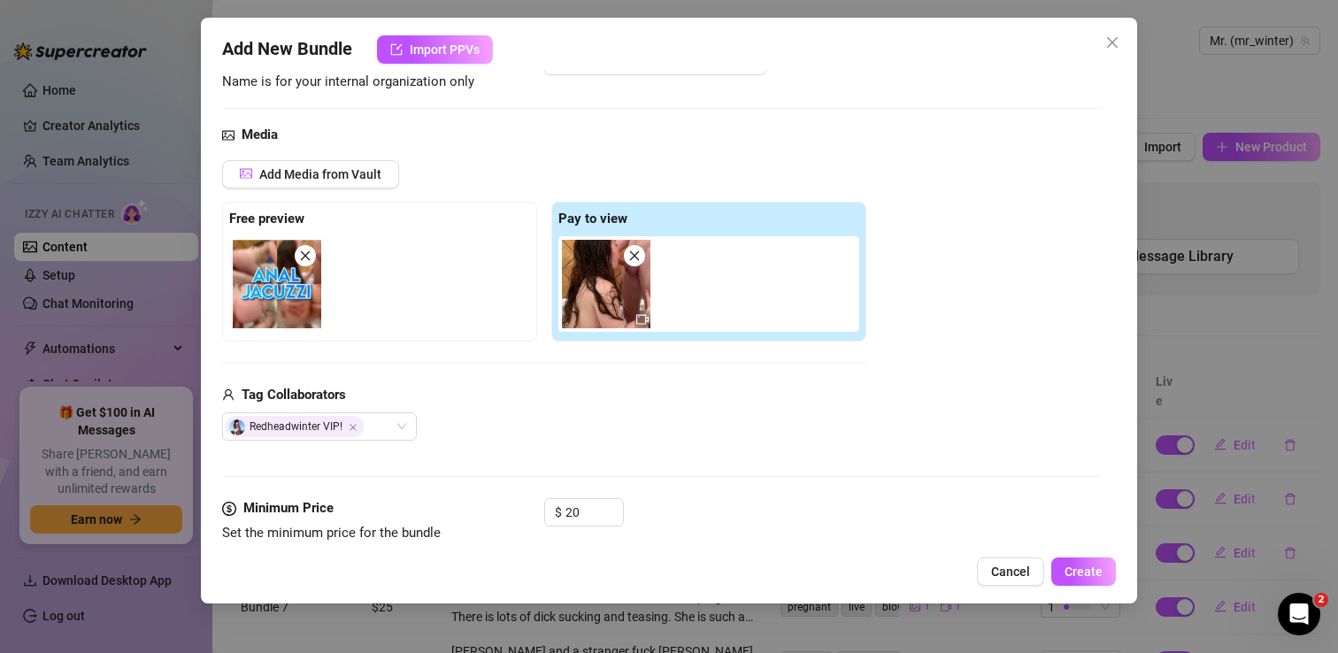
scroll to position [143, 0]
click at [1096, 577] on span "Create" at bounding box center [1084, 572] width 38 height 14
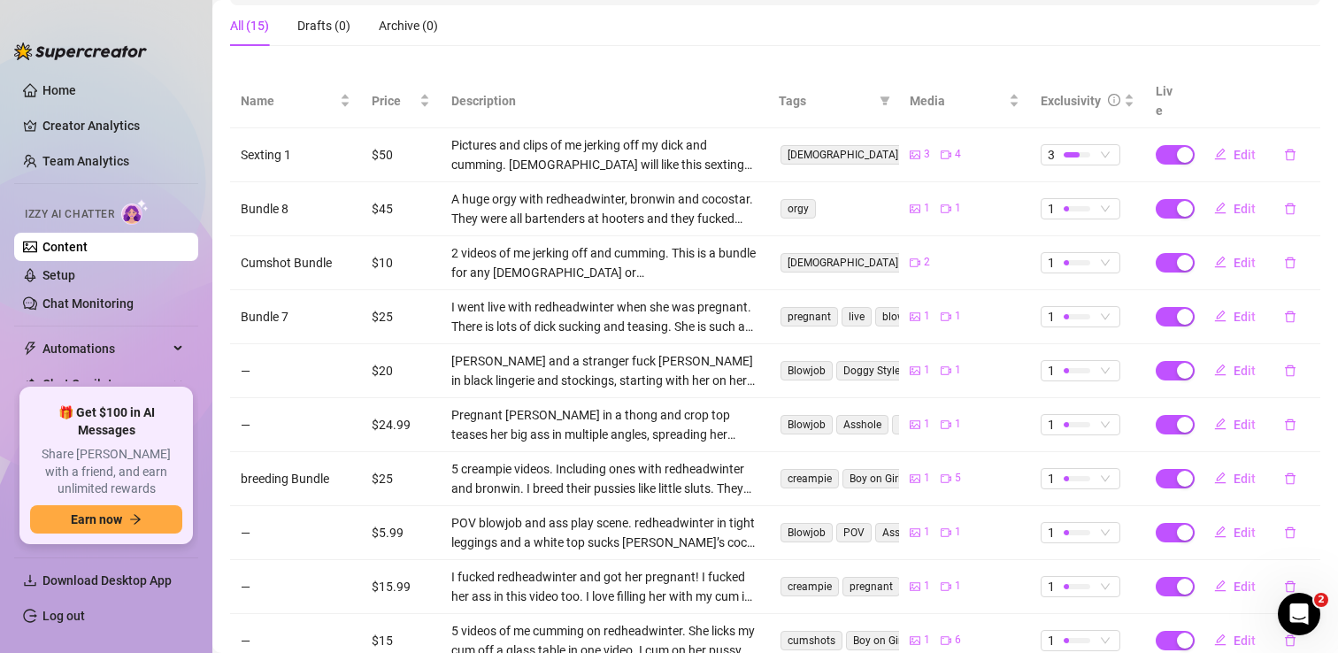
scroll to position [388, 0]
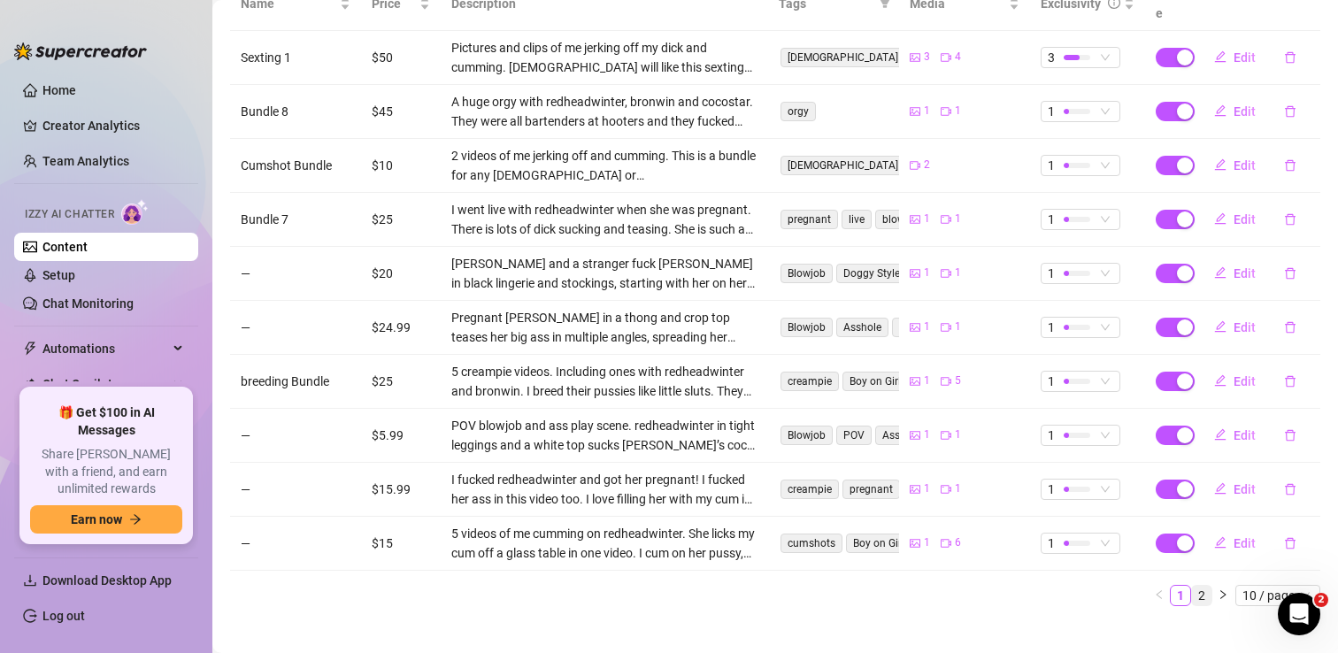
click at [1204, 586] on link "2" at bounding box center [1201, 595] width 19 height 19
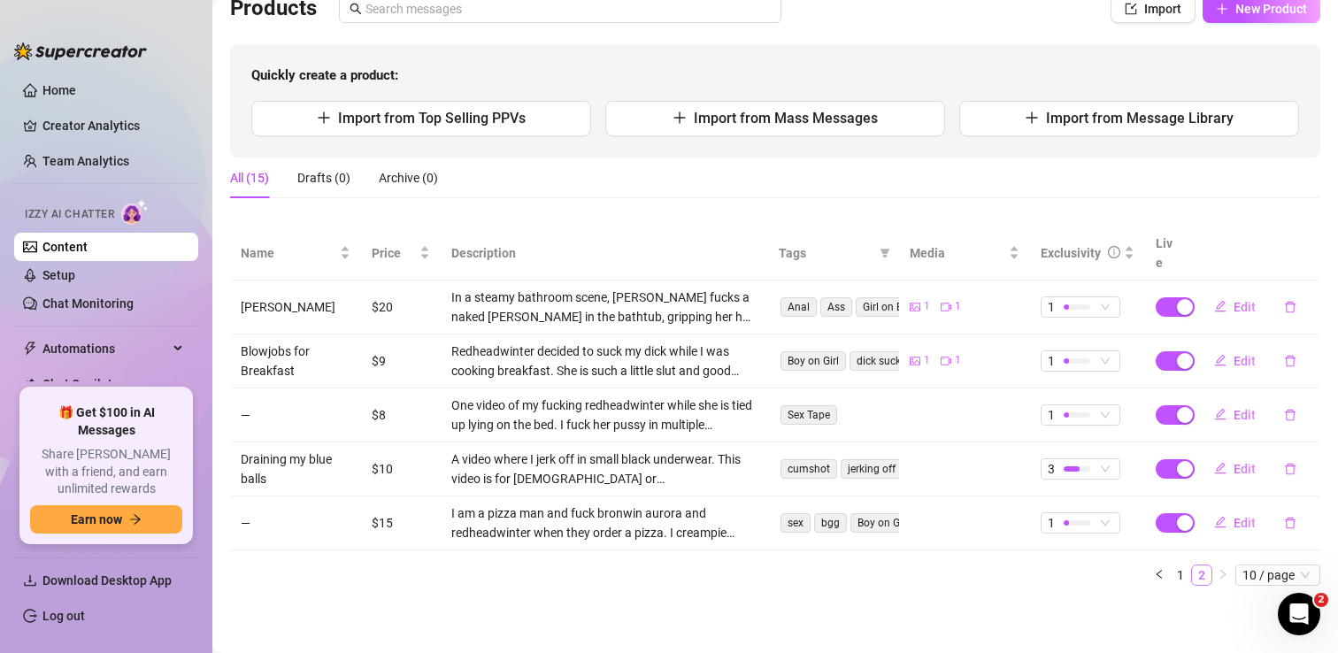
scroll to position [118, 0]
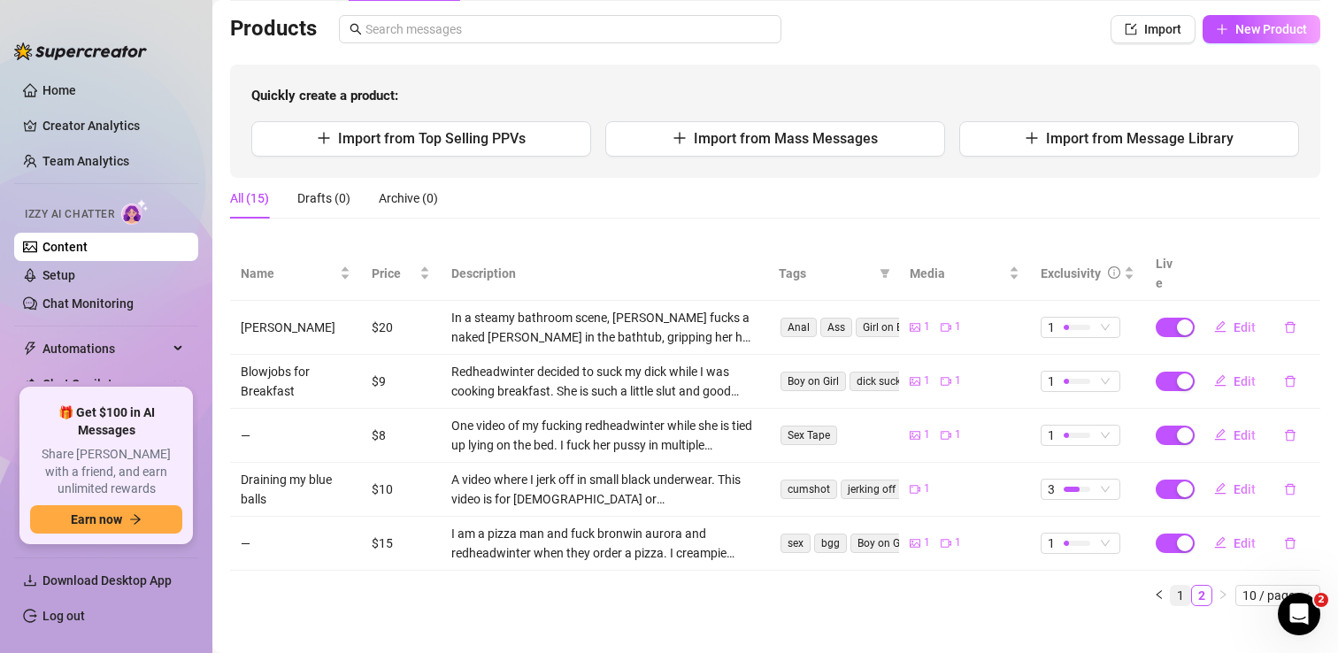
click at [1179, 586] on link "1" at bounding box center [1180, 595] width 19 height 19
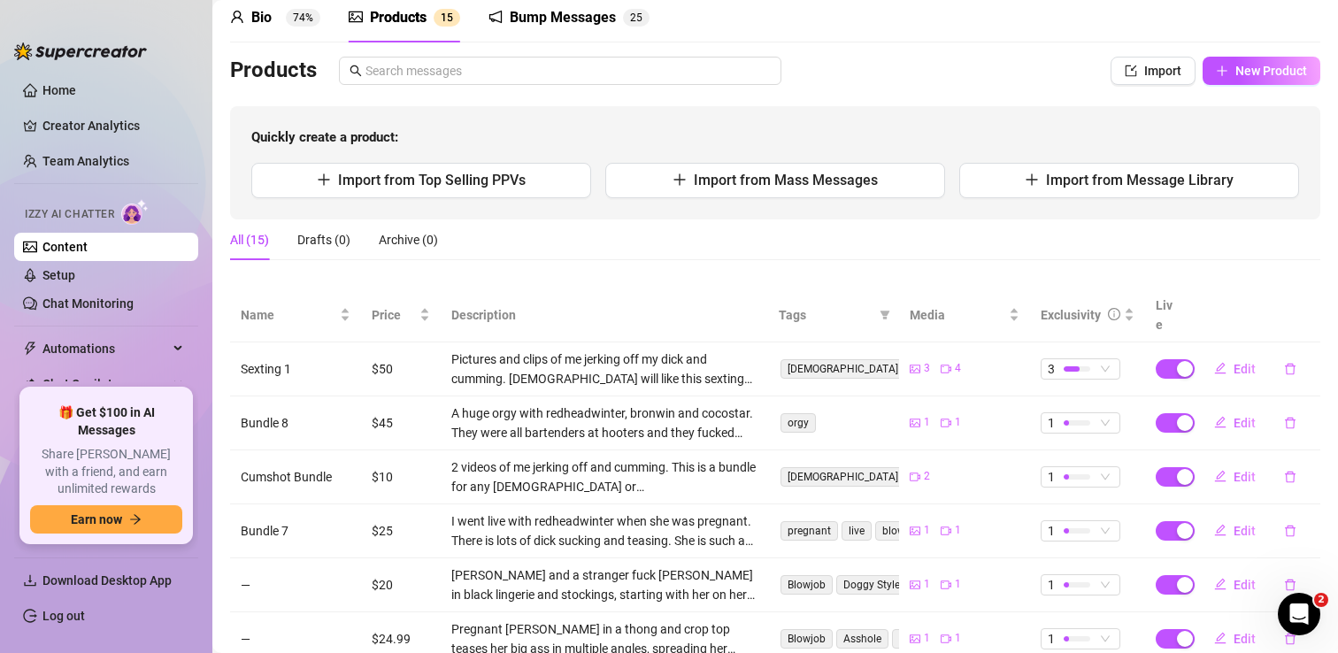
scroll to position [0, 0]
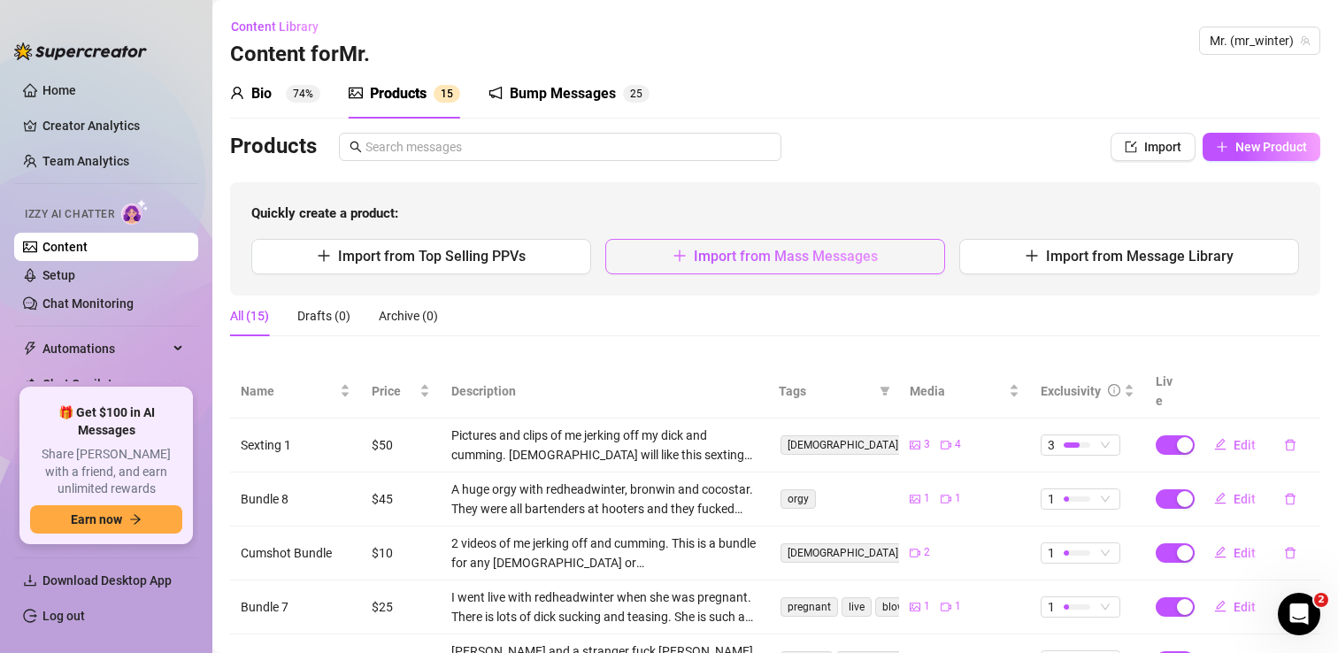
click at [729, 260] on span "Import from Mass Messages" at bounding box center [786, 256] width 184 height 17
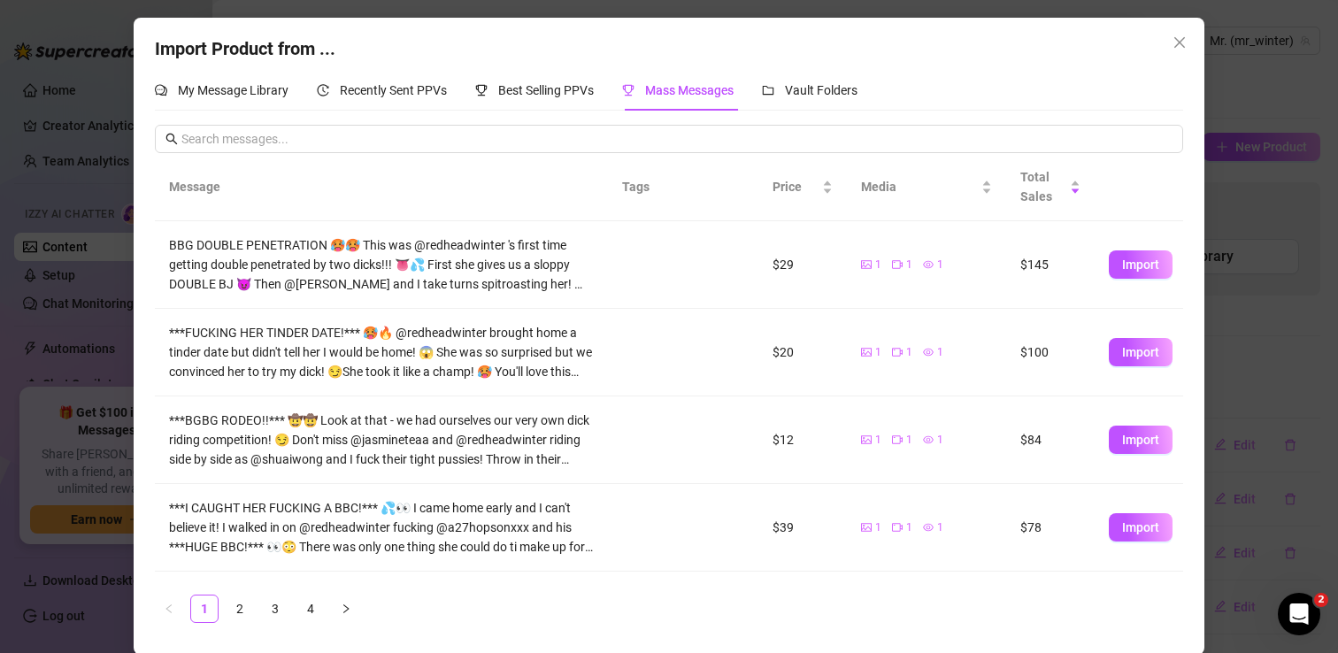
scroll to position [517, 0]
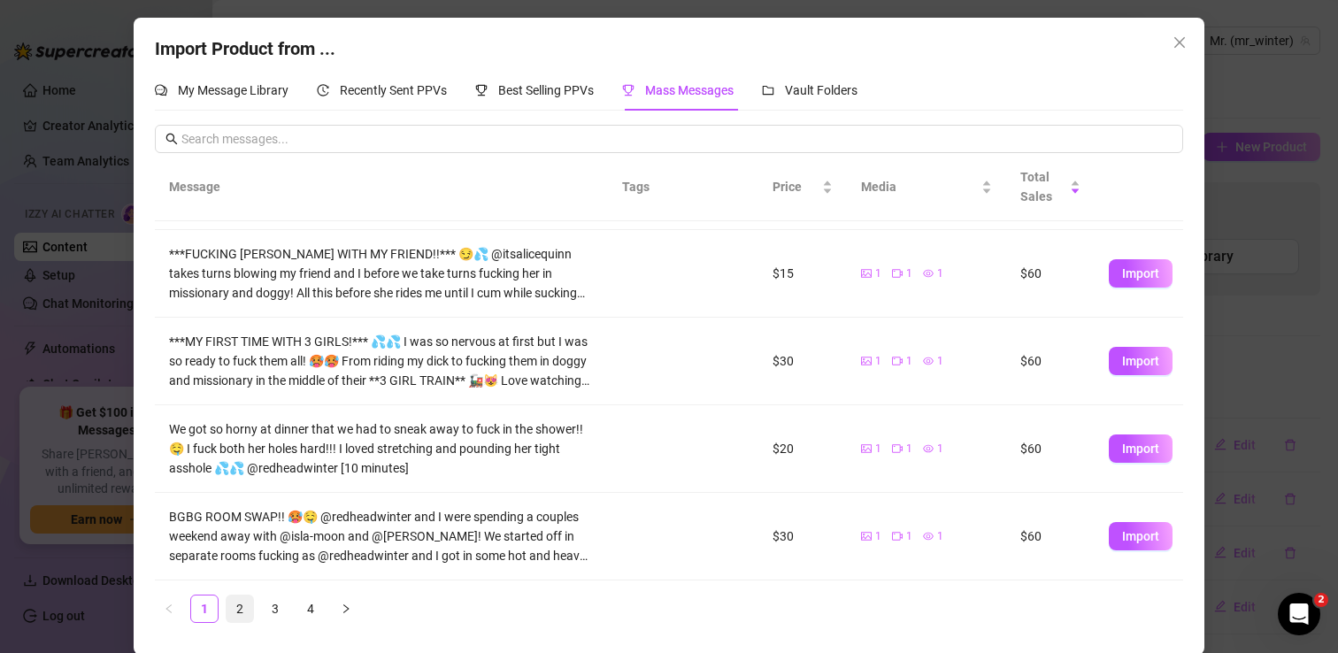
click at [246, 612] on link "2" at bounding box center [240, 609] width 27 height 27
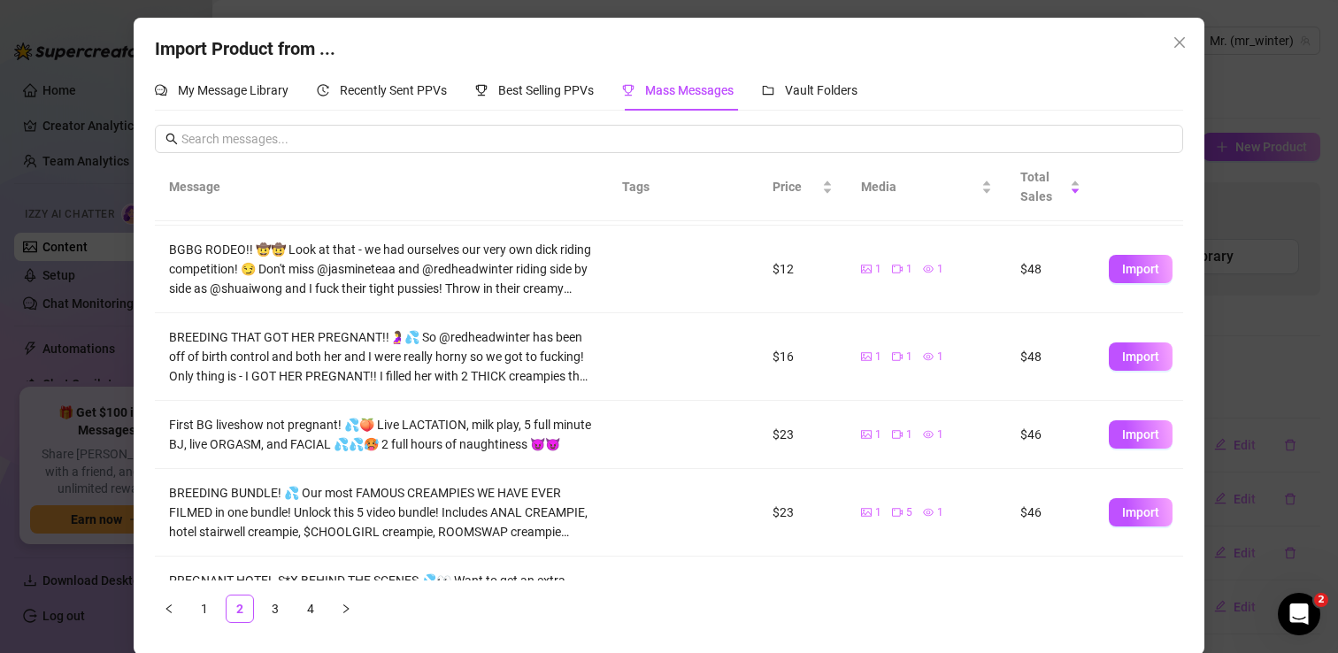
scroll to position [497, 0]
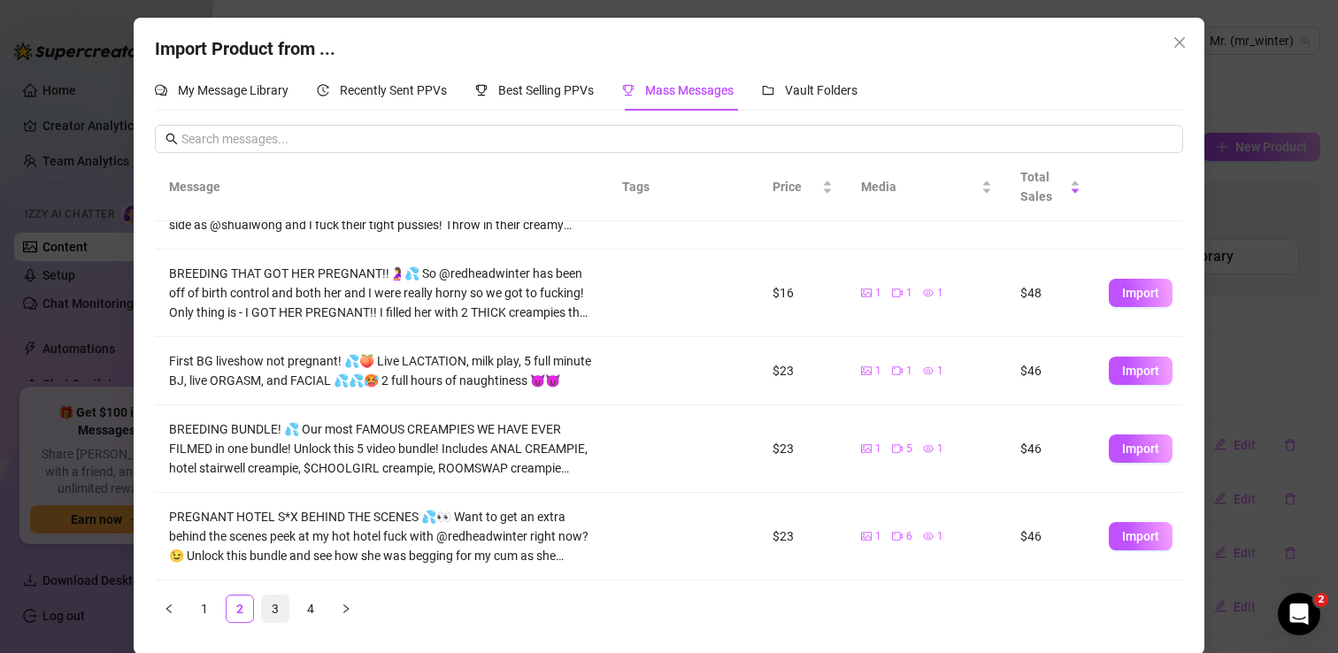
click at [278, 612] on link "3" at bounding box center [275, 609] width 27 height 27
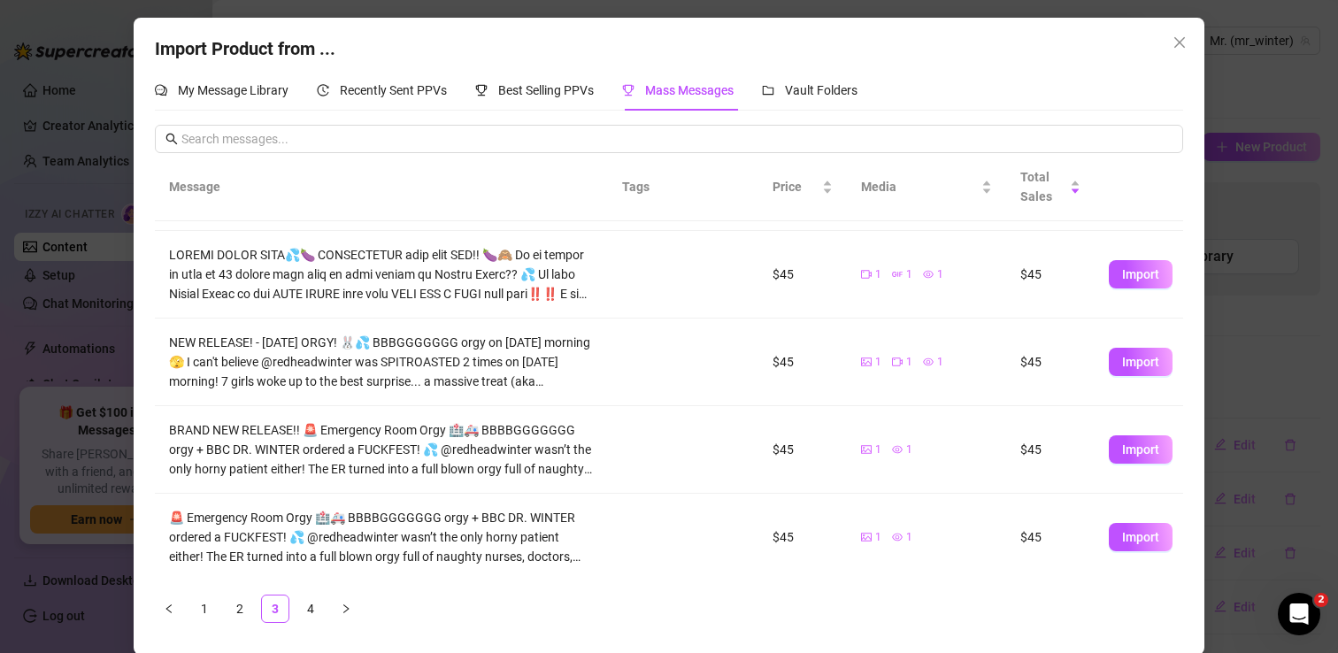
scroll to position [517, 0]
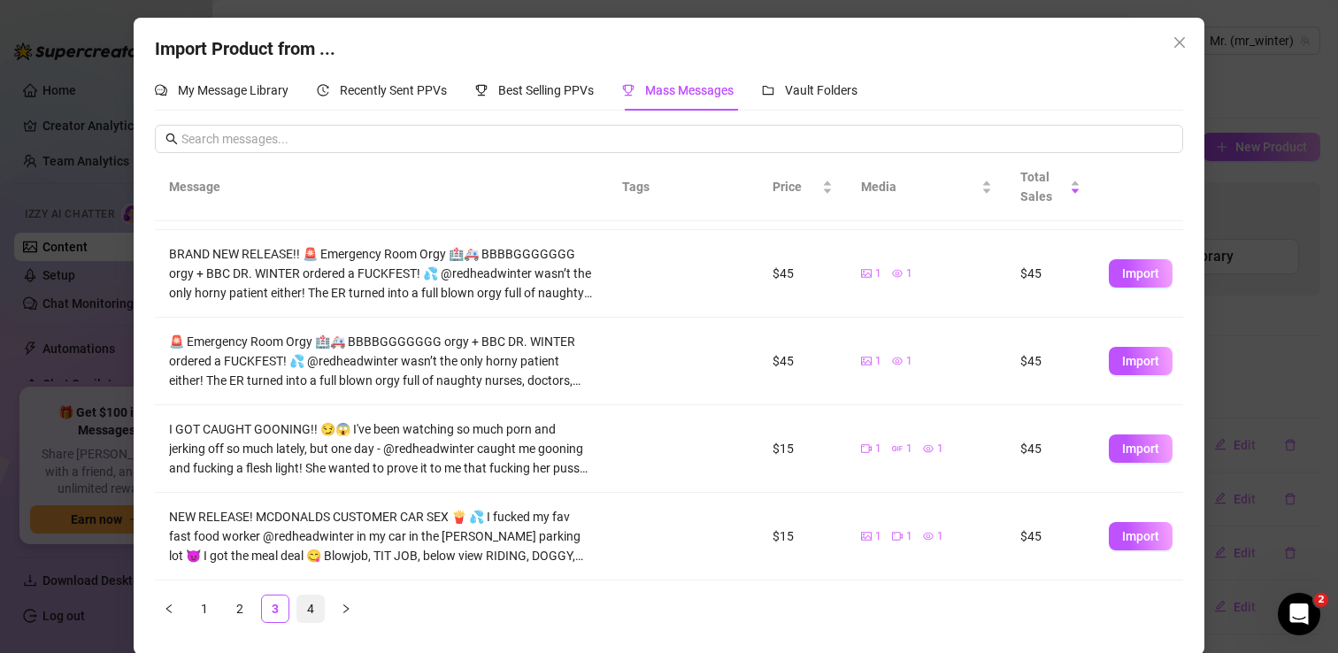
click at [312, 604] on link "4" at bounding box center [310, 609] width 27 height 27
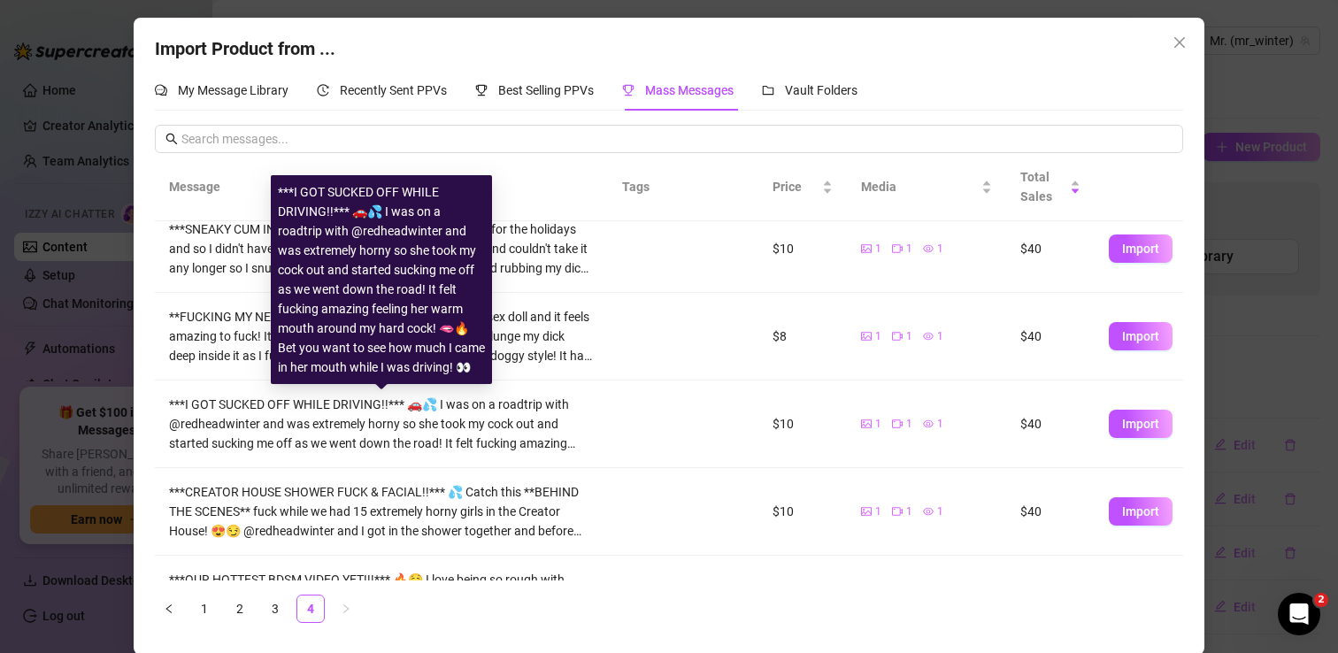
scroll to position [429, 0]
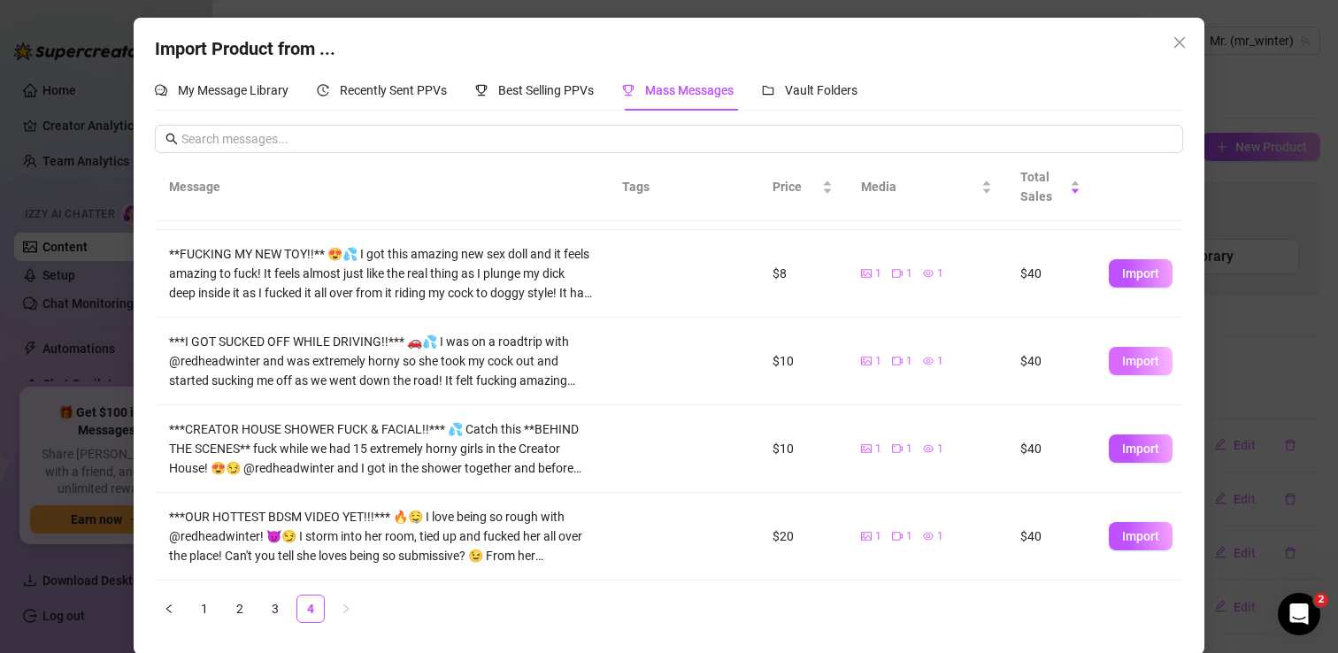
click at [1156, 360] on span "Import" at bounding box center [1140, 361] width 37 height 14
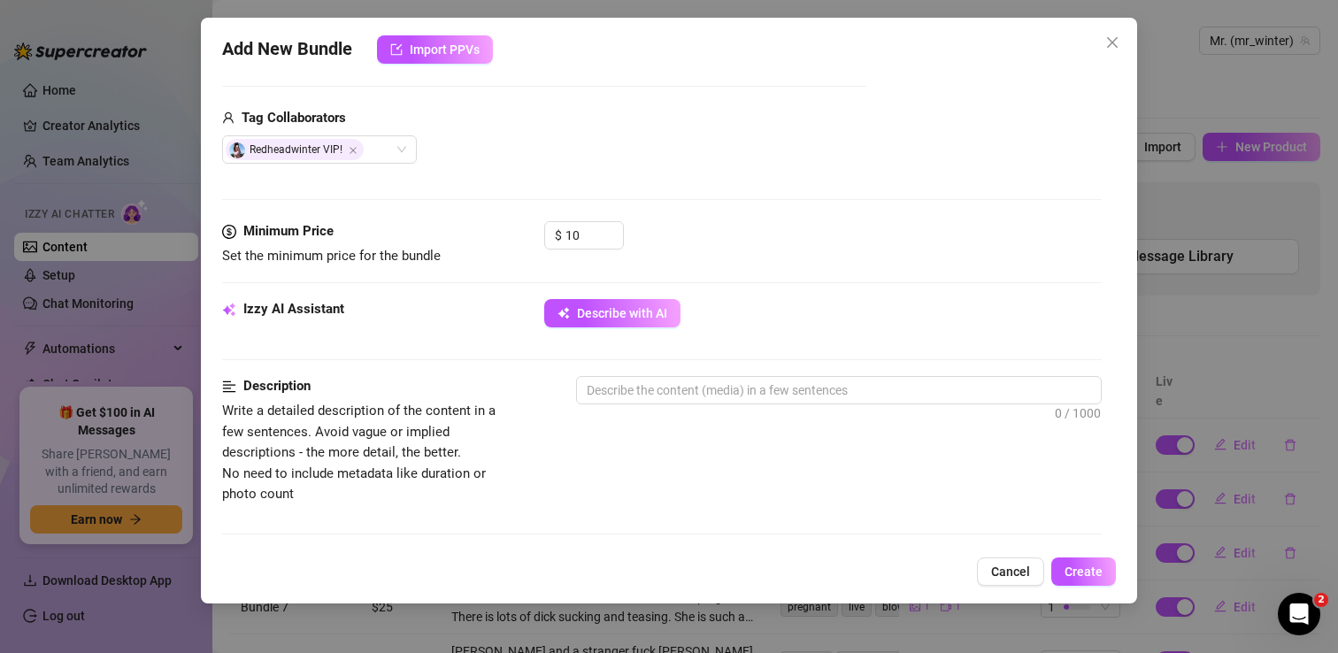
scroll to position [433, 0]
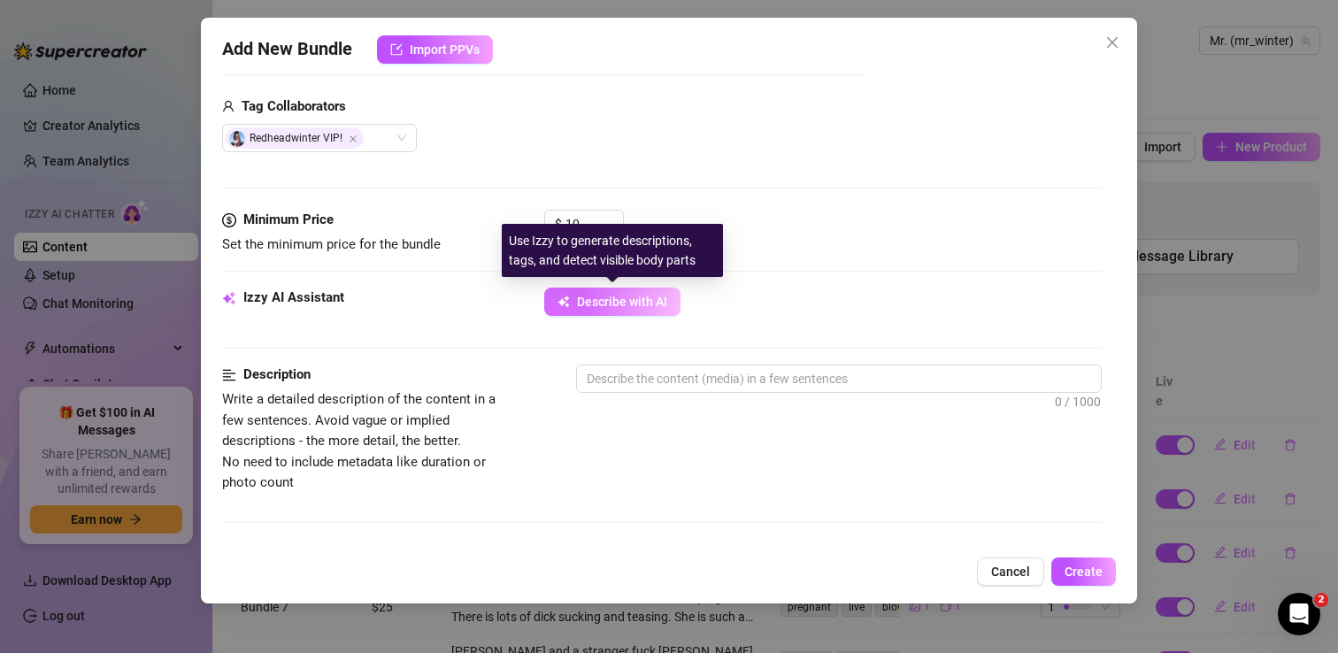
click at [598, 304] on span "Describe with AI" at bounding box center [622, 302] width 90 height 14
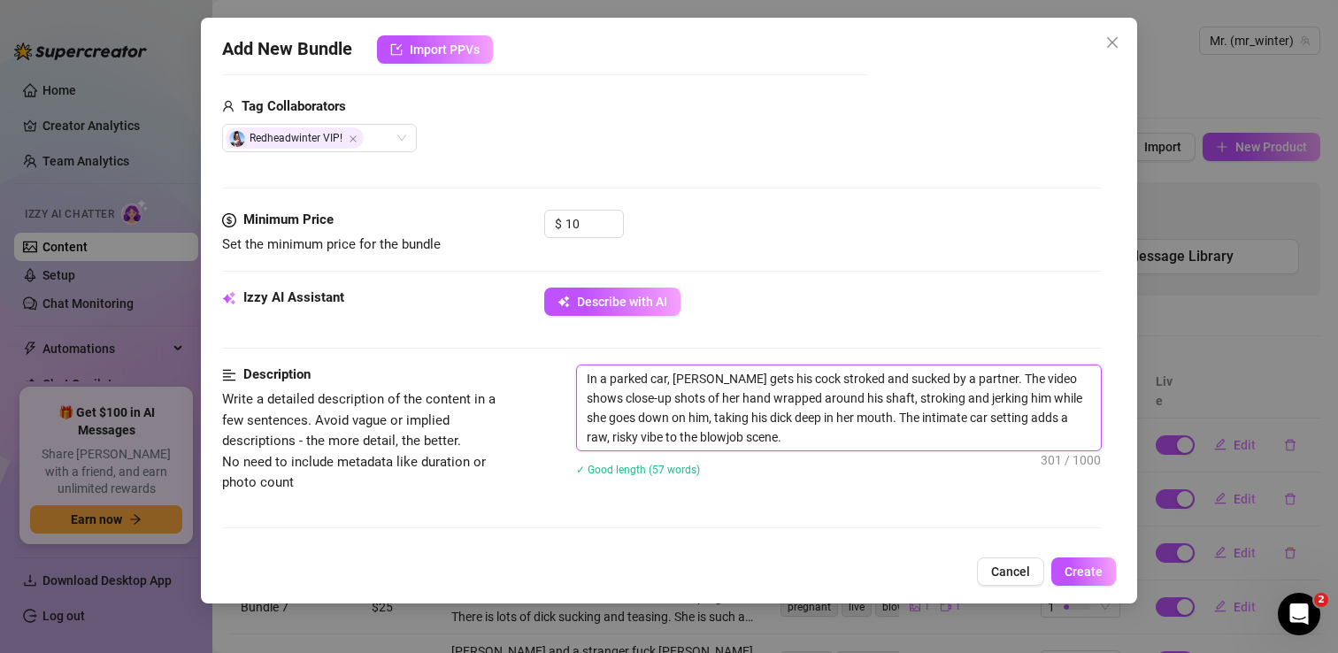
drag, startPoint x: 935, startPoint y: 378, endPoint x: 983, endPoint y: 373, distance: 48.9
click at [983, 373] on textarea "In a parked car, [PERSON_NAME] gets his cock stroked and sucked by a partner. T…" at bounding box center [839, 408] width 524 height 85
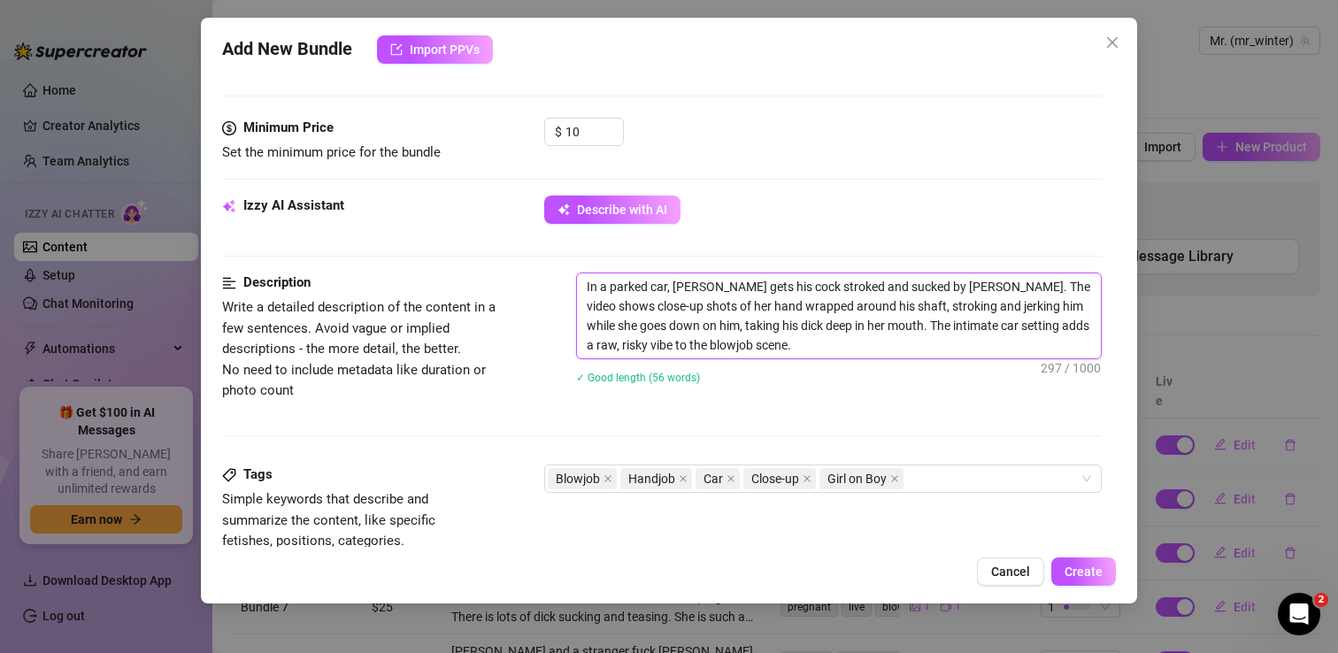
scroll to position [520, 0]
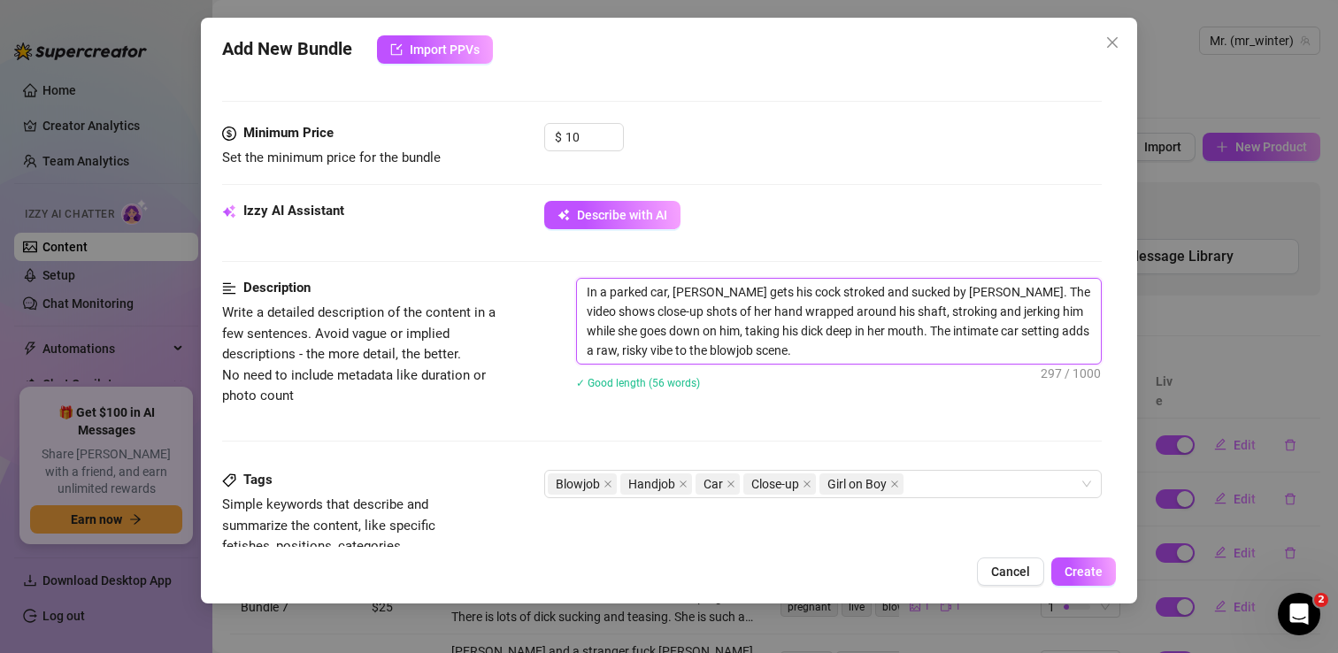
drag, startPoint x: 651, startPoint y: 291, endPoint x: 611, endPoint y: 290, distance: 39.8
click at [611, 290] on textarea "In a parked car, [PERSON_NAME] gets his cock stroked and sucked by [PERSON_NAME…" at bounding box center [839, 321] width 524 height 85
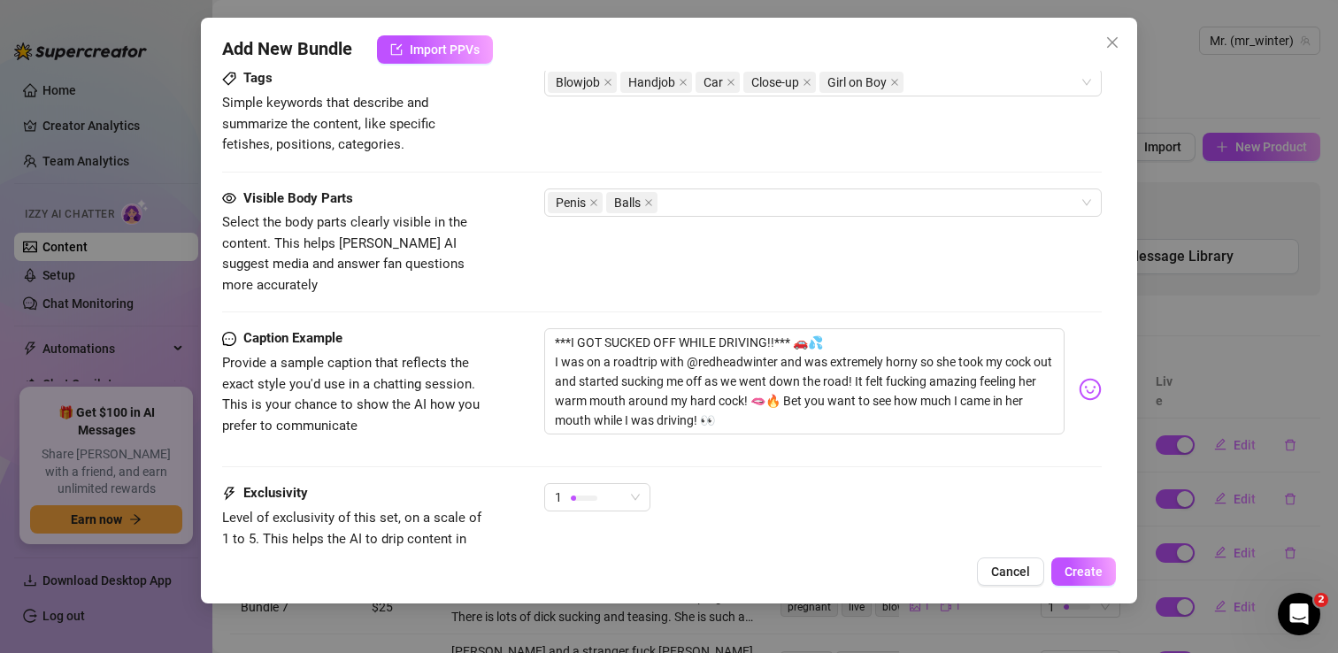
scroll to position [924, 0]
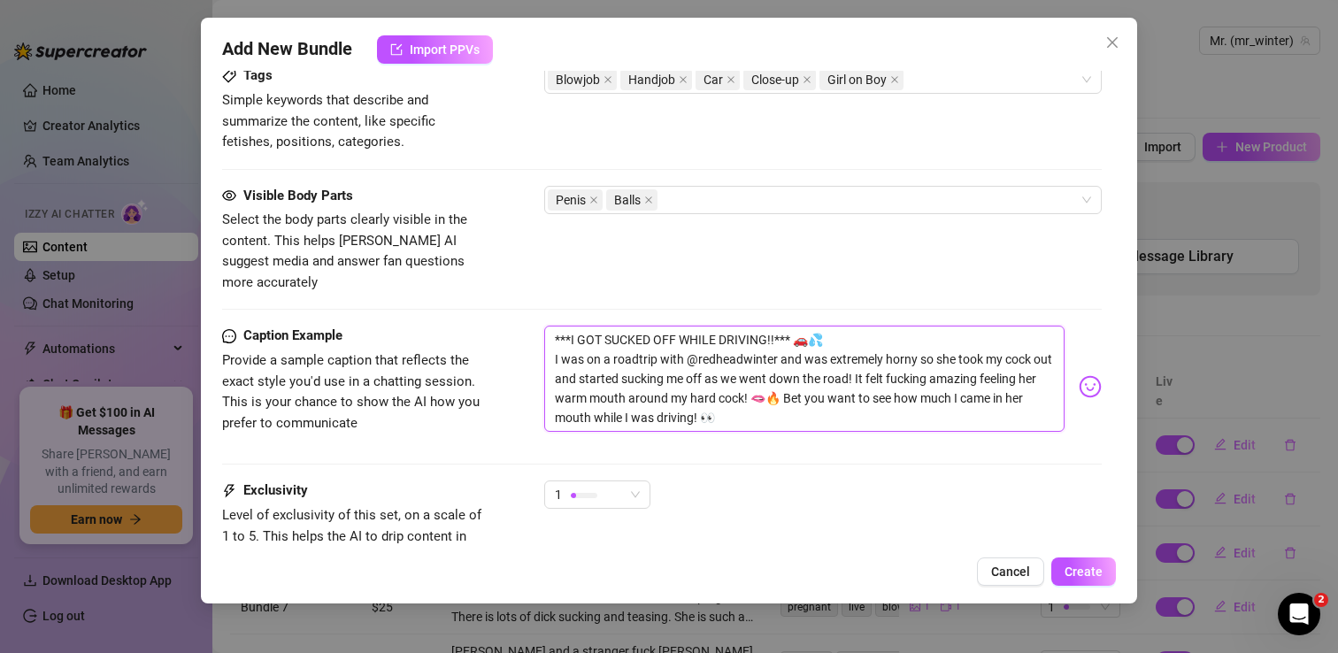
drag, startPoint x: 728, startPoint y: 397, endPoint x: 554, endPoint y: 315, distance: 191.6
click at [554, 326] on textarea "***I GOT SUCKED OFF WHILE DRIVING!!*** 🚗💦 I was on a roadtrip with @redheadwint…" at bounding box center [804, 379] width 520 height 106
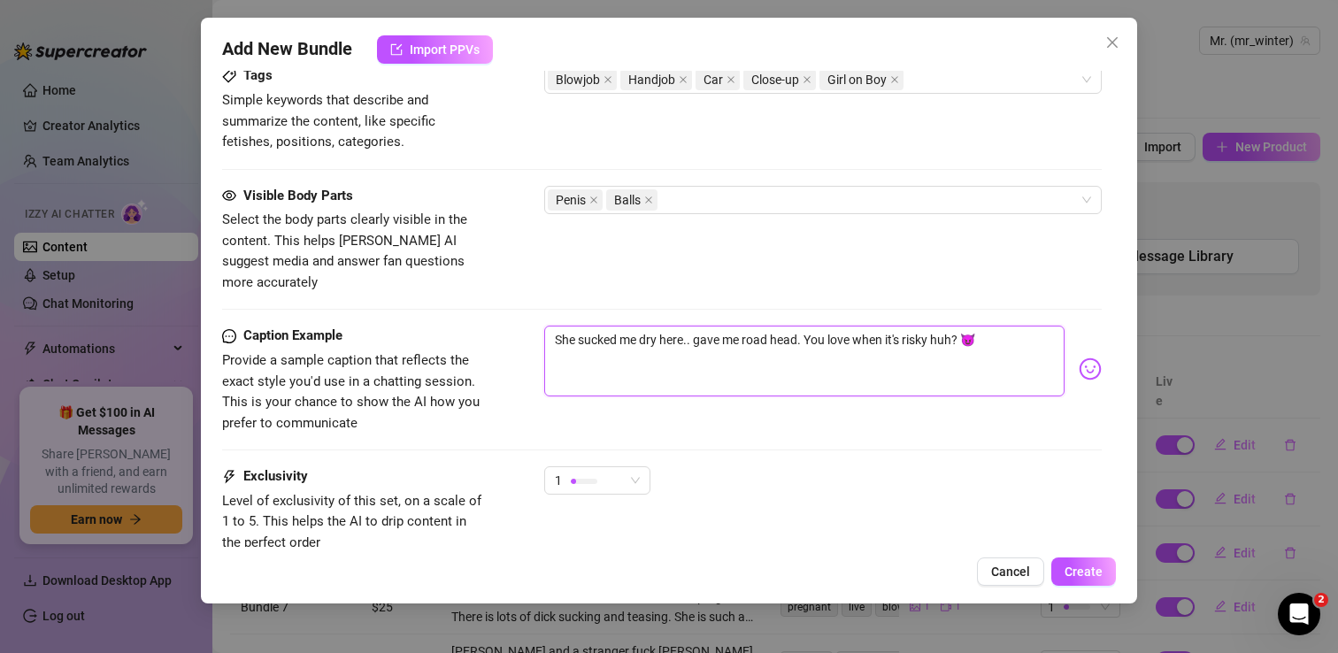
scroll to position [1042, 0]
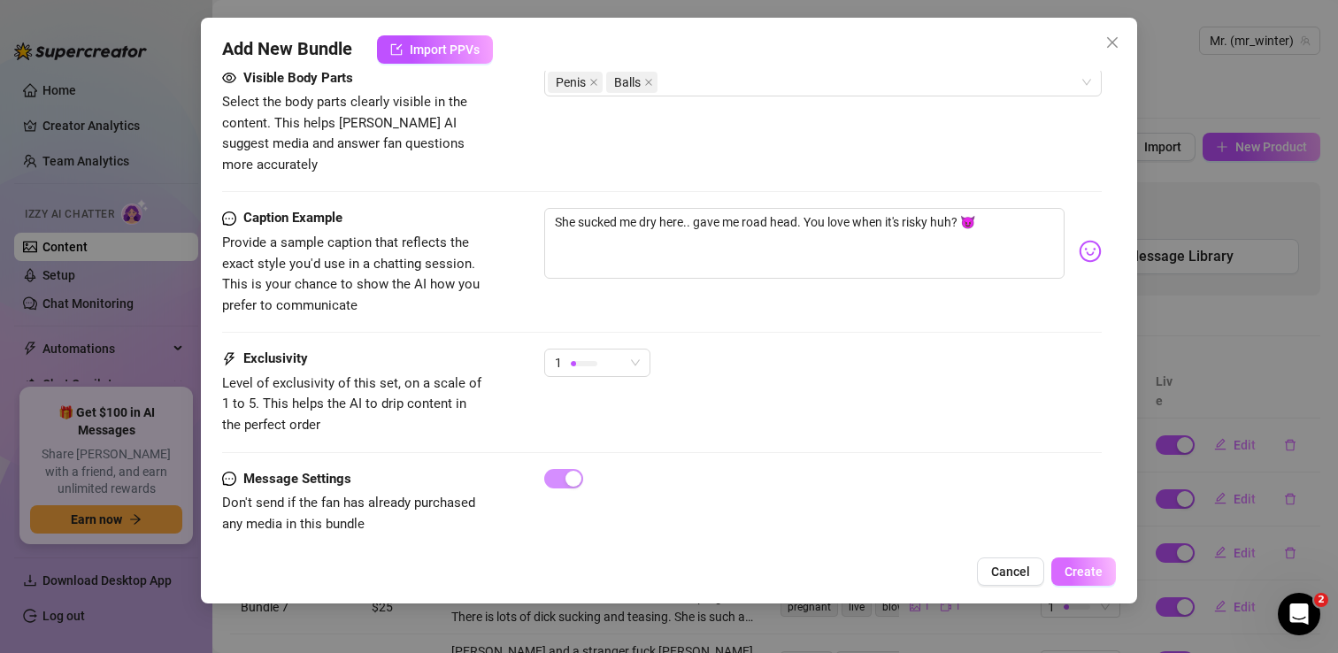
click at [1090, 573] on span "Create" at bounding box center [1084, 572] width 38 height 14
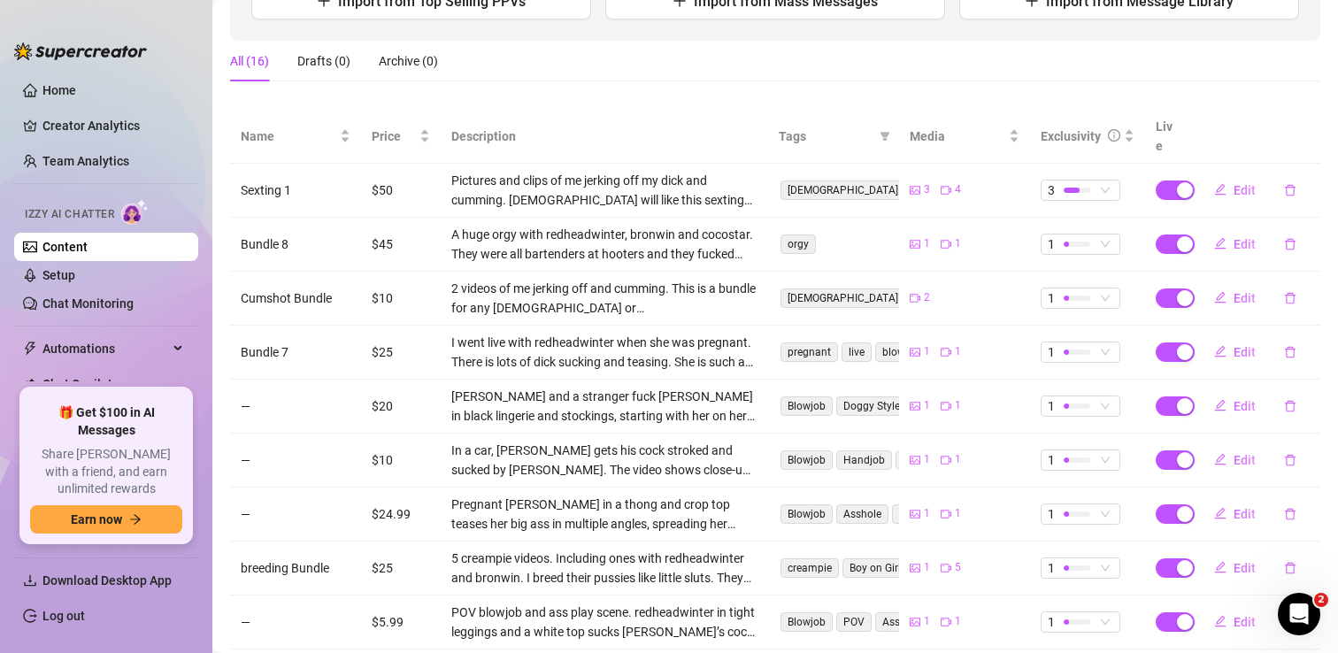
scroll to position [388, 0]
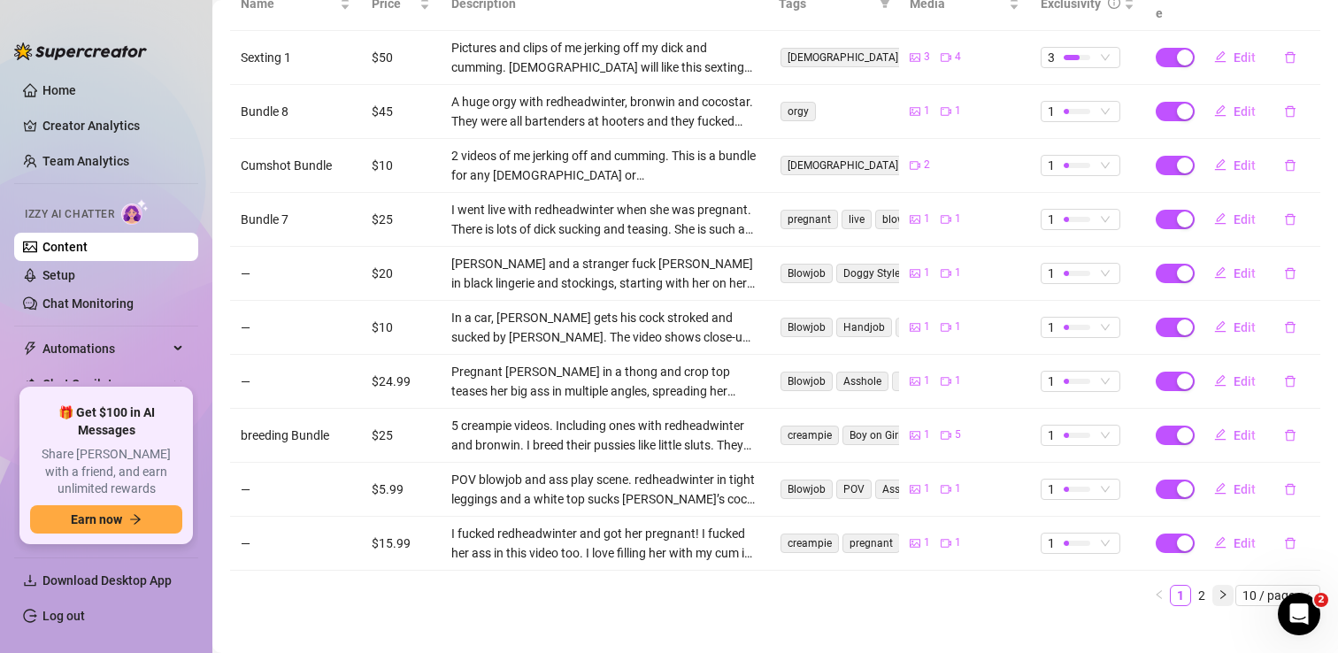
click at [1226, 589] on icon "right" at bounding box center [1223, 594] width 11 height 11
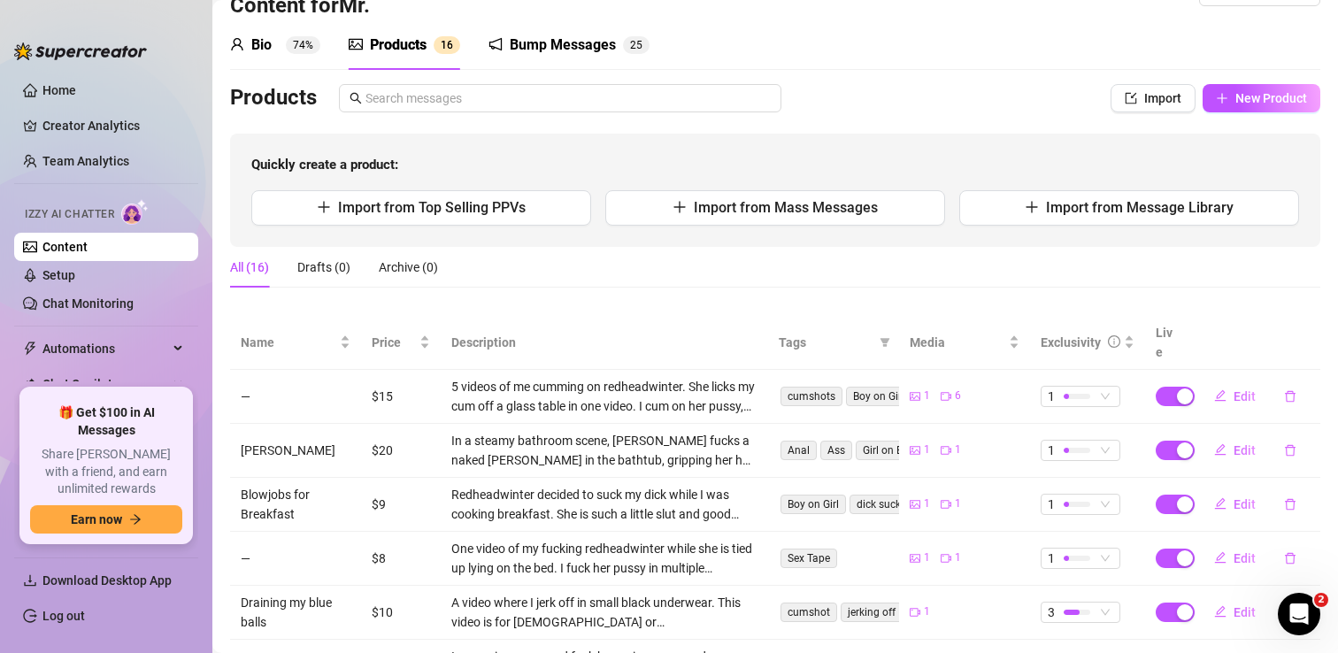
scroll to position [0, 0]
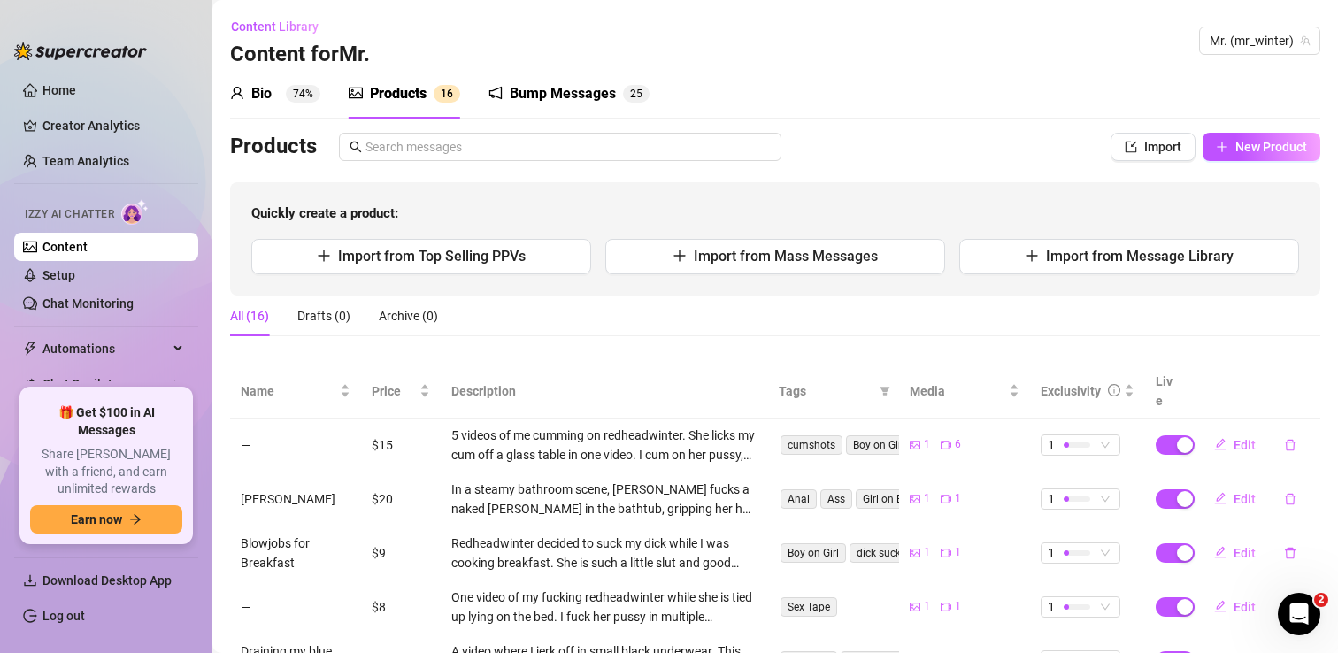
click at [570, 98] on div "Bump Messages" at bounding box center [563, 93] width 106 height 21
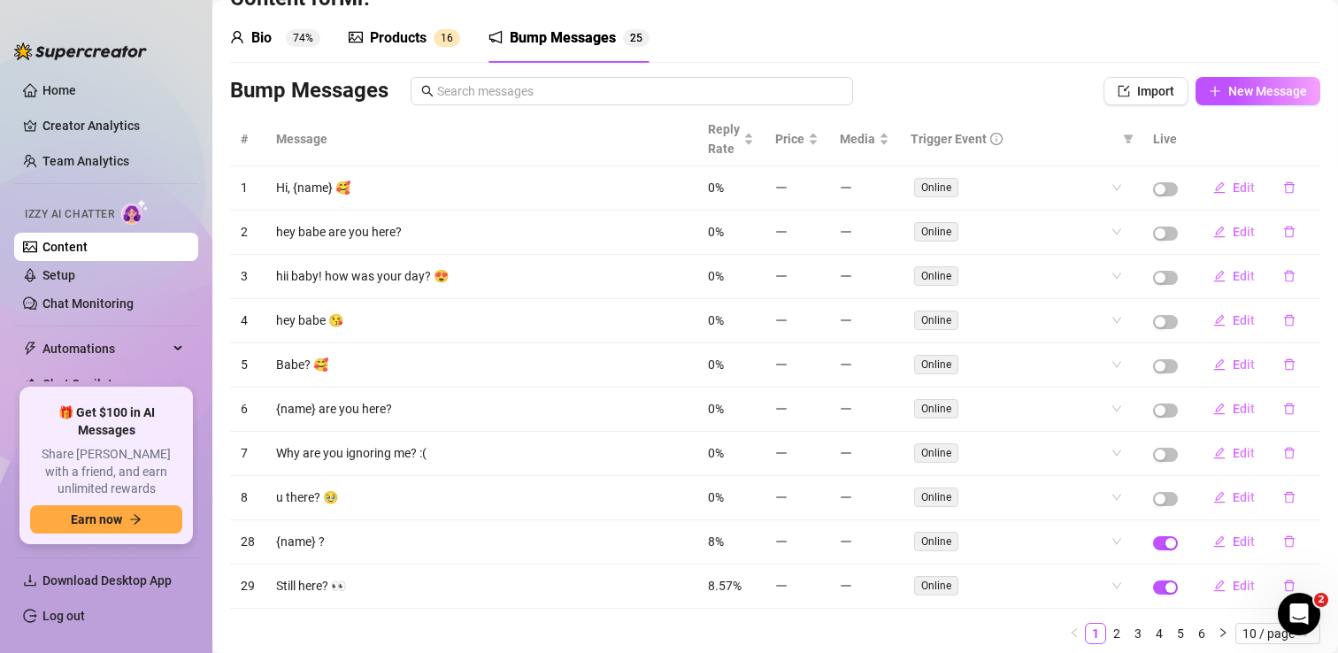
scroll to position [114, 0]
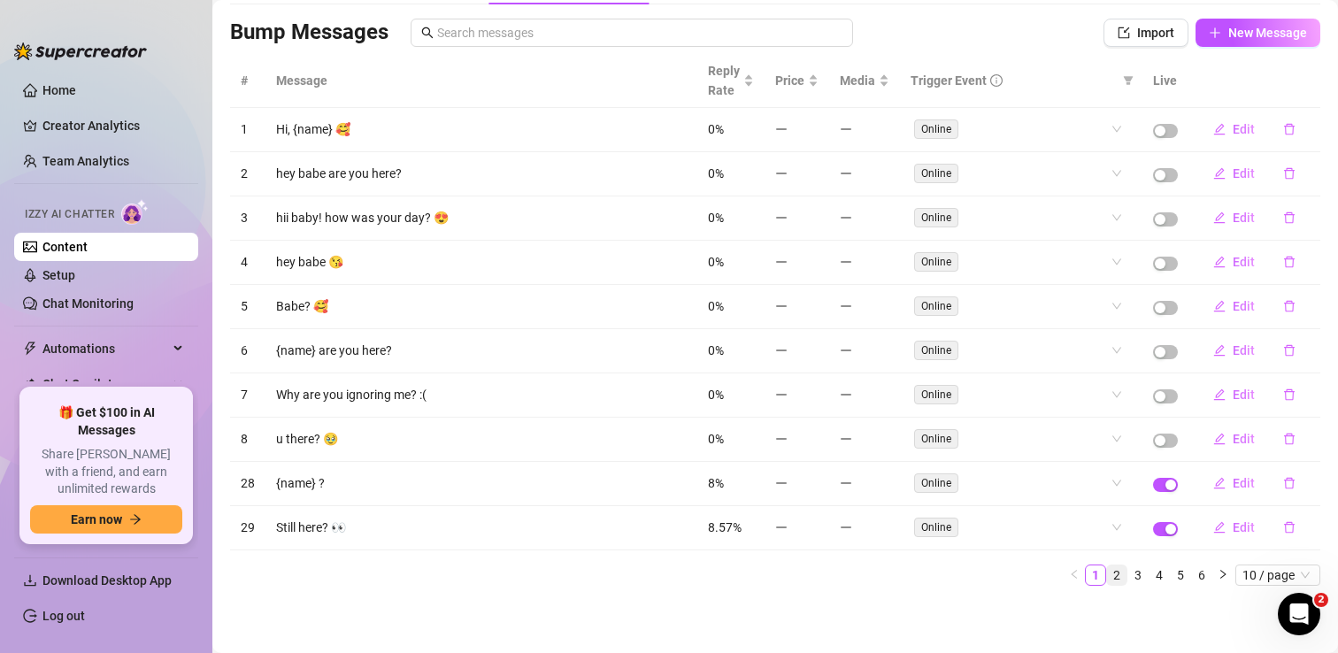
click at [1116, 574] on link "2" at bounding box center [1116, 575] width 19 height 19
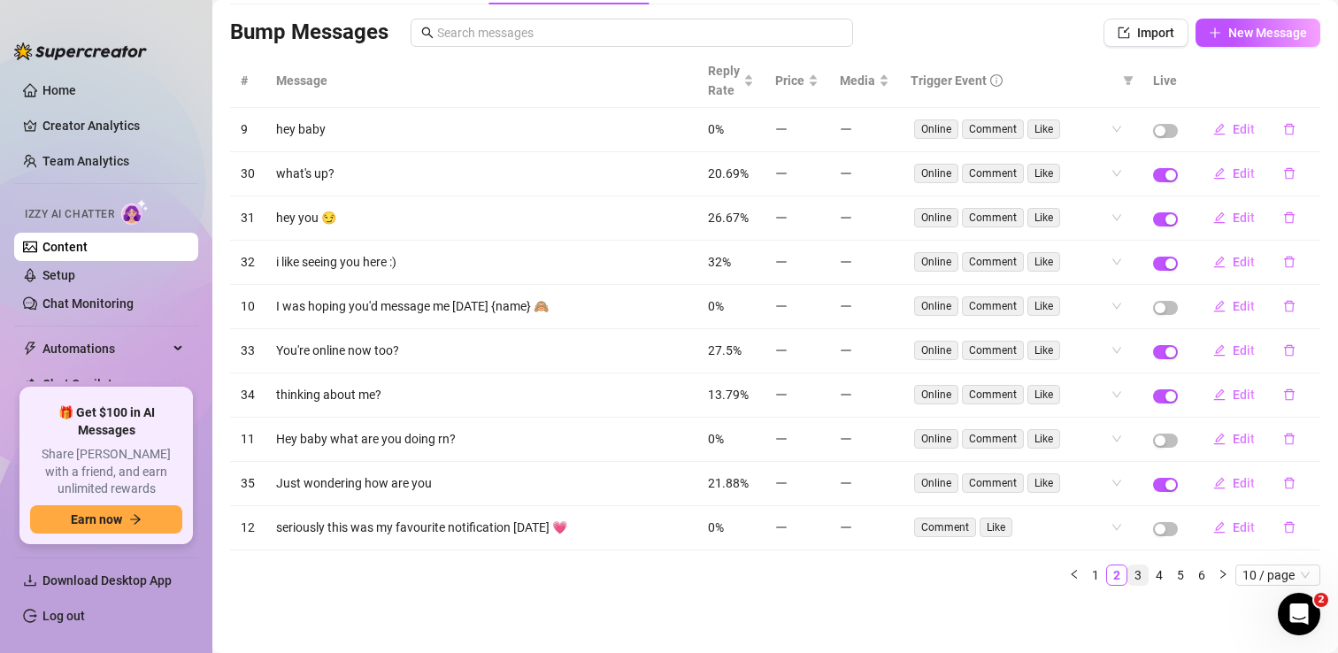
click at [1141, 577] on link "3" at bounding box center [1137, 575] width 19 height 19
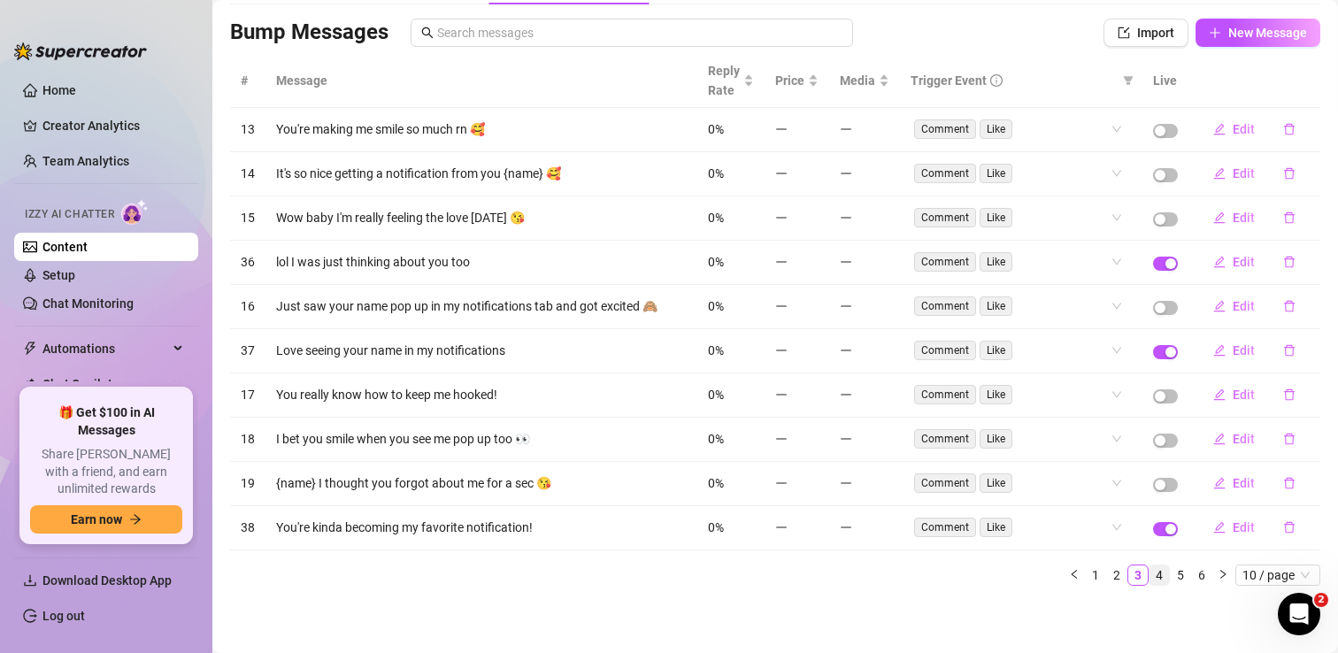
click at [1159, 578] on link "4" at bounding box center [1159, 575] width 19 height 19
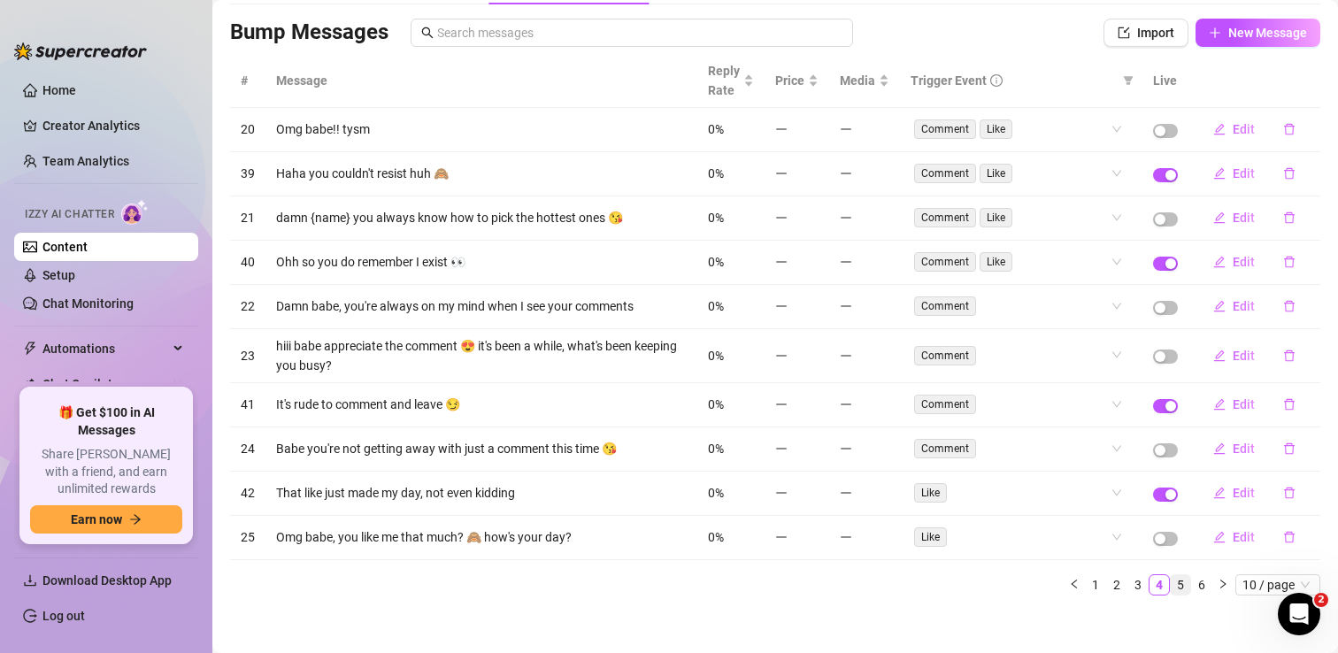
click at [1183, 580] on link "5" at bounding box center [1180, 584] width 19 height 19
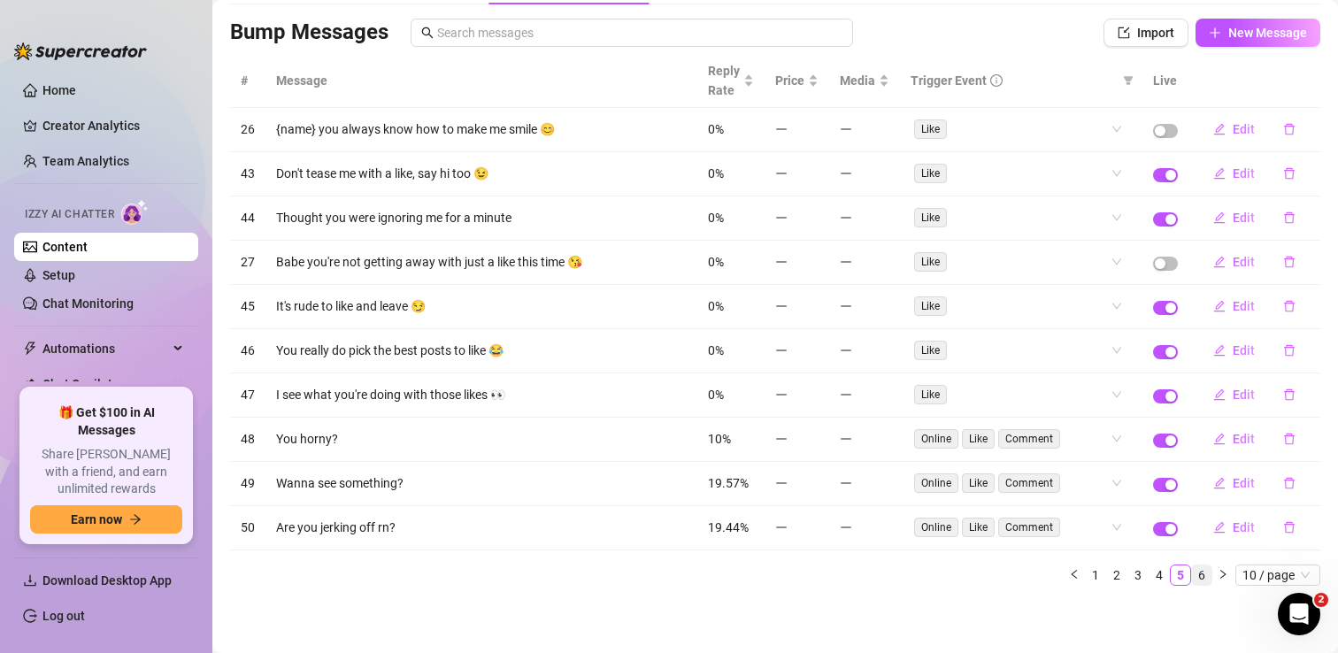
click at [1206, 578] on link "6" at bounding box center [1201, 575] width 19 height 19
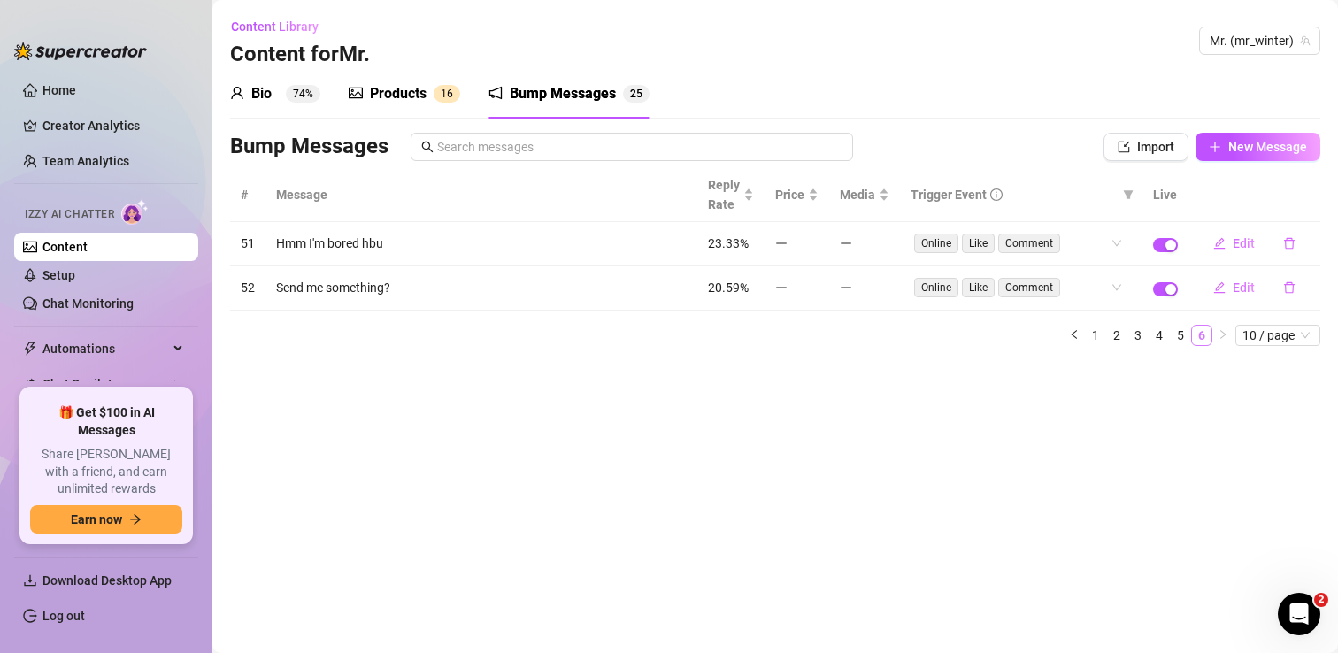
scroll to position [0, 0]
click at [1096, 335] on link "1" at bounding box center [1095, 335] width 19 height 19
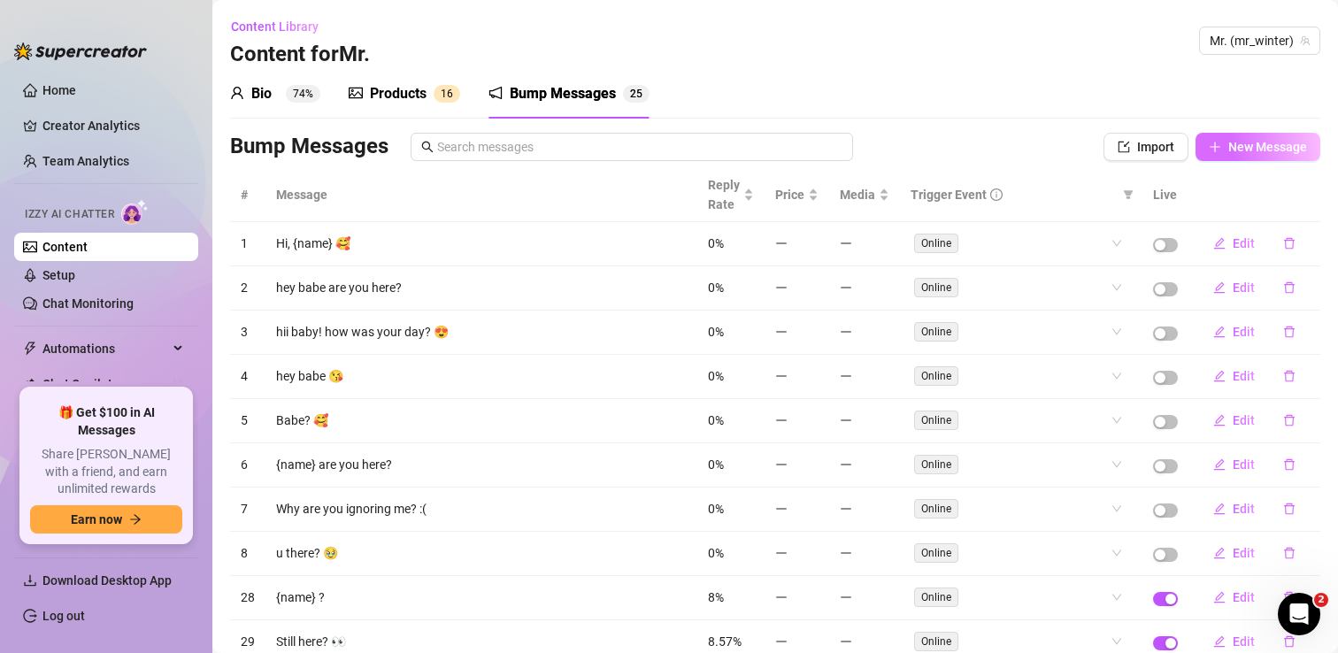
click at [1237, 146] on span "New Message" at bounding box center [1267, 147] width 79 height 14
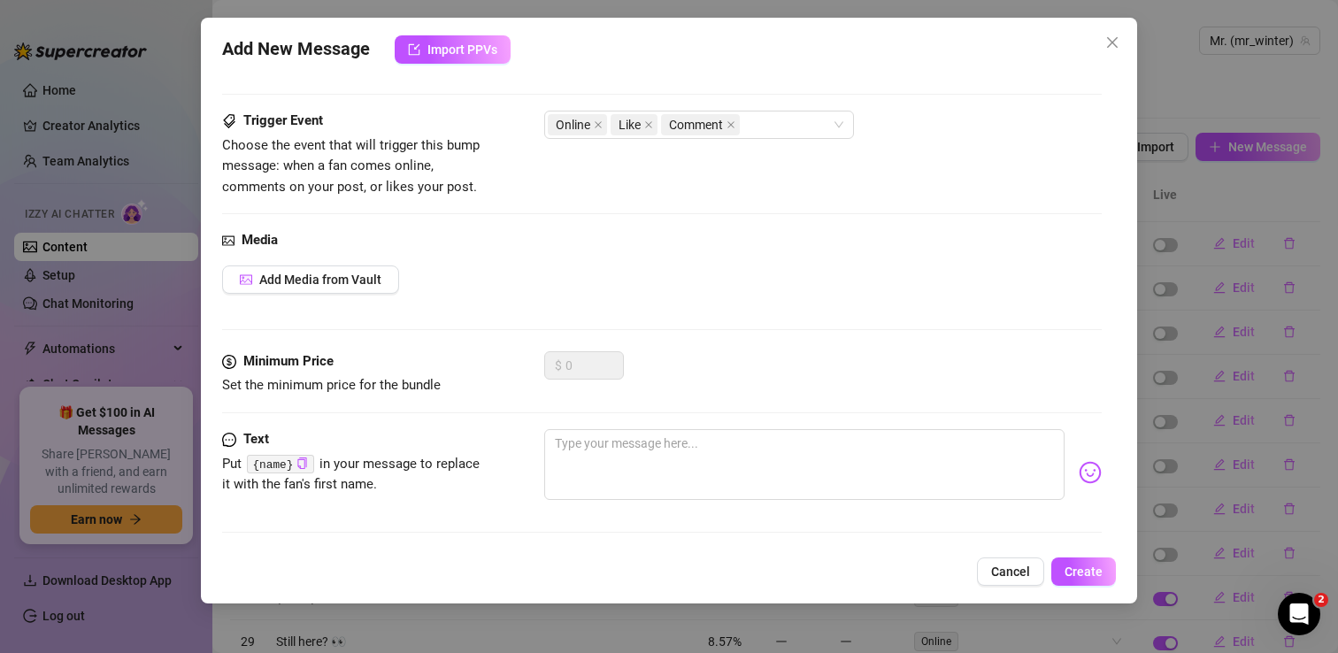
scroll to position [82, 0]
click at [589, 436] on textarea at bounding box center [804, 462] width 520 height 71
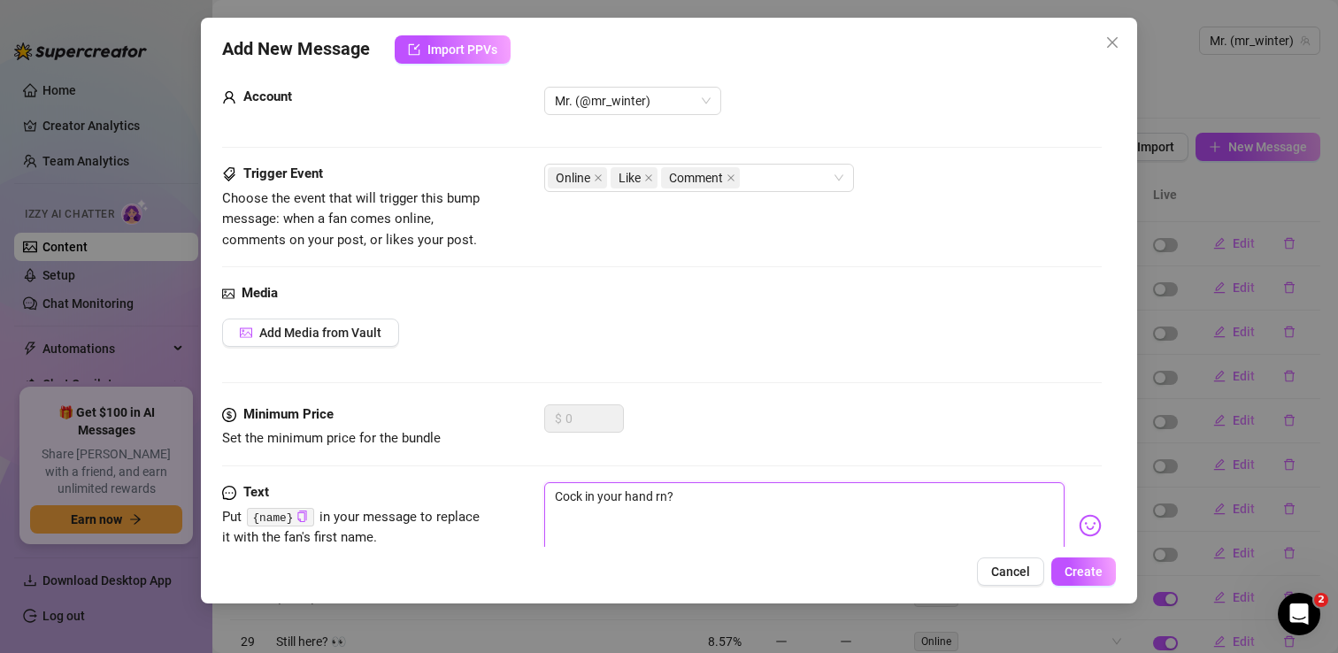
scroll to position [0, 0]
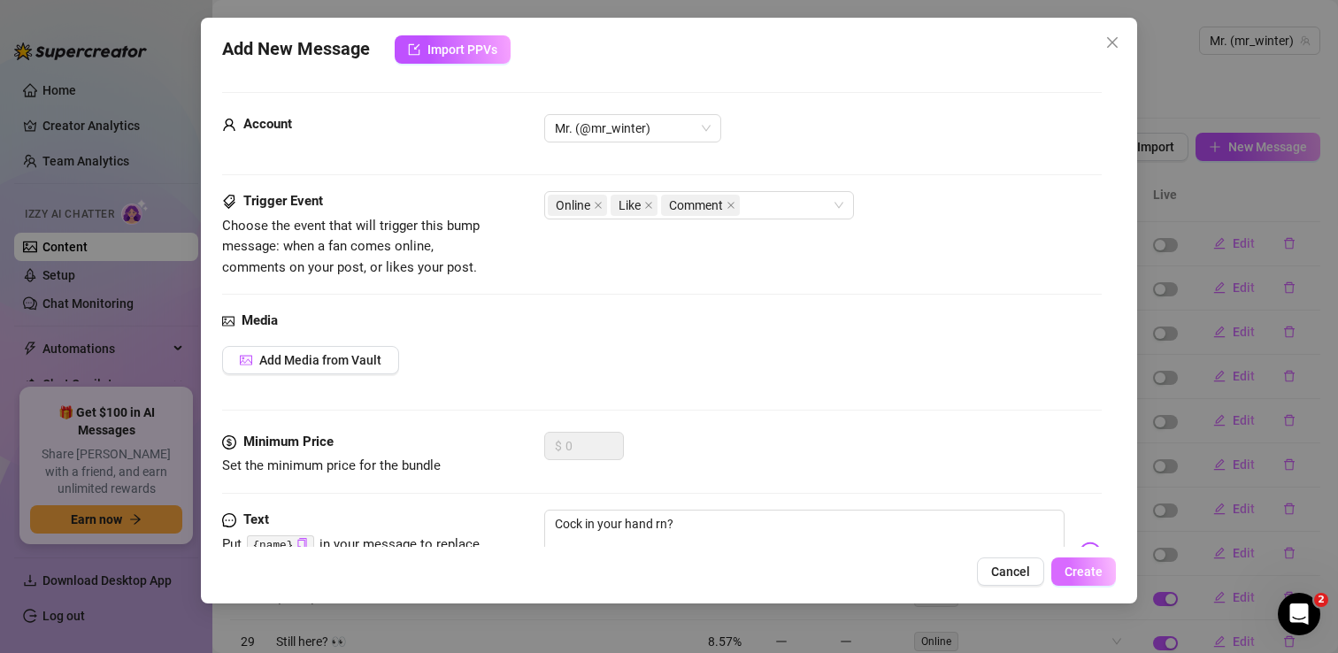
click at [1088, 576] on span "Create" at bounding box center [1084, 572] width 38 height 14
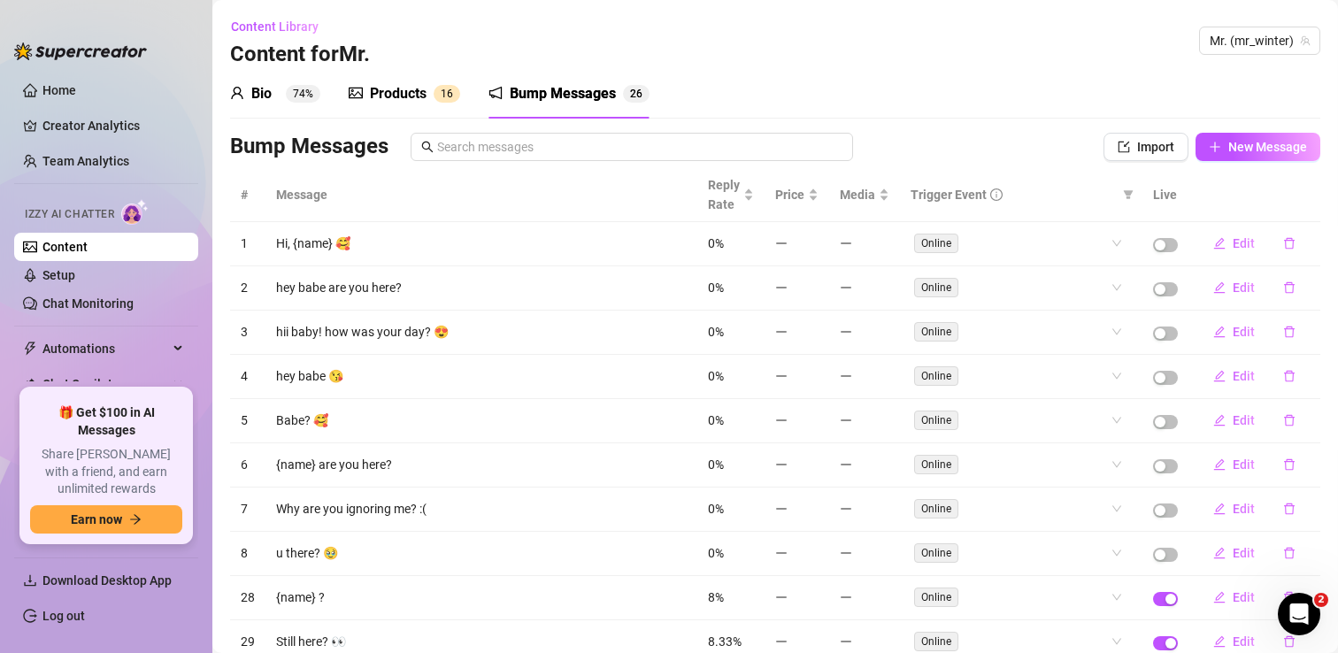
click at [401, 85] on div "Products" at bounding box center [398, 93] width 57 height 21
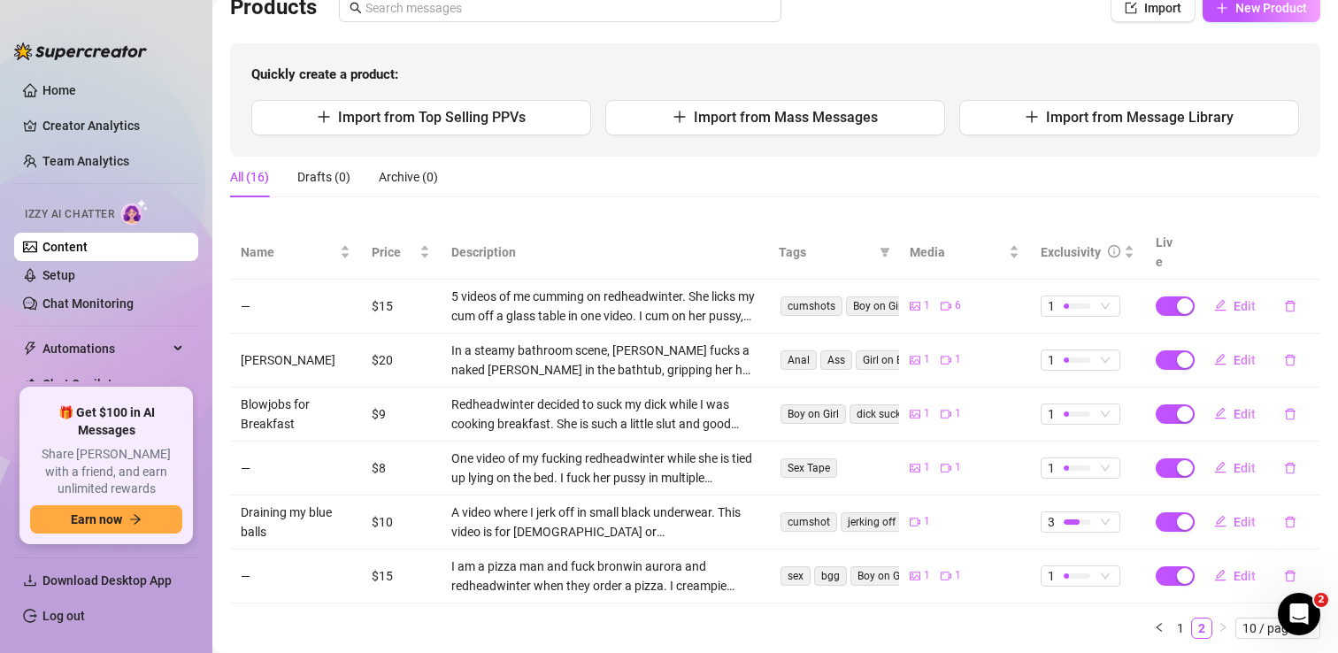
scroll to position [172, 0]
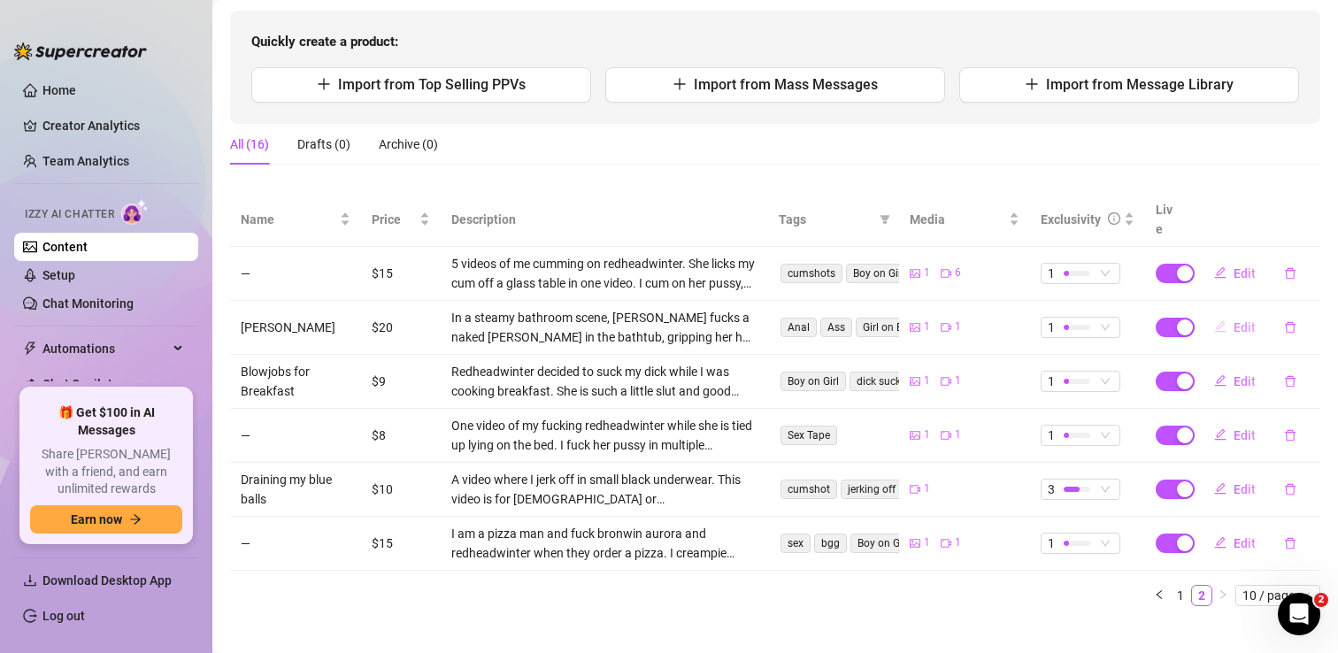
click at [1226, 320] on icon "edit" at bounding box center [1220, 326] width 12 height 12
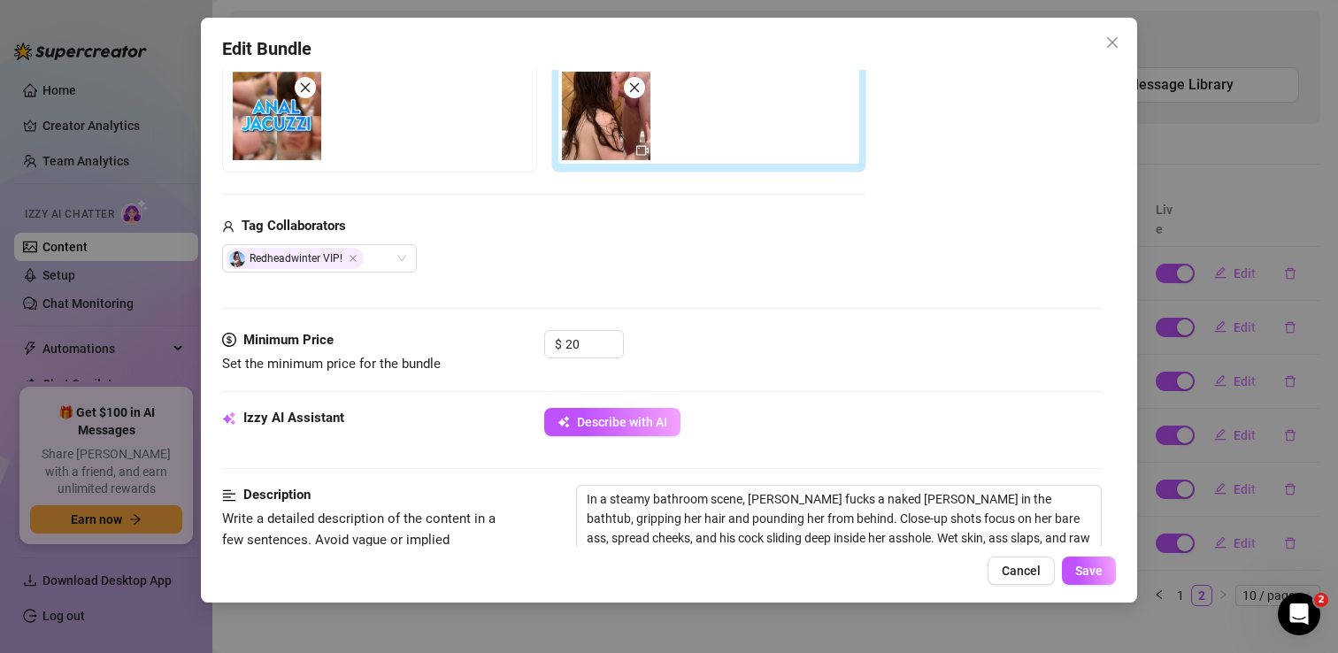
scroll to position [320, 0]
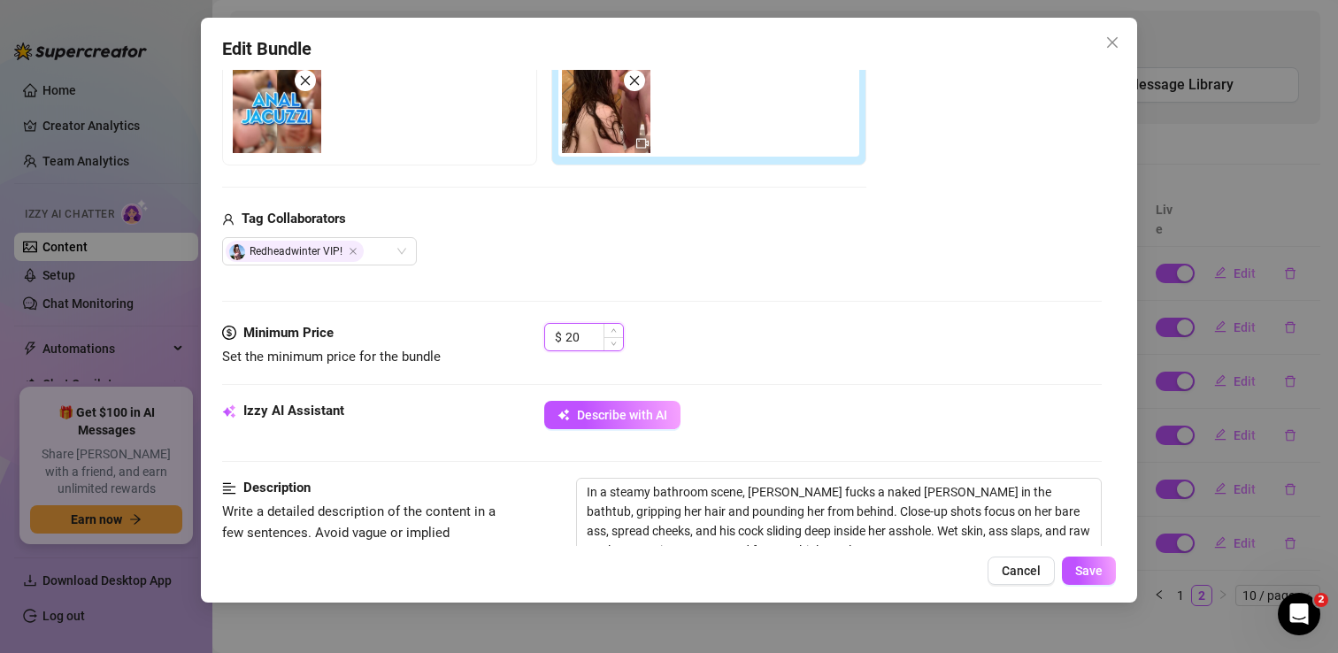
click at [597, 340] on input "20" at bounding box center [595, 337] width 58 height 27
click at [1092, 582] on button "Save" at bounding box center [1089, 571] width 54 height 28
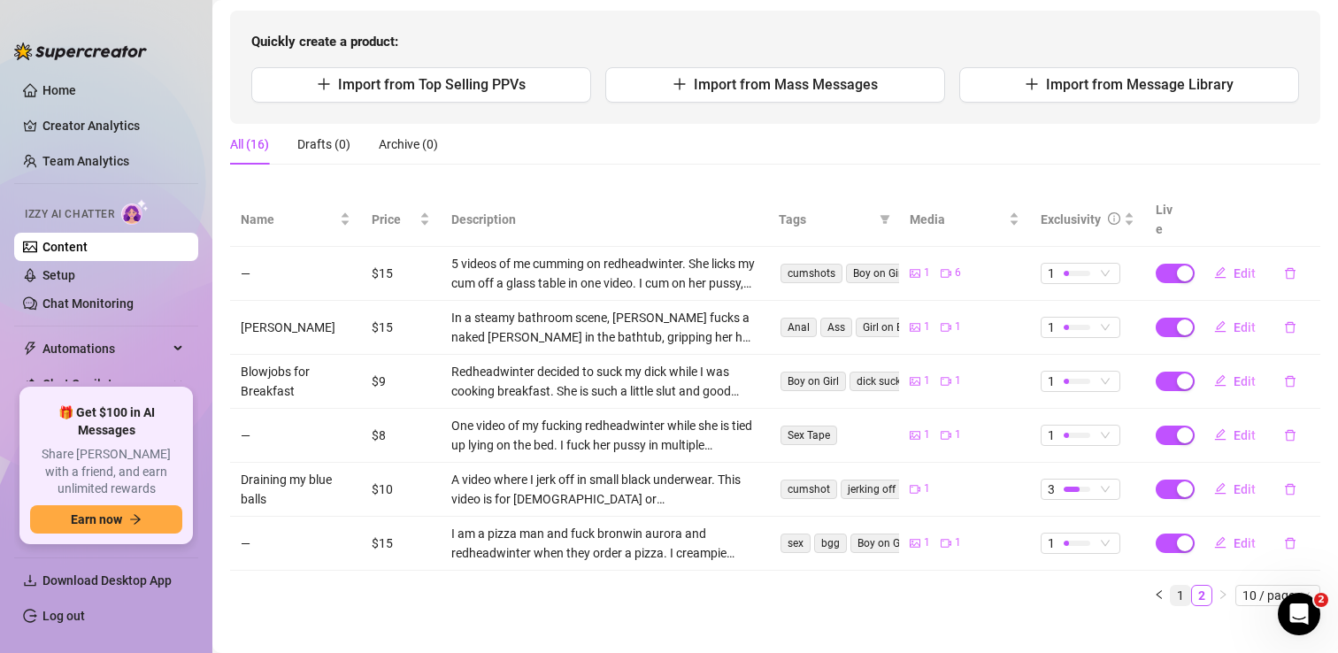
click at [1179, 586] on link "1" at bounding box center [1180, 595] width 19 height 19
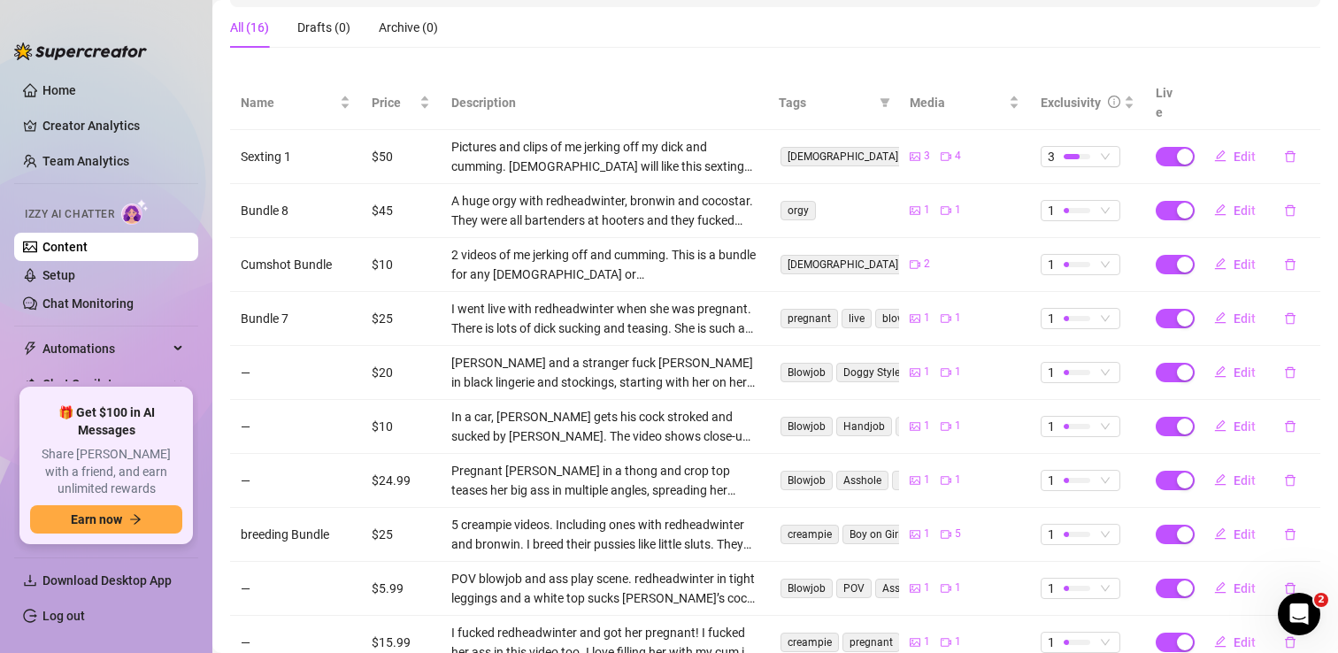
scroll to position [288, 0]
click at [1231, 521] on button "Edit" at bounding box center [1235, 535] width 70 height 28
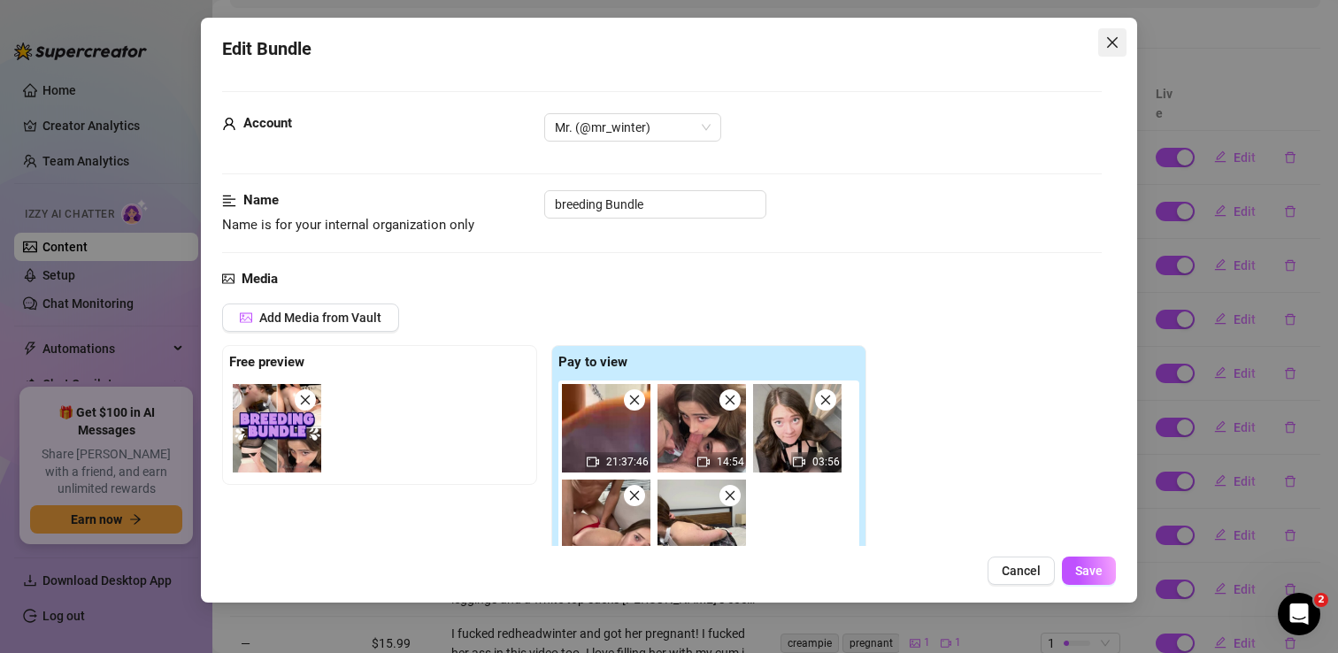
click at [1105, 48] on icon "close" at bounding box center [1112, 42] width 14 height 14
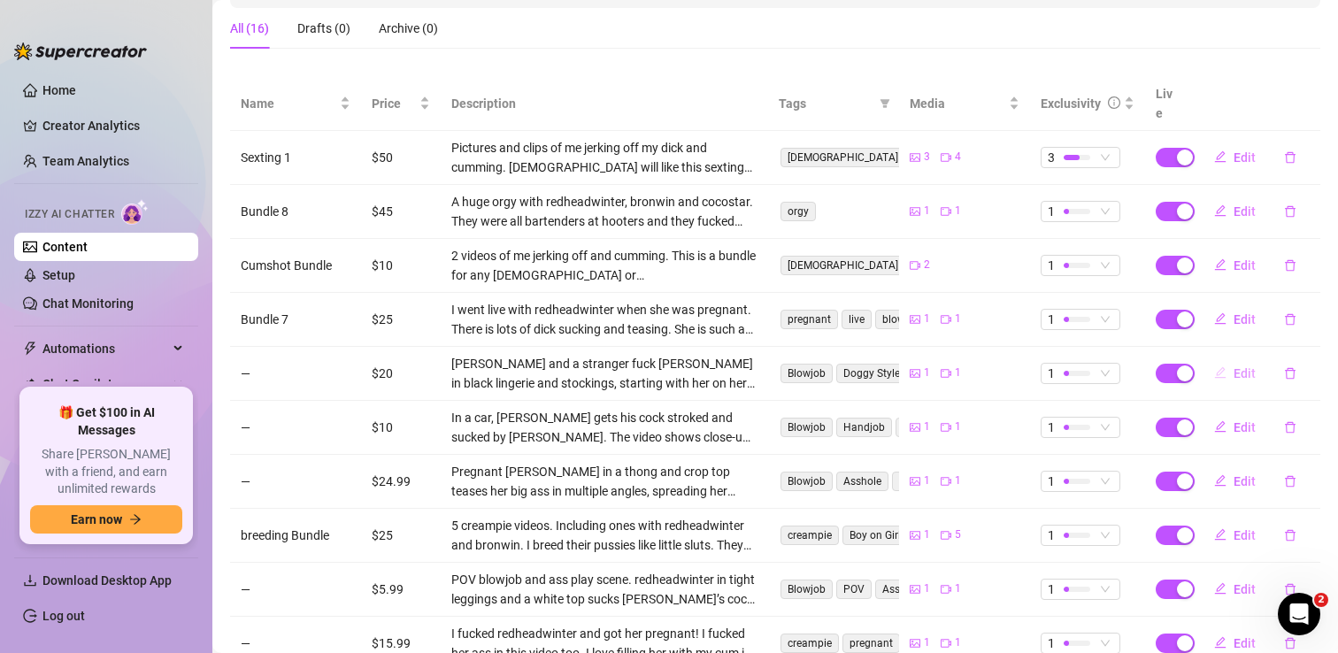
click at [1246, 366] on span "Edit" at bounding box center [1245, 373] width 22 height 14
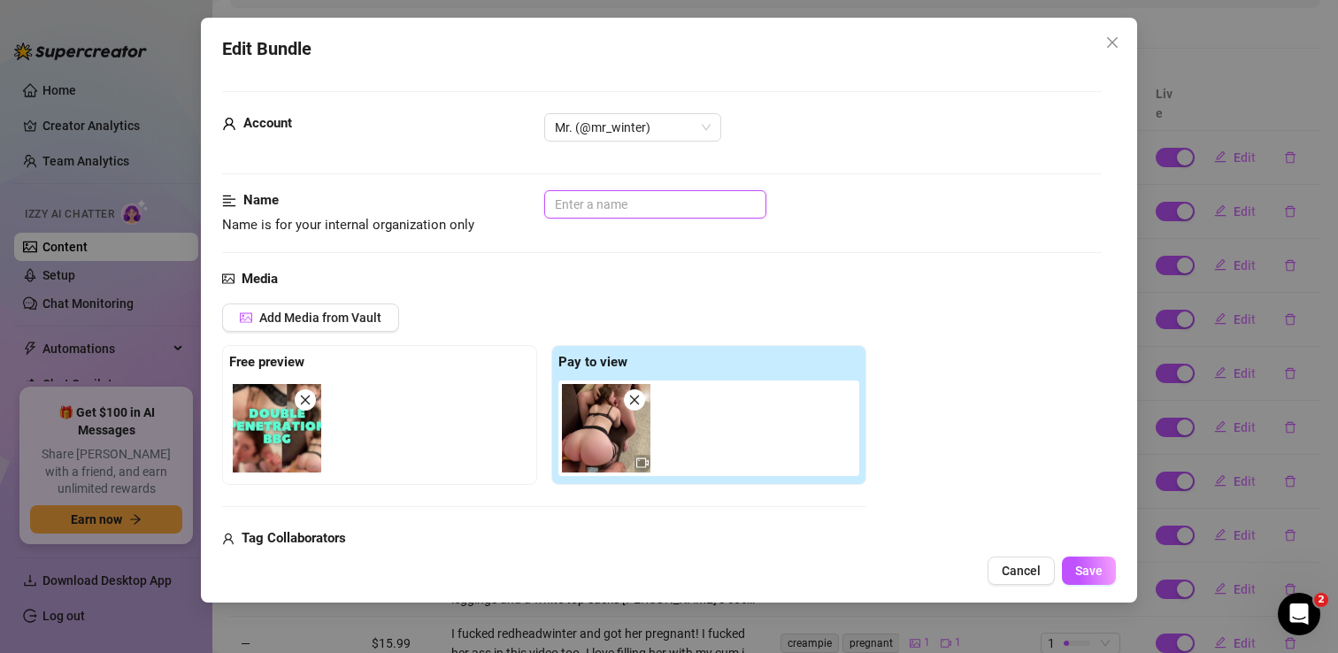
click at [595, 206] on input "text" at bounding box center [655, 204] width 222 height 28
click at [1099, 570] on span "Save" at bounding box center [1088, 571] width 27 height 14
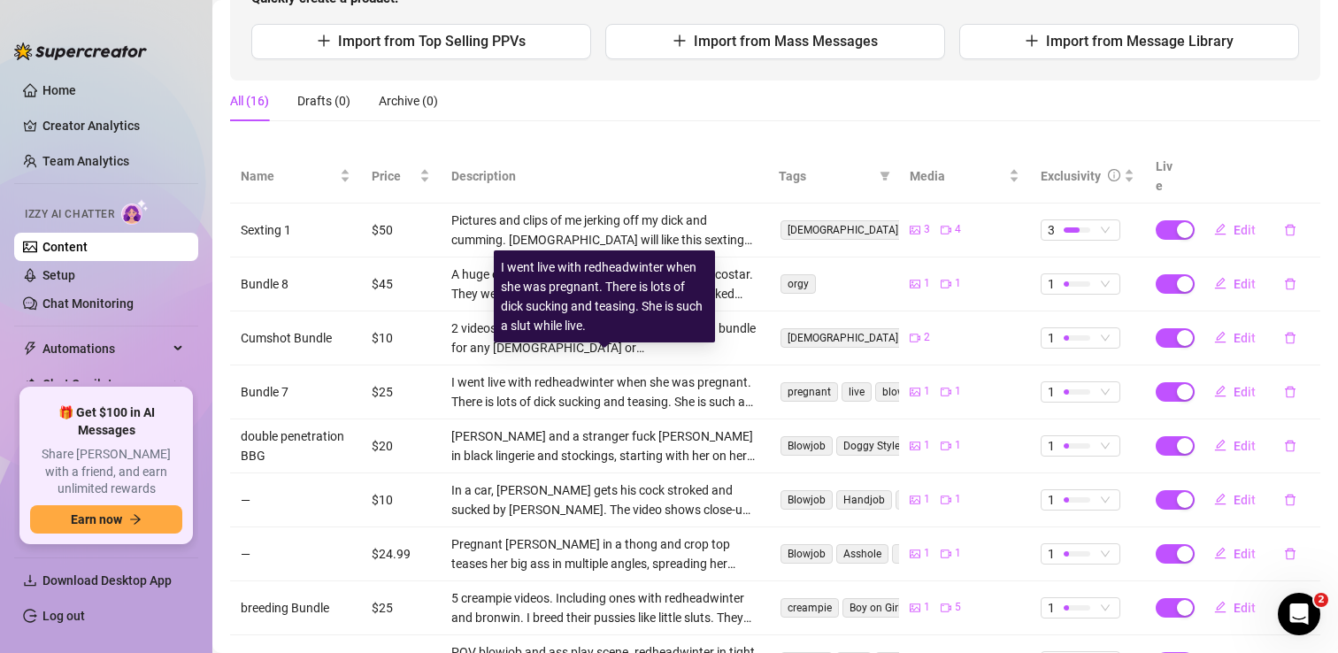
scroll to position [214, 0]
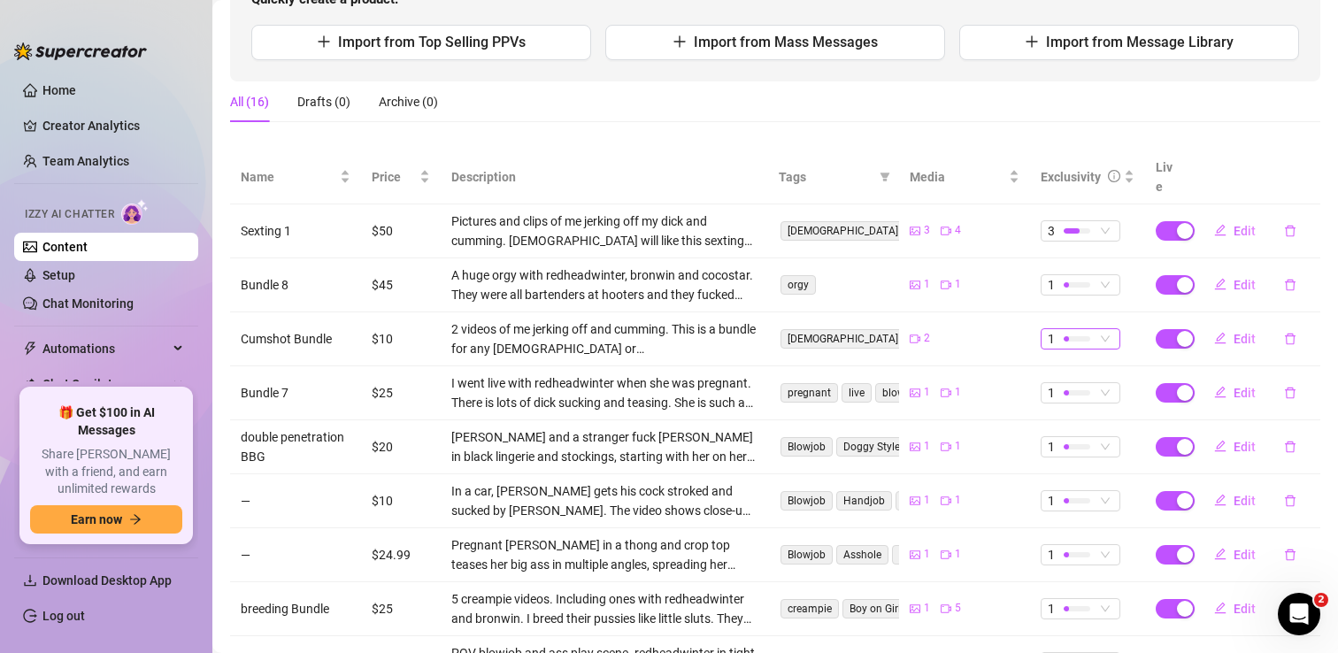
click at [1097, 329] on span "1" at bounding box center [1080, 338] width 65 height 19
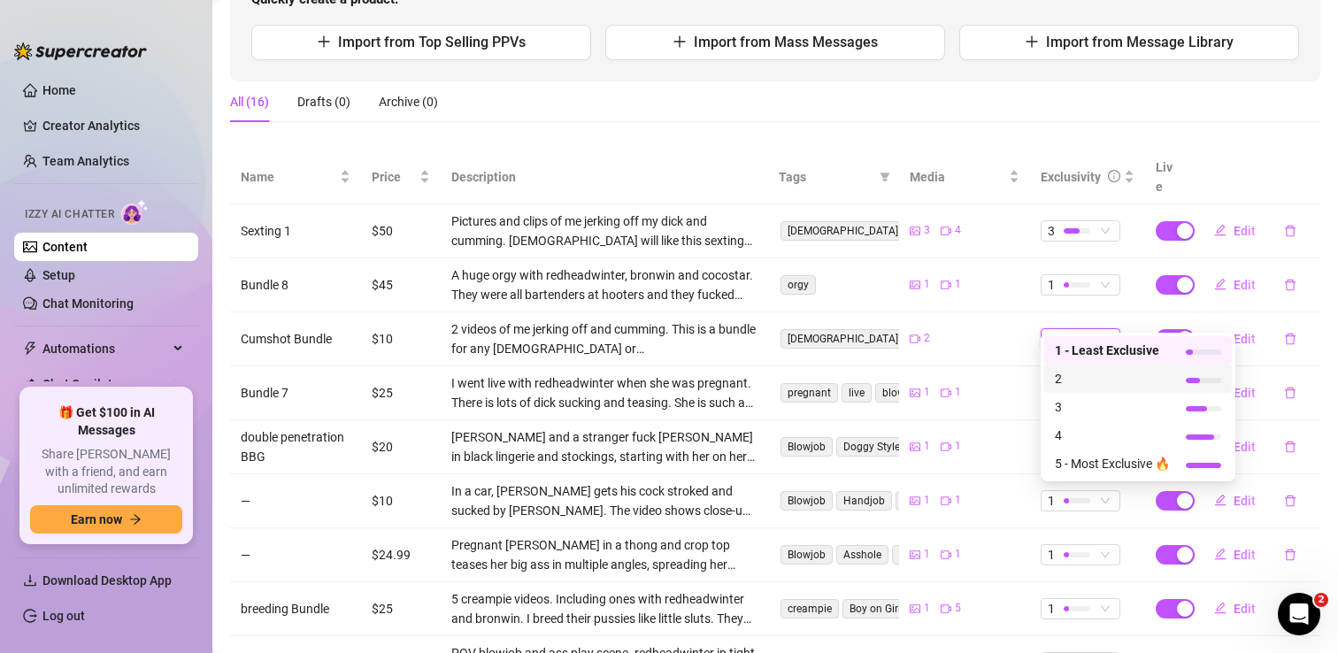
click at [1097, 375] on span "2" at bounding box center [1112, 378] width 115 height 19
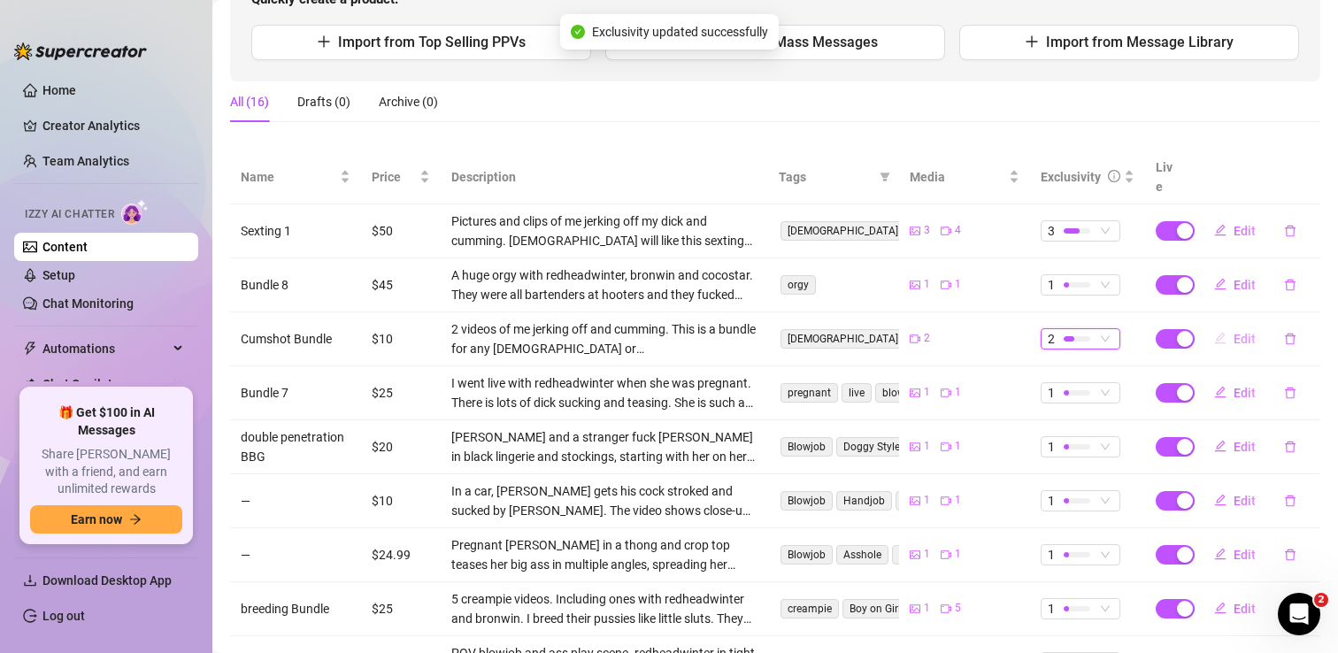
click at [1229, 325] on button "Edit" at bounding box center [1235, 339] width 70 height 28
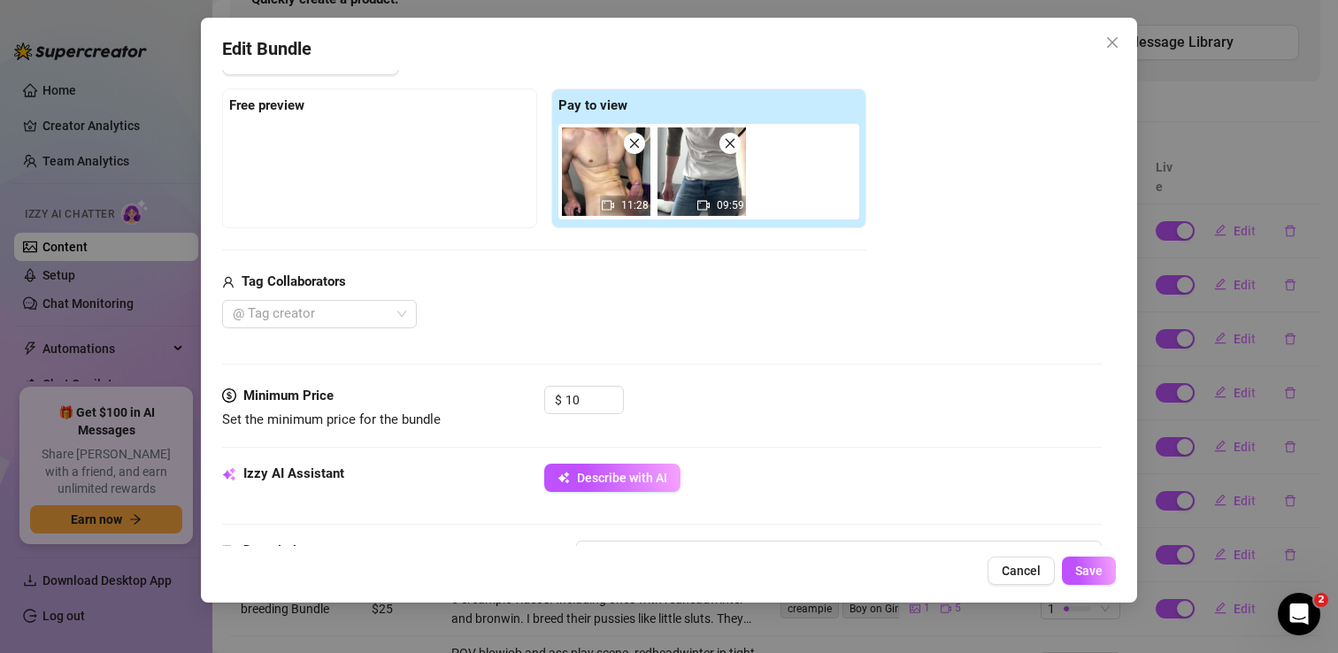
scroll to position [315, 0]
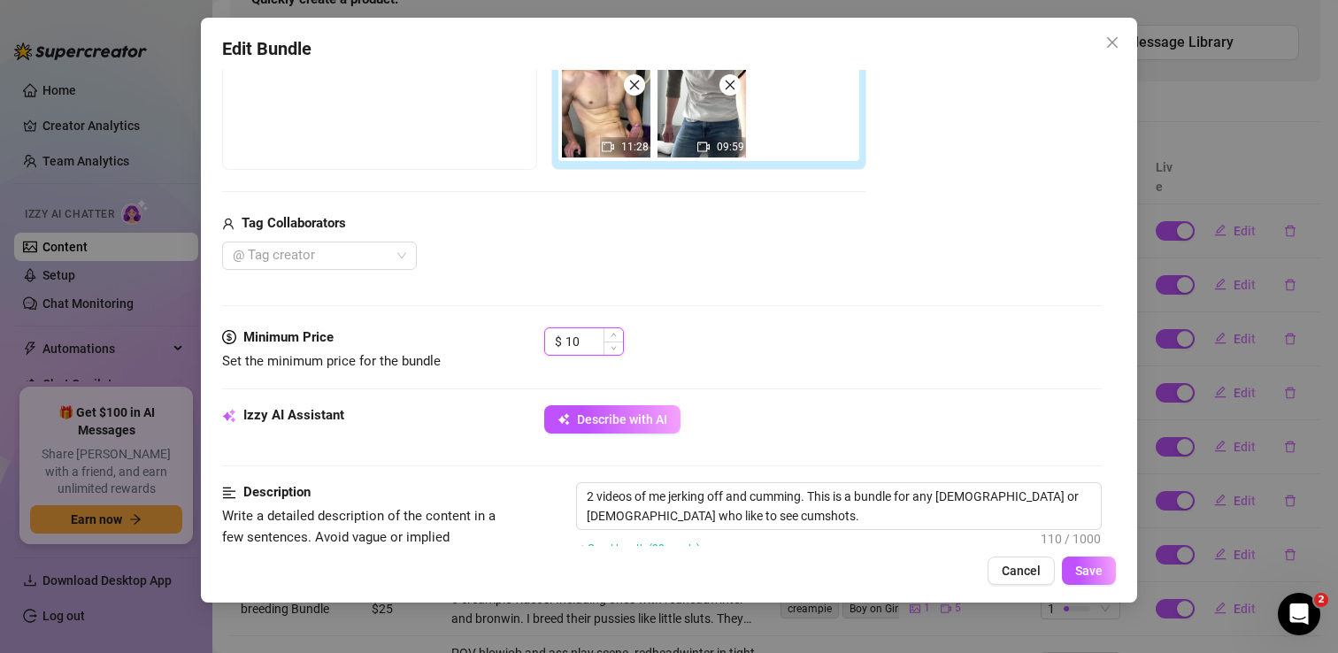
click at [584, 342] on input "10" at bounding box center [595, 341] width 58 height 27
click at [1083, 577] on span "Save" at bounding box center [1088, 571] width 27 height 14
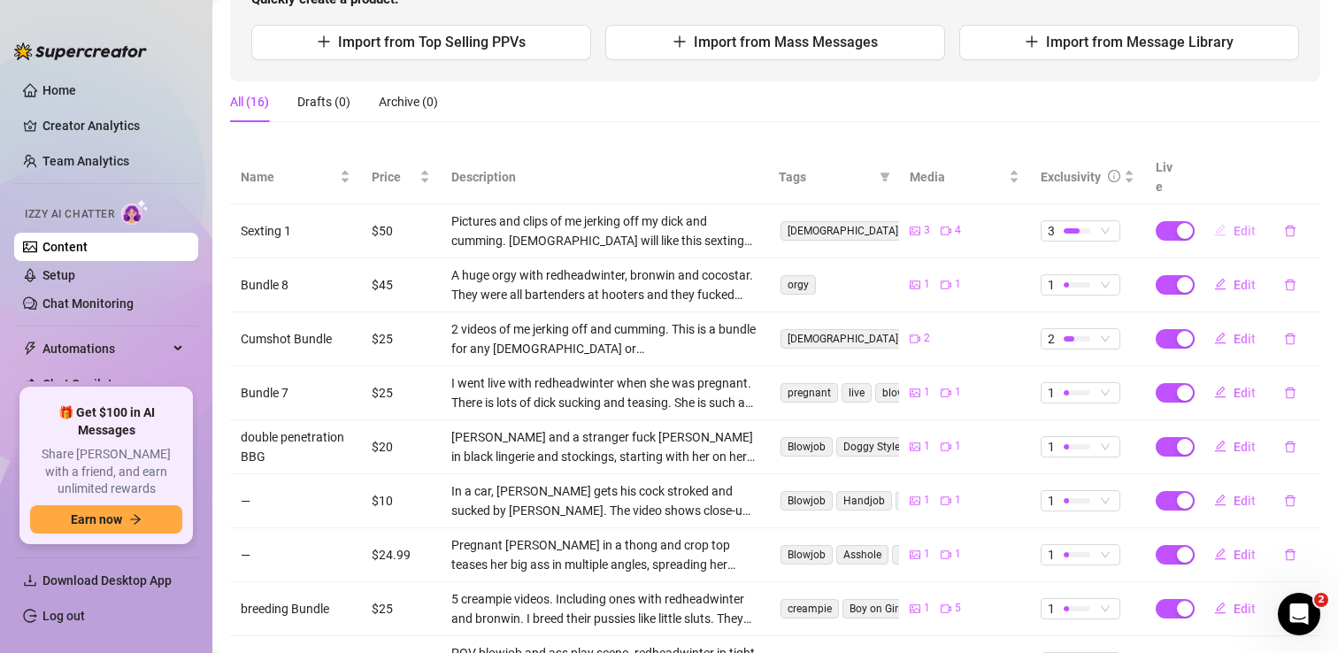
click at [1224, 224] on icon "edit" at bounding box center [1220, 230] width 12 height 12
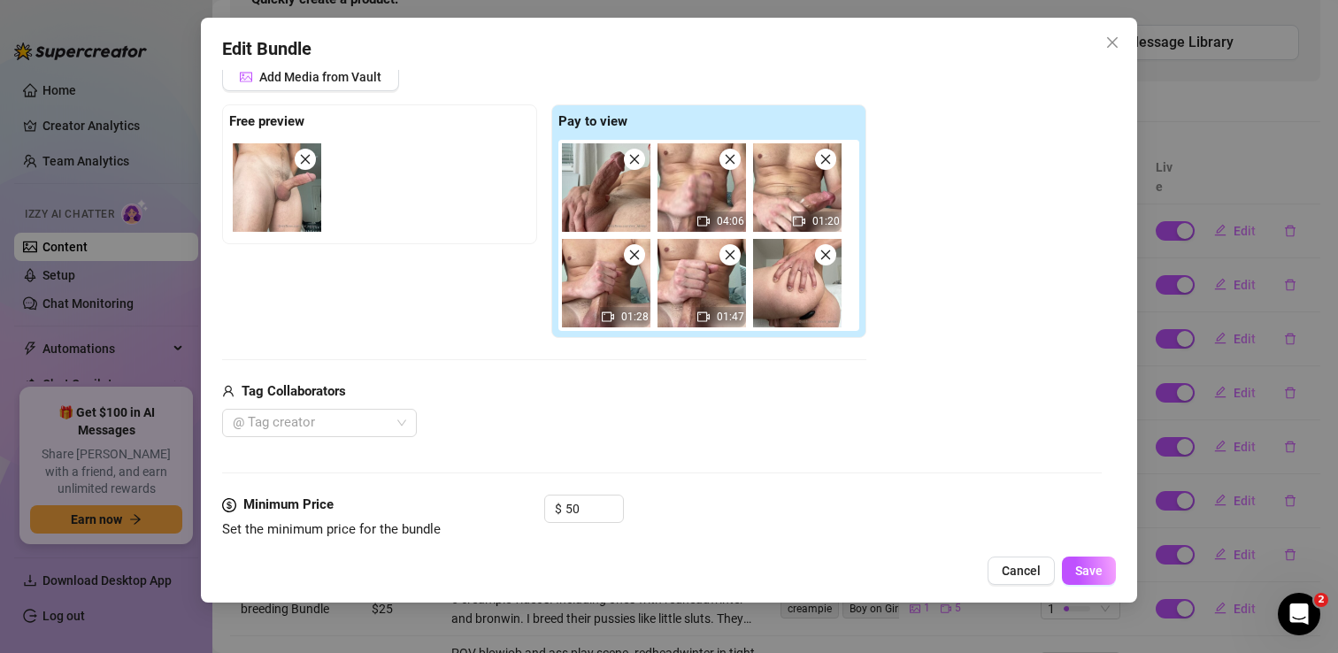
scroll to position [408, 0]
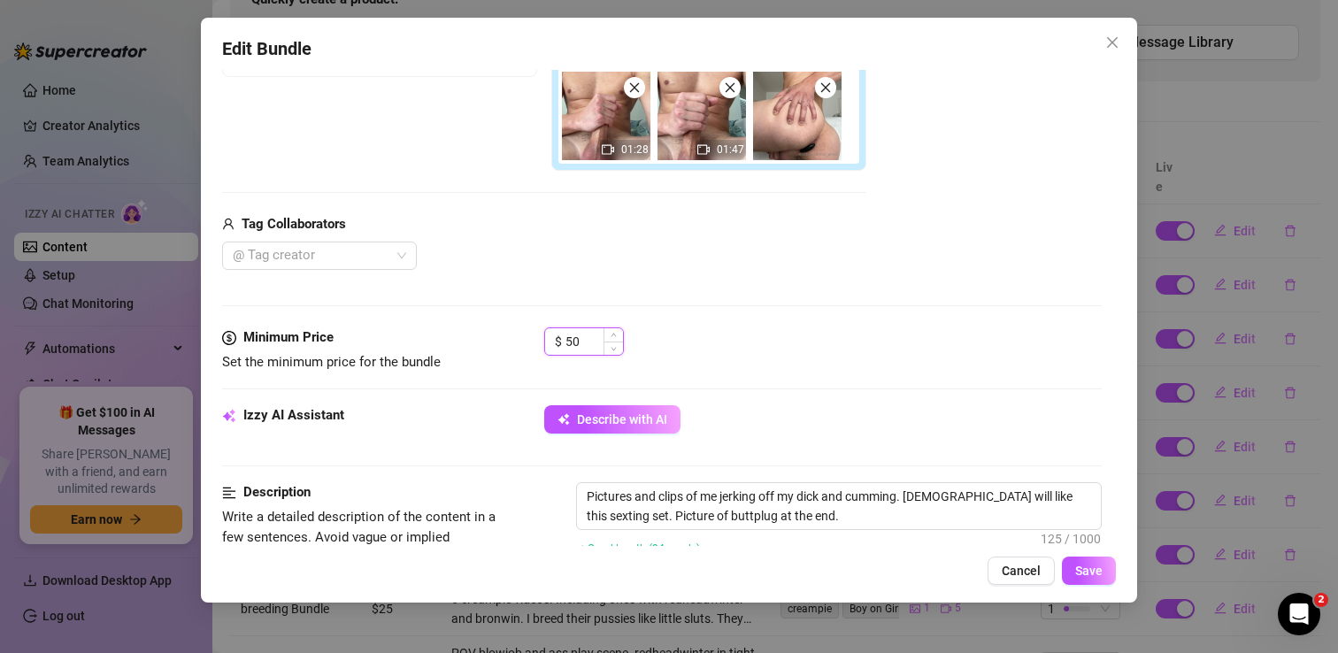
click at [581, 338] on input "50" at bounding box center [595, 341] width 58 height 27
click at [1112, 574] on button "Save" at bounding box center [1089, 571] width 54 height 28
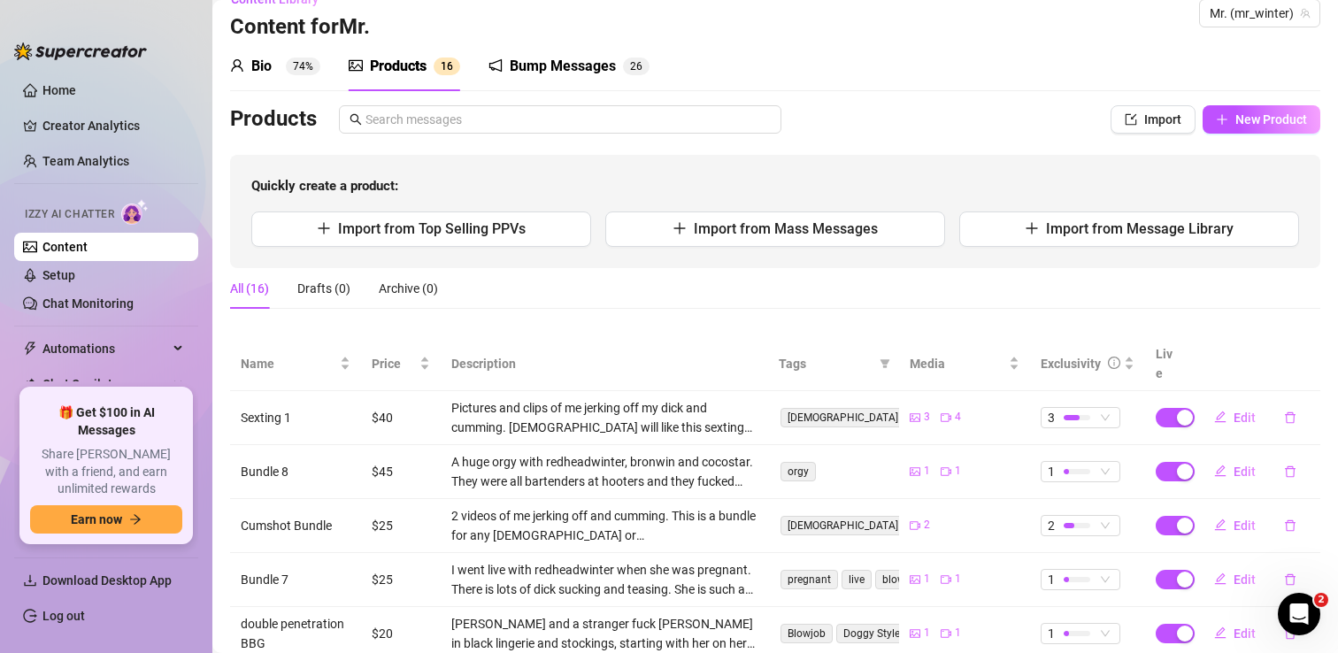
scroll to position [0, 0]
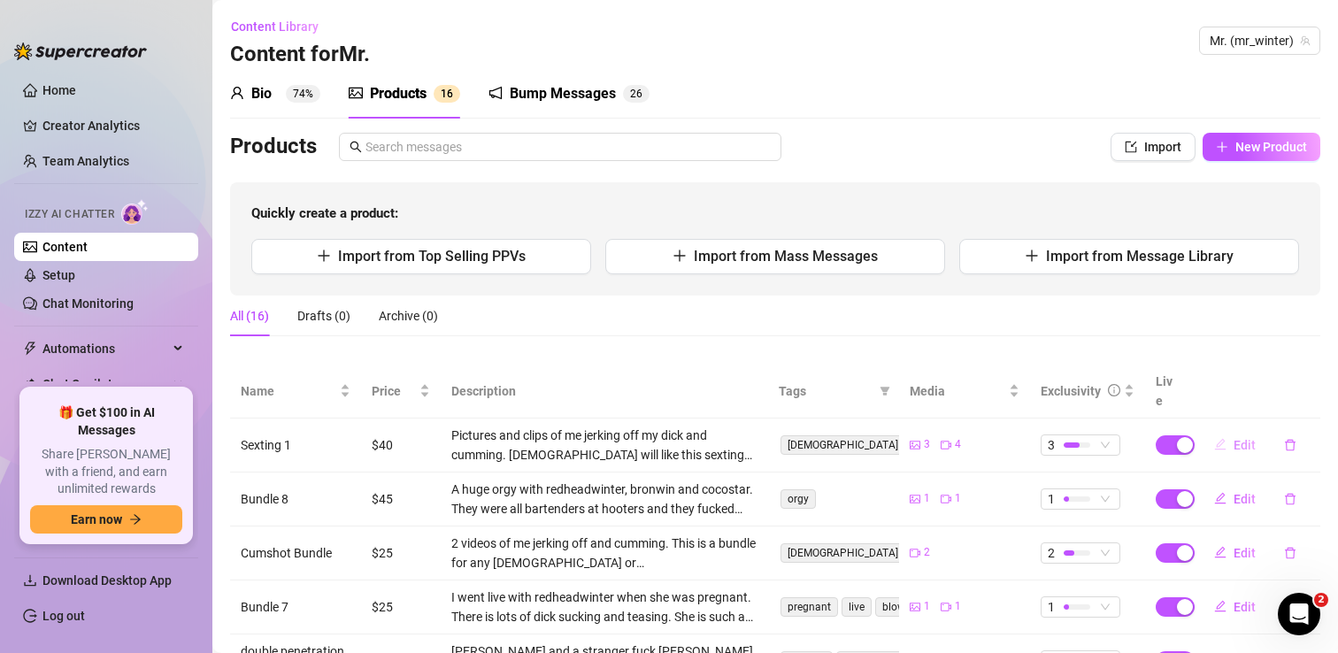
click at [1226, 438] on span "button" at bounding box center [1220, 445] width 12 height 14
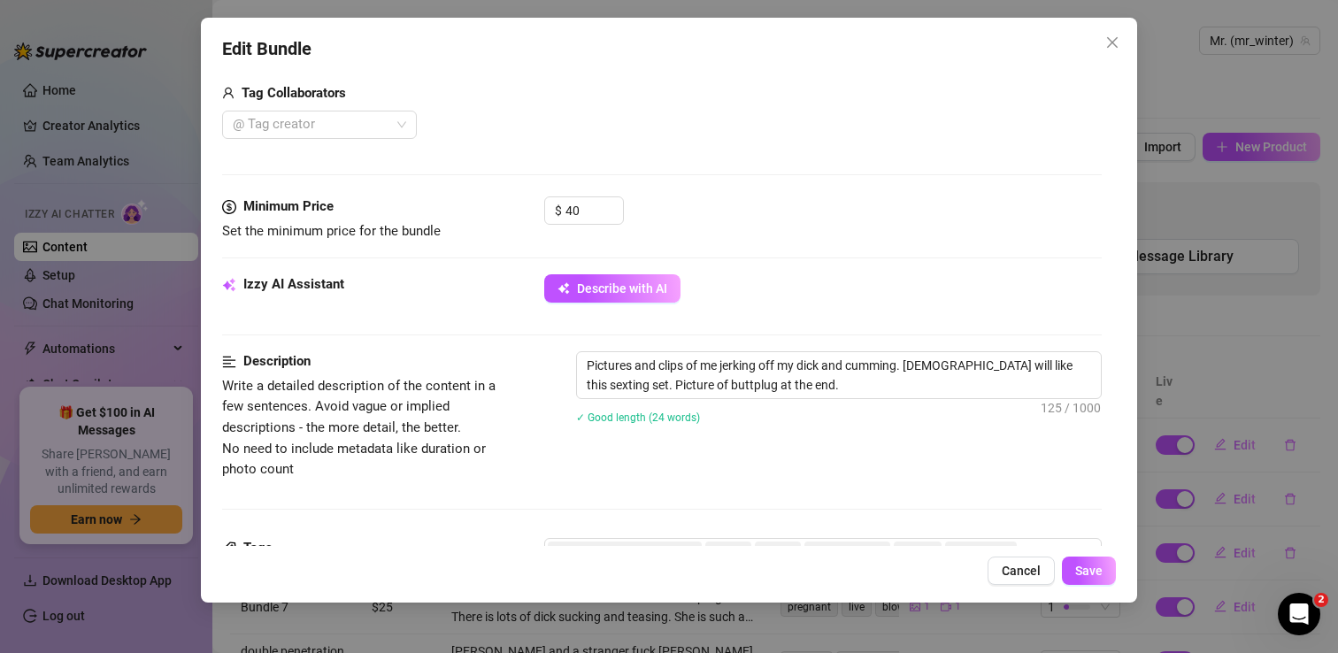
scroll to position [551, 0]
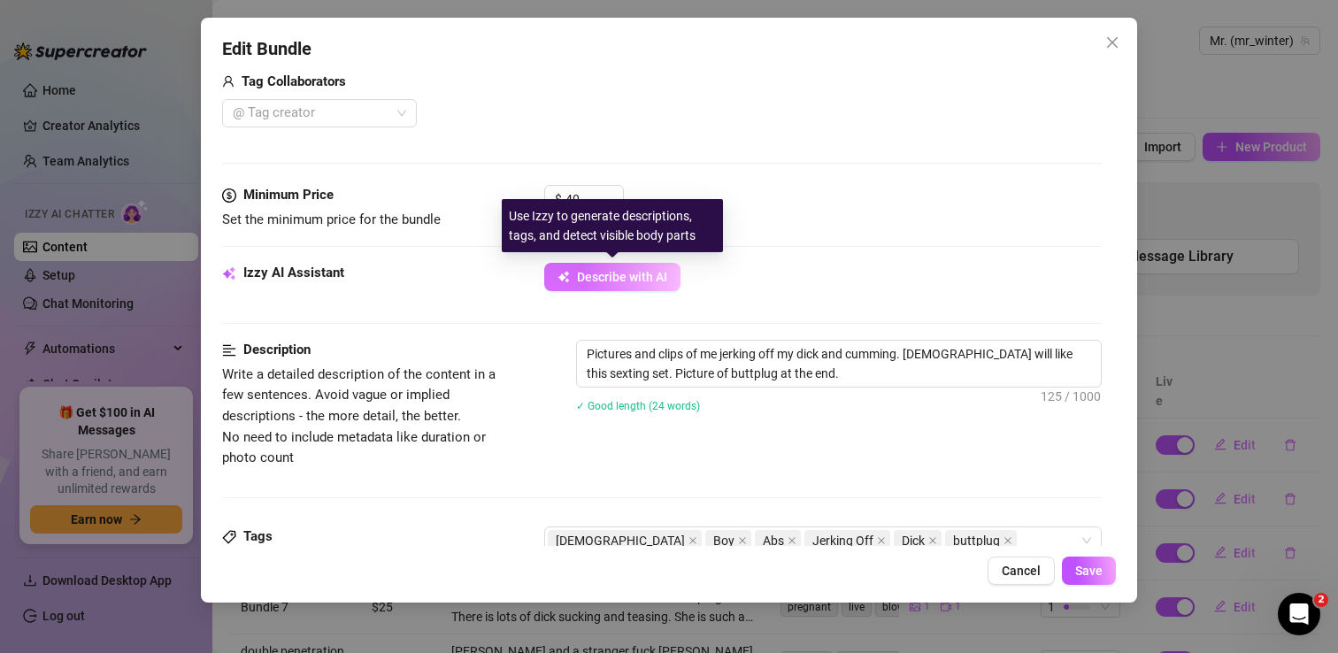
click at [601, 281] on span "Describe with AI" at bounding box center [622, 277] width 90 height 14
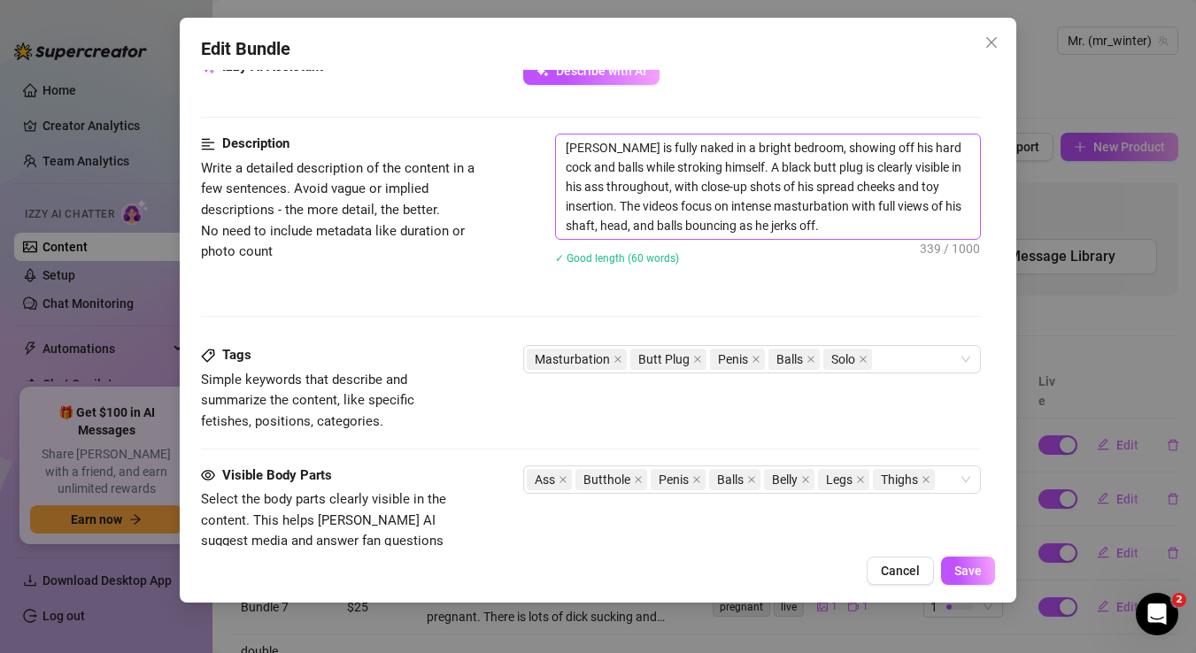
scroll to position [744, 0]
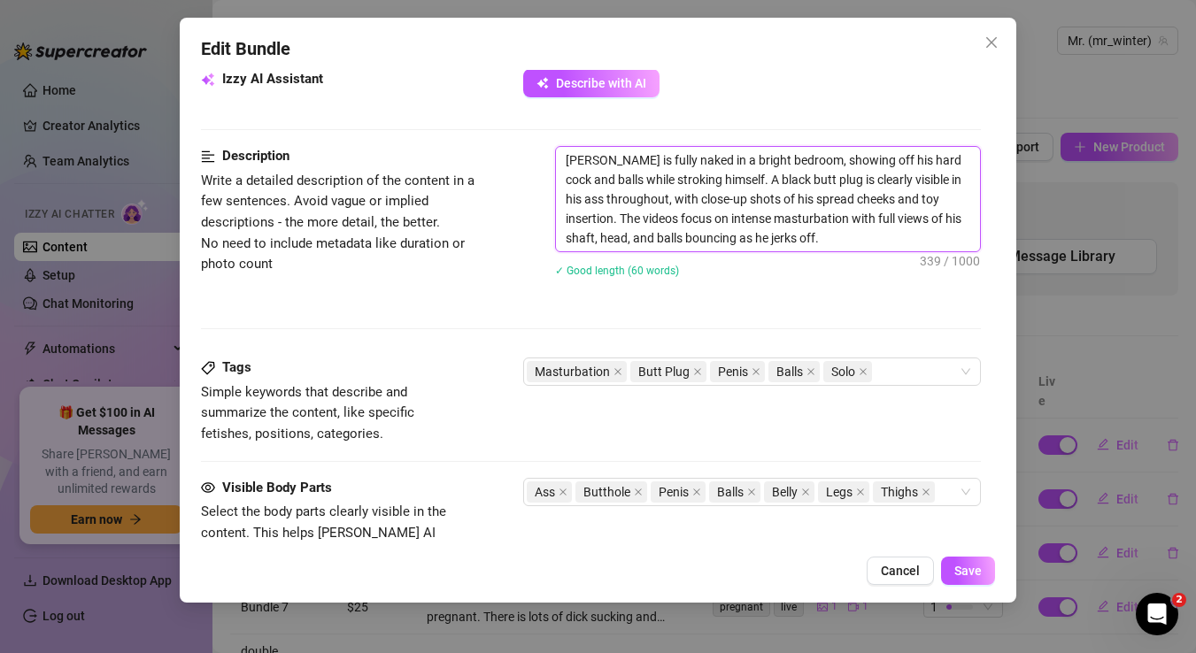
click at [848, 241] on textarea "[PERSON_NAME] is fully naked in a bright bedroom, showing off his hard cock and…" at bounding box center [768, 199] width 425 height 104
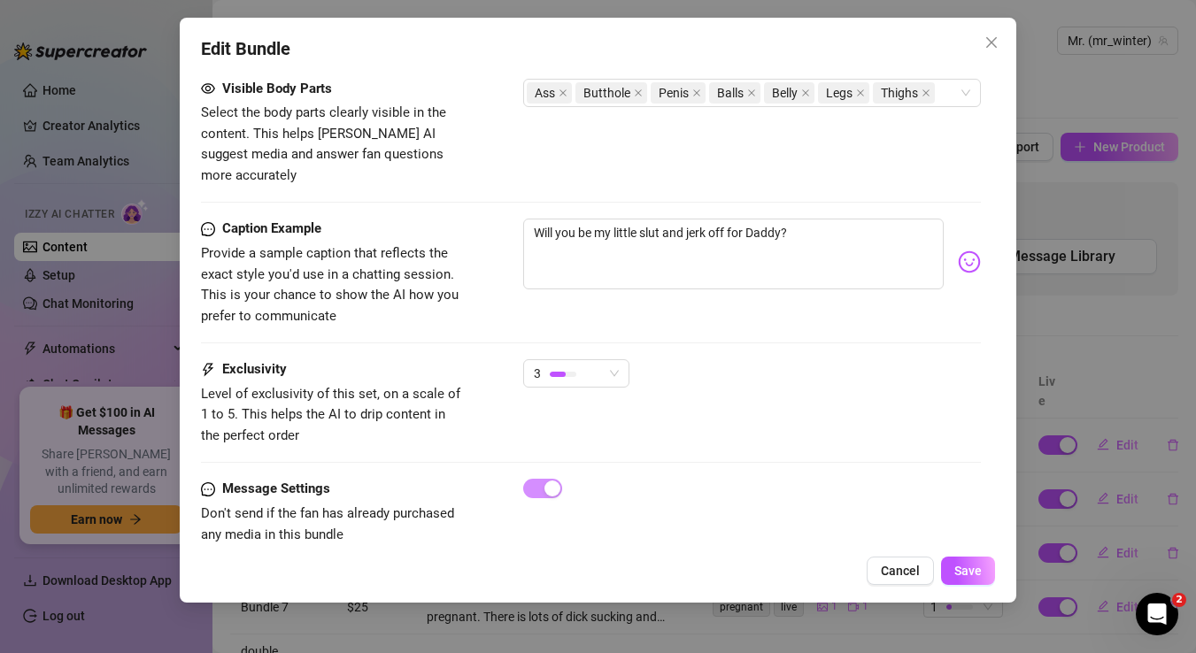
scroll to position [1154, 0]
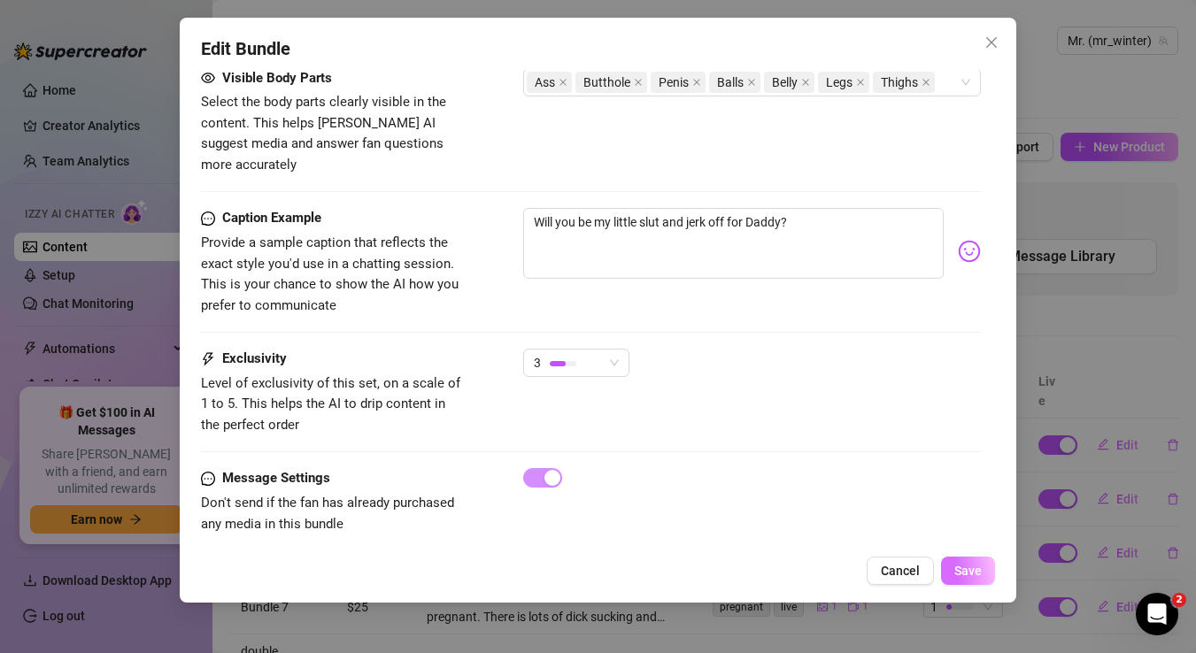
click at [974, 570] on span "Save" at bounding box center [967, 571] width 27 height 14
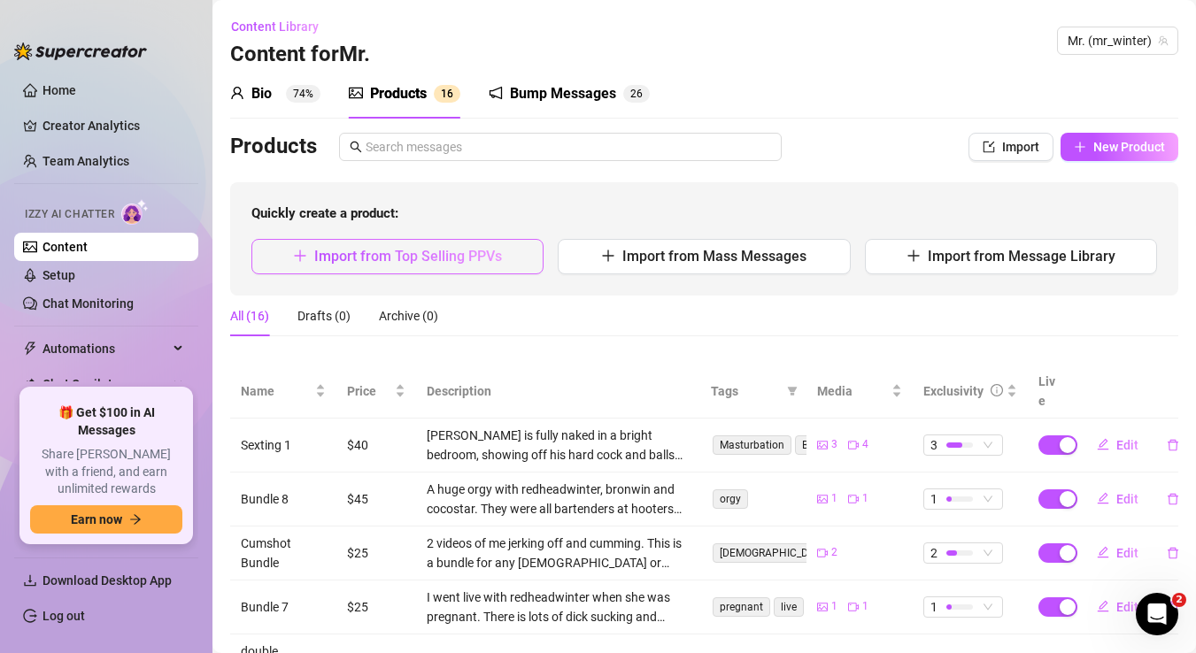
click at [367, 250] on span "Import from Top Selling PPVs" at bounding box center [408, 256] width 188 height 17
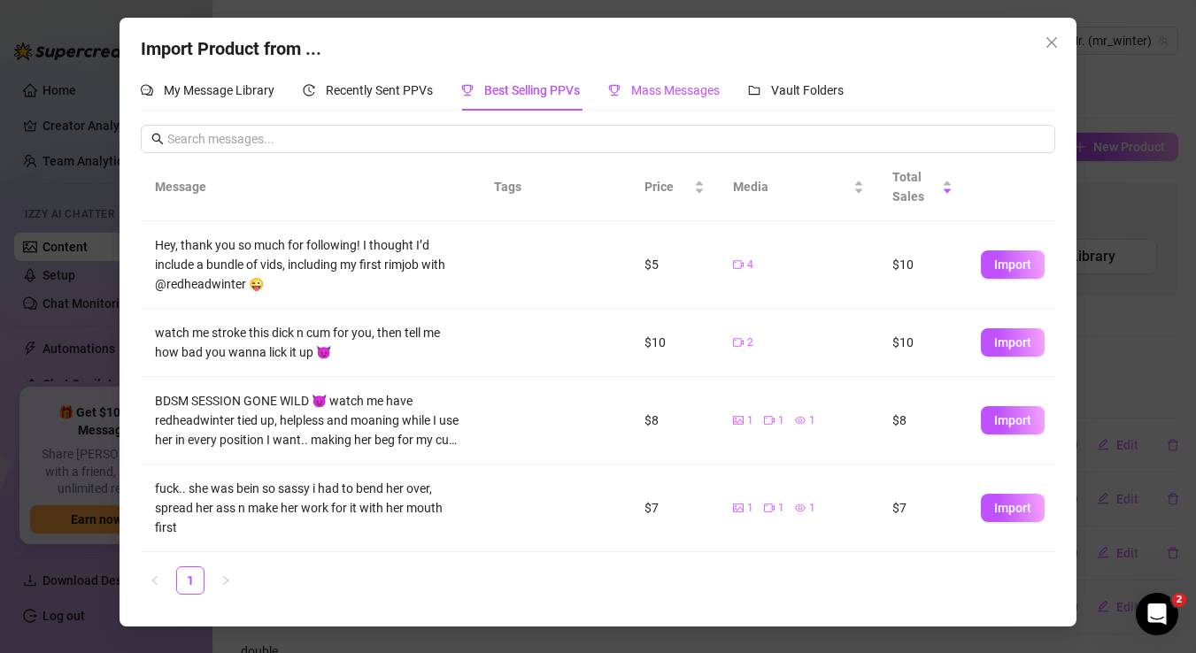
click at [691, 94] on span "Mass Messages" at bounding box center [675, 90] width 89 height 14
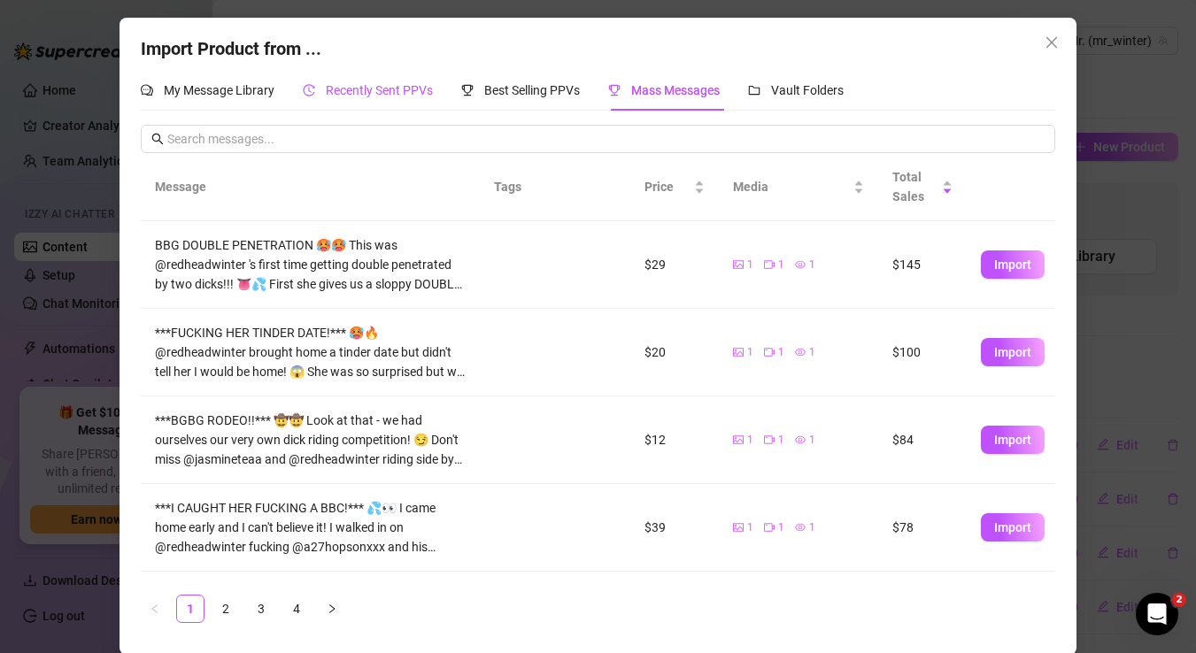
click at [387, 90] on span "Recently Sent PPVs" at bounding box center [379, 90] width 107 height 14
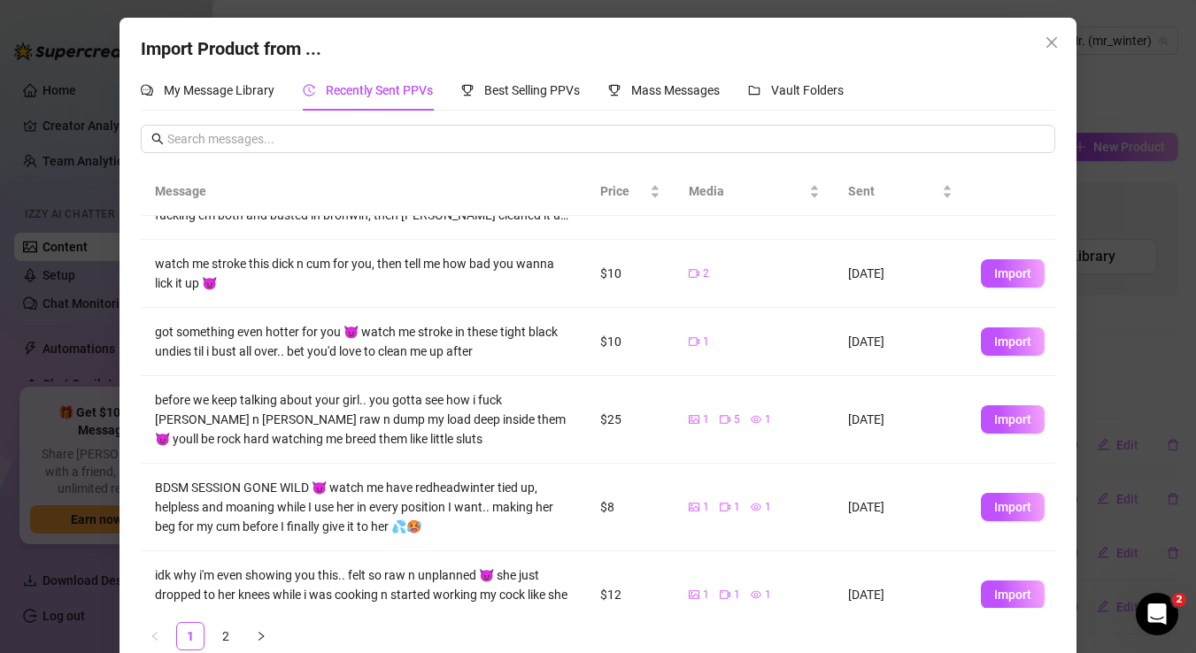
scroll to position [0, 0]
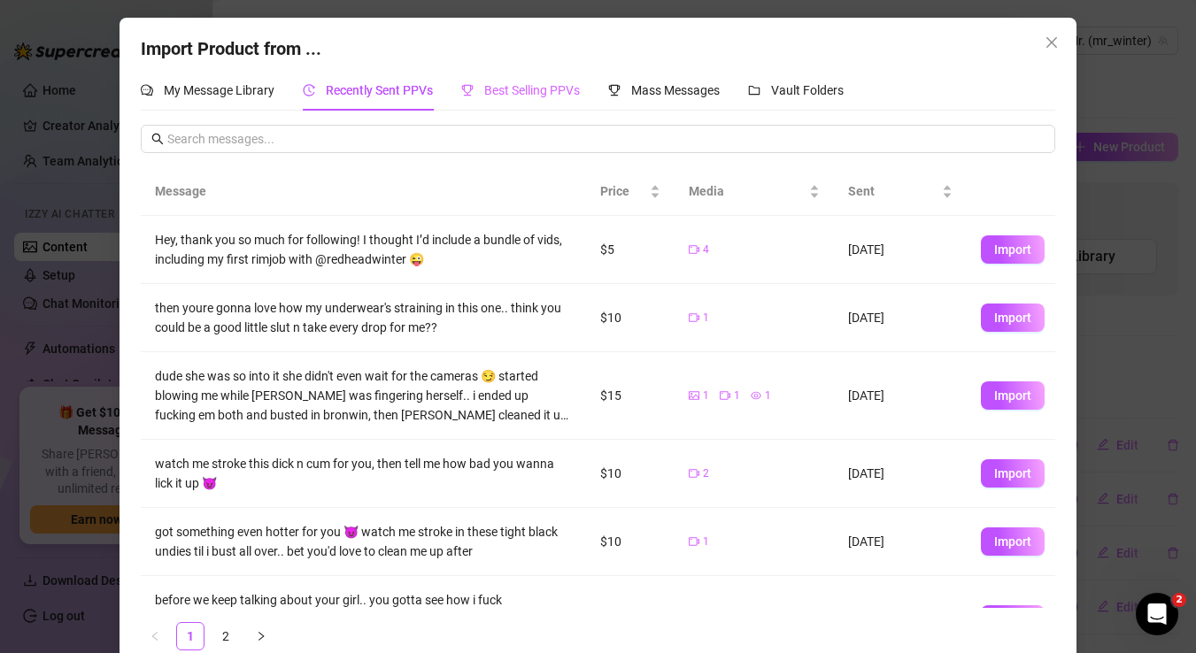
click at [526, 74] on div "Best Selling PPVs" at bounding box center [520, 90] width 119 height 41
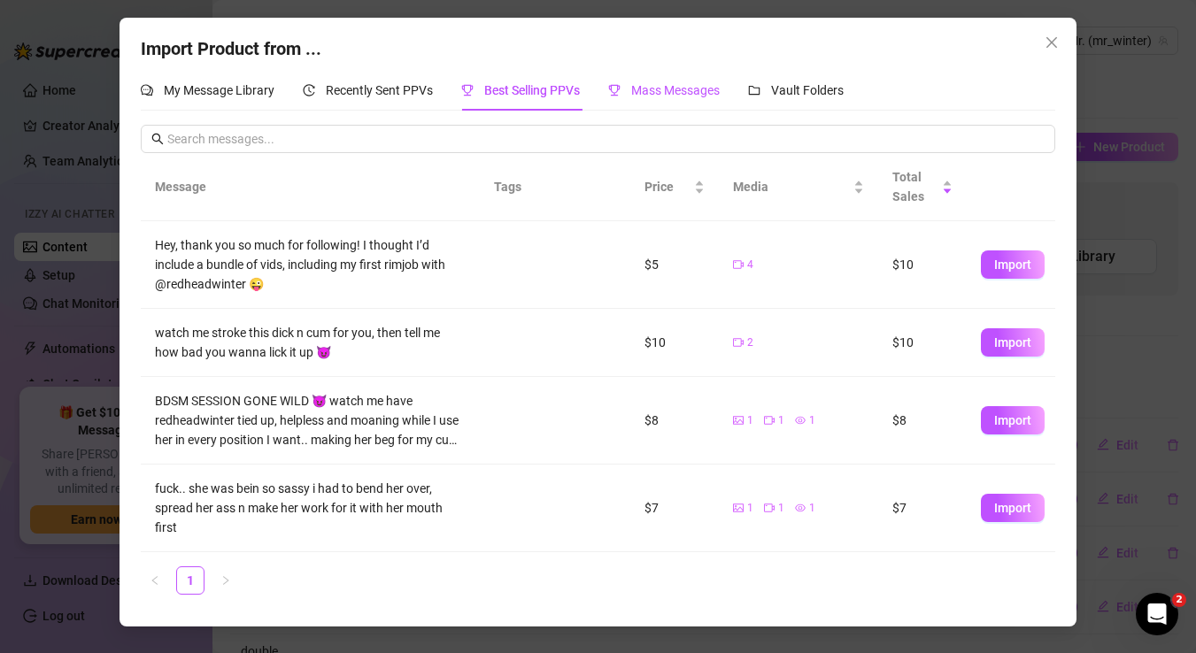
click at [681, 89] on span "Mass Messages" at bounding box center [675, 90] width 89 height 14
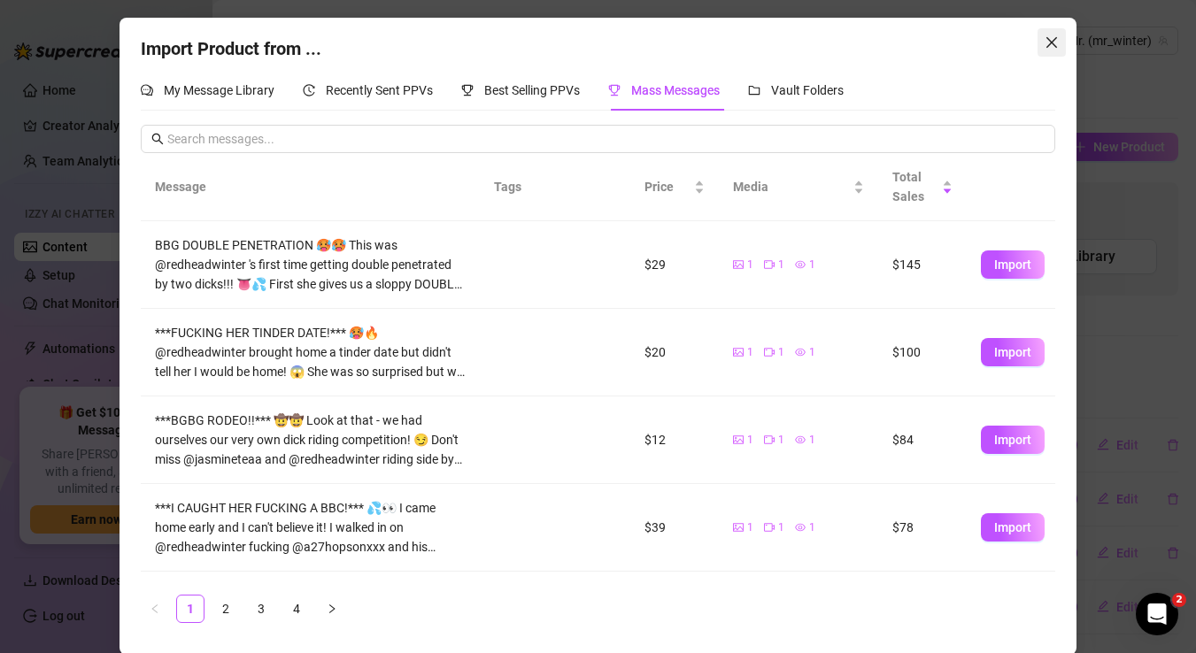
click at [1053, 42] on icon "close" at bounding box center [1051, 42] width 14 height 14
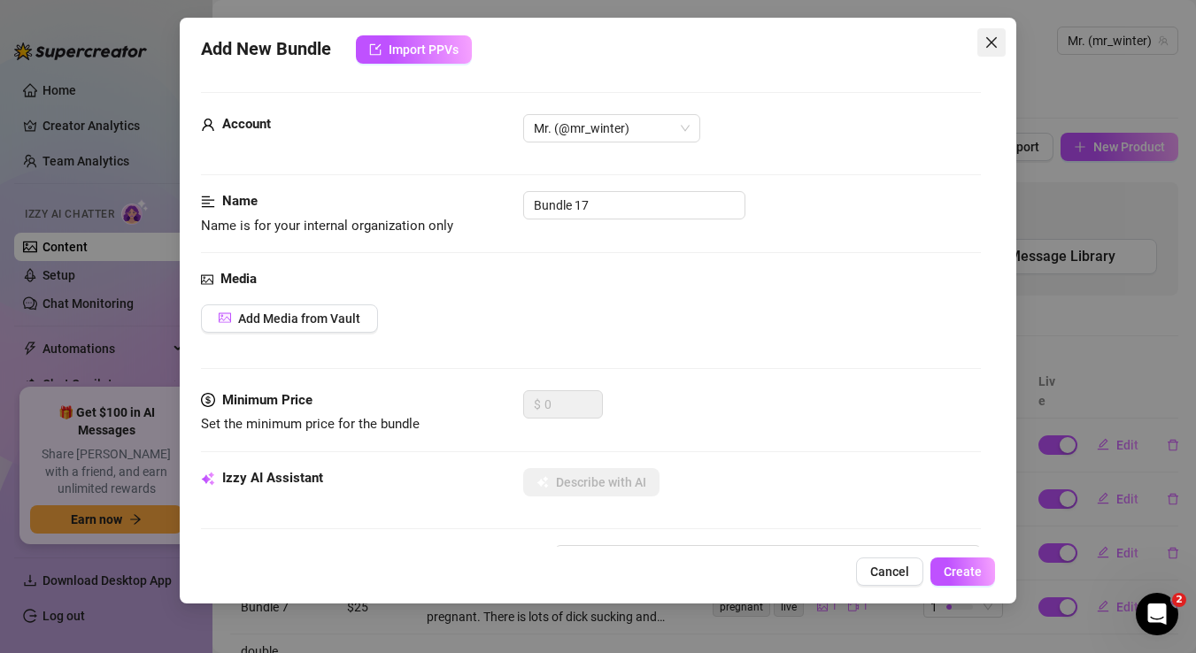
click at [998, 42] on icon "close" at bounding box center [991, 42] width 14 height 14
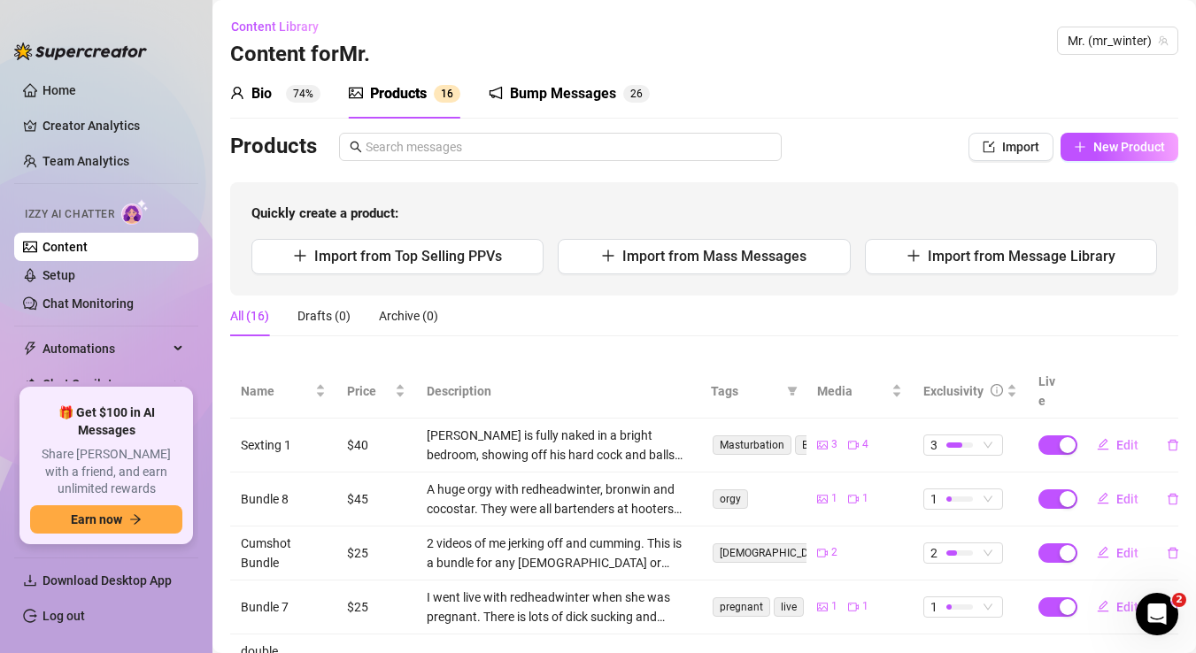
click at [267, 96] on div "Bio" at bounding box center [261, 93] width 20 height 21
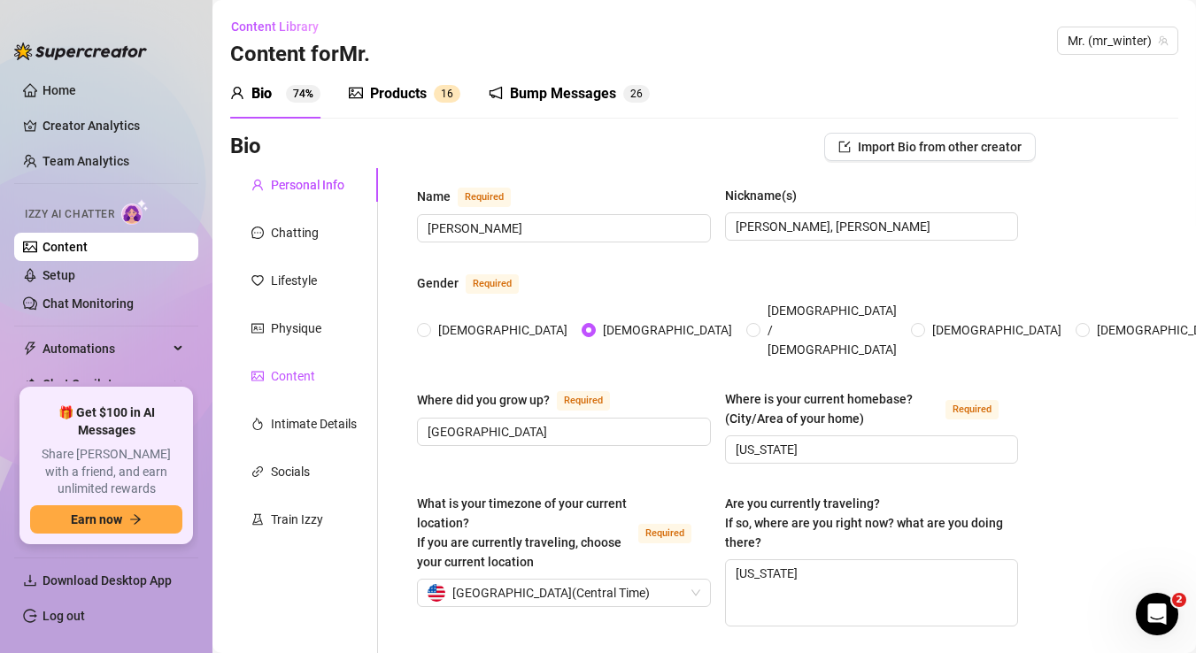
click at [303, 378] on div "Content" at bounding box center [293, 375] width 44 height 19
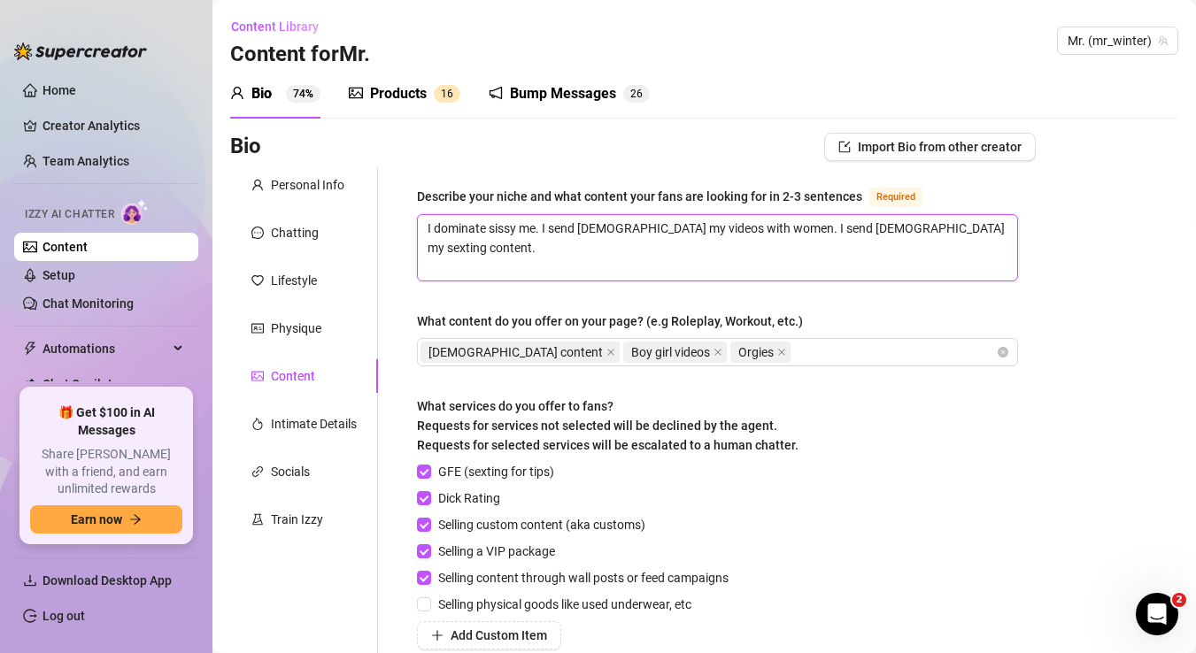
click at [998, 228] on textarea "I dominate sissy me. I send [DEMOGRAPHIC_DATA] my videos with women. I send [DE…" at bounding box center [717, 247] width 599 height 65
click at [537, 225] on textarea "I dominate sissy me. I send [DEMOGRAPHIC_DATA] my videos with women. I send [DE…" at bounding box center [717, 247] width 599 height 65
click at [995, 231] on textarea "I dominate sissy men. I send [DEMOGRAPHIC_DATA] my videos with women. I send [D…" at bounding box center [717, 247] width 599 height 65
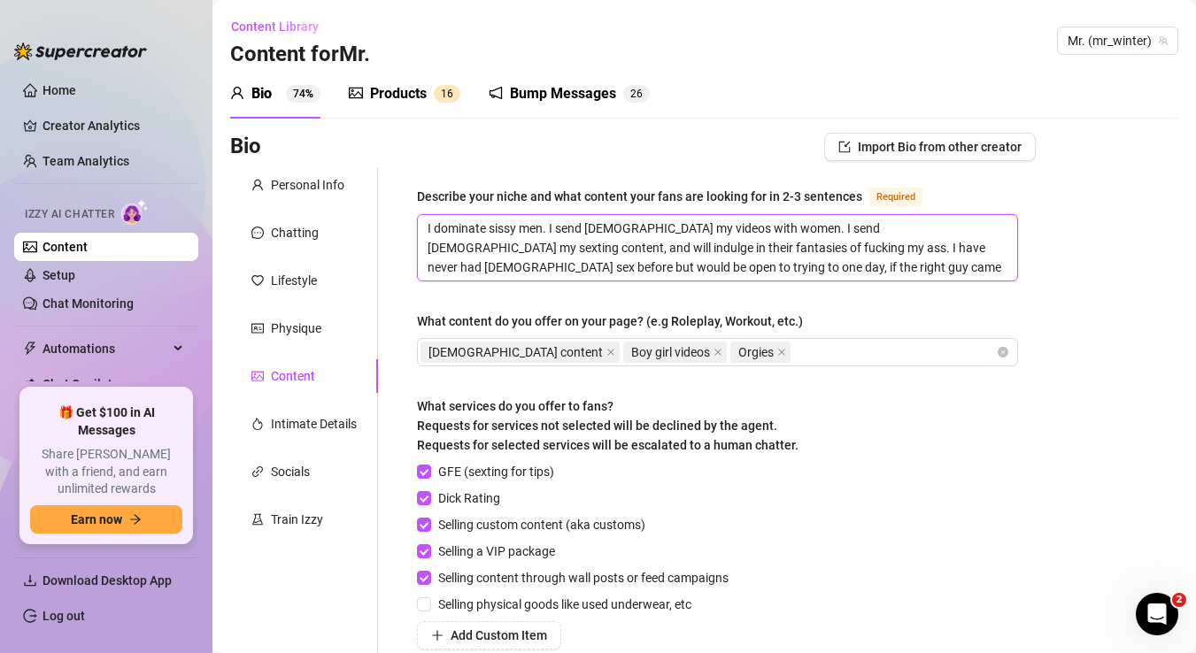
scroll to position [3, 0]
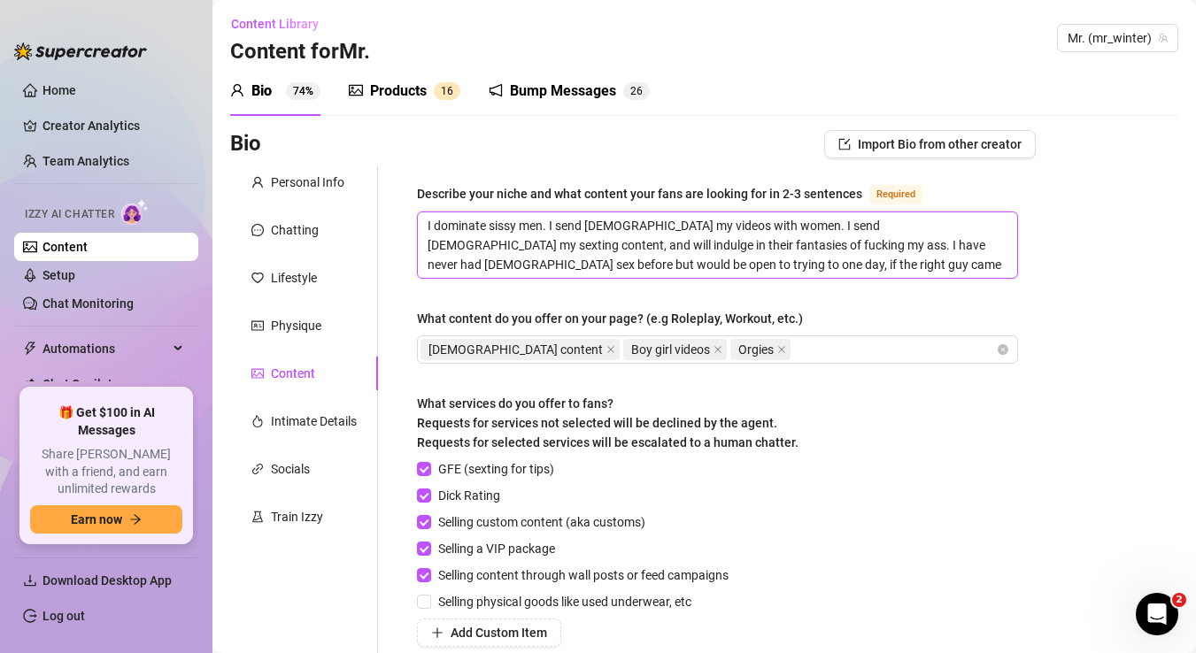
click at [708, 242] on textarea "I dominate sissy men. I send [DEMOGRAPHIC_DATA] my videos with women. I send [D…" at bounding box center [717, 244] width 599 height 65
click at [815, 266] on textarea "I dominate sissy men. I send [DEMOGRAPHIC_DATA] my videos with women. I send [D…" at bounding box center [717, 244] width 599 height 65
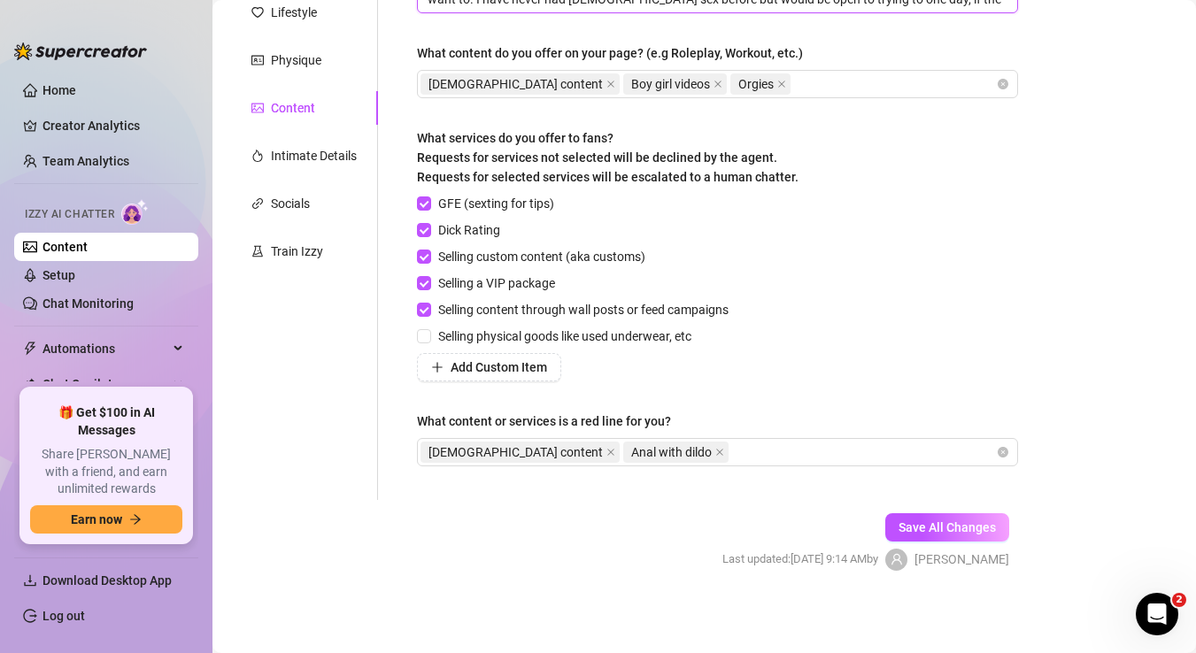
scroll to position [269, 0]
click at [606, 450] on icon "close" at bounding box center [610, 451] width 9 height 9
click at [517, 452] on icon "close" at bounding box center [516, 451] width 9 height 9
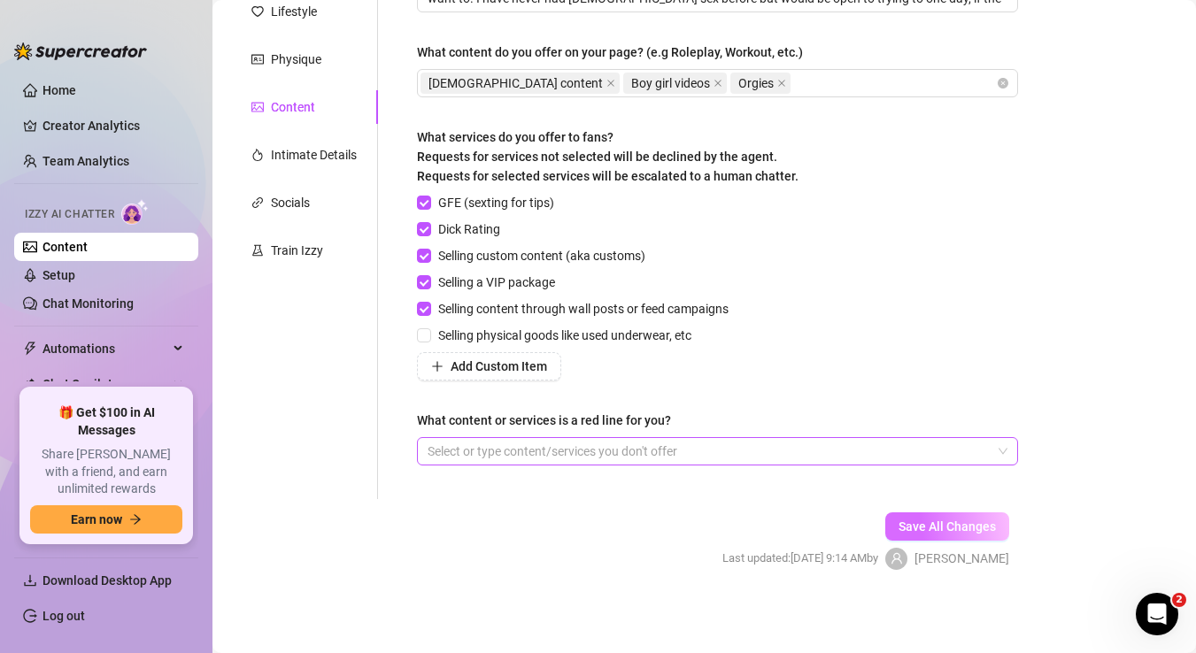
click at [958, 527] on span "Save All Changes" at bounding box center [946, 527] width 97 height 14
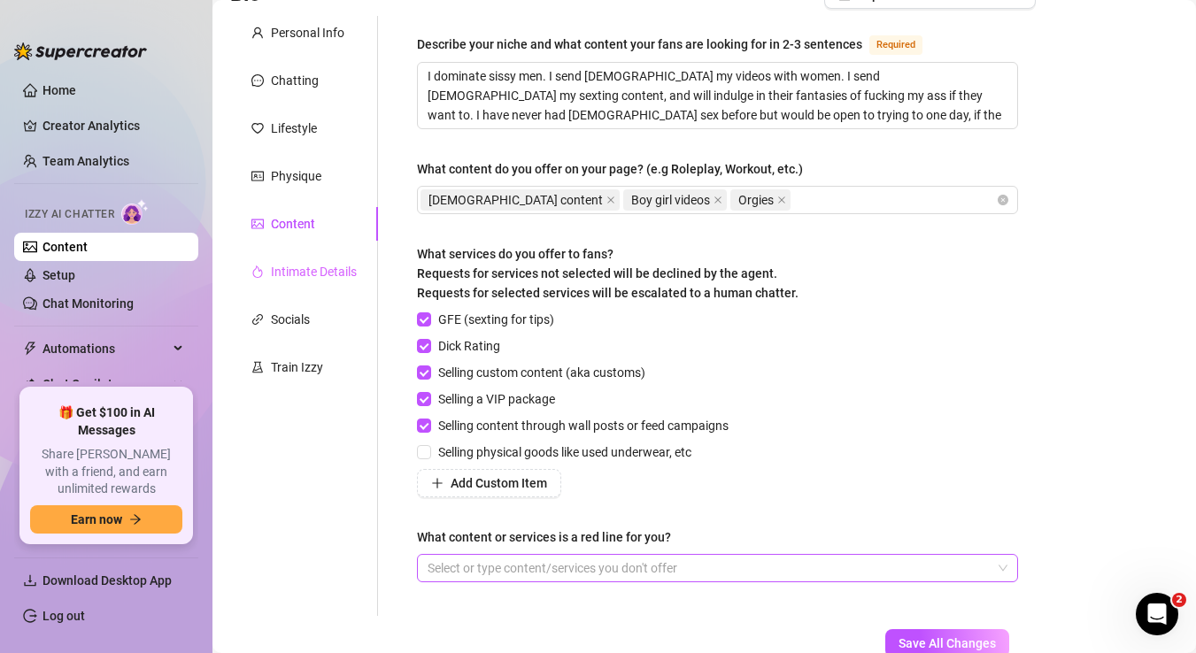
scroll to position [118, 0]
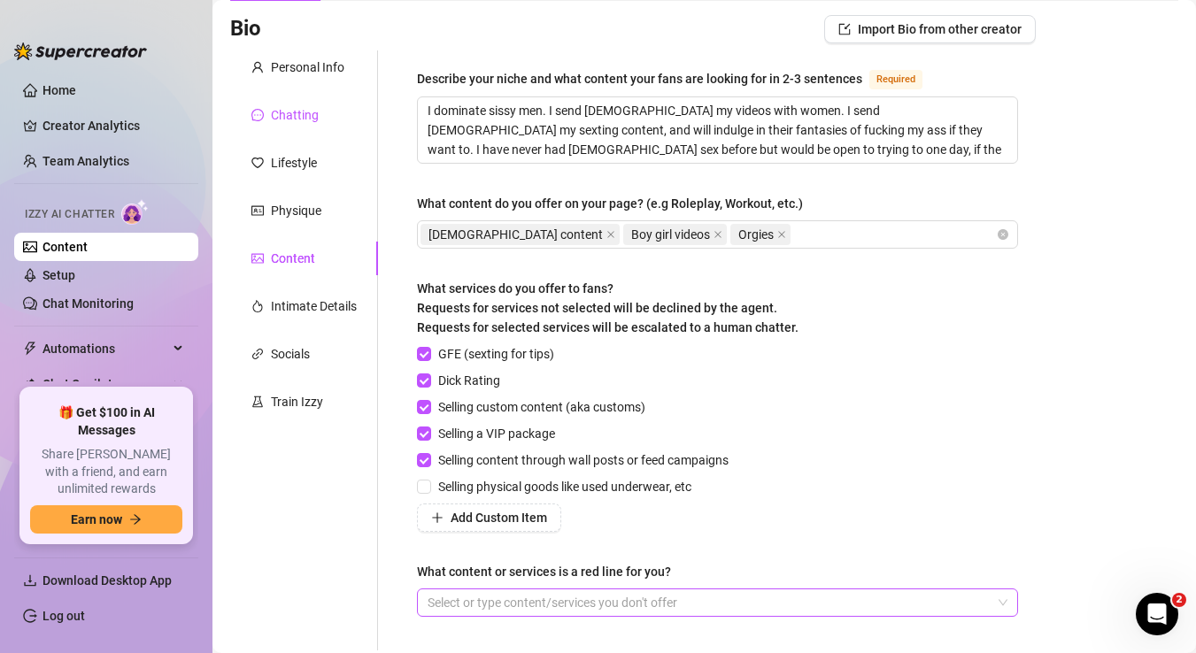
click at [286, 112] on div "Chatting" at bounding box center [295, 114] width 48 height 19
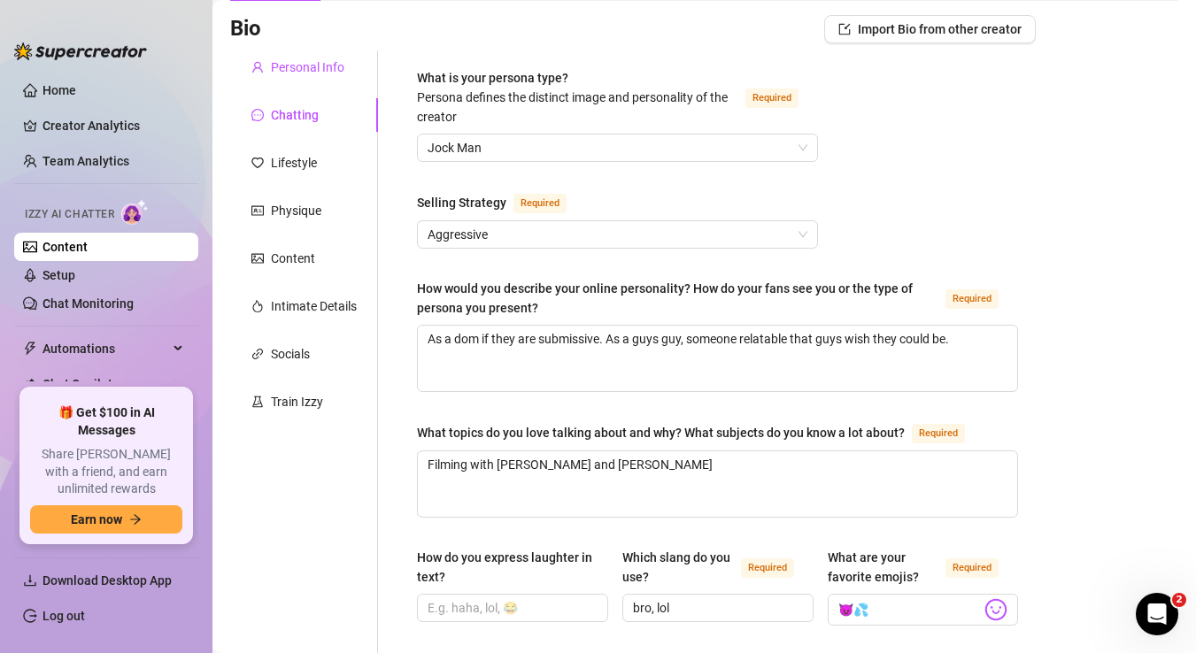
click at [300, 63] on div "Personal Info" at bounding box center [307, 67] width 73 height 19
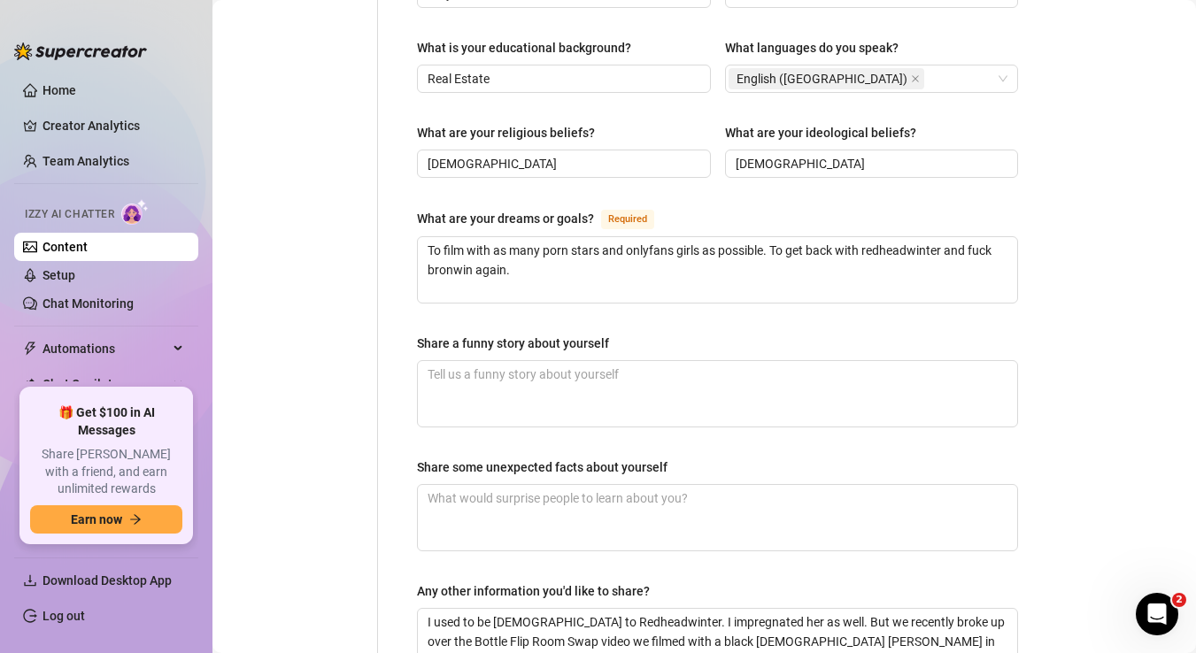
scroll to position [983, 0]
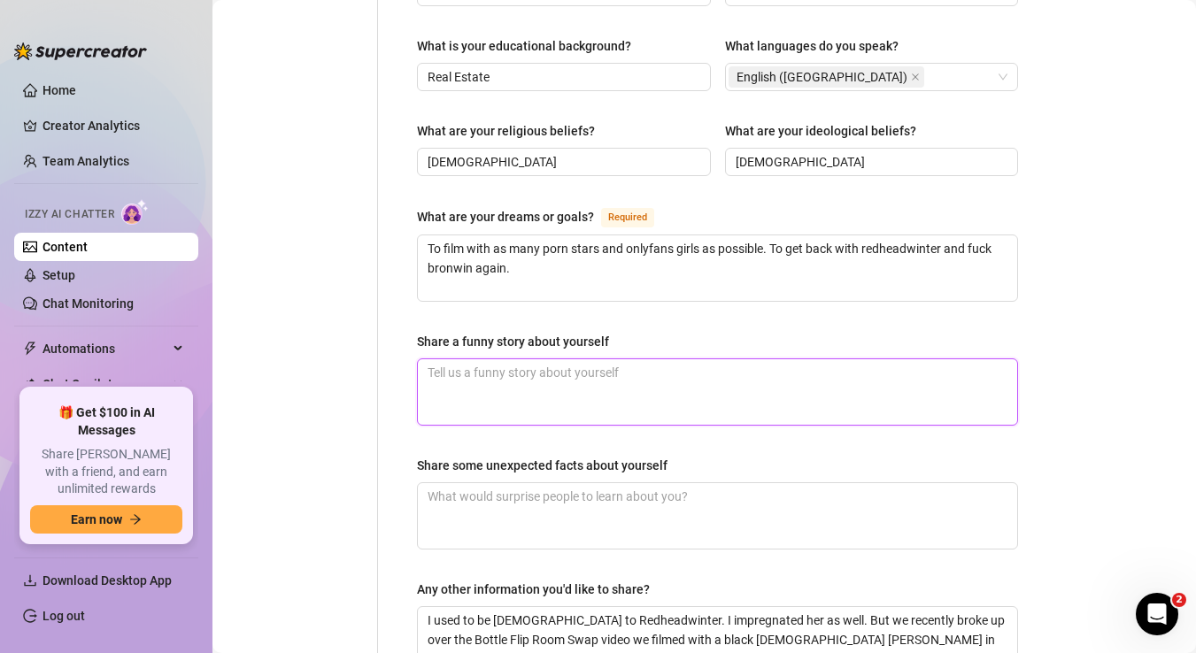
click at [479, 359] on textarea "Share a funny story about yourself" at bounding box center [717, 391] width 599 height 65
click at [606, 359] on textarea "Redheadwinter and I once filmed in an airbnb" at bounding box center [717, 391] width 599 height 65
click at [780, 359] on textarea "Redheadwinter and I once filmed a blowjob scene in an airbnb" at bounding box center [717, 391] width 599 height 65
drag, startPoint x: 947, startPoint y: 350, endPoint x: 874, endPoint y: 345, distance: 73.6
click at [874, 359] on textarea "Redheadwinter and I once filmed a blowjob scene in an airbnb and they found out…" at bounding box center [717, 391] width 599 height 65
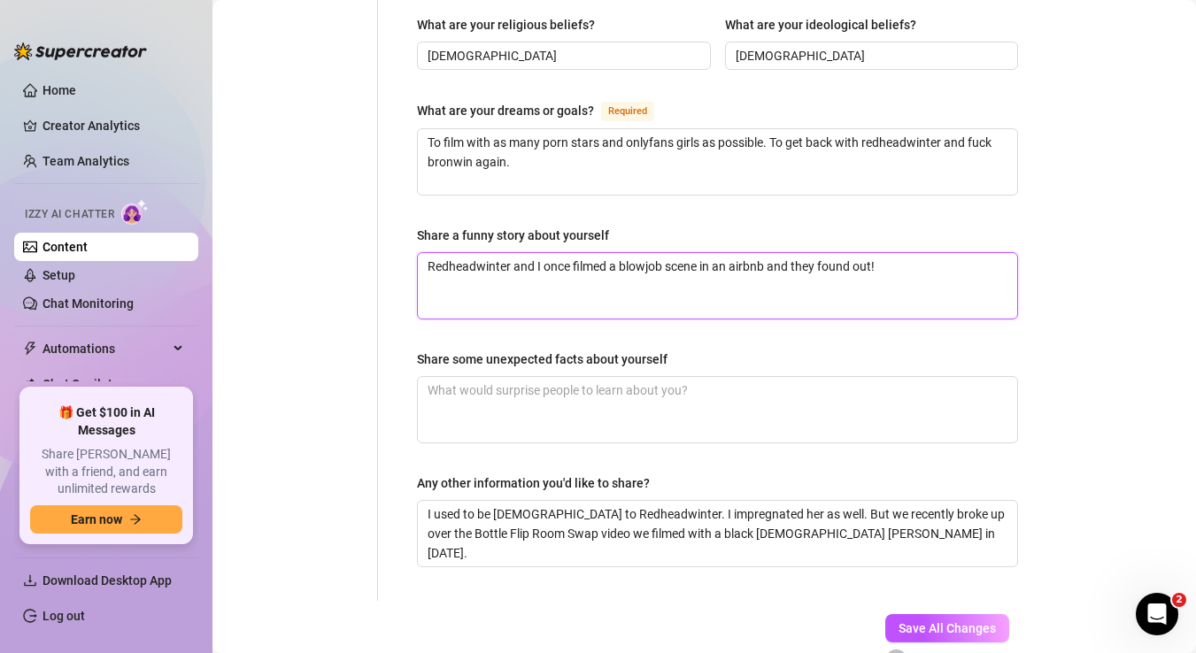
scroll to position [1103, 0]
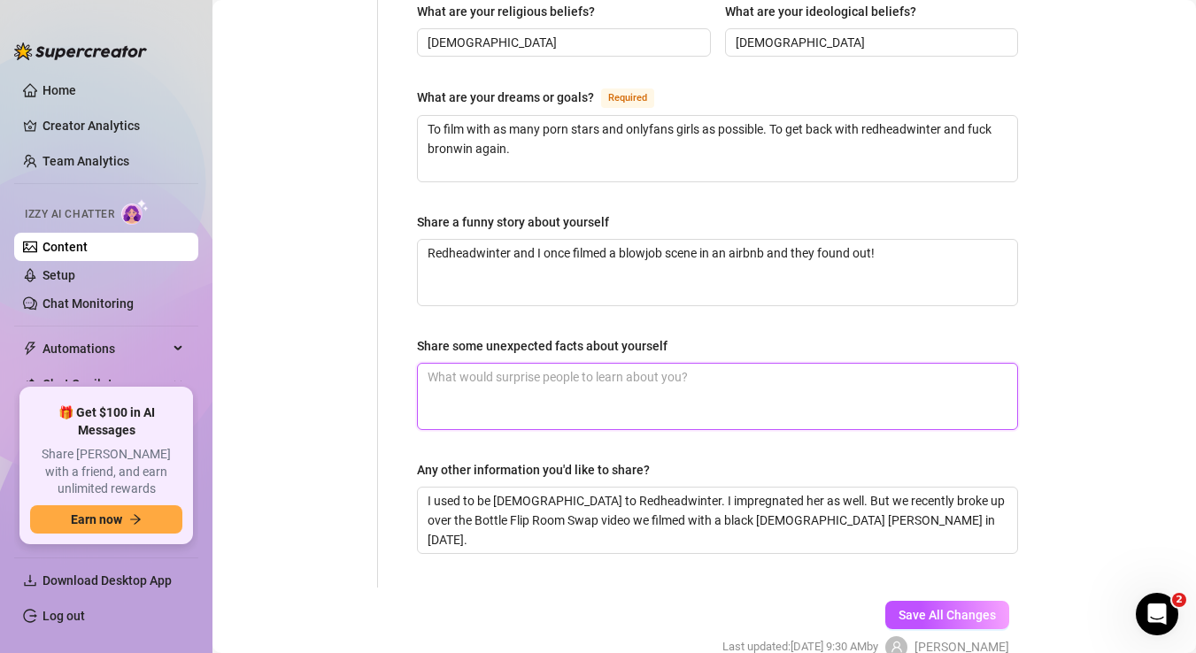
click at [635, 364] on textarea "Share some unexpected facts about yourself" at bounding box center [717, 396] width 599 height 65
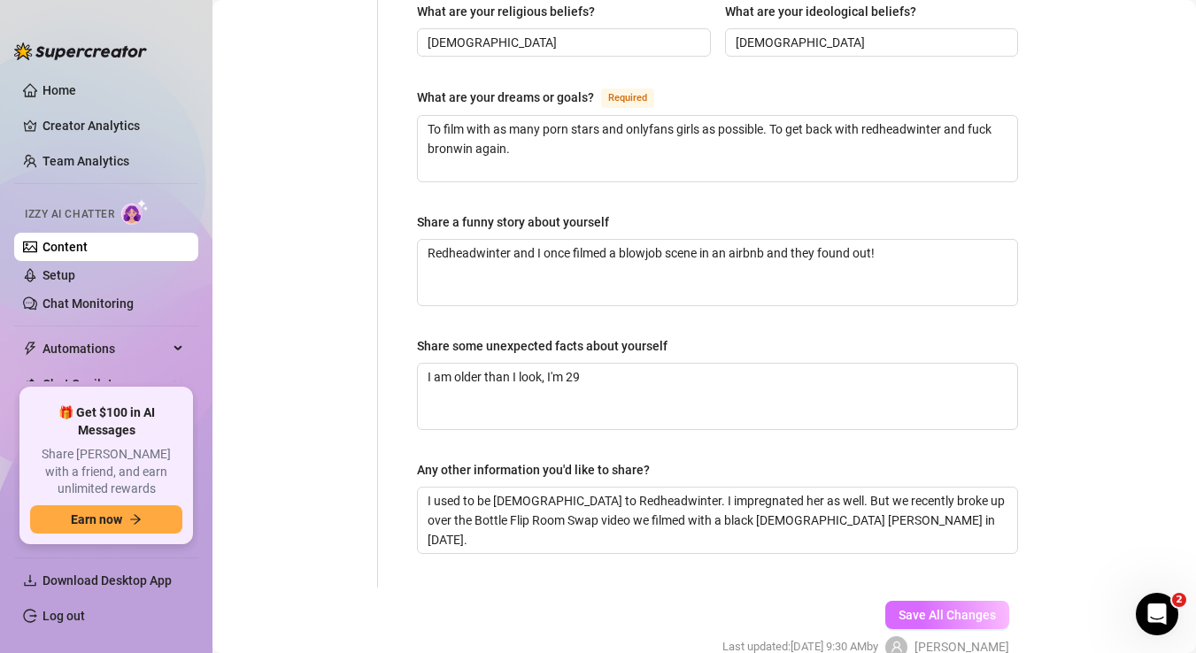
click at [938, 608] on span "Save All Changes" at bounding box center [946, 615] width 97 height 14
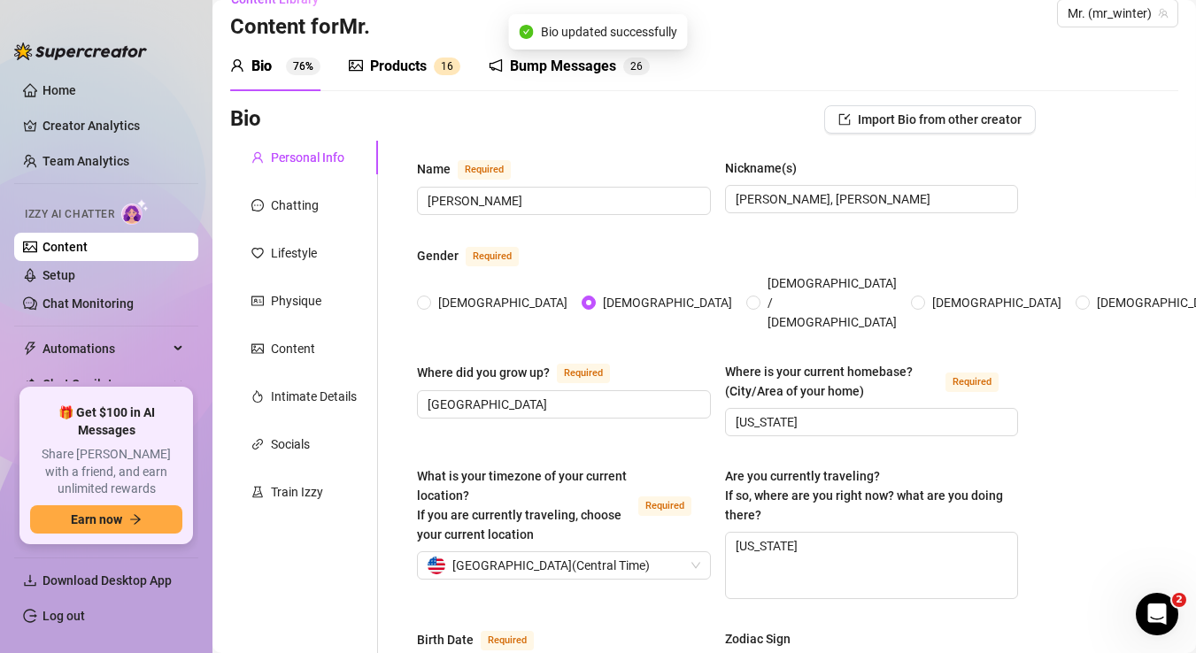
scroll to position [0, 0]
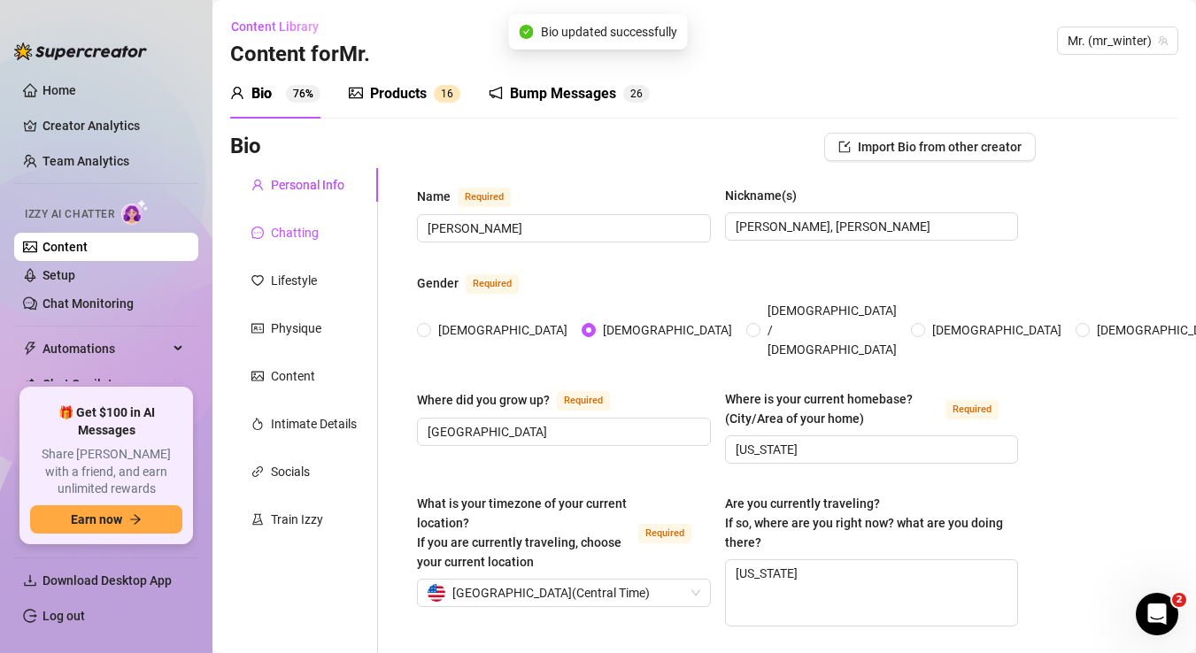
click at [317, 241] on div "Chatting" at bounding box center [295, 232] width 48 height 19
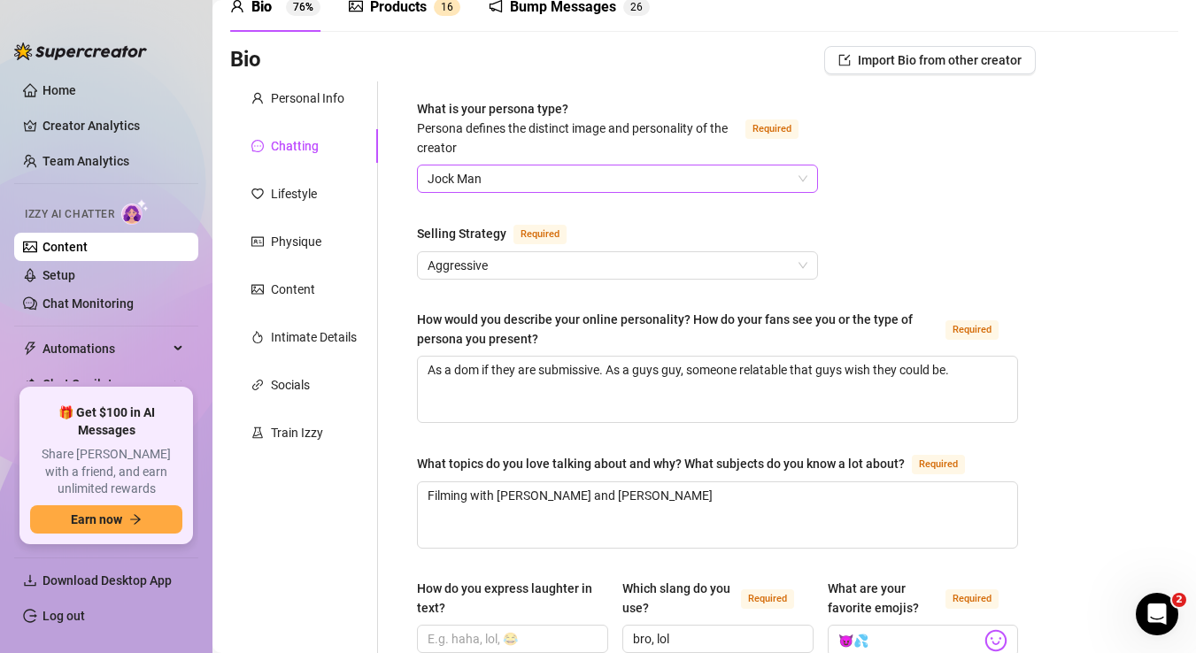
scroll to position [96, 0]
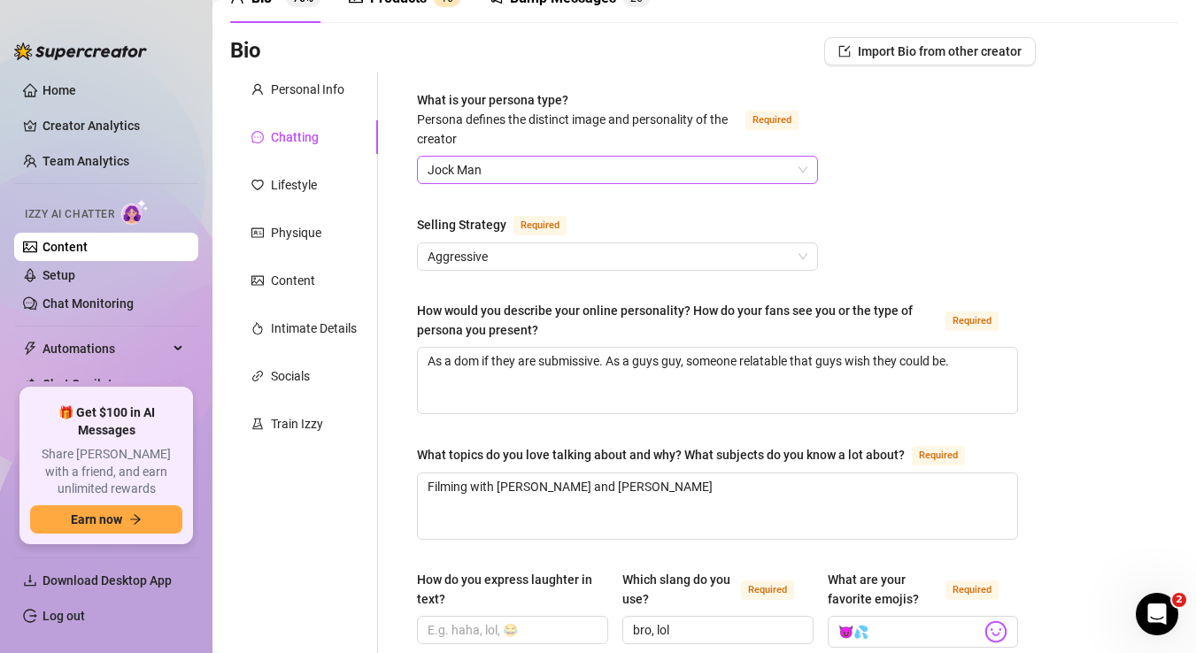
click at [564, 264] on span "Aggressive" at bounding box center [617, 256] width 380 height 27
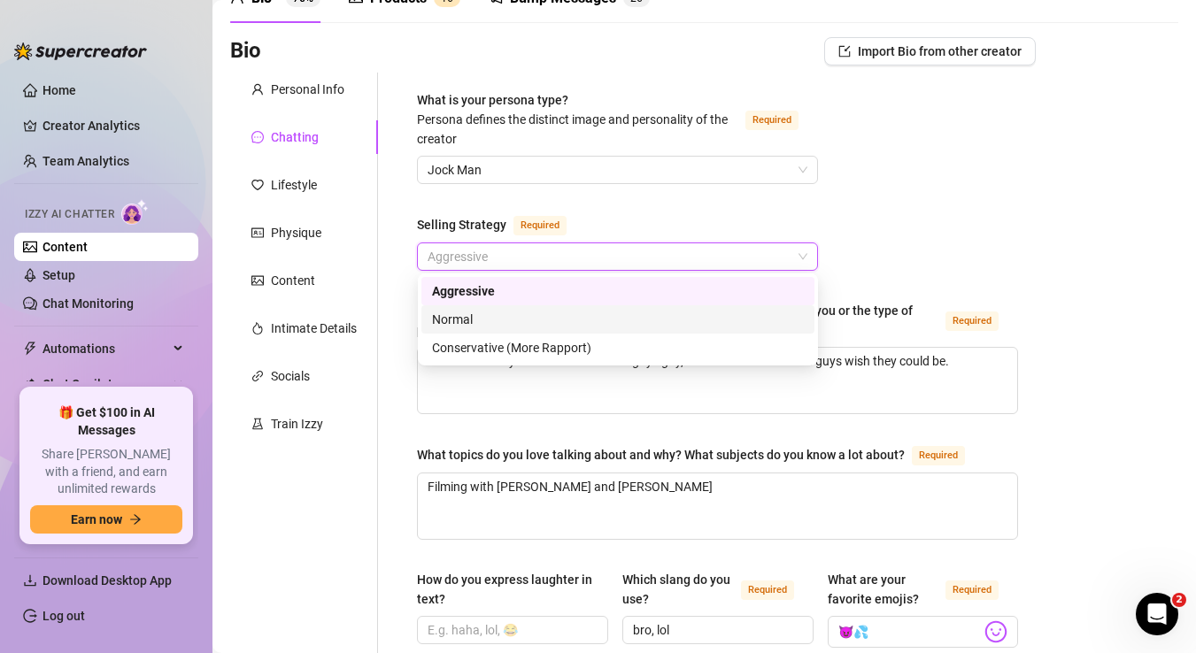
click at [550, 316] on div "Normal" at bounding box center [618, 319] width 372 height 19
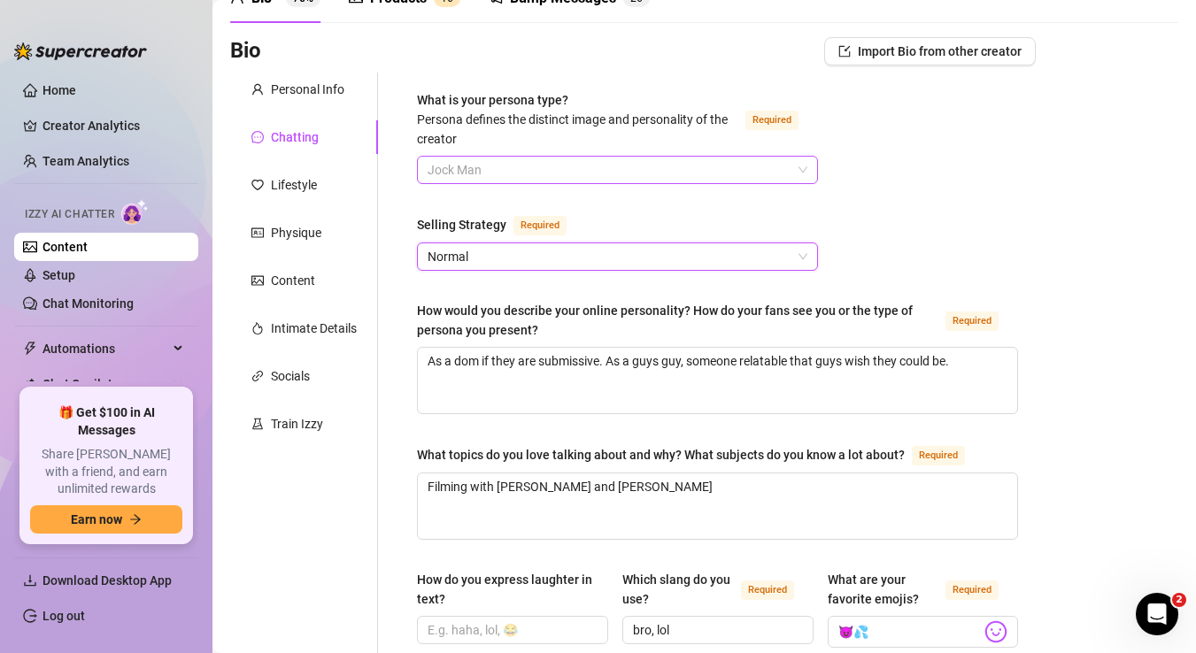
click at [688, 172] on span "Jock Man" at bounding box center [617, 170] width 380 height 27
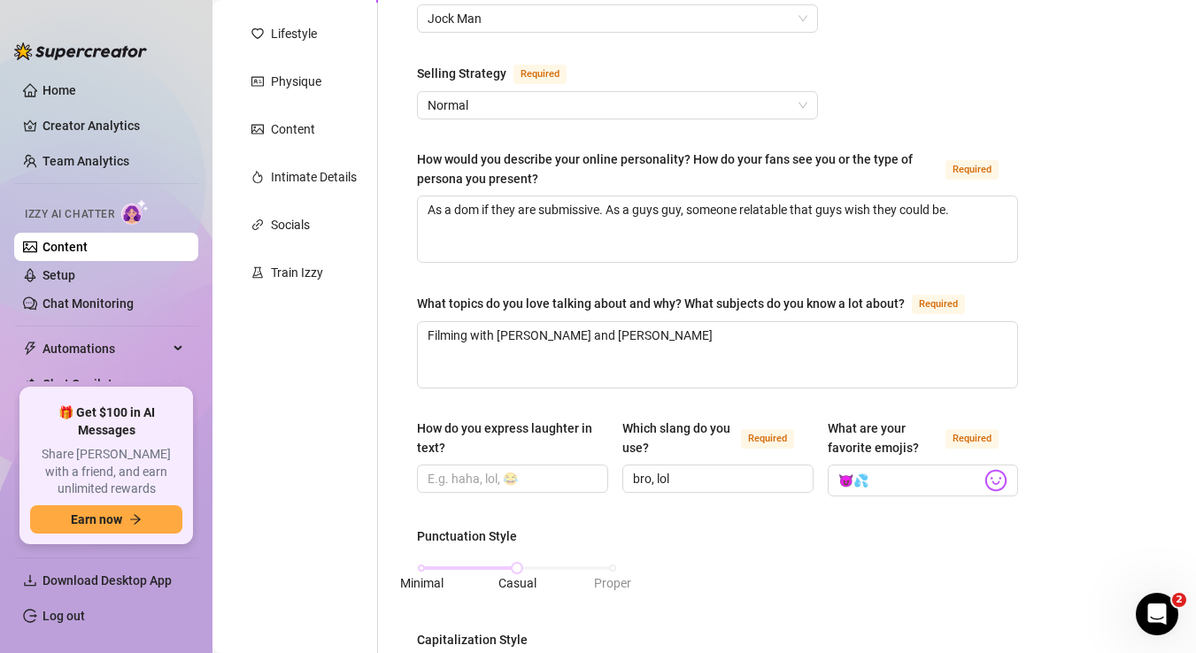
scroll to position [250, 0]
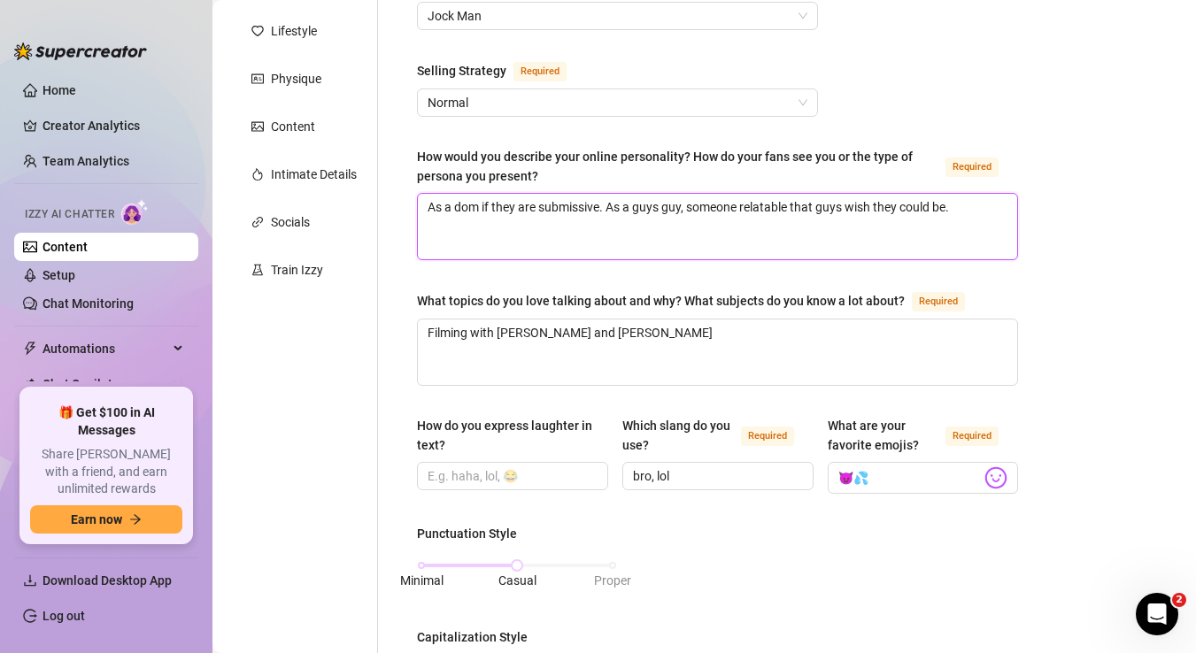
click at [992, 204] on textarea "As a dom if they are submissive. As a guys guy, someone relatable that guys wis…" at bounding box center [717, 226] width 599 height 65
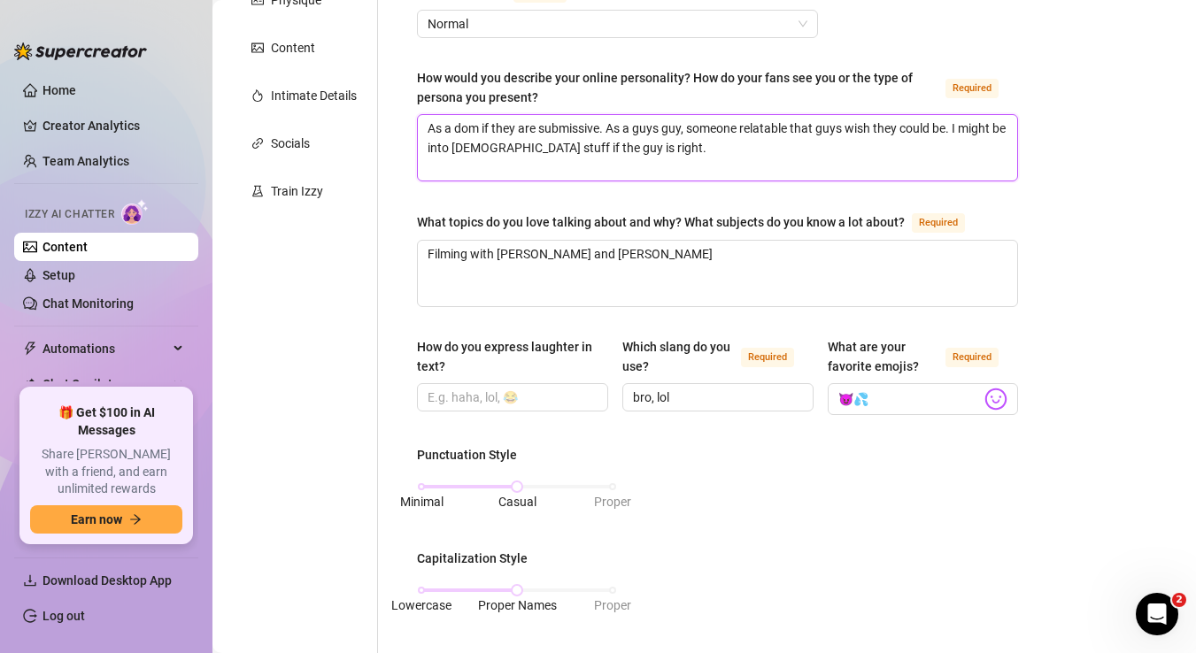
scroll to position [333, 0]
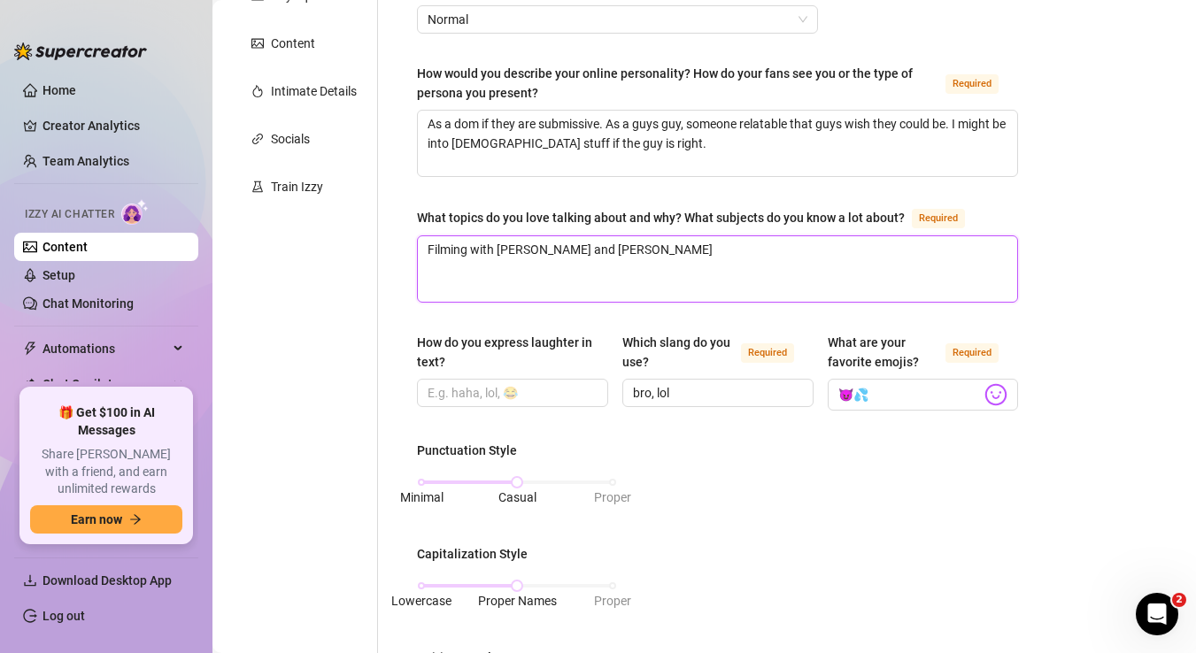
click at [812, 254] on textarea "Filming with [PERSON_NAME] and [PERSON_NAME]" at bounding box center [717, 268] width 599 height 65
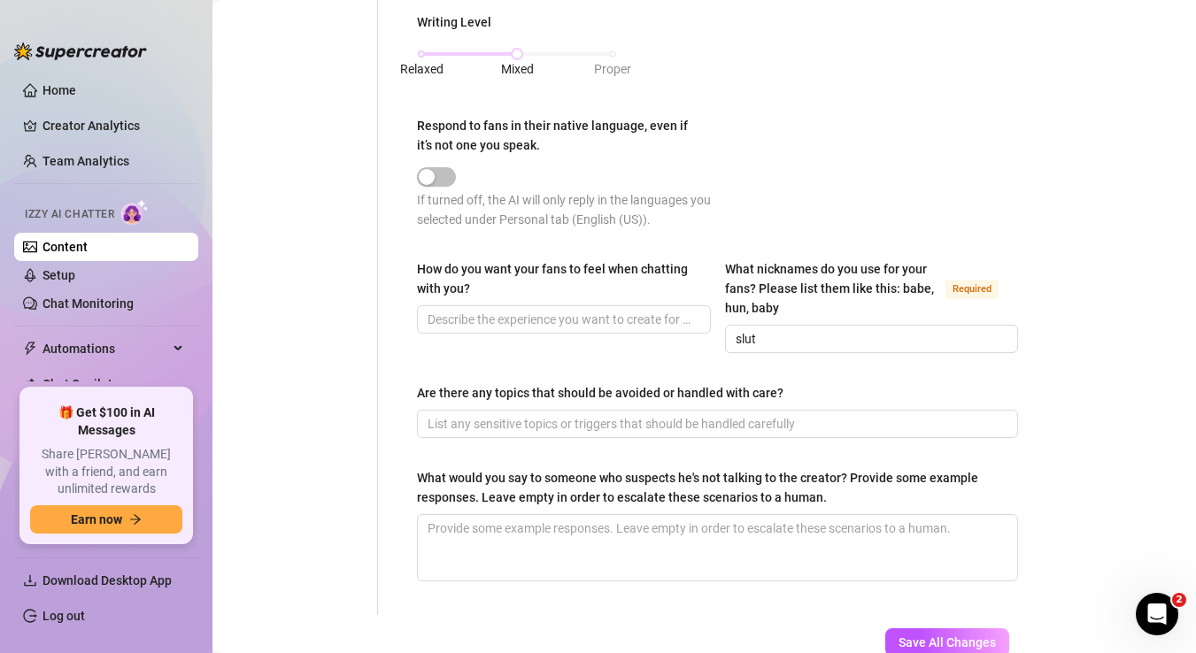
scroll to position [971, 0]
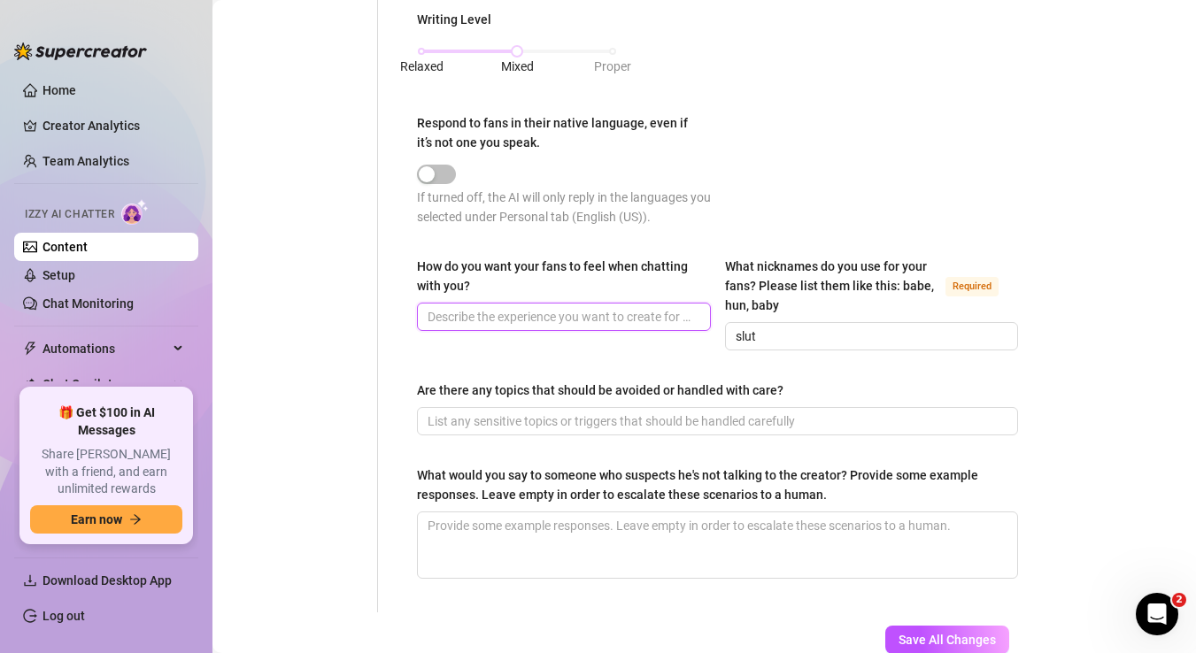
click at [533, 316] on input "How do you want your fans to feel when chatting with you?" at bounding box center [561, 316] width 269 height 19
click at [620, 313] on input "Heard and understood, sissy fans gegraded" at bounding box center [561, 316] width 269 height 19
click at [685, 318] on input "Heard and understood, sissy fans degraded" at bounding box center [561, 316] width 269 height 19
click at [750, 215] on div "Punctuation Style Minimal Casual Proper Capitalization Style Lowercase Proper N…" at bounding box center [717, 23] width 601 height 440
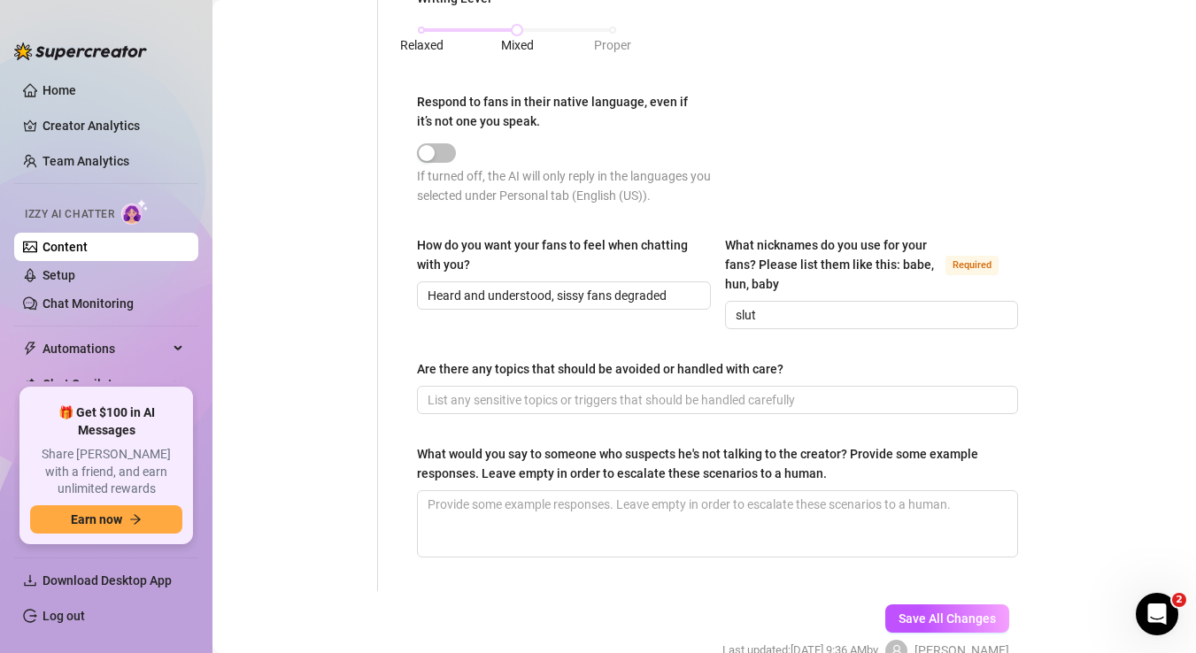
scroll to position [994, 0]
click at [786, 312] on input "slut" at bounding box center [869, 313] width 269 height 19
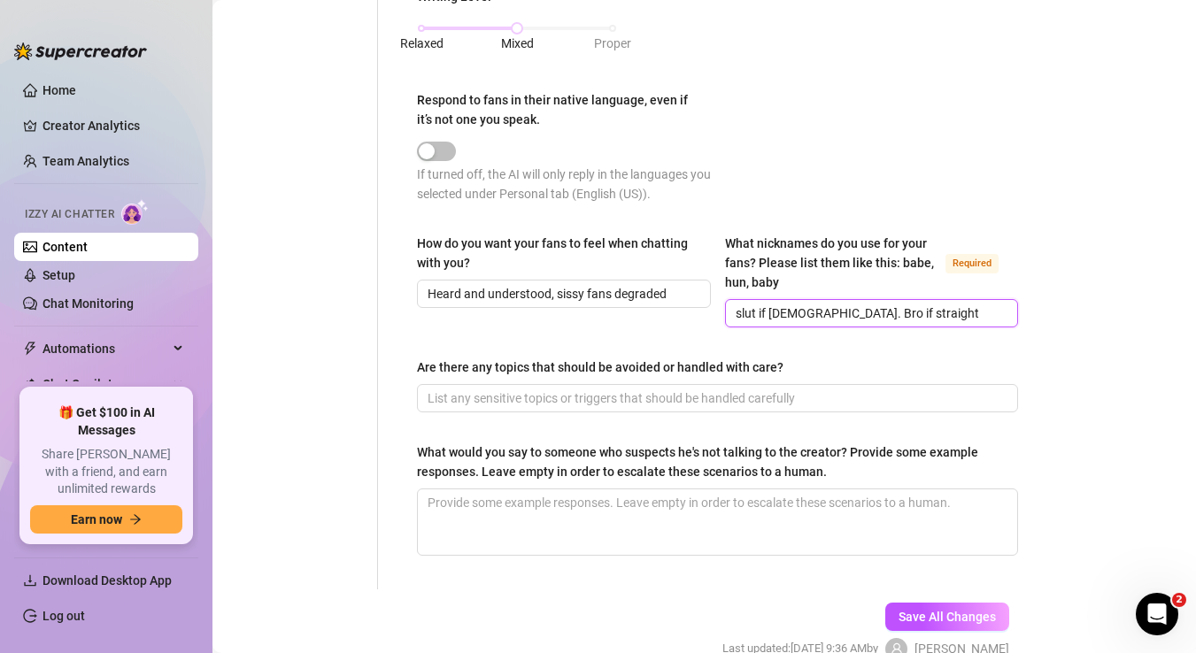
click at [739, 312] on input "slut if [DEMOGRAPHIC_DATA]. Bro if straight" at bounding box center [869, 313] width 269 height 19
click at [594, 335] on div "How do you want your fans to feel when chatting with you? Heard and understood,…" at bounding box center [717, 289] width 601 height 110
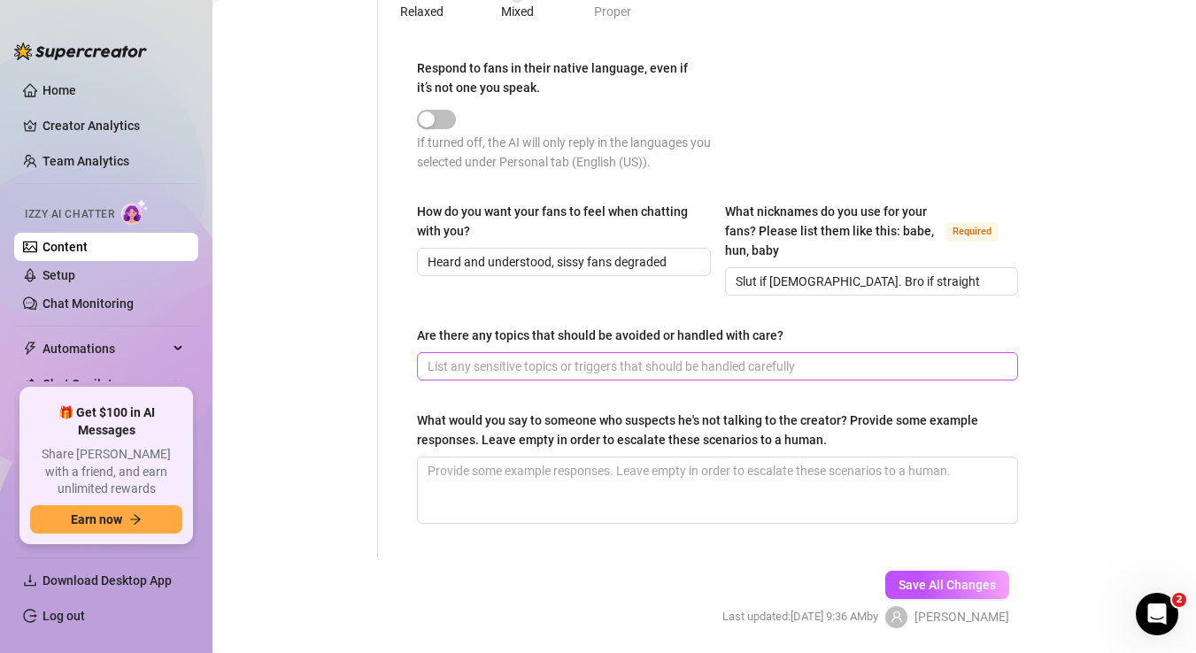
scroll to position [1028, 0]
click at [574, 360] on input "Are there any topics that should be avoided or handled with care?" at bounding box center [715, 364] width 576 height 19
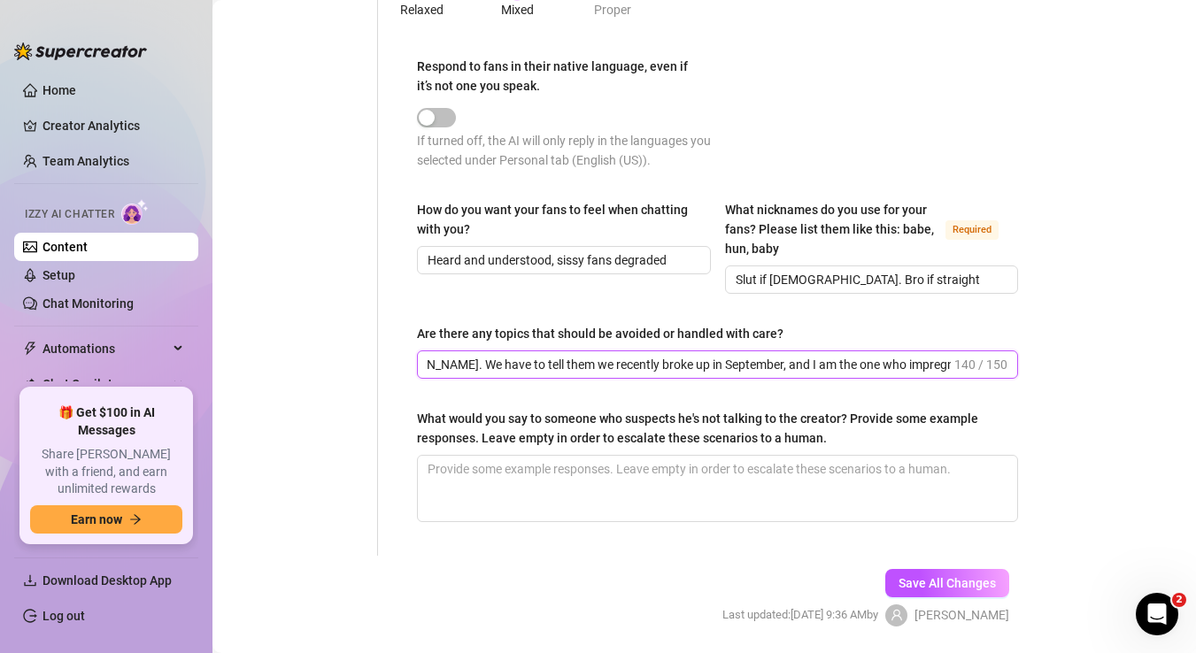
scroll to position [0, 264]
click at [875, 364] on input "Fans asking about my relationship with [PERSON_NAME]. We have to tell them we r…" at bounding box center [688, 364] width 523 height 19
click at [908, 361] on input "Fans asking about my relationship with [PERSON_NAME]. We have to tell them we r…" at bounding box center [688, 364] width 523 height 19
click at [736, 357] on input "Fans asking about my relationship with [PERSON_NAME]. We have to tell them we r…" at bounding box center [688, 364] width 523 height 19
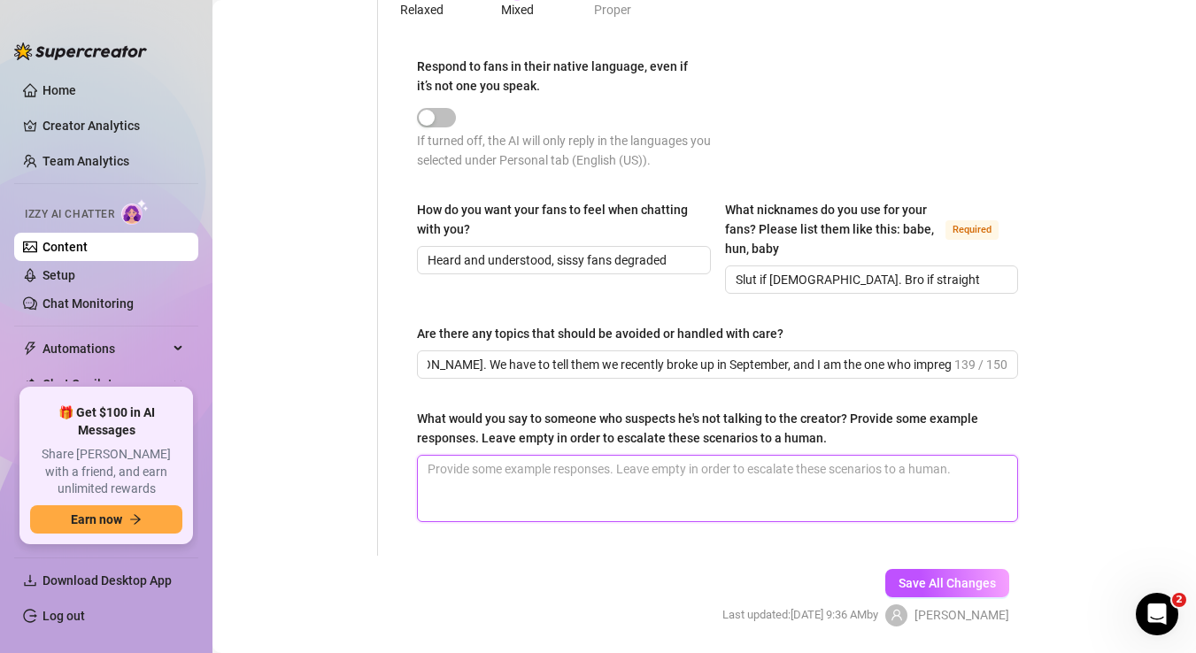
click at [600, 483] on textarea "What would you say to someone who suspects he's not talking to the creator? Pro…" at bounding box center [717, 488] width 599 height 65
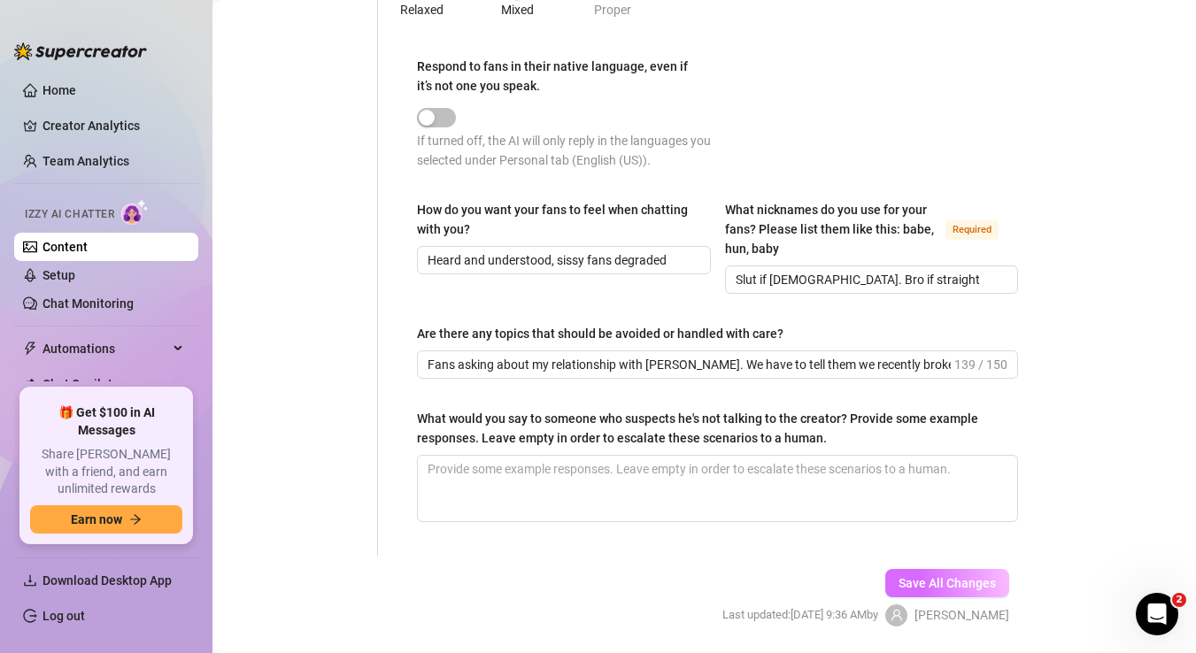
click at [919, 576] on span "Save All Changes" at bounding box center [946, 583] width 97 height 14
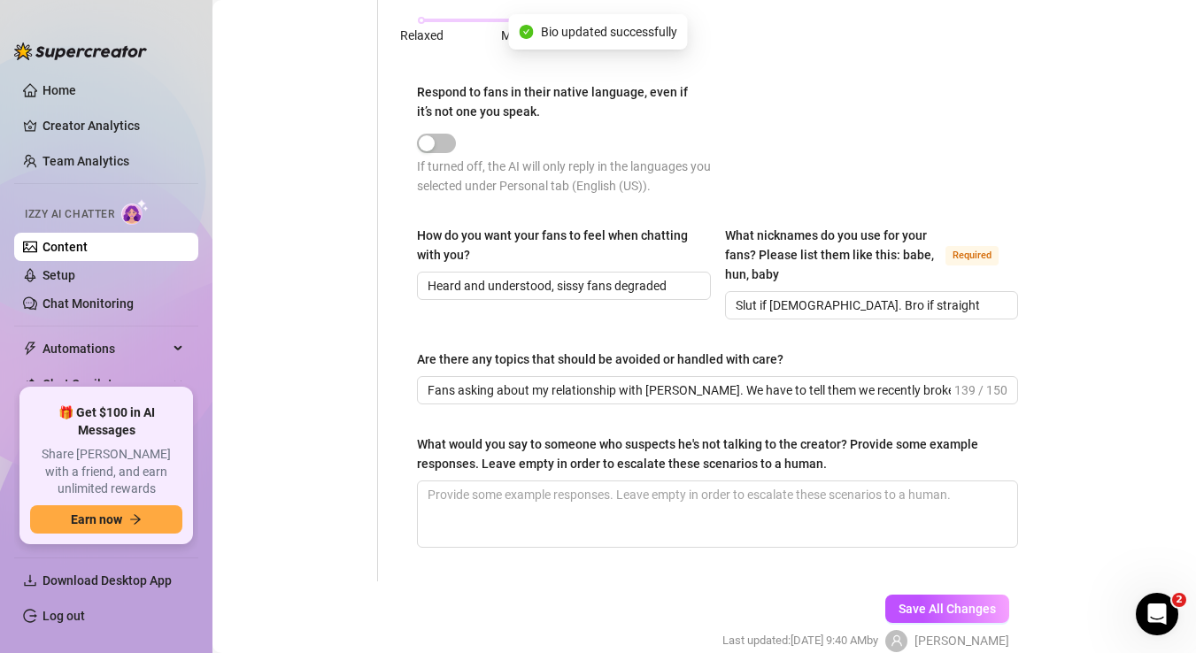
scroll to position [991, 0]
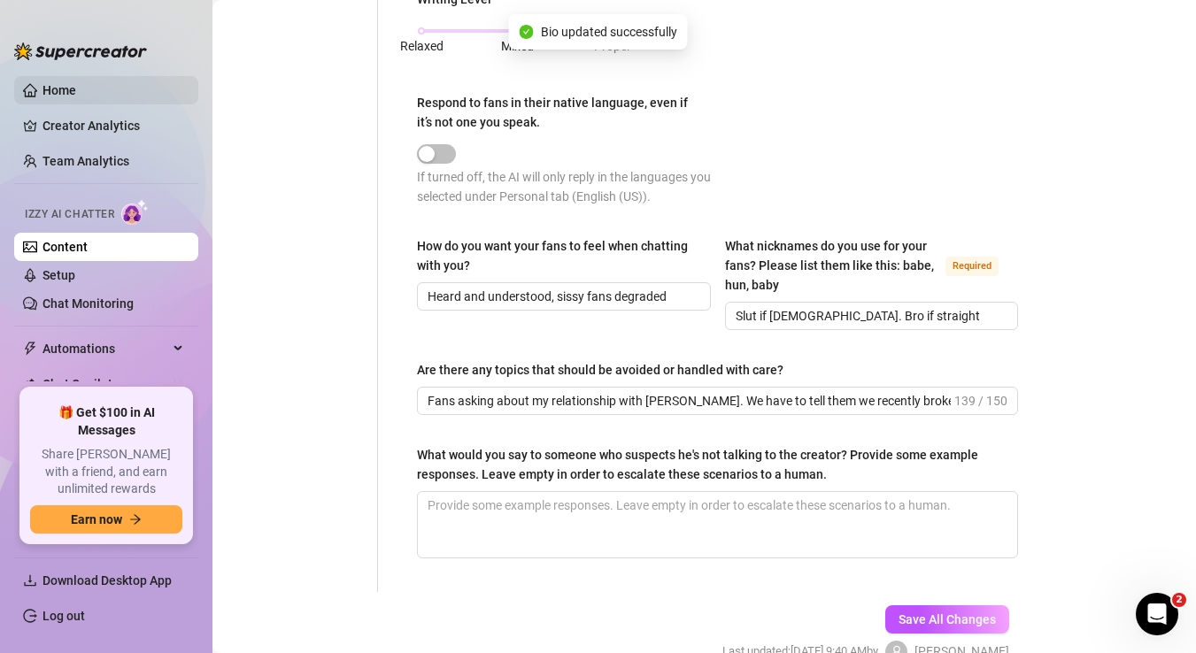
click at [76, 89] on link "Home" at bounding box center [59, 90] width 34 height 14
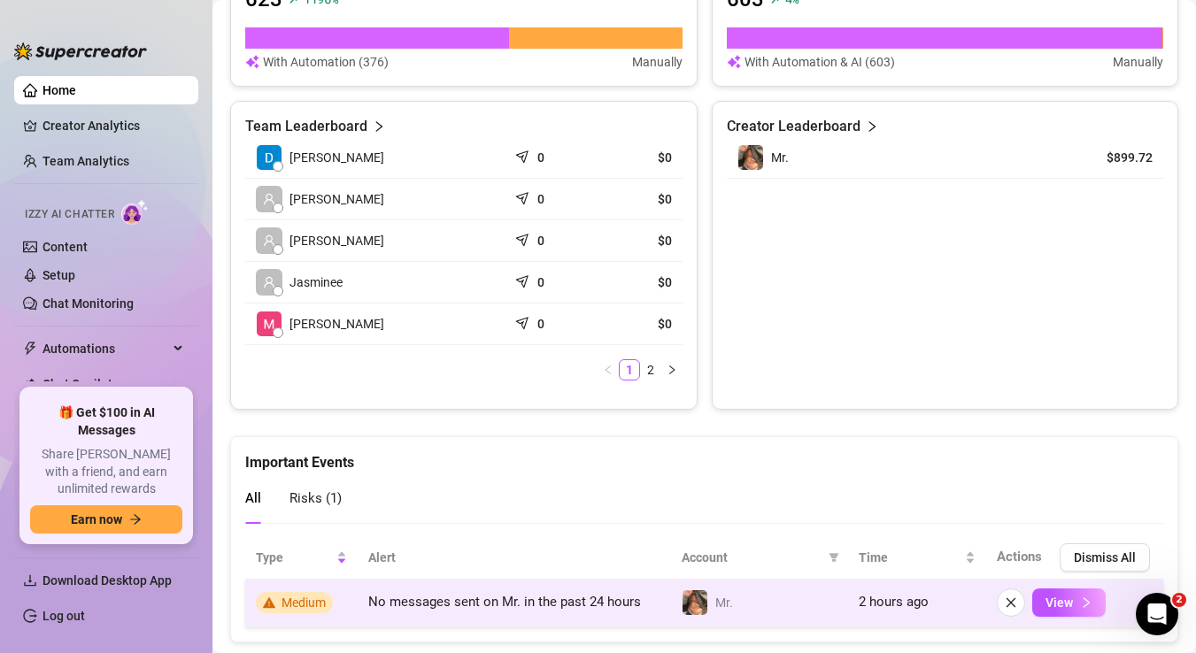
scroll to position [845, 0]
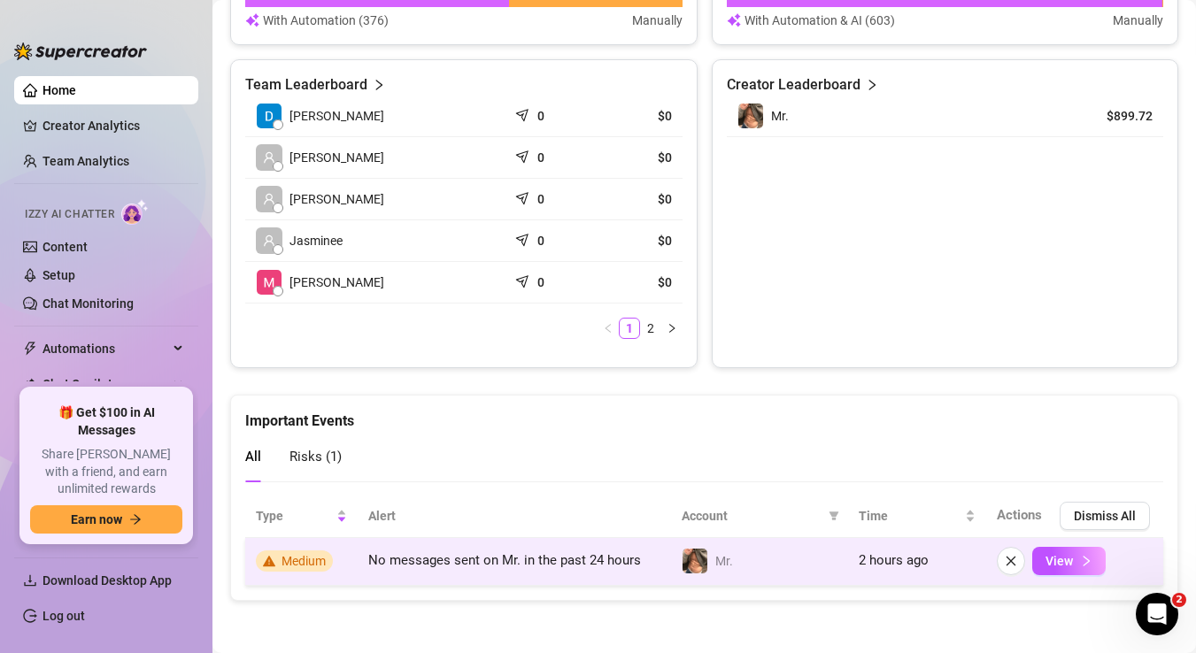
click at [302, 566] on span "Medium" at bounding box center [303, 561] width 44 height 14
click at [1076, 555] on button "View" at bounding box center [1068, 561] width 73 height 28
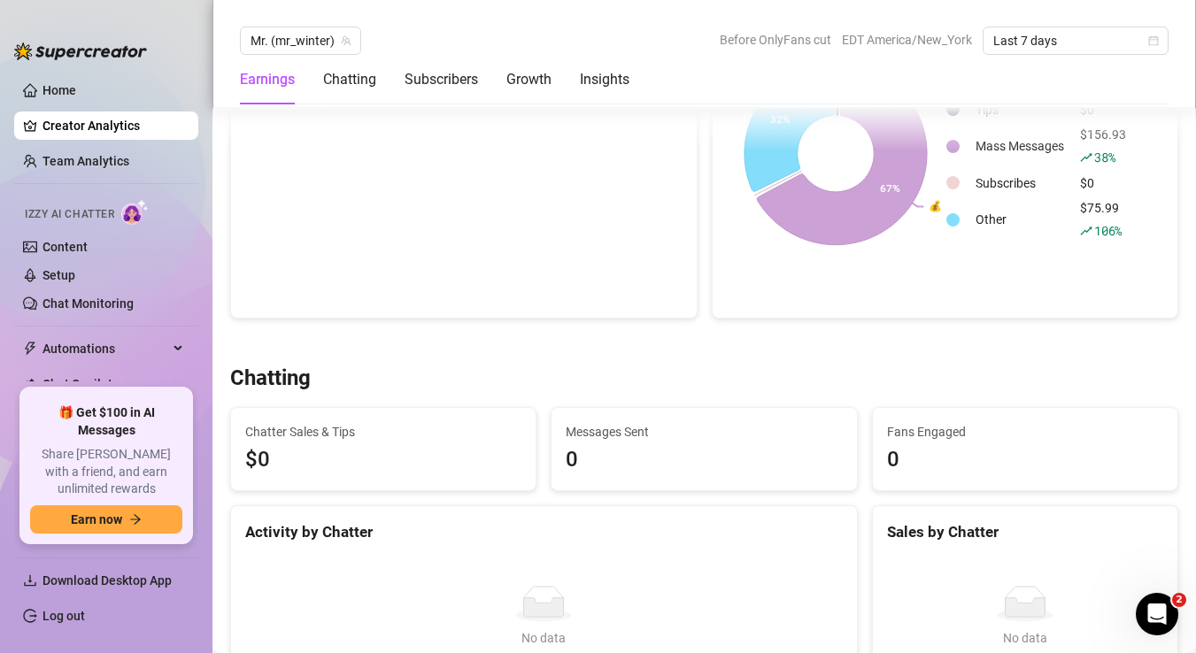
scroll to position [284, 0]
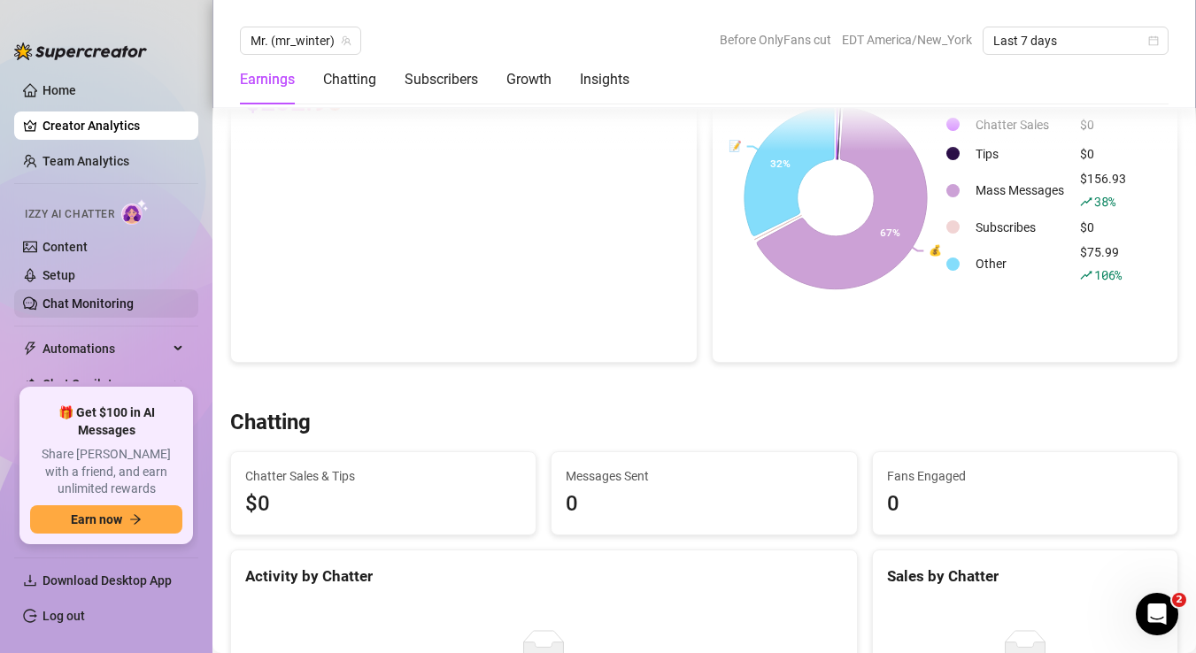
click at [71, 299] on link "Chat Monitoring" at bounding box center [87, 303] width 91 height 14
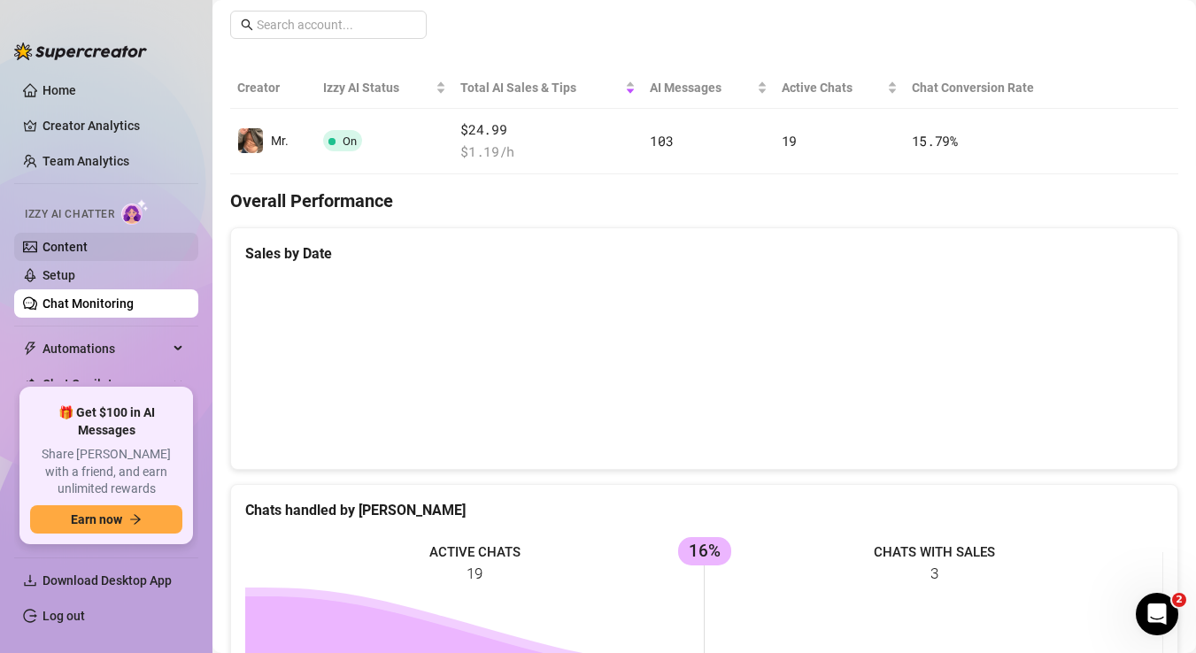
click at [74, 247] on link "Content" at bounding box center [64, 247] width 45 height 14
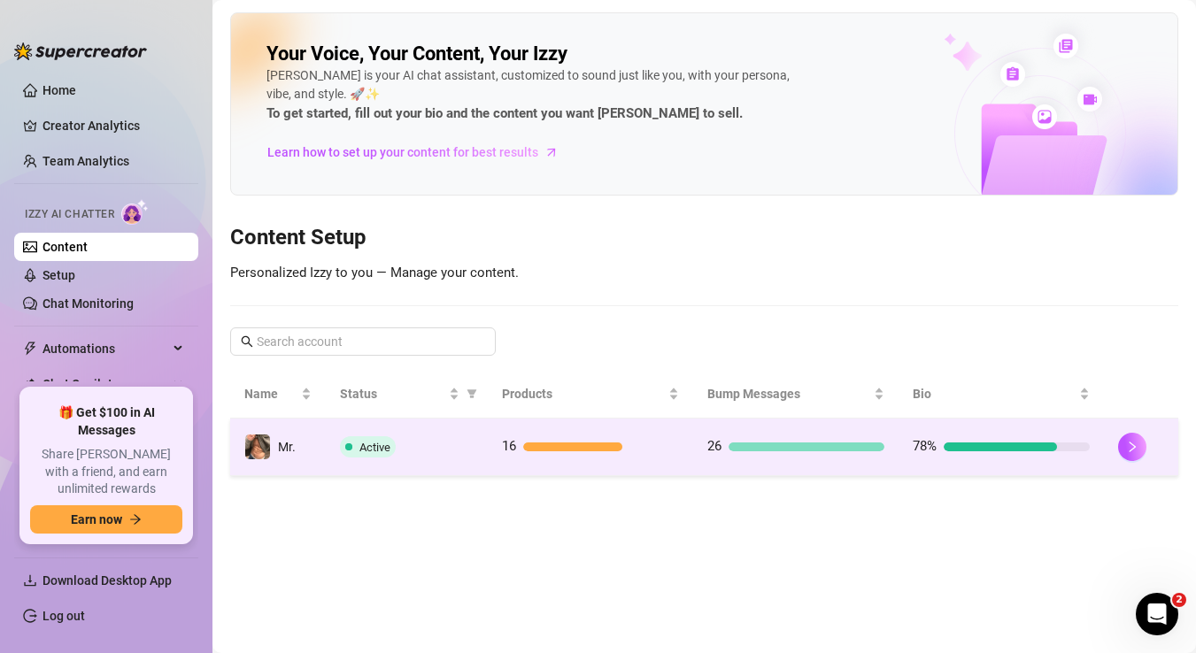
click at [566, 448] on div at bounding box center [573, 447] width 100 height 9
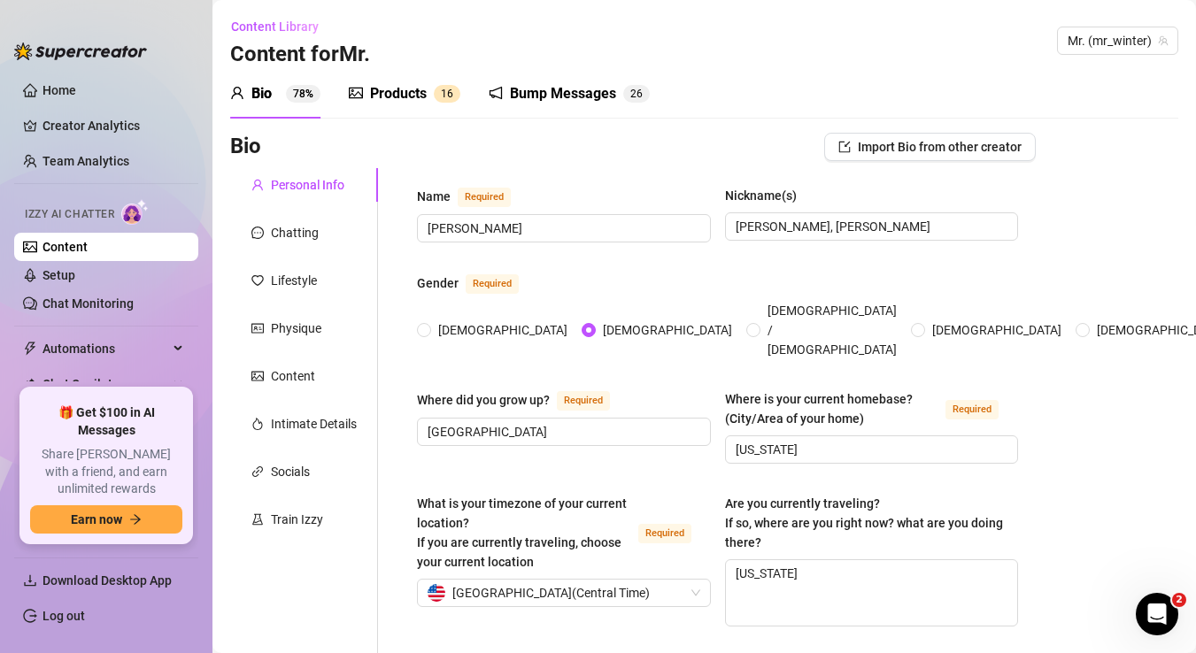
click at [419, 83] on div "Products" at bounding box center [398, 93] width 57 height 21
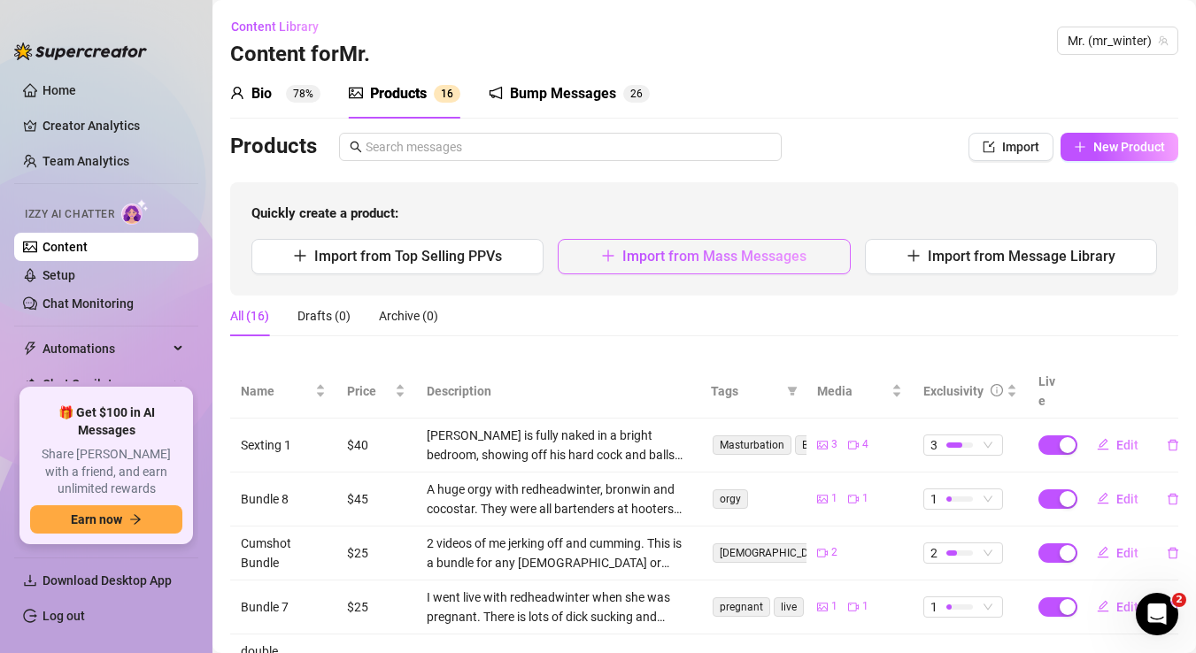
click at [771, 257] on span "Import from Mass Messages" at bounding box center [714, 256] width 184 height 17
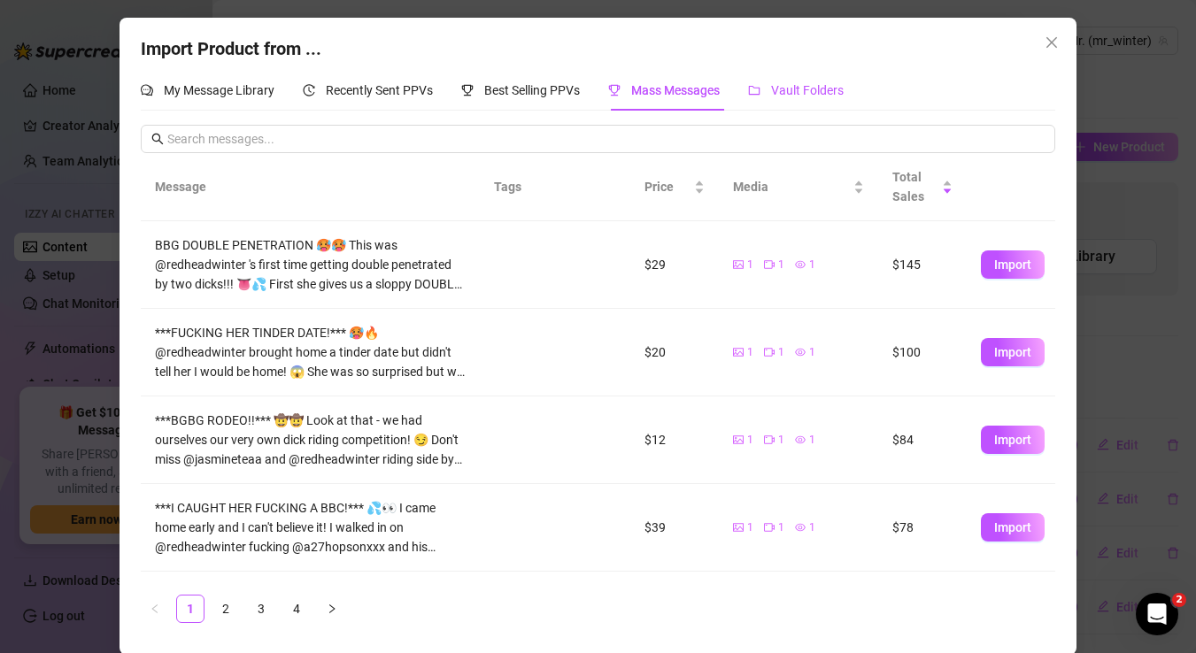
click at [819, 99] on div "Vault Folders" at bounding box center [796, 90] width 96 height 19
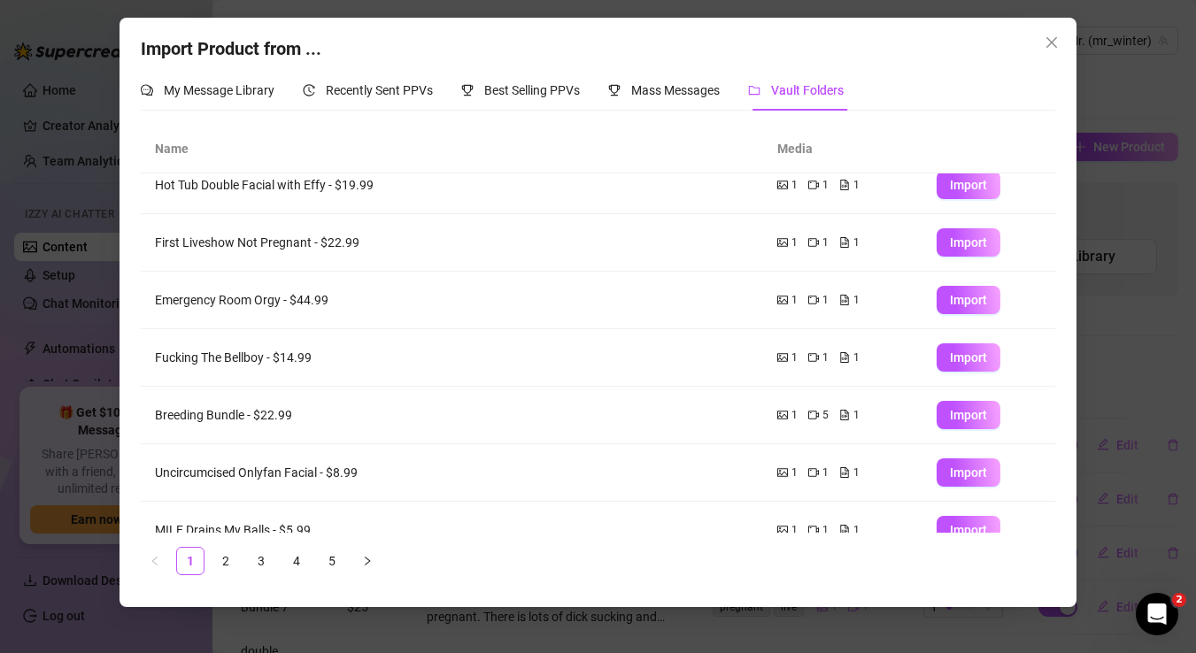
scroll to position [216, 0]
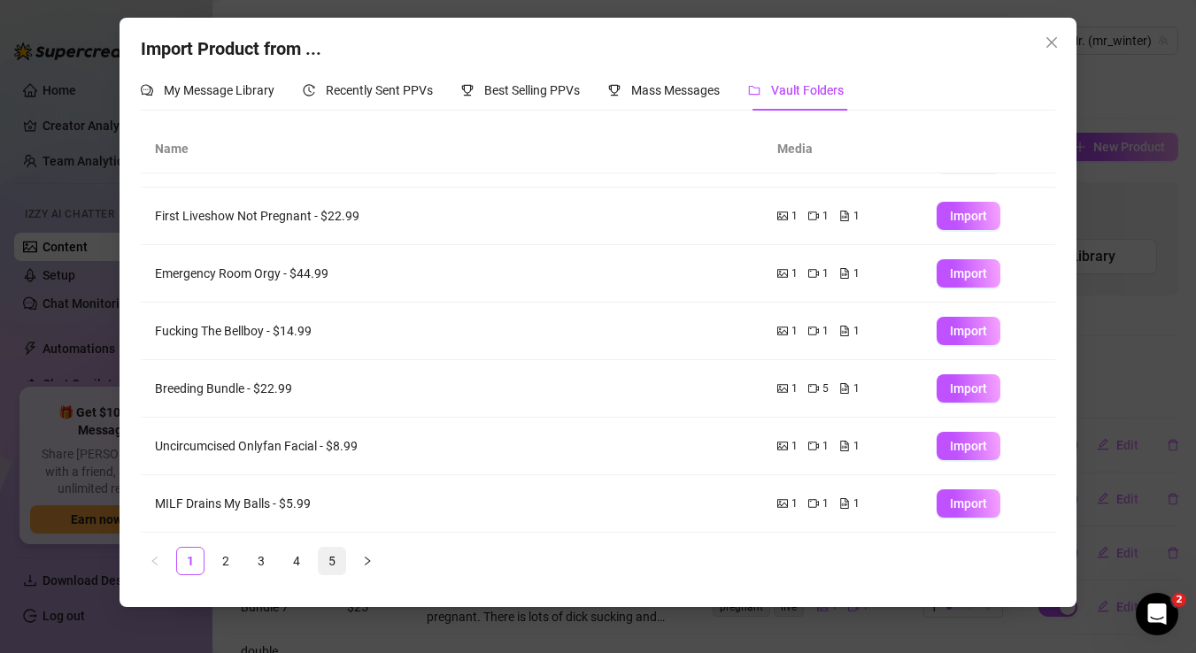
click at [337, 558] on link "5" at bounding box center [332, 561] width 27 height 27
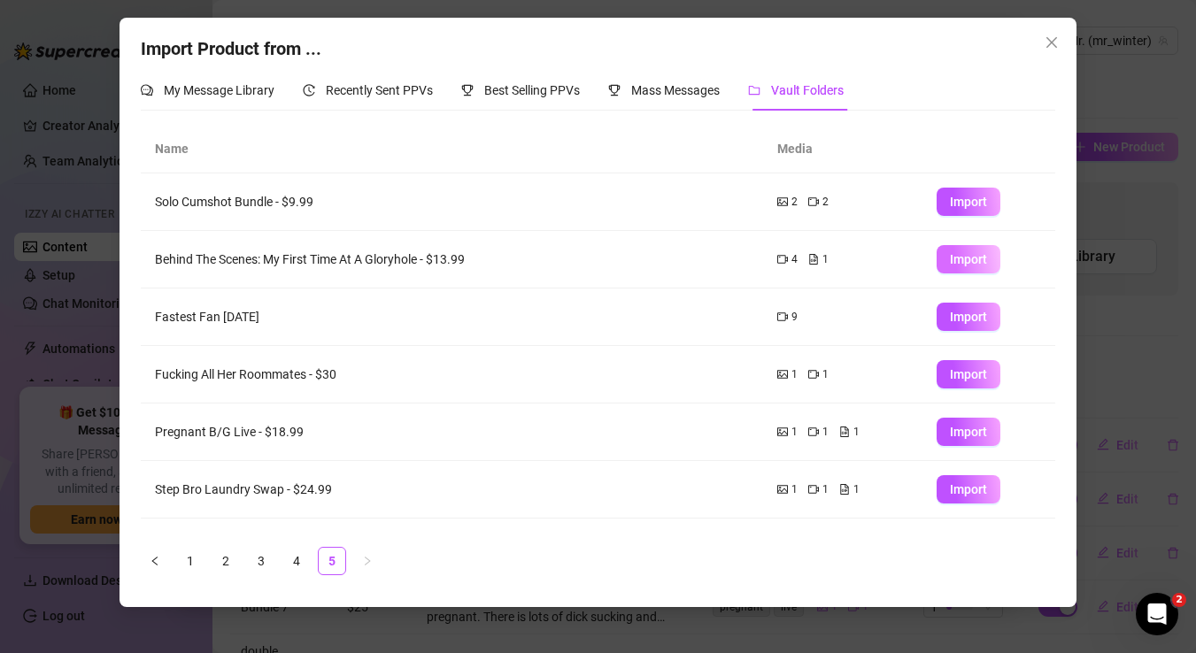
click at [966, 261] on span "Import" at bounding box center [968, 259] width 37 height 14
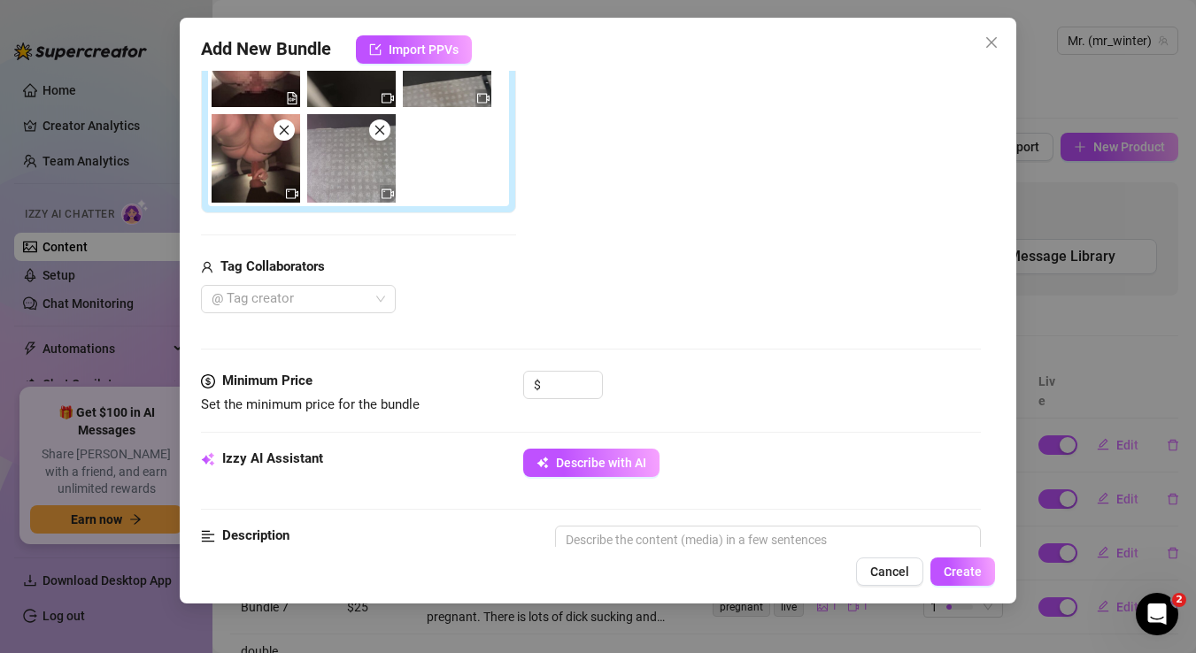
scroll to position [376, 0]
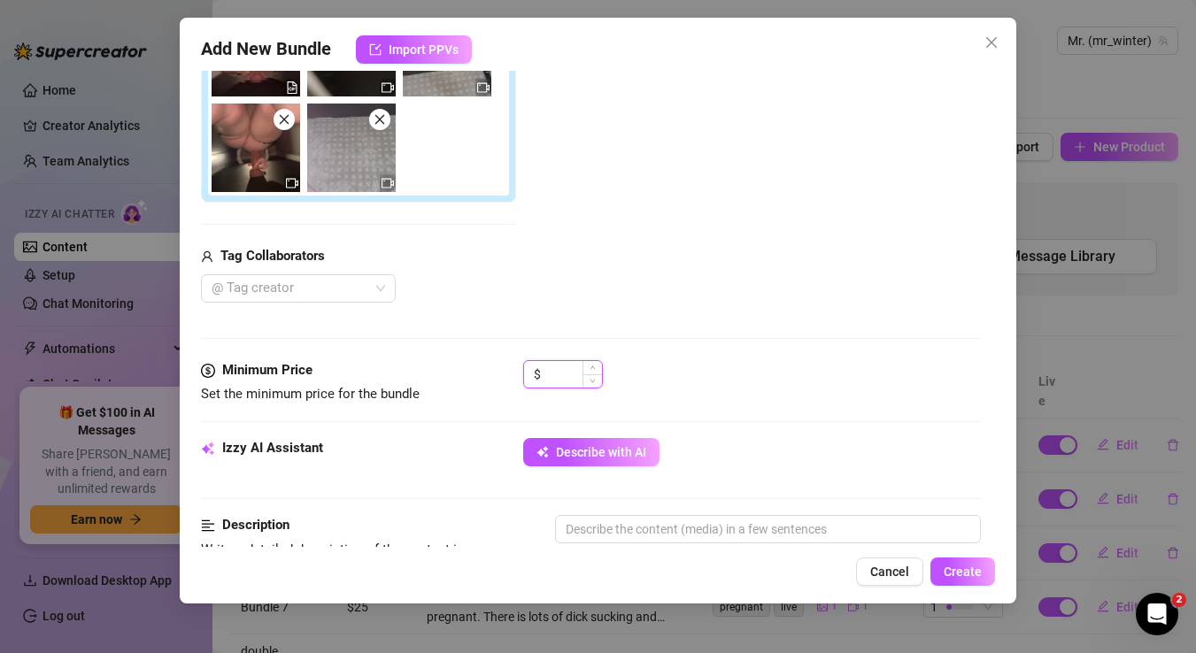
click at [555, 371] on input at bounding box center [573, 374] width 58 height 27
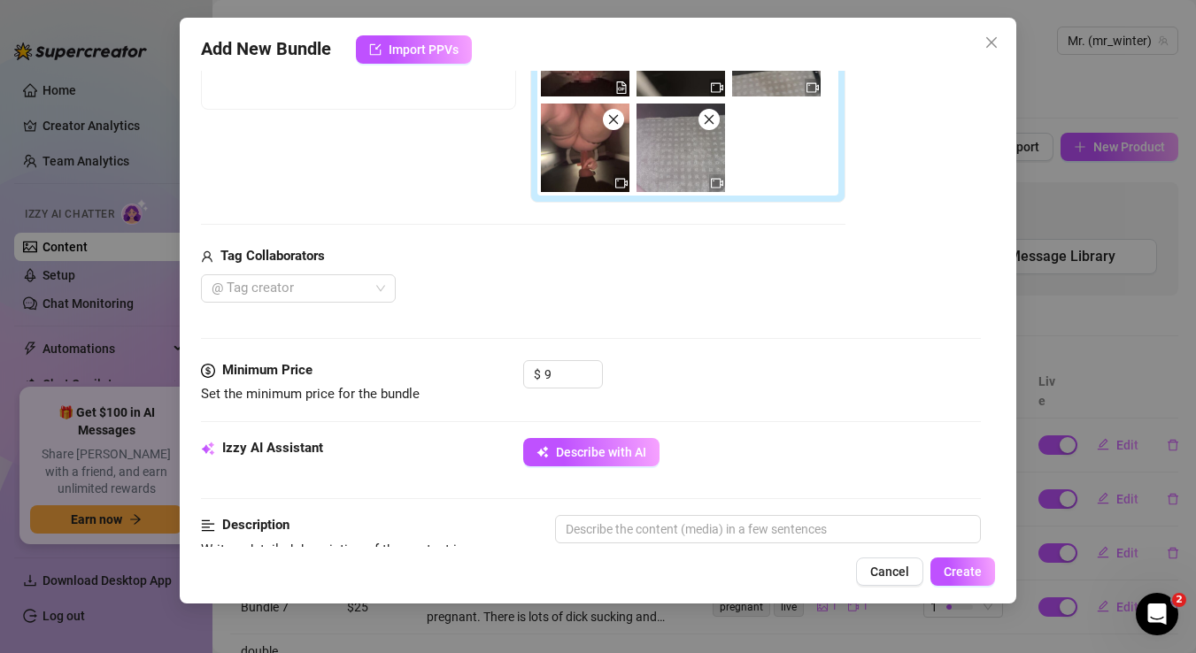
click at [669, 281] on div "@ Tag creator" at bounding box center [523, 288] width 644 height 28
click at [297, 296] on div at bounding box center [288, 288] width 169 height 25
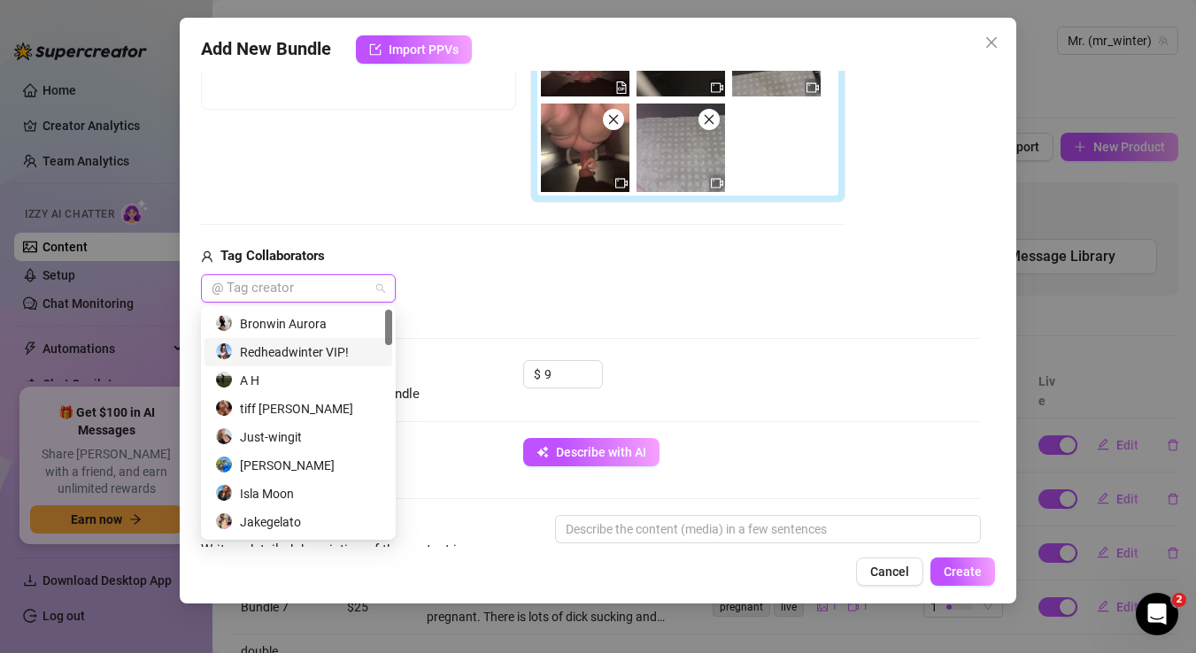
click at [299, 354] on div "Redheadwinter VIP!" at bounding box center [298, 352] width 166 height 19
click at [527, 281] on div "Redheadwinter VIP!" at bounding box center [523, 288] width 644 height 28
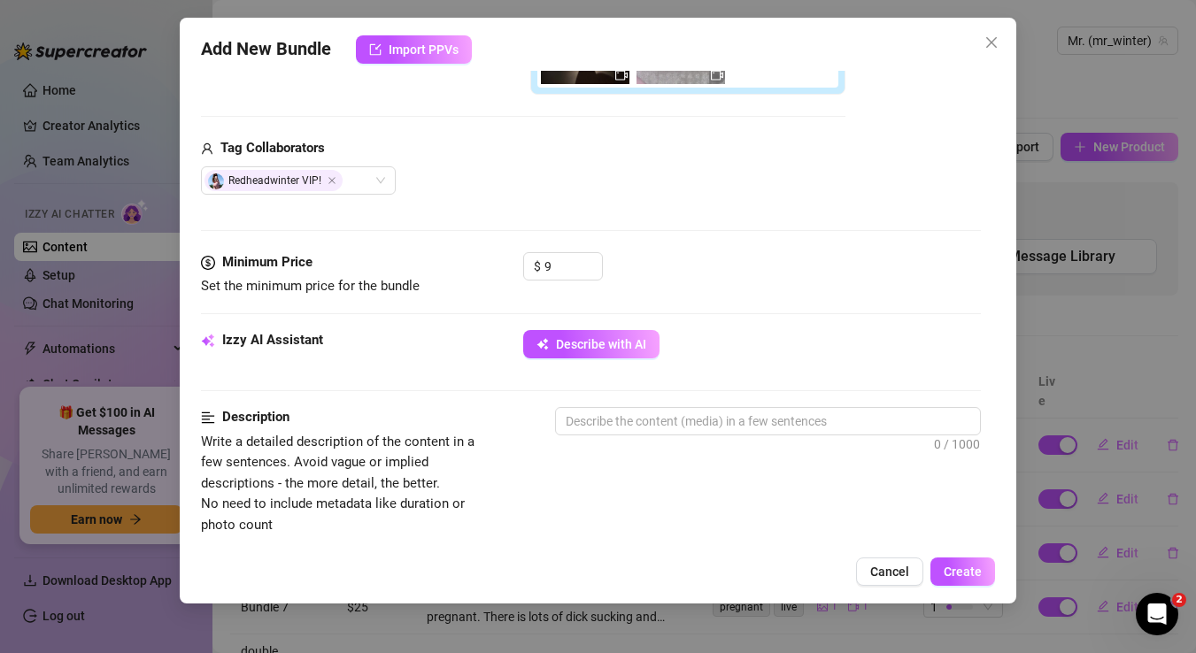
scroll to position [489, 0]
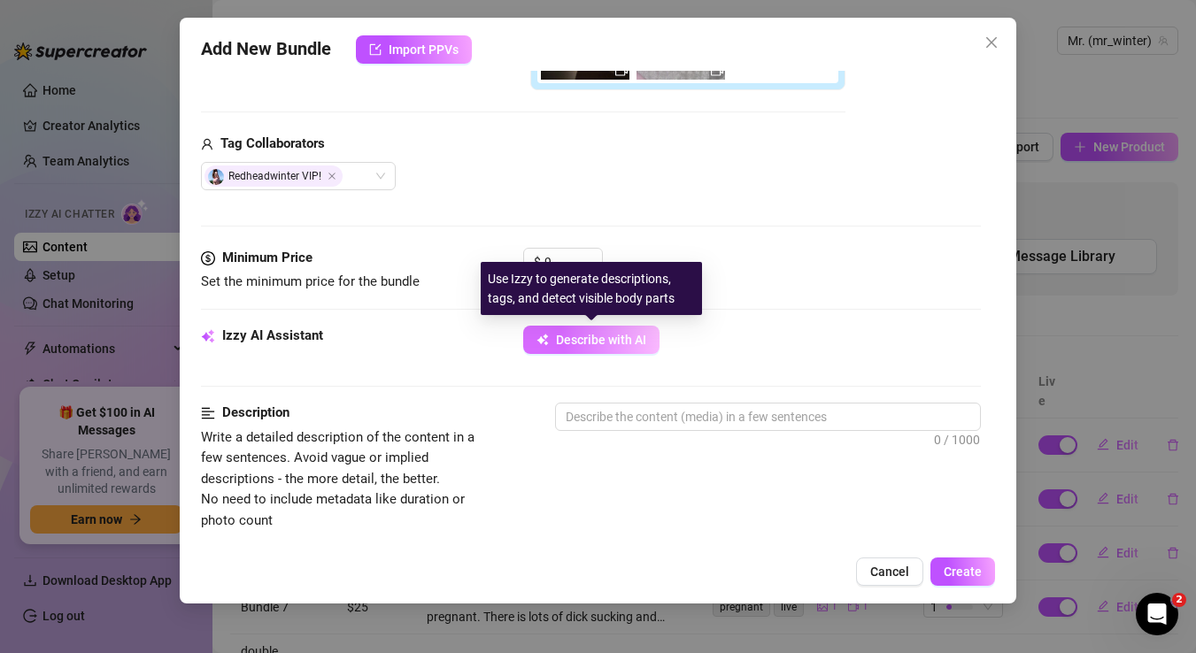
click at [581, 335] on span "Describe with AI" at bounding box center [601, 340] width 90 height 14
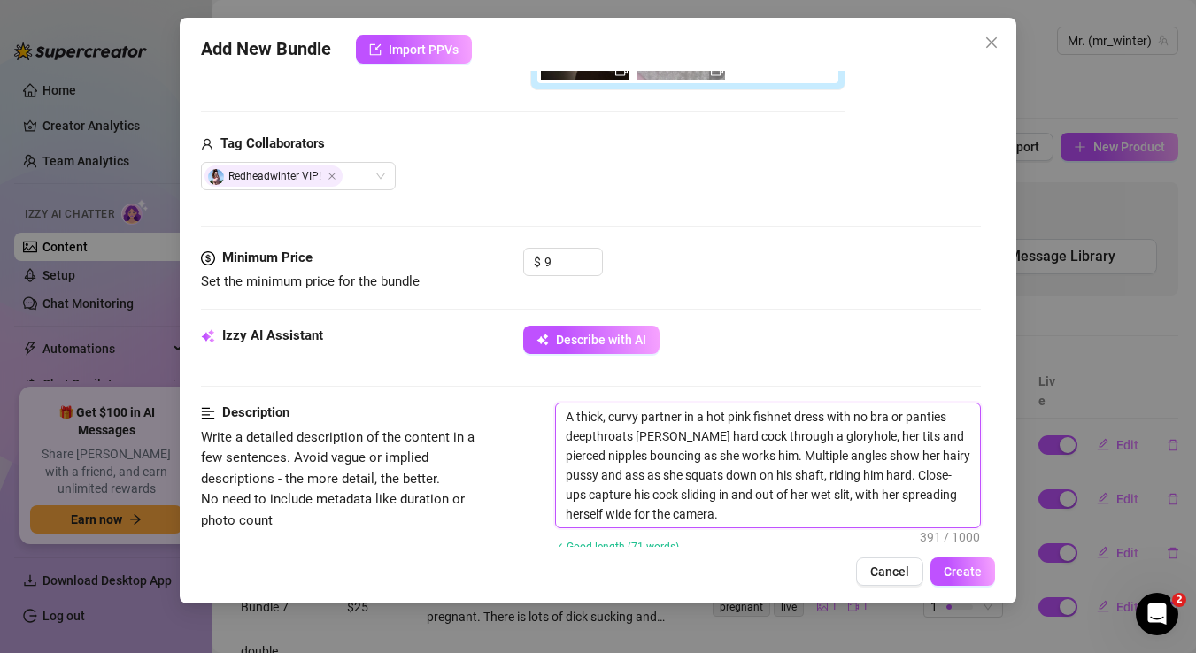
click at [597, 464] on textarea "A thick, curvy partner in a hot pink fishnet dress with no bra or panties deept…" at bounding box center [768, 466] width 425 height 124
drag, startPoint x: 605, startPoint y: 457, endPoint x: 560, endPoint y: 457, distance: 45.1
click at [560, 457] on textarea "A thick, curvy partner in a hot pink fishnet dress with no bra or panties deept…" at bounding box center [768, 466] width 425 height 124
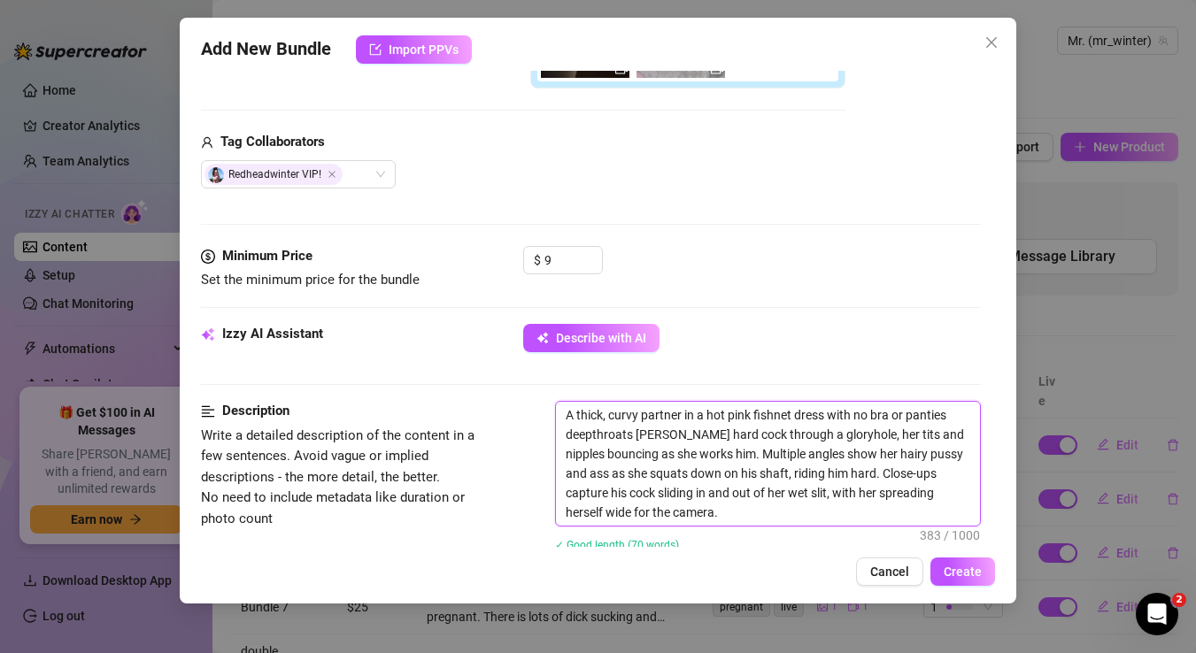
scroll to position [483, 0]
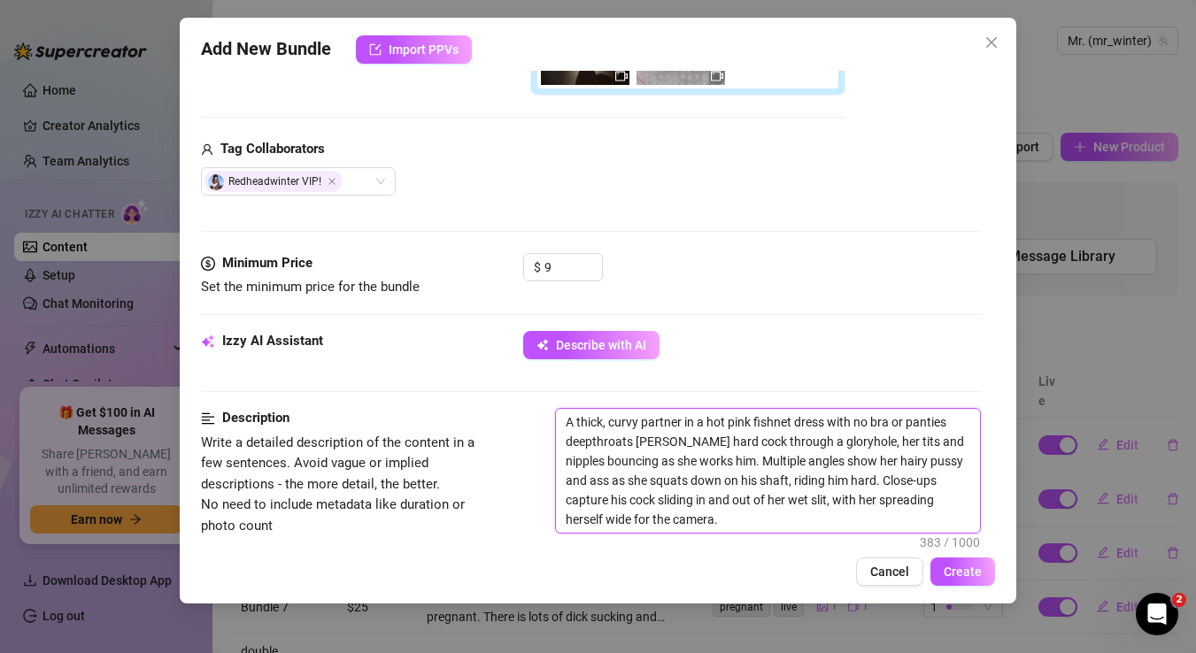
drag, startPoint x: 638, startPoint y: 420, endPoint x: 548, endPoint y: 420, distance: 90.3
click at [548, 420] on div "Description Write a detailed description of the content in a few sentences. Avo…" at bounding box center [591, 494] width 781 height 173
click at [682, 417] on textarea "A thick, curvy partner in a hot pink fishnet dress with no bra or panties deept…" at bounding box center [768, 471] width 425 height 124
drag, startPoint x: 680, startPoint y: 420, endPoint x: 569, endPoint y: 419, distance: 110.6
click at [569, 420] on textarea "A thick, curvy partner in a hot pink fishnet dress with no bra or panties deept…" at bounding box center [768, 471] width 425 height 124
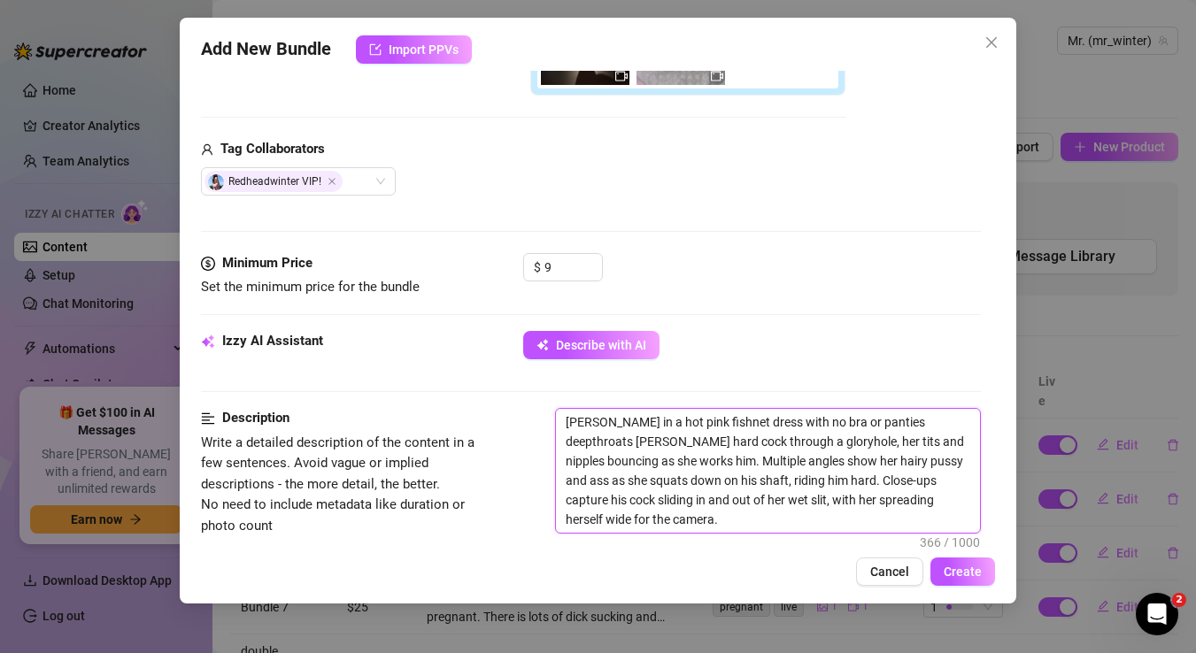
scroll to position [498, 0]
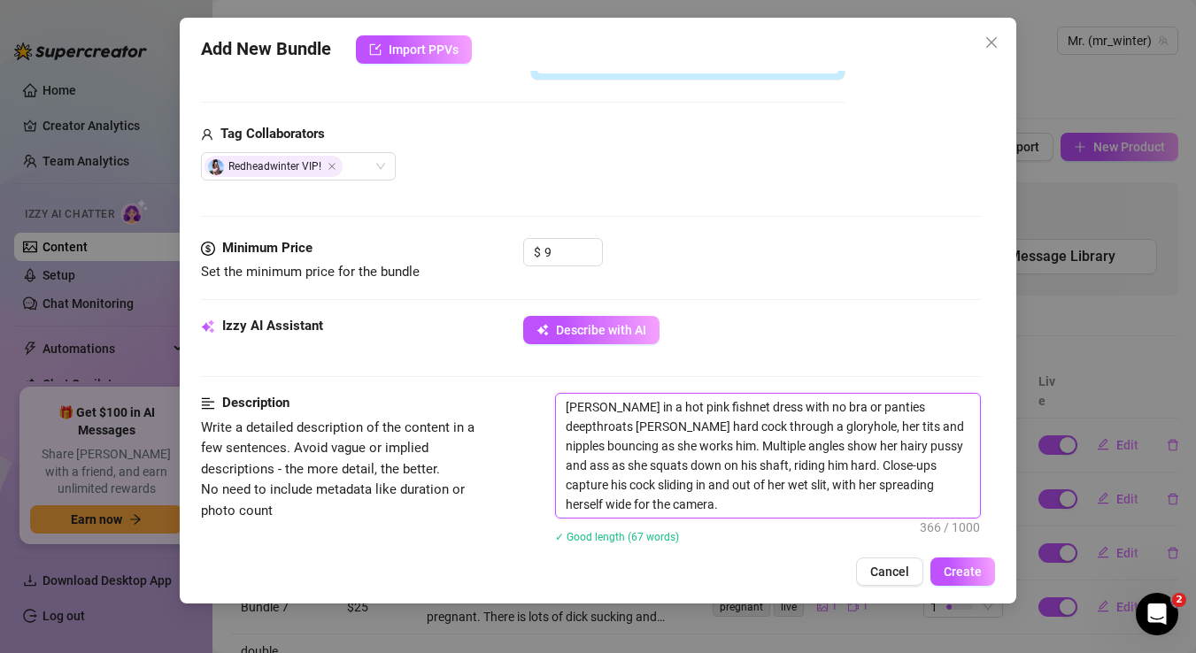
click at [635, 505] on textarea "[PERSON_NAME] in a hot pink fishnet dress with no bra or panties deepthroats [P…" at bounding box center [768, 456] width 425 height 124
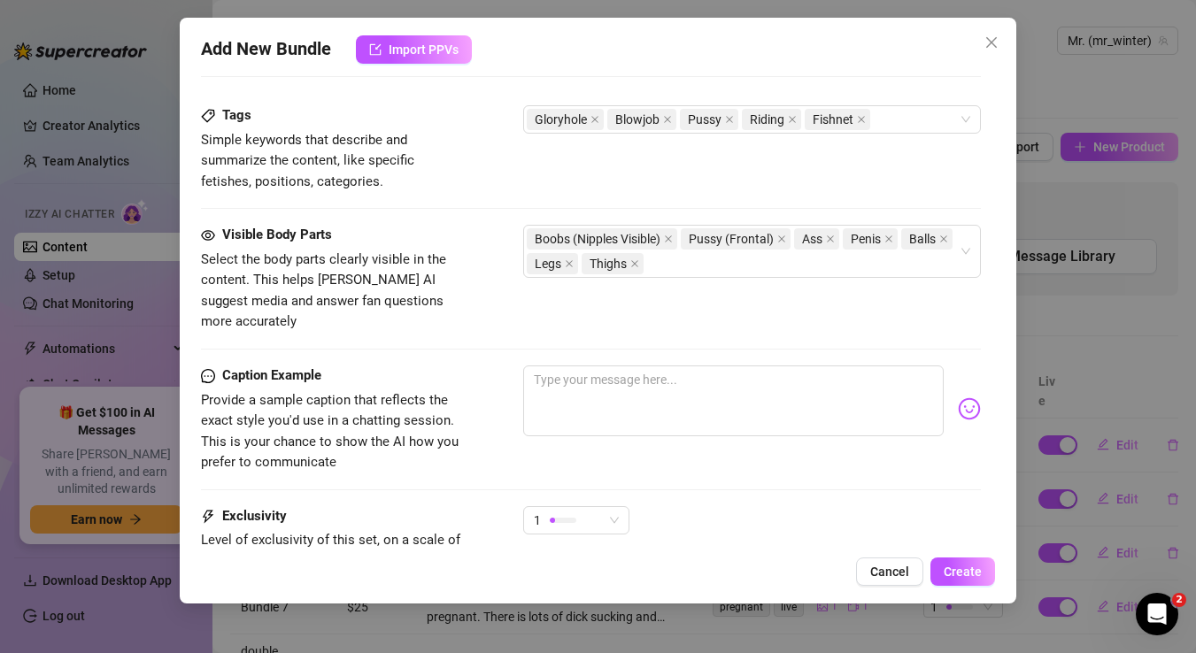
scroll to position [1174, 0]
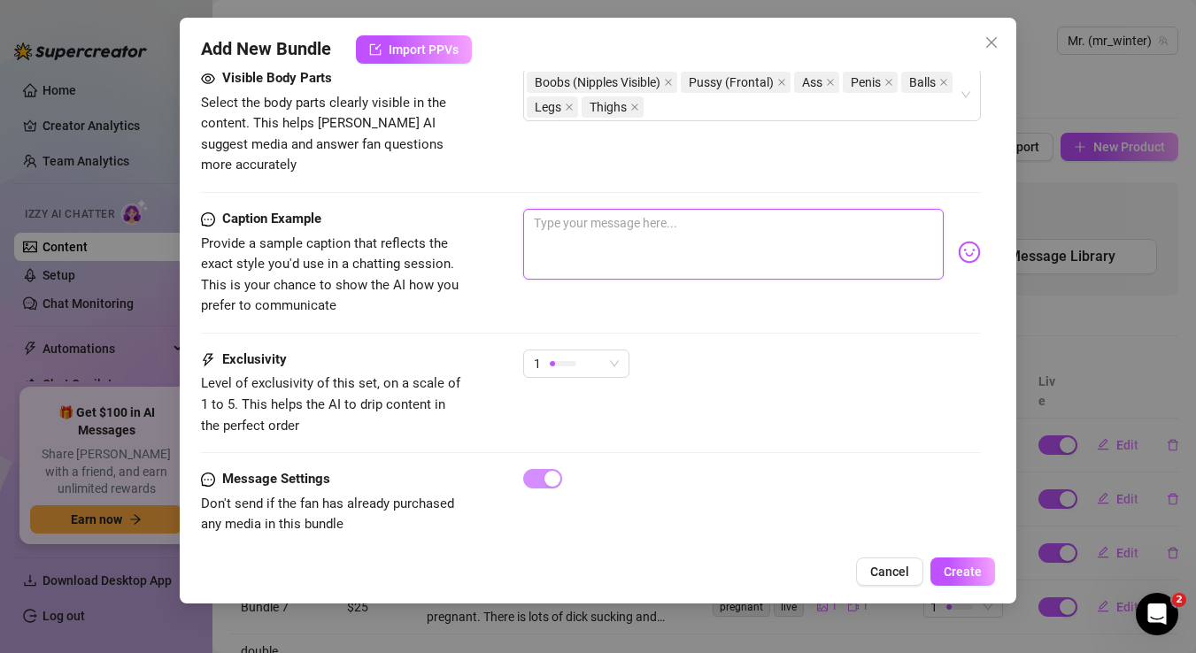
click at [674, 223] on textarea at bounding box center [733, 244] width 421 height 71
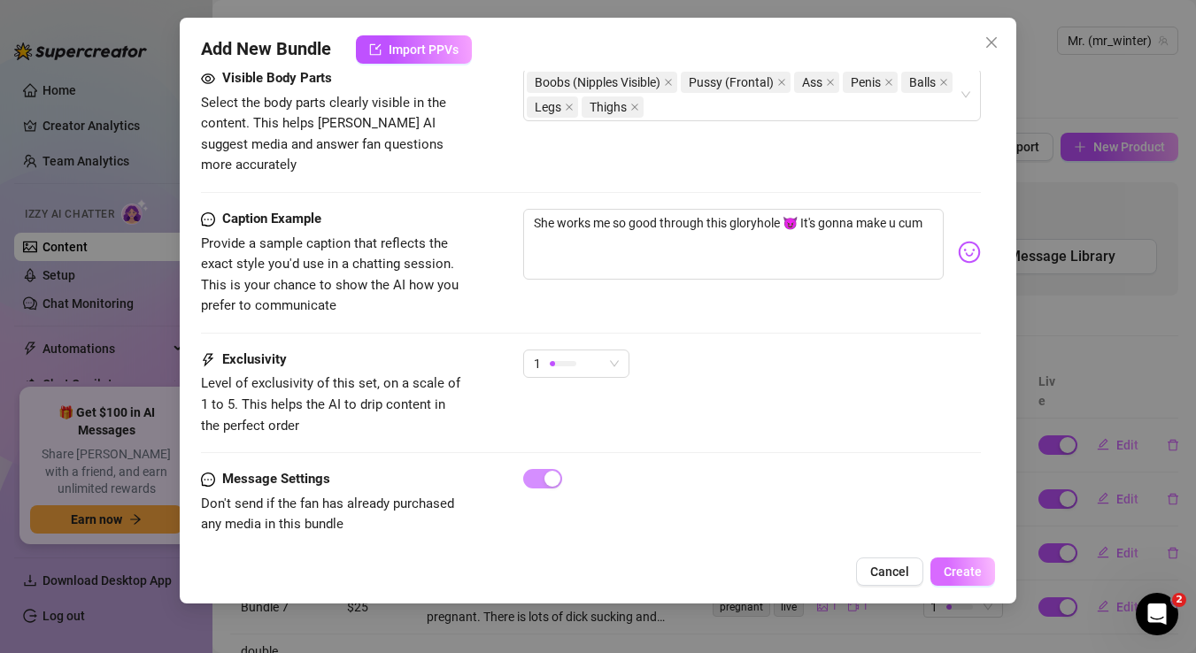
click at [970, 577] on span "Create" at bounding box center [962, 572] width 38 height 14
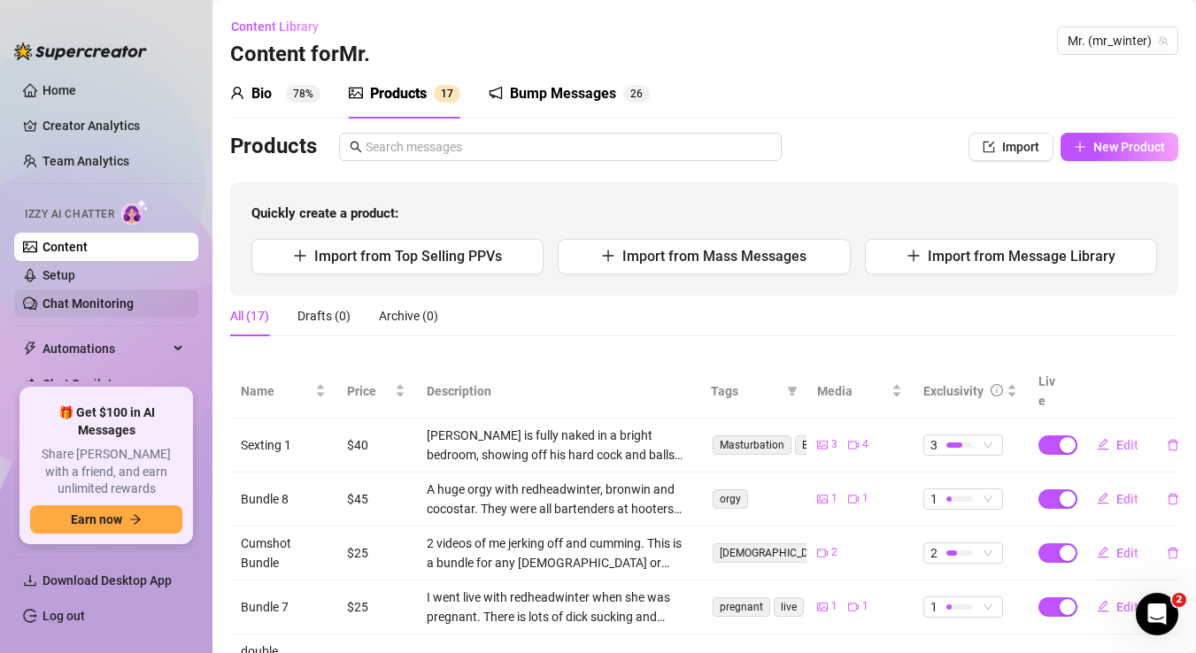
click at [107, 308] on link "Chat Monitoring" at bounding box center [87, 303] width 91 height 14
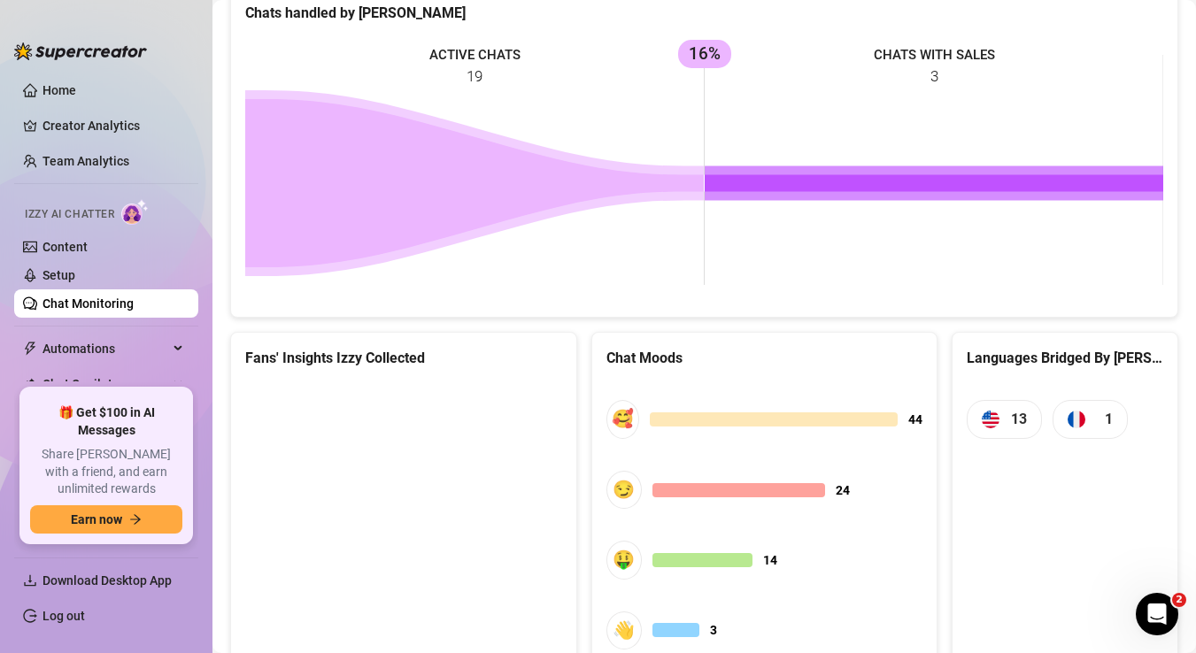
scroll to position [864, 0]
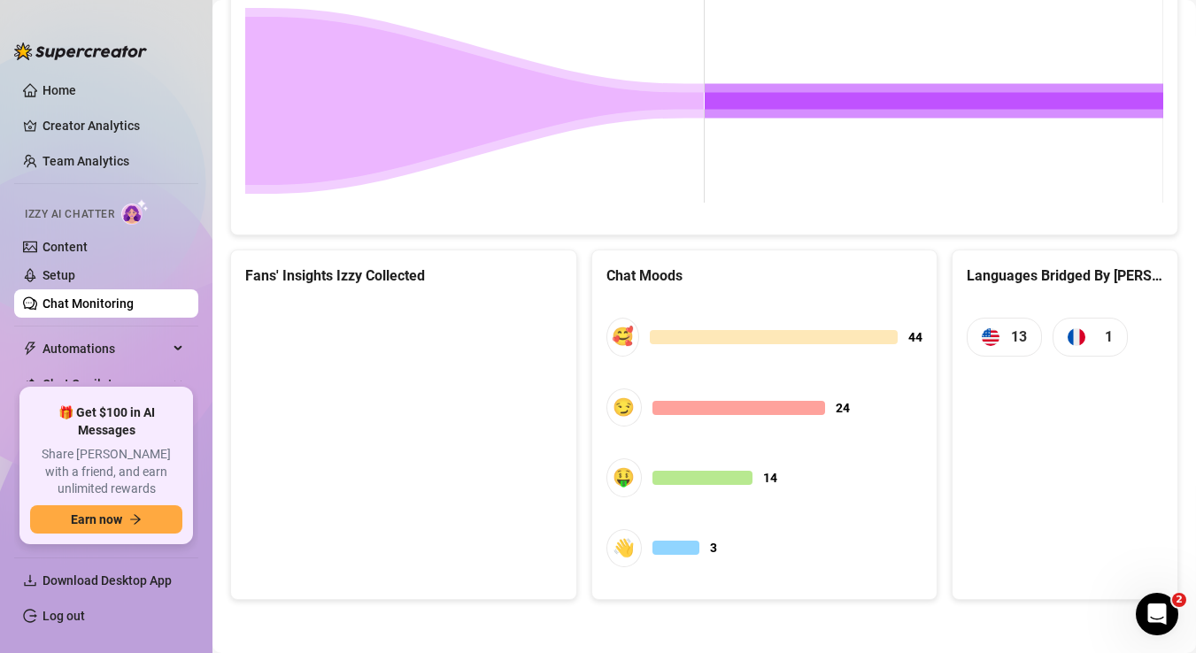
click at [436, 472] on canvas at bounding box center [403, 433] width 317 height 266
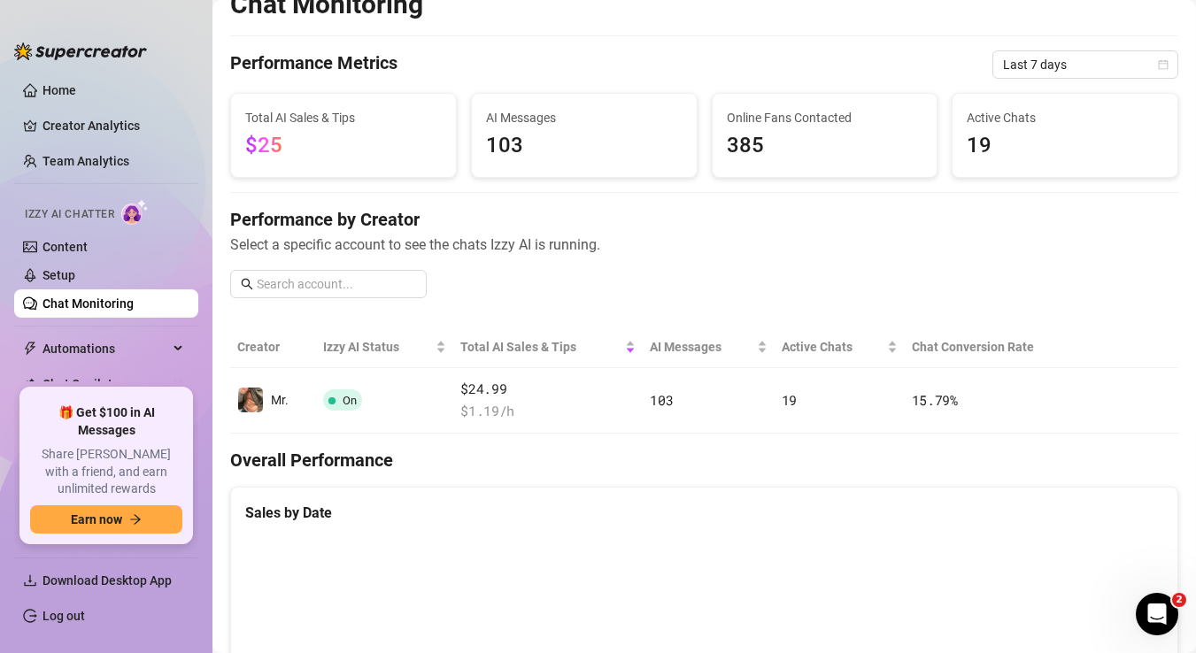
scroll to position [0, 0]
